Goal: Information Seeking & Learning: Learn about a topic

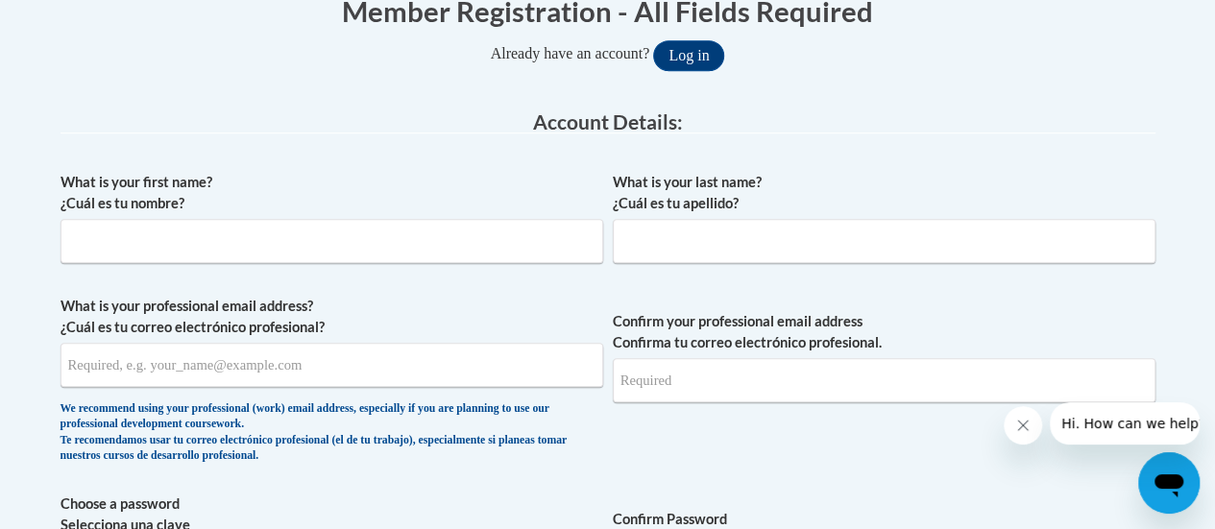
scroll to position [419, 0]
click at [375, 232] on input "What is your first name? ¿Cuál es tu nombre?" at bounding box center [332, 240] width 543 height 44
type input "Jamie"
type input "DeDecker"
type input "jamie.dedecker@rusd.org"
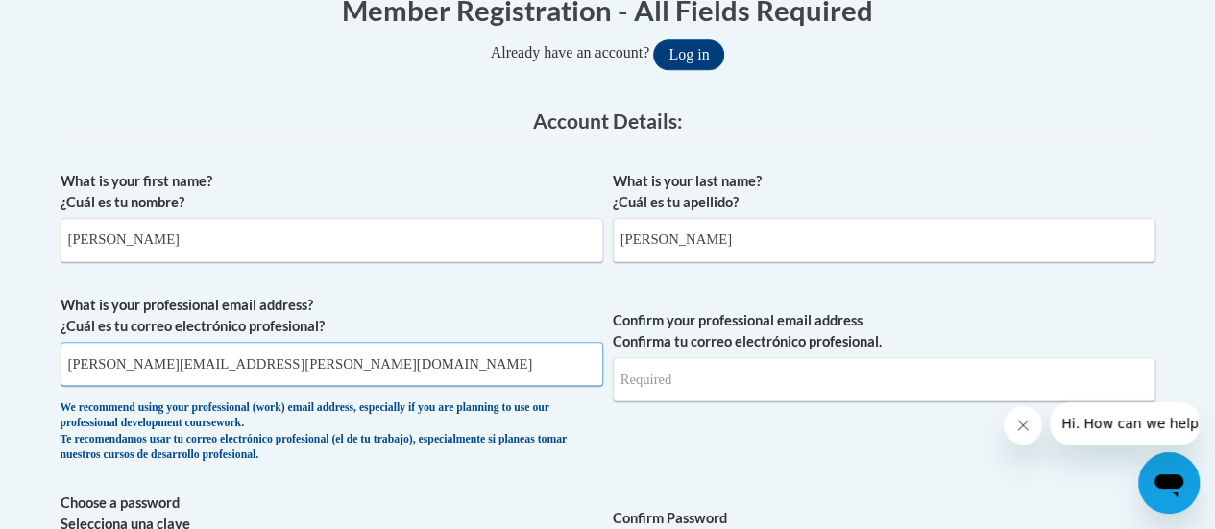
type input "jamie.dedecker@rusd.org"
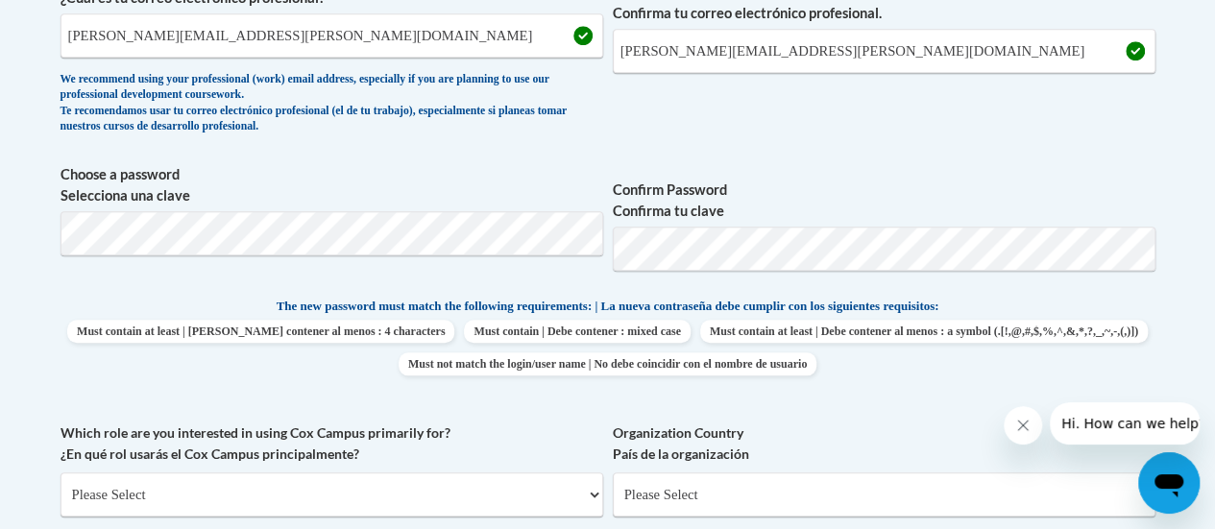
scroll to position [755, 0]
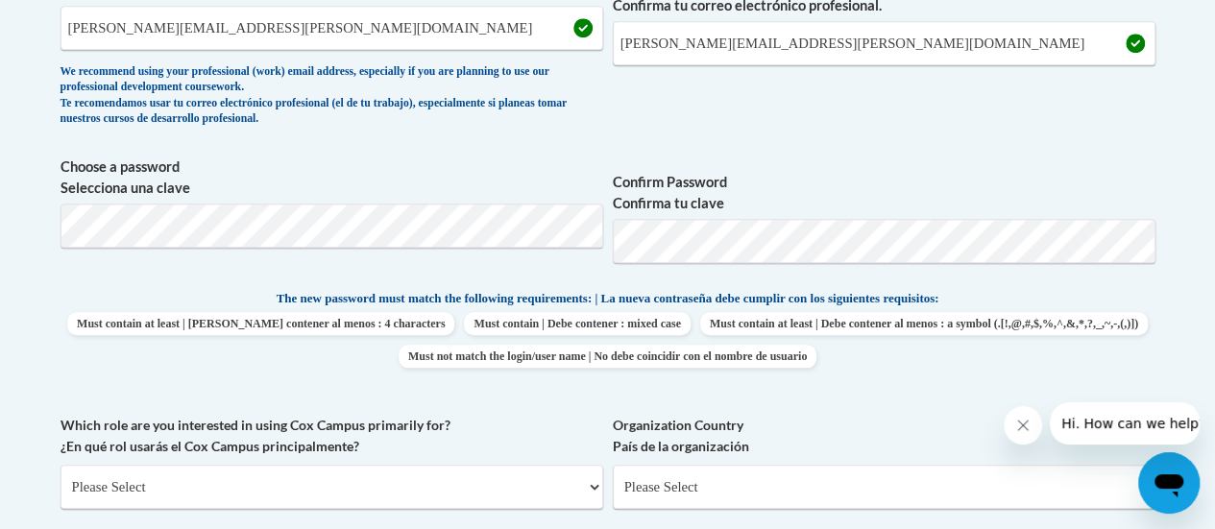
click at [85, 278] on div "What is your first name? ¿Cuál es tu nombre? Jamie What is your last name? ¿Cuá…" at bounding box center [608, 271] width 1095 height 892
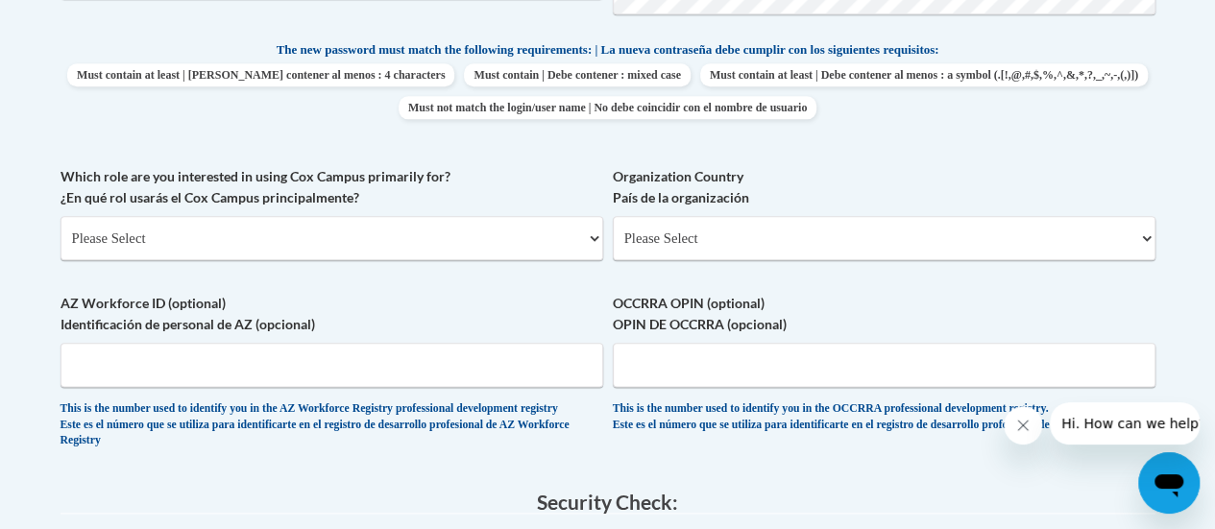
scroll to position [1006, 0]
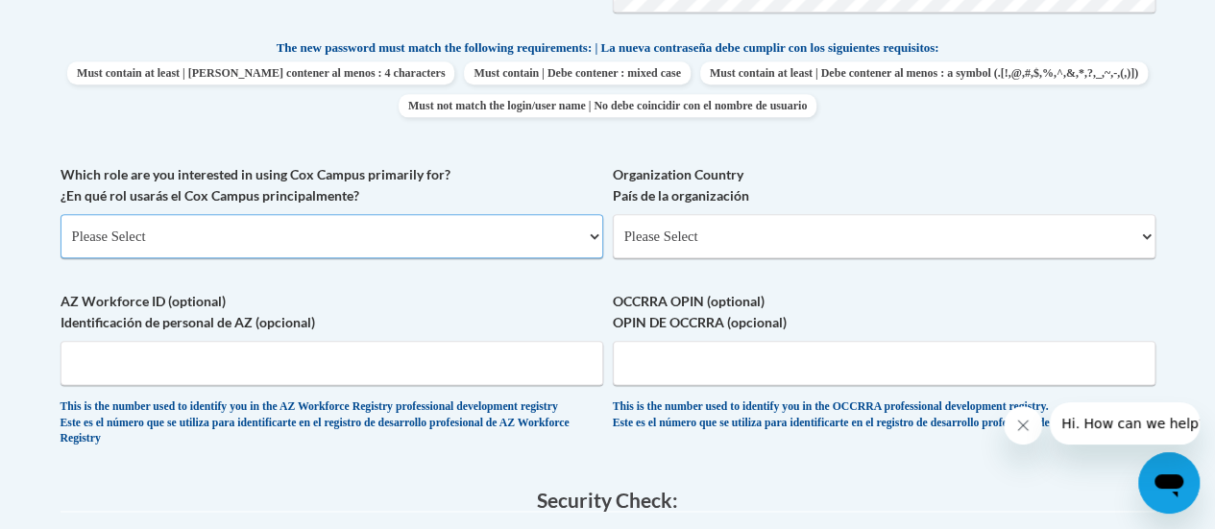
drag, startPoint x: 385, startPoint y: 273, endPoint x: 225, endPoint y: 242, distance: 163.3
click at [225, 242] on select "Please Select College/University | Colegio/Universidad Community/Nonprofit Part…" at bounding box center [332, 236] width 543 height 44
select select "fbf2d438-af2f-41f8-98f1-81c410e29de3"
click at [61, 214] on select "Please Select College/University | Colegio/Universidad Community/Nonprofit Part…" at bounding box center [332, 236] width 543 height 44
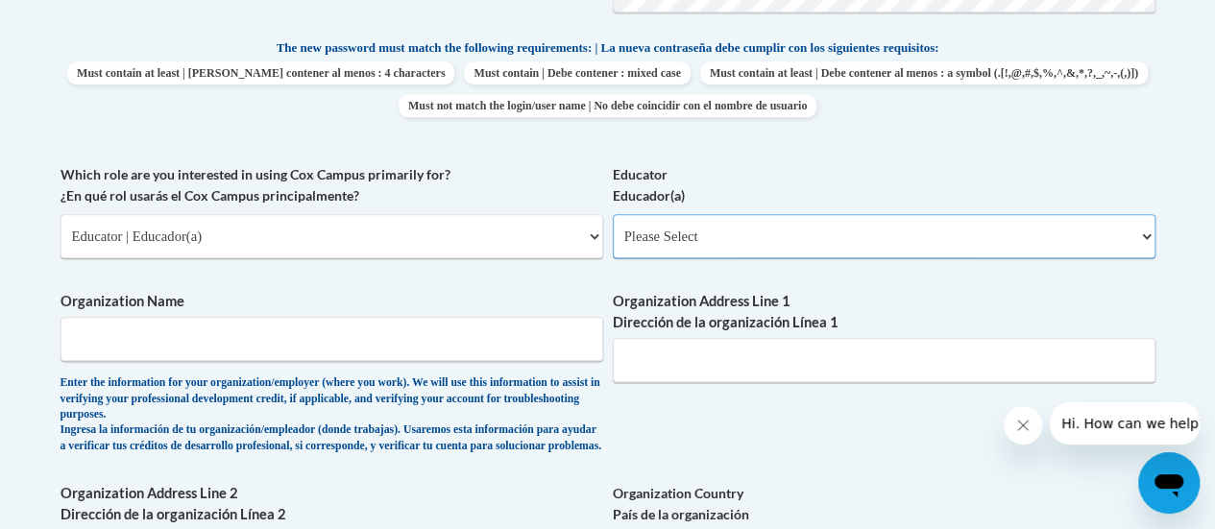
click at [715, 233] on select "Please Select Early Learning/Daycare Teacher/Family Home Care Provider | Maestr…" at bounding box center [884, 236] width 543 height 44
select select "8e40623d-54d0-45cd-9f92-5df65cd3f8cf"
click at [613, 214] on select "Please Select Early Learning/Daycare Teacher/Family Home Care Provider | Maestr…" at bounding box center [884, 236] width 543 height 44
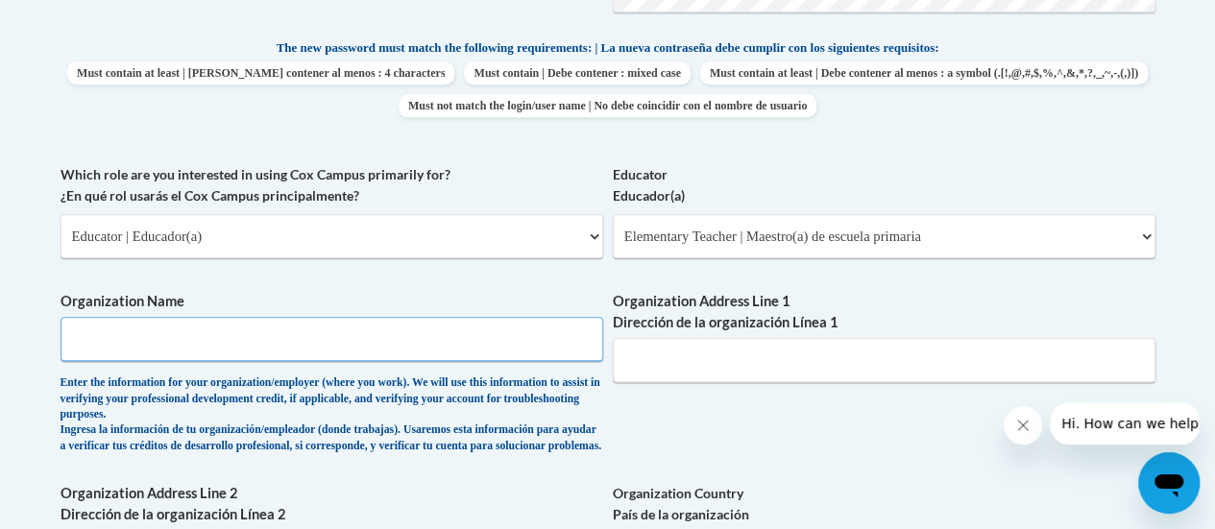
click at [357, 341] on input "Organization Name" at bounding box center [332, 339] width 543 height 44
type input "RUSD"
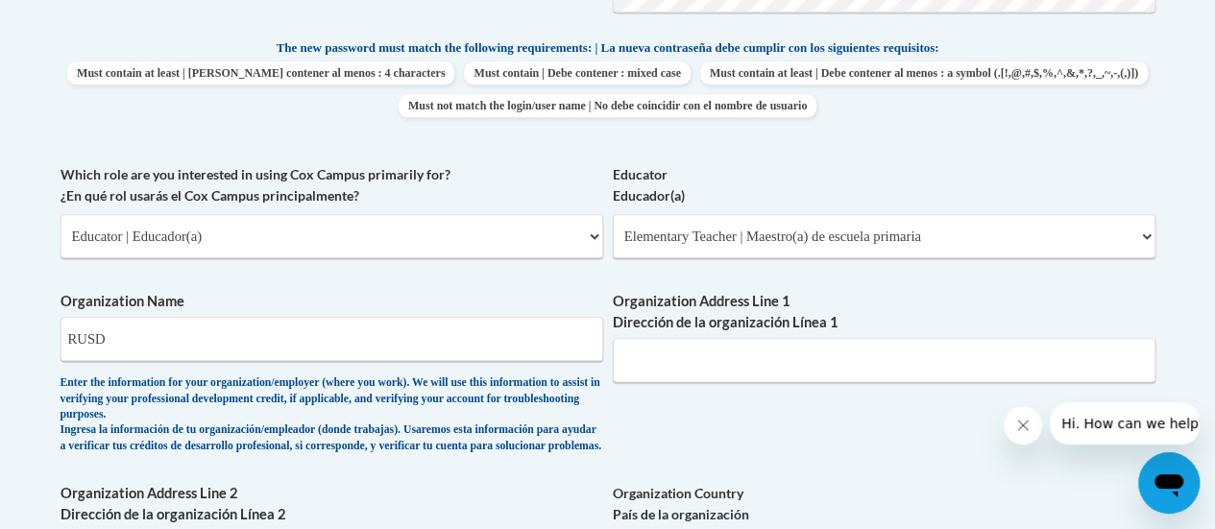
click at [815, 441] on div "What is your first name? ¿Cuál es tu nombre? Jamie What is your last name? ¿Cuá…" at bounding box center [608, 179] width 1095 height 1211
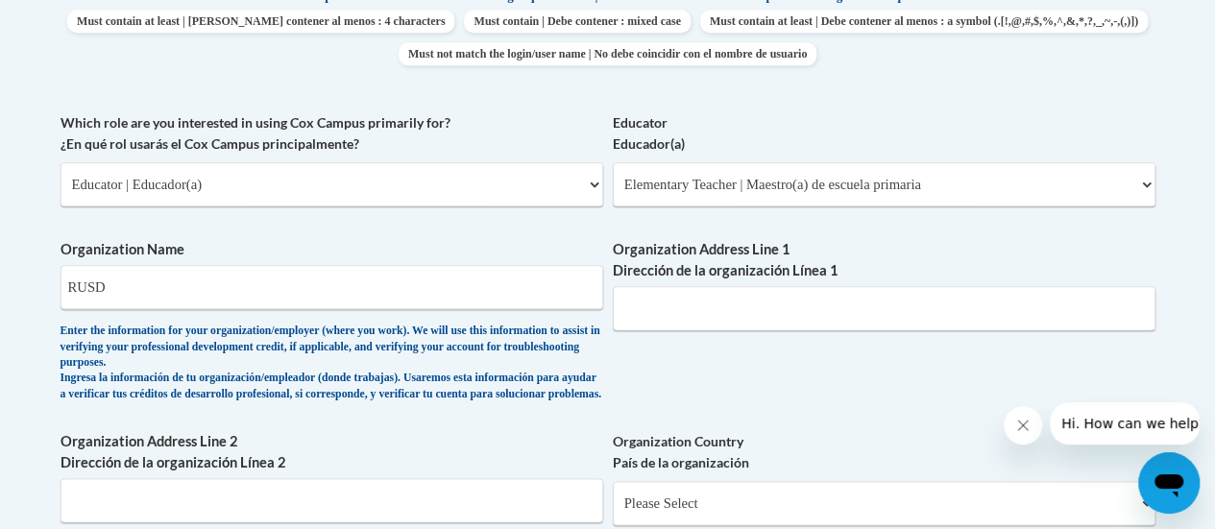
scroll to position [1059, 0]
click at [155, 291] on input "RUSD" at bounding box center [332, 286] width 543 height 44
click at [755, 312] on input "Organization Address Line 1 Dirección de la organización Línea 1" at bounding box center [884, 307] width 543 height 44
paste input "3109 Mt. Pleasant St."
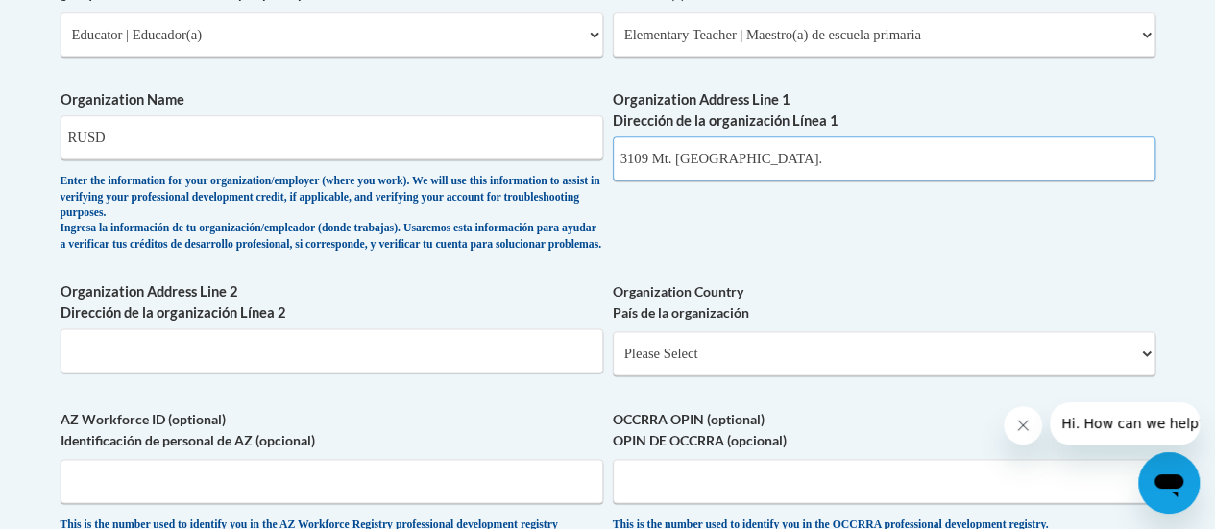
scroll to position [1208, 0]
type input "3109 Mt. Pleasant St."
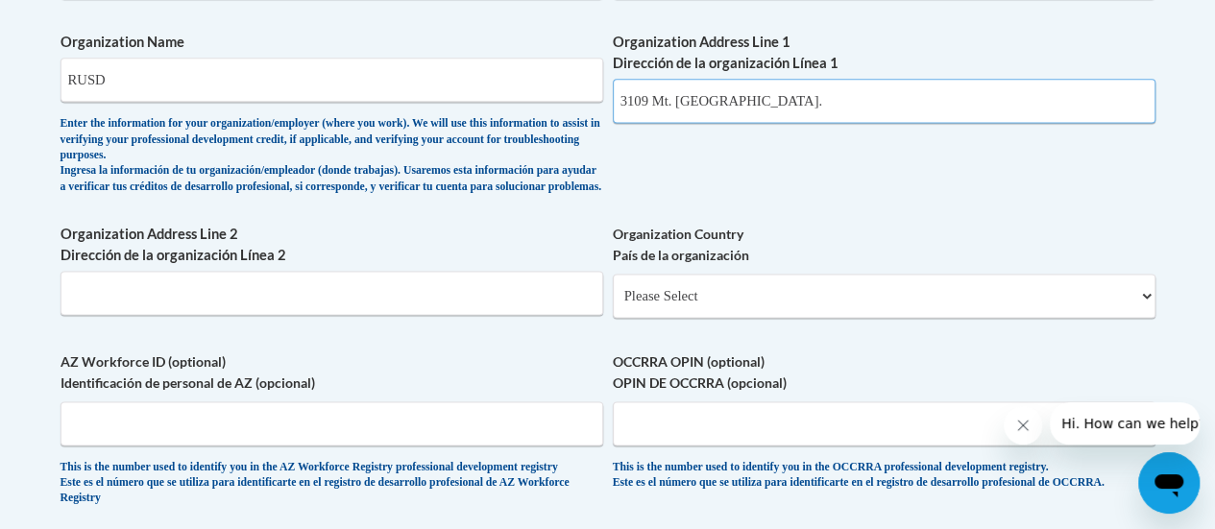
scroll to position [1269, 0]
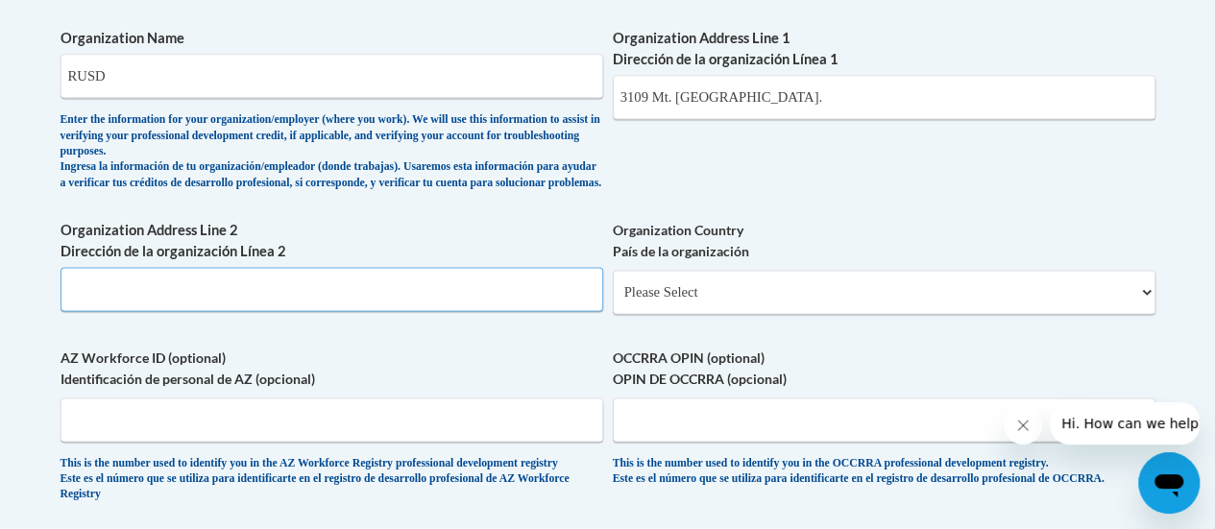
click at [491, 311] on input "Organization Address Line 2 Dirección de la organización Línea 2" at bounding box center [332, 289] width 543 height 44
paste input "Racine, WI 53404"
type input "Racine, WI 53404"
click at [699, 306] on select "Please Select United States | Estados Unidos Outside of the United States | Fue…" at bounding box center [884, 292] width 543 height 44
select select "ad49bcad-a171-4b2e-b99c-48b446064914"
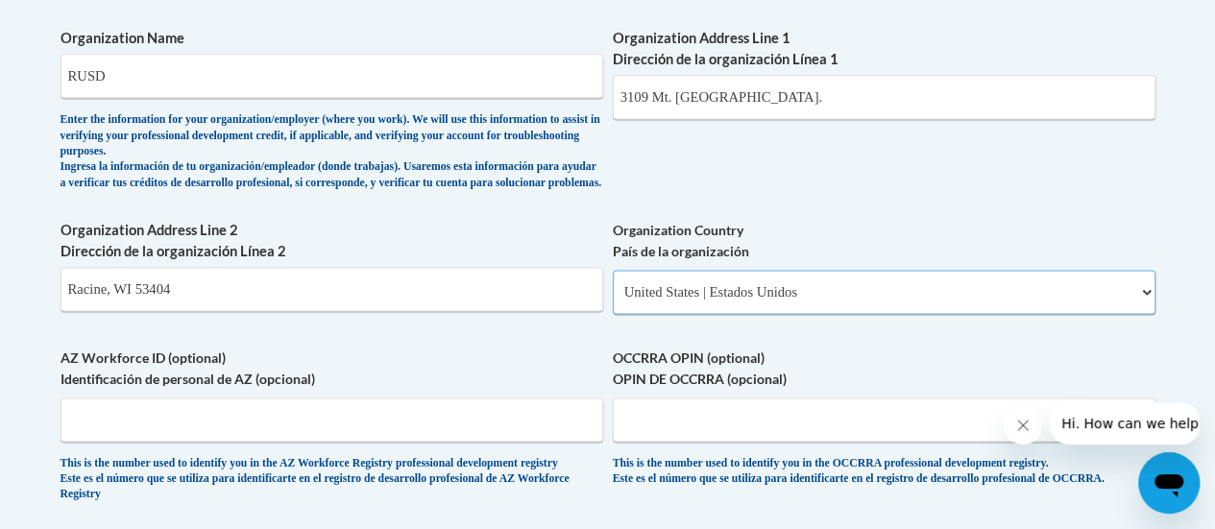
click at [613, 284] on select "Please Select United States | Estados Unidos Outside of the United States | Fue…" at bounding box center [884, 292] width 543 height 44
select select
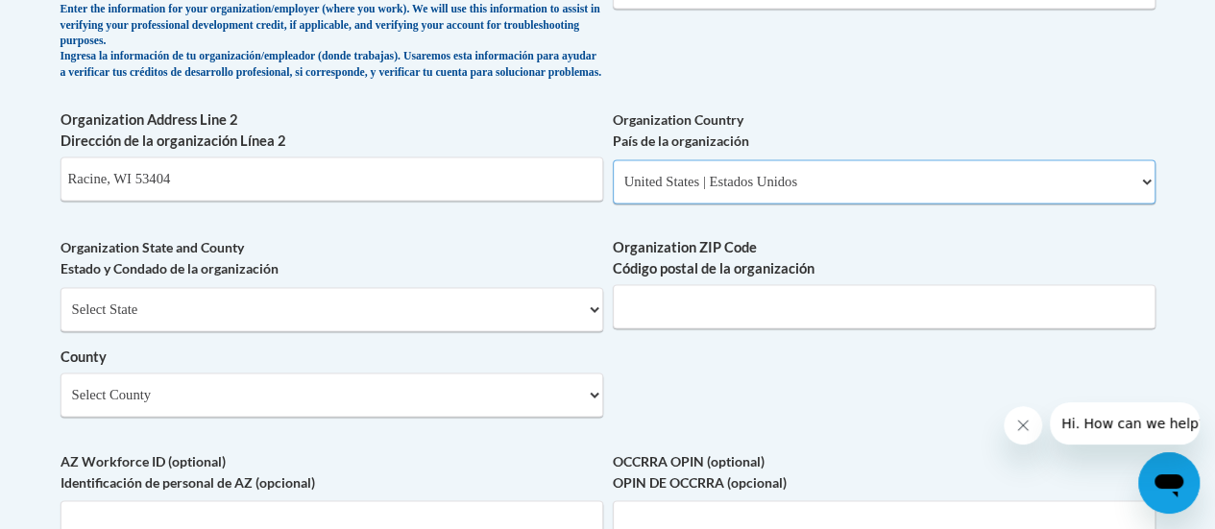
scroll to position [1380, 0]
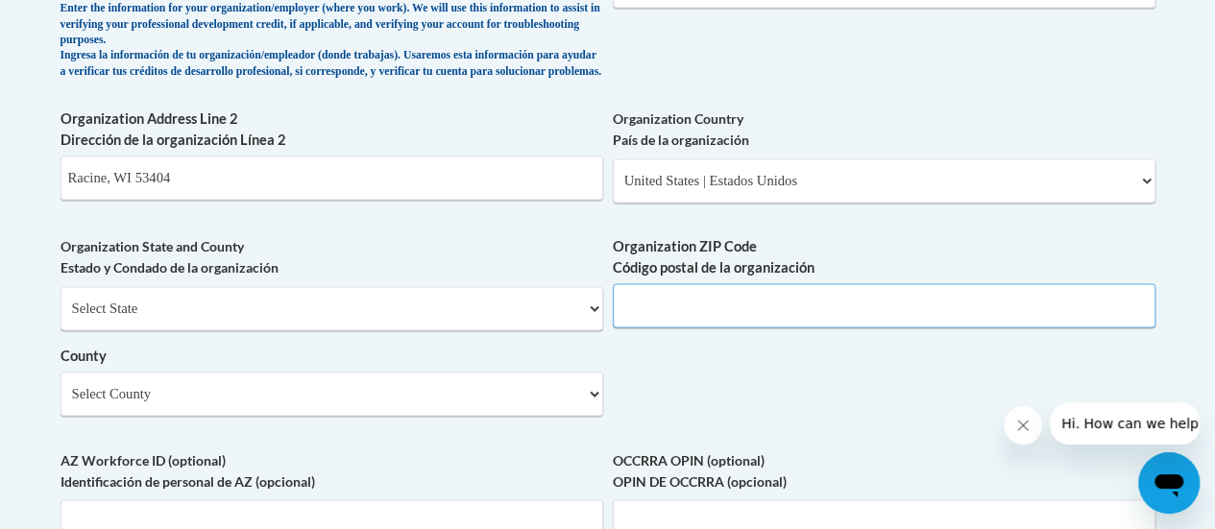
click at [696, 314] on input "Organization ZIP Code Código postal de la organización" at bounding box center [884, 305] width 543 height 44
type input "53404"
click at [514, 362] on label "County" at bounding box center [332, 356] width 543 height 21
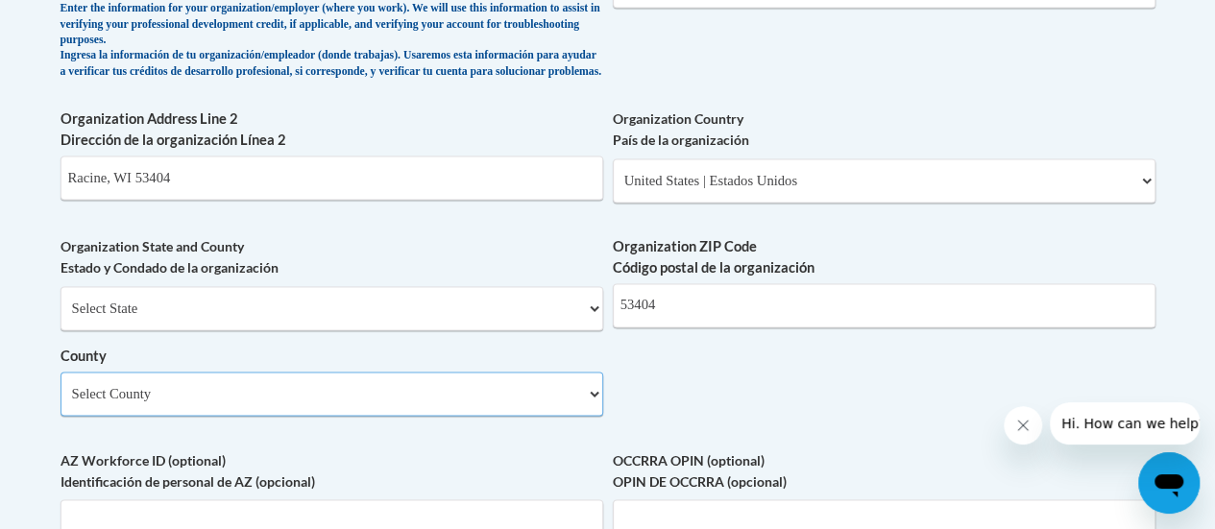
click at [514, 372] on select "Select County Adams Ashland Barron Bayfield Brown Buffalo Burnett Calumet Chipp…" at bounding box center [332, 394] width 543 height 44
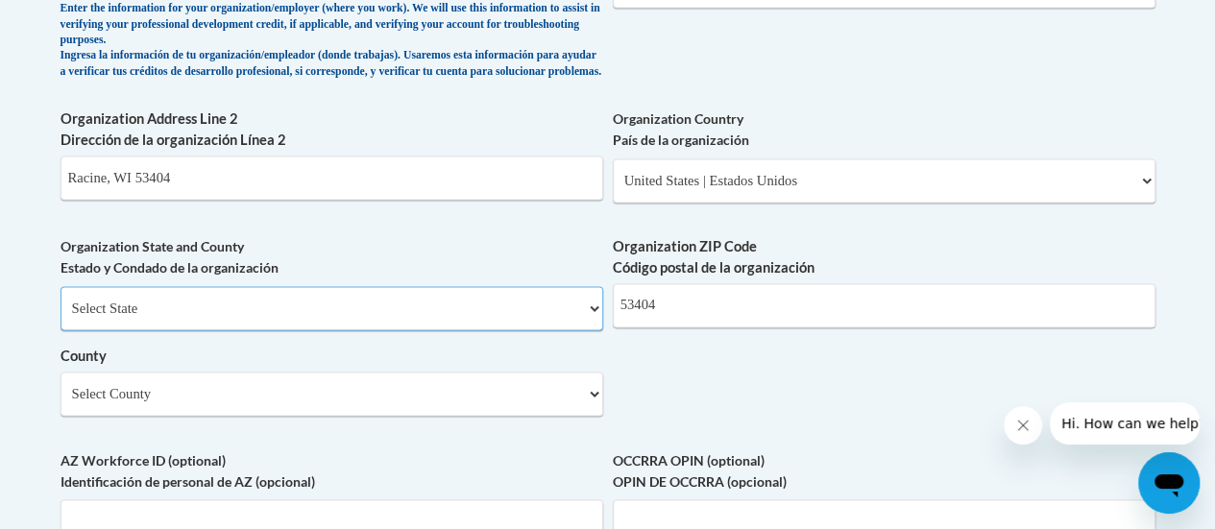
click at [317, 326] on select "Select State Alabama Alaska Arizona Arkansas California Colorado Connecticut De…" at bounding box center [332, 308] width 543 height 44
select select "Wisconsin"
click at [61, 301] on select "Select State Alabama Alaska Arizona Arkansas California Colorado Connecticut De…" at bounding box center [332, 308] width 543 height 44
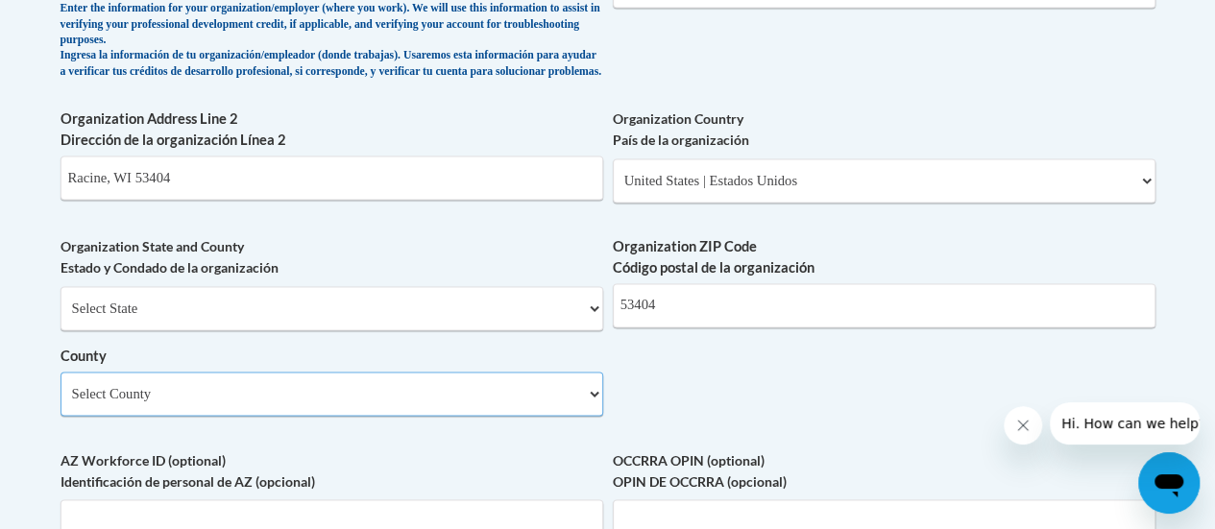
click at [244, 408] on select "Select County Adams Ashland Barron Bayfield Brown Buffalo Burnett Calumet Chipp…" at bounding box center [332, 394] width 543 height 44
select select "Racine"
click at [61, 386] on select "Select County Adams Ashland Barron Bayfield Brown Buffalo Burnett Calumet Chipp…" at bounding box center [332, 394] width 543 height 44
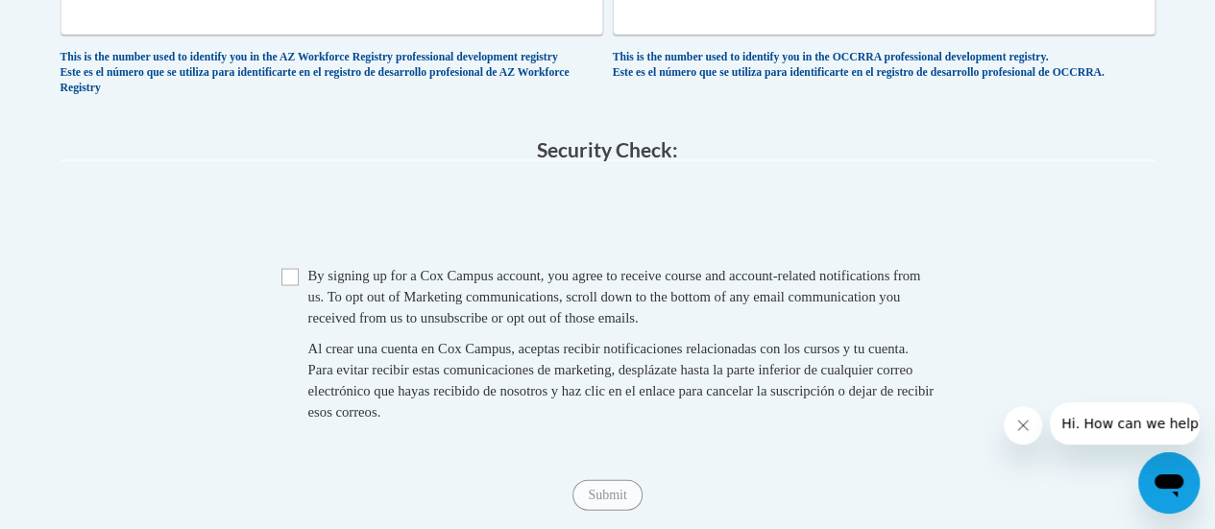
scroll to position [1890, 0]
click at [292, 285] on input "Checkbox" at bounding box center [289, 276] width 17 height 17
checkbox input "true"
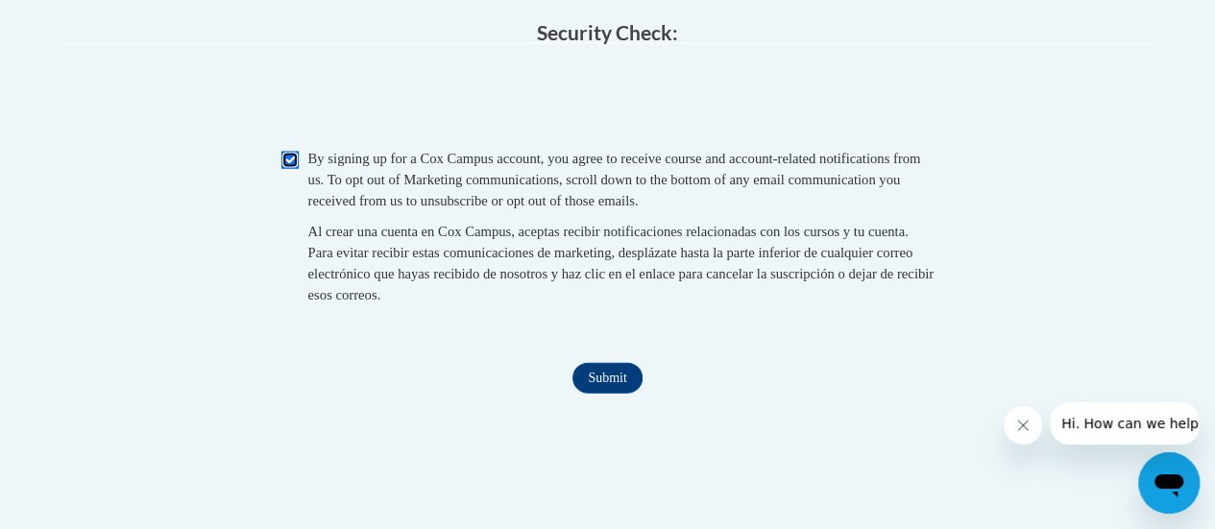
scroll to position [2007, 0]
click at [617, 393] on input "Submit" at bounding box center [607, 377] width 69 height 31
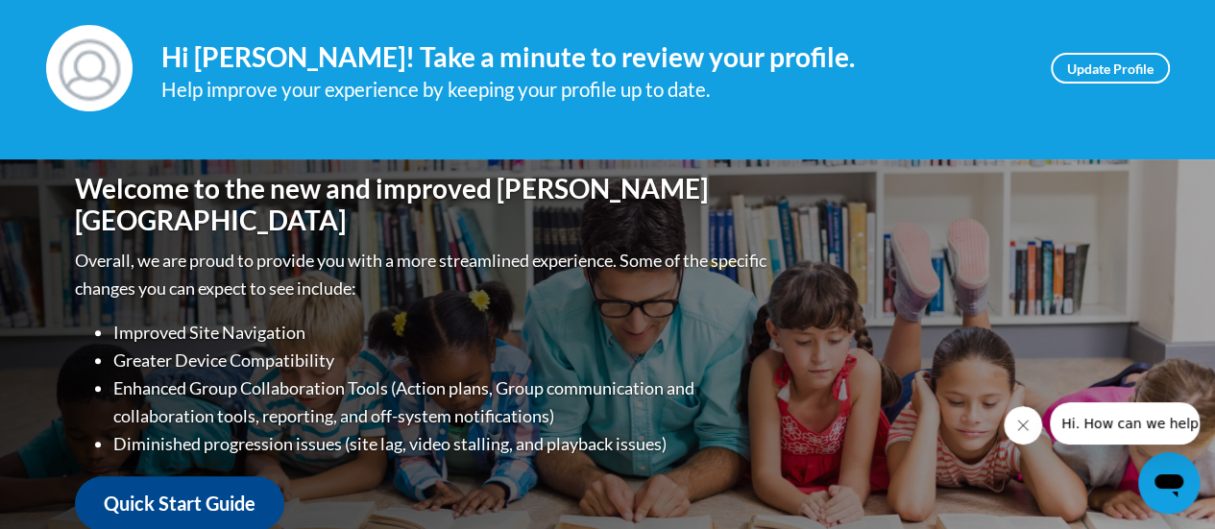
scroll to position [276, 0]
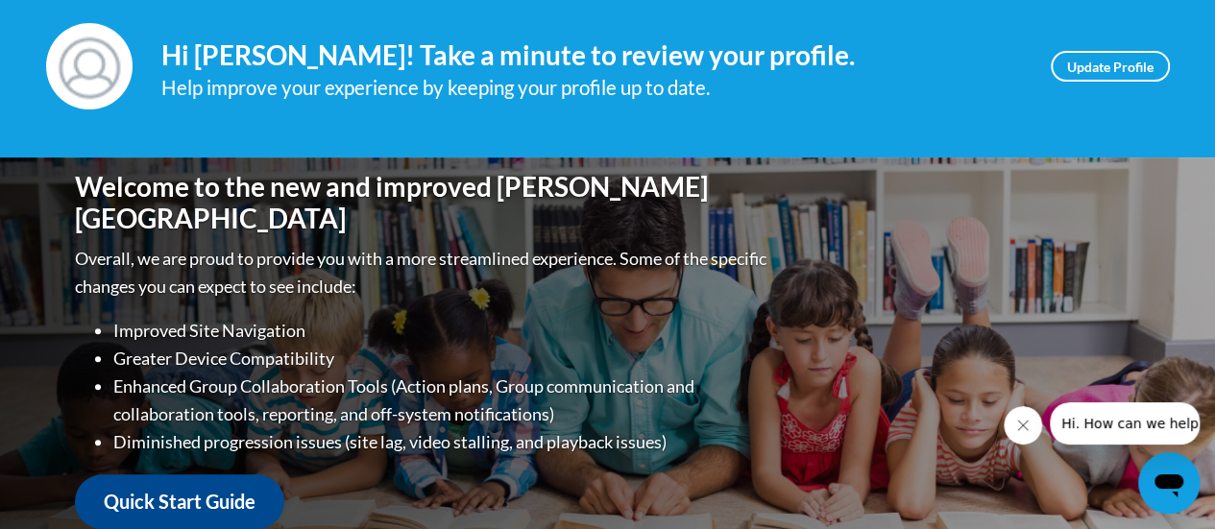
click at [1026, 413] on button "Close message from company" at bounding box center [1023, 425] width 38 height 38
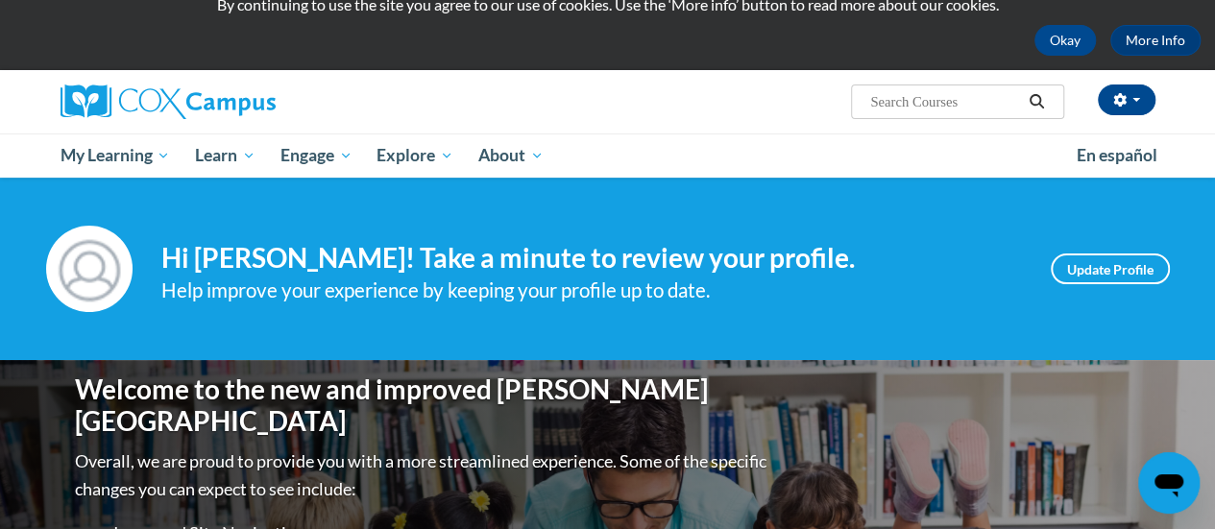
scroll to position [0, 0]
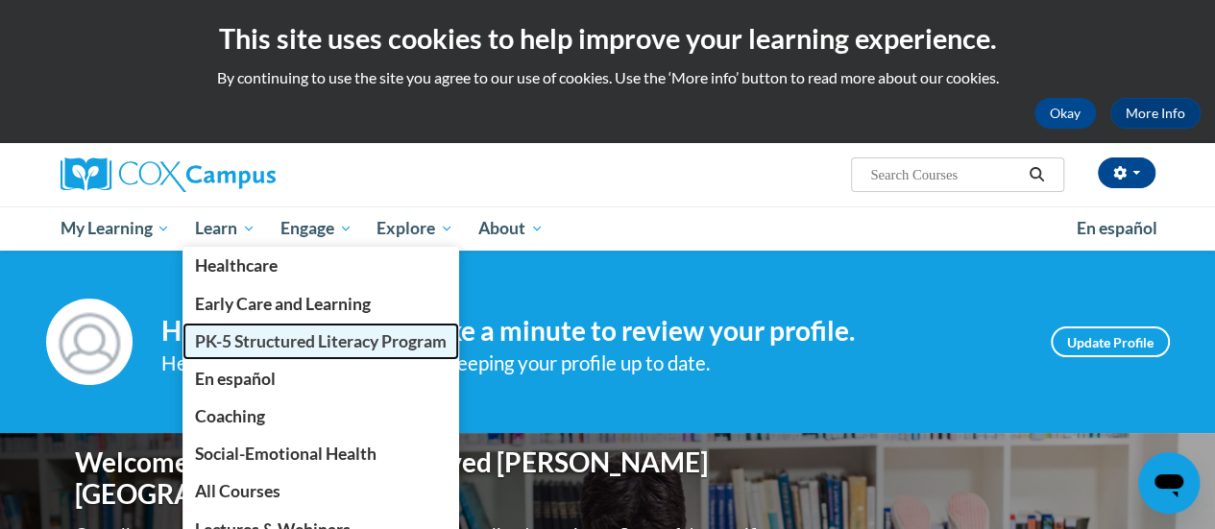
click at [268, 333] on span "PK-5 Structured Literacy Program" at bounding box center [321, 341] width 252 height 20
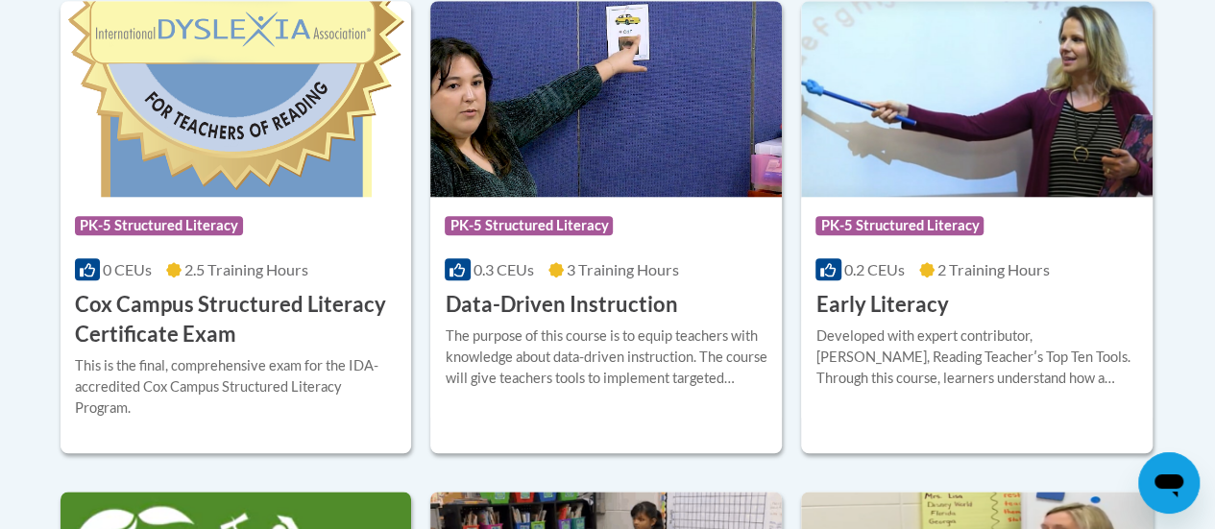
scroll to position [854, 0]
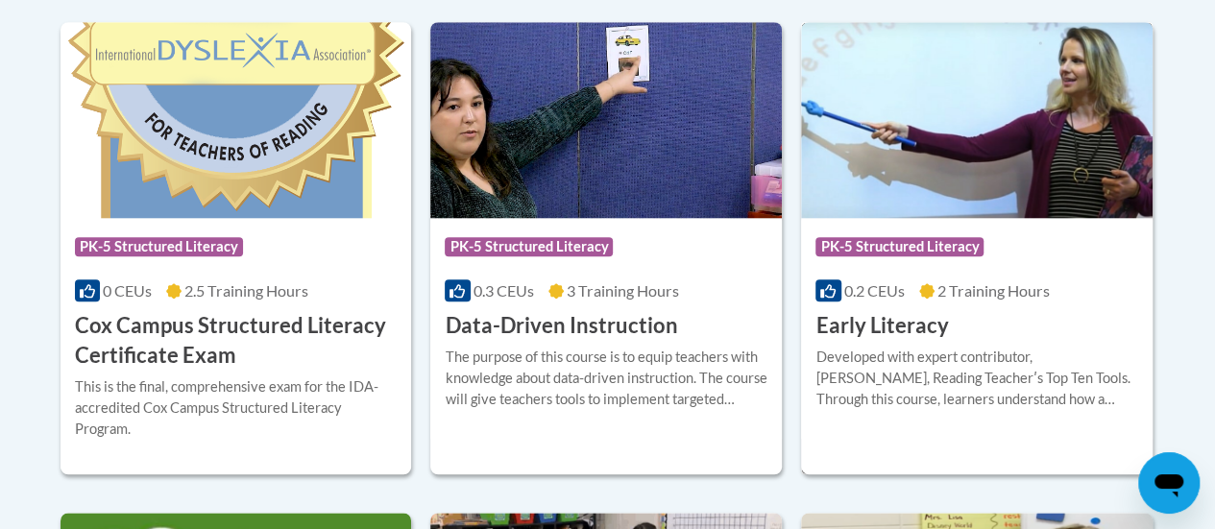
click at [1019, 305] on div "Course Category: PK-5 Structured Literacy 0.2 CEUs 2 Training Hours COURSE Earl…" at bounding box center [977, 279] width 352 height 123
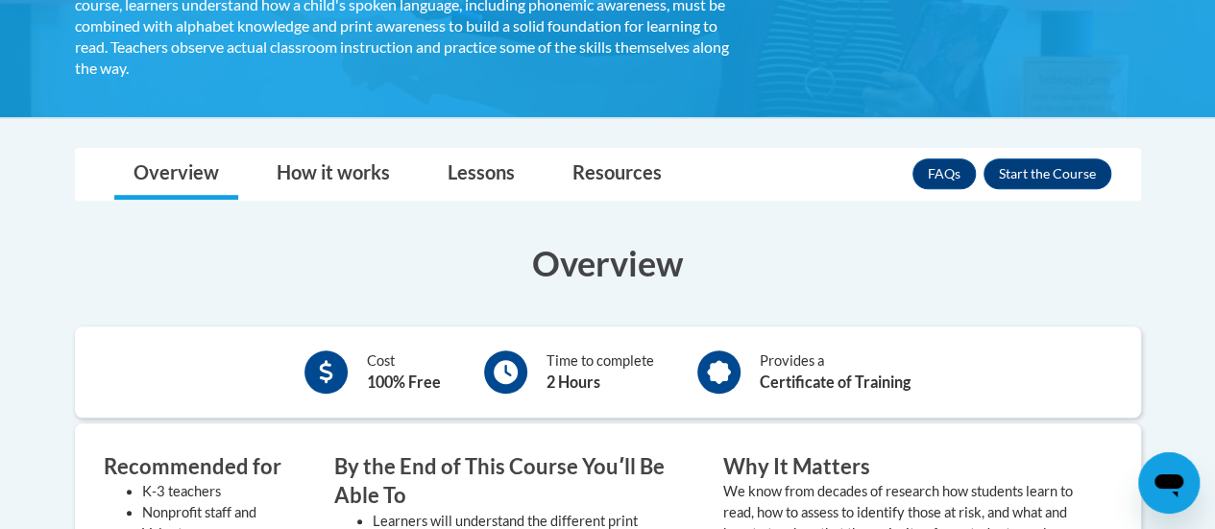
scroll to position [427, 0]
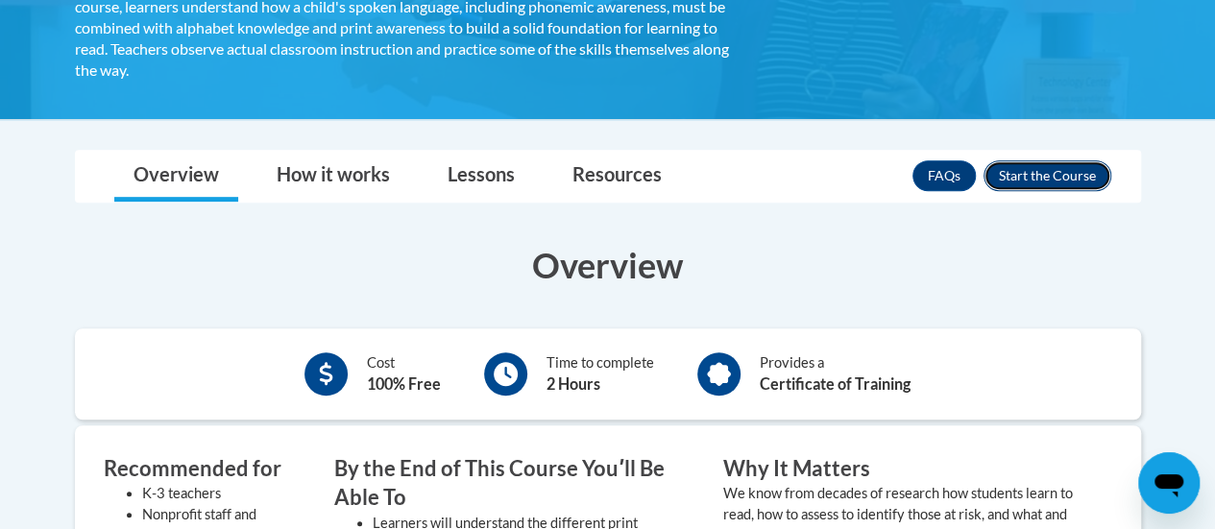
click at [1009, 176] on button "Enroll" at bounding box center [1048, 175] width 128 height 31
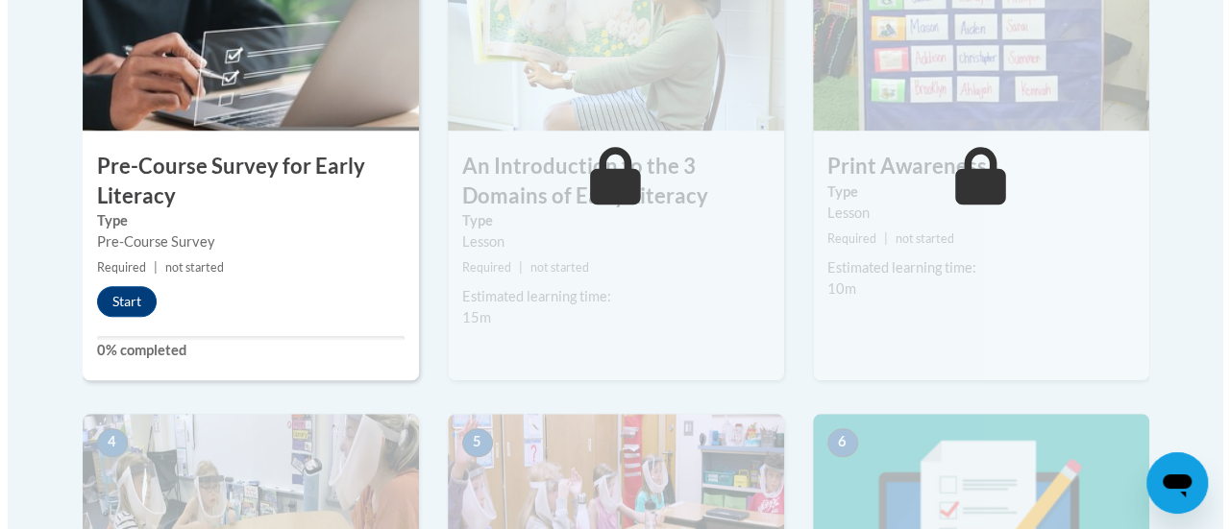
scroll to position [510, 0]
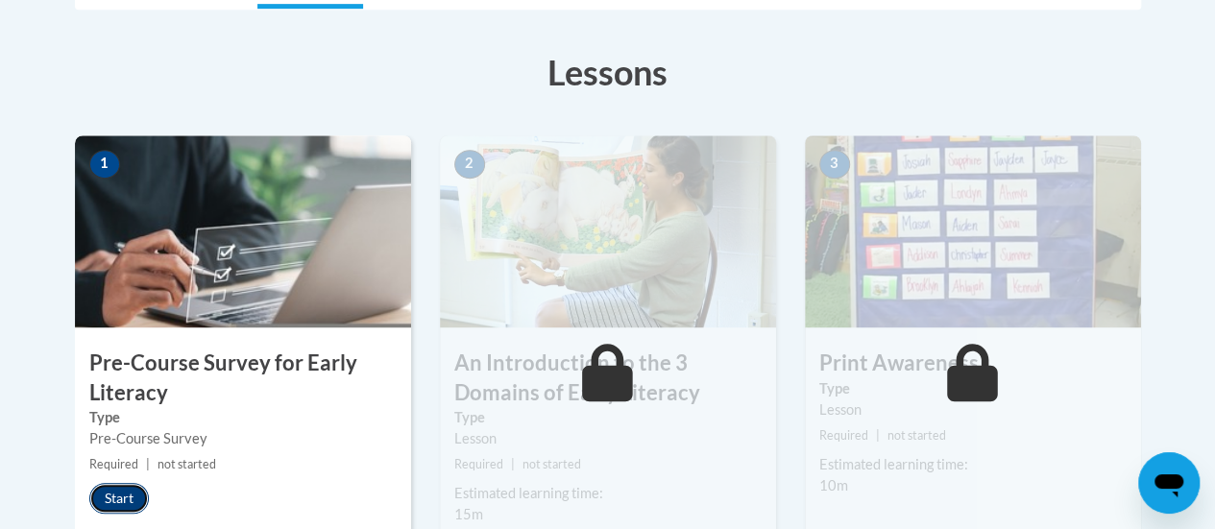
click at [106, 492] on button "Start" at bounding box center [119, 498] width 60 height 31
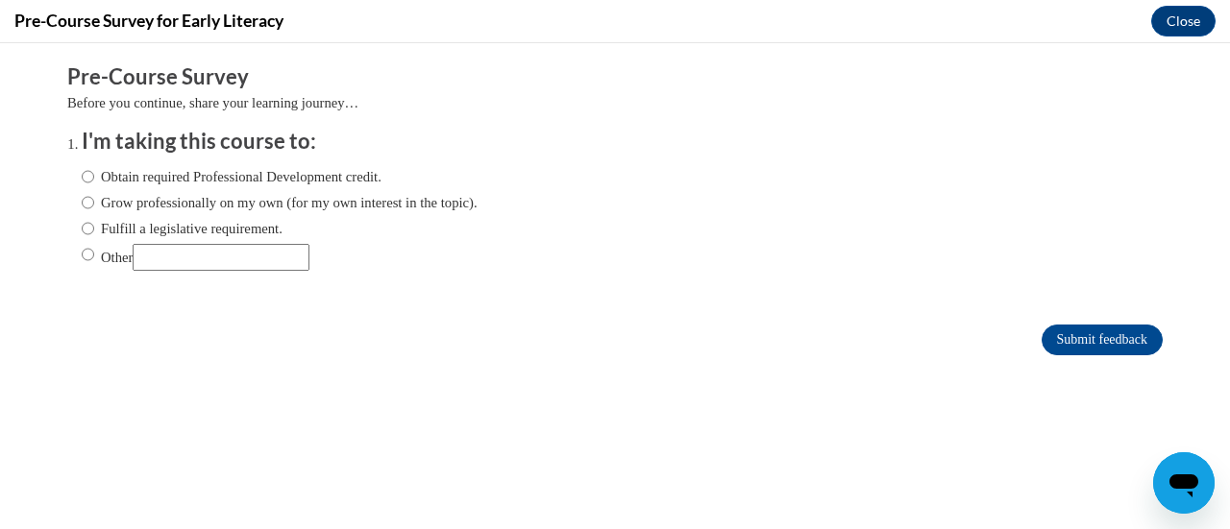
scroll to position [0, 0]
click at [338, 182] on label "Obtain required Professional Development credit." at bounding box center [232, 176] width 300 height 21
click at [94, 182] on input "Obtain required Professional Development credit." at bounding box center [88, 176] width 12 height 21
radio input "true"
click at [1055, 329] on input "Submit feedback" at bounding box center [1101, 340] width 121 height 31
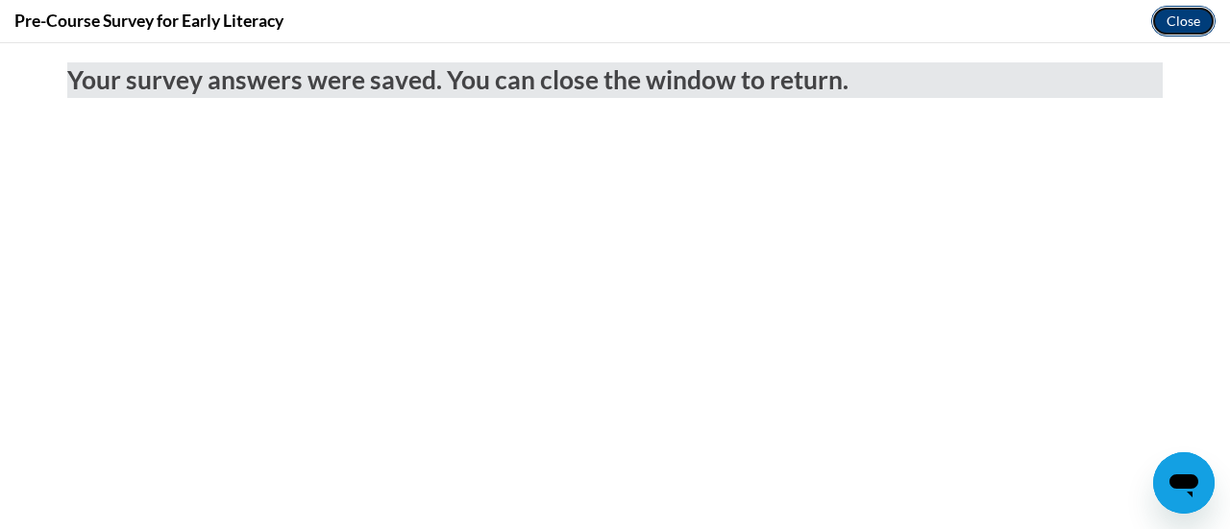
click at [1196, 32] on button "Close" at bounding box center [1183, 21] width 64 height 31
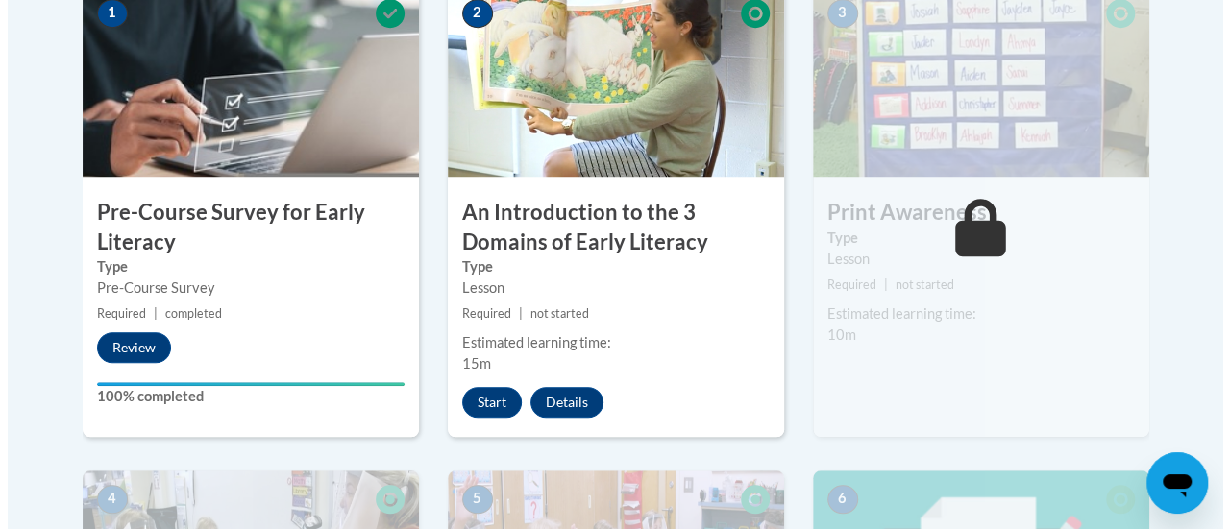
scroll to position [667, 0]
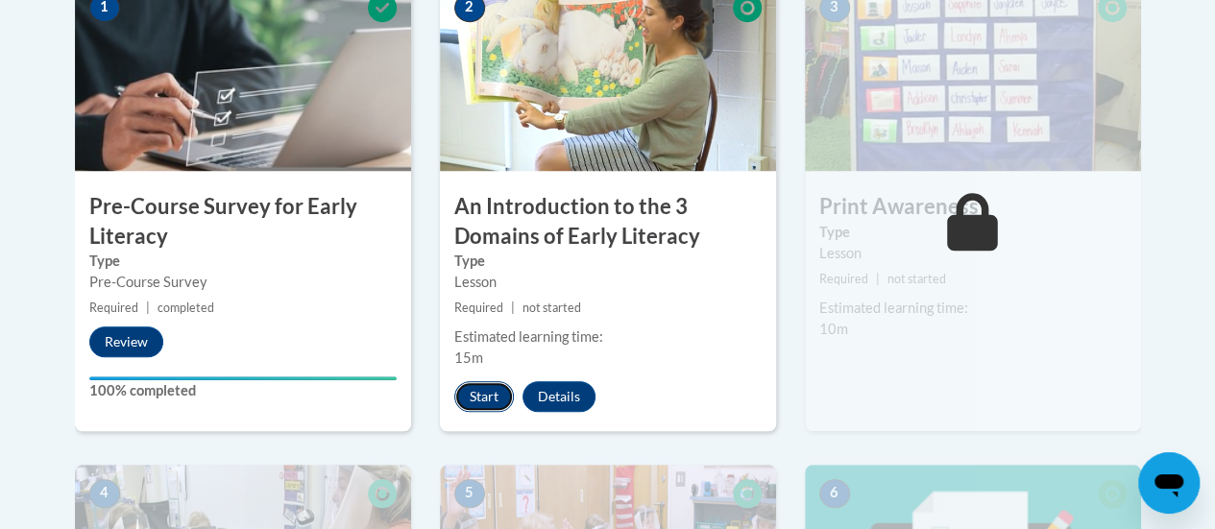
click at [484, 399] on button "Start" at bounding box center [484, 396] width 60 height 31
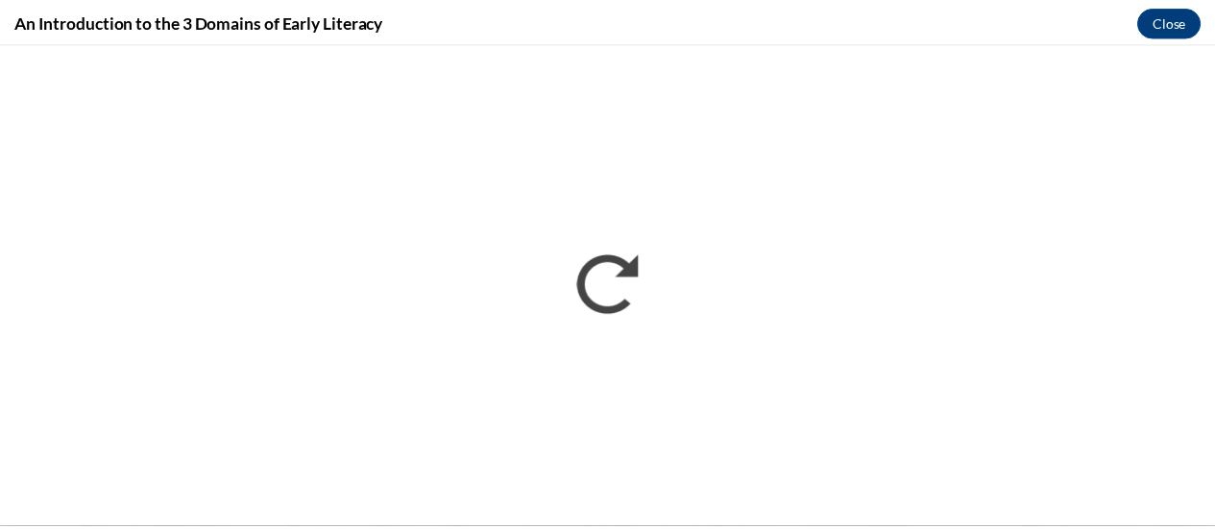
scroll to position [0, 0]
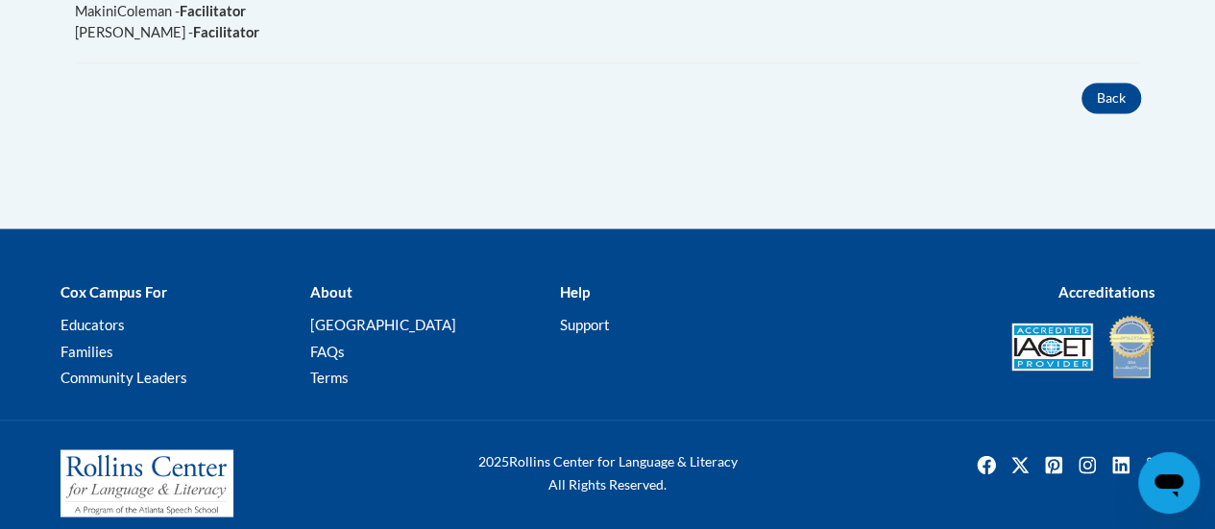
scroll to position [1473, 0]
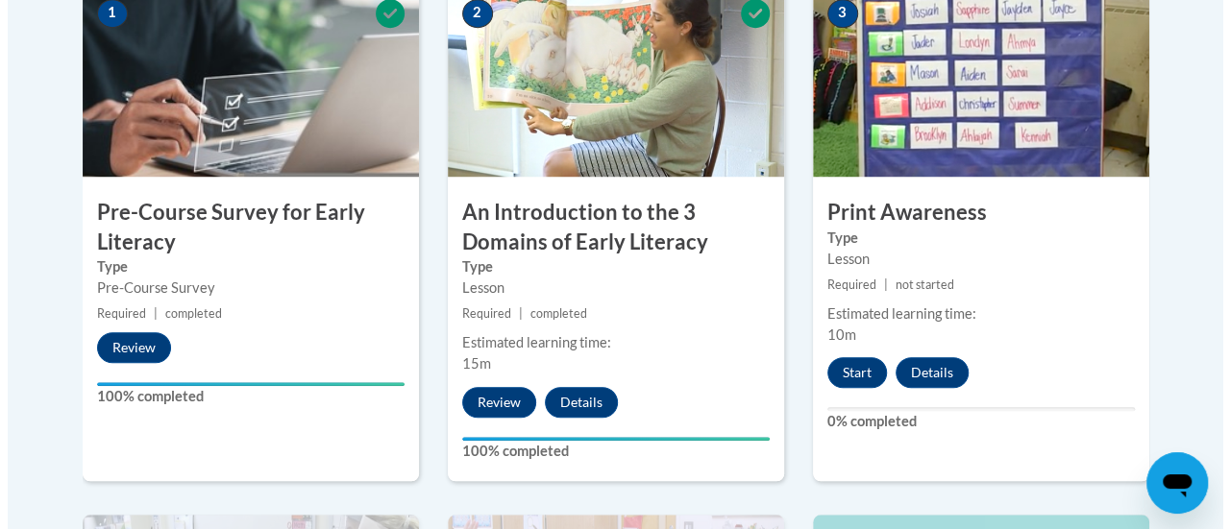
scroll to position [671, 0]
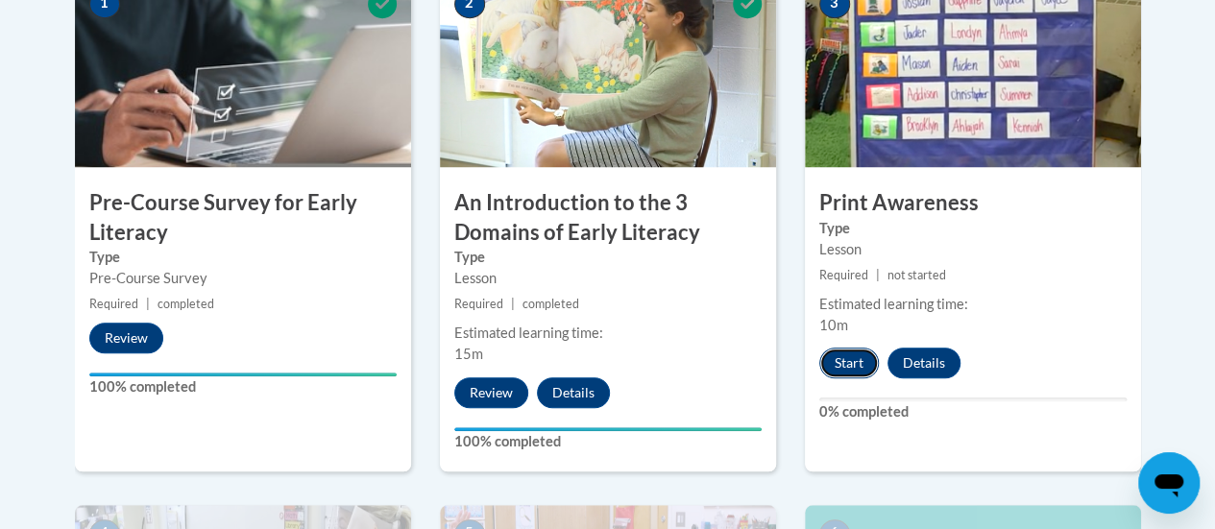
click at [830, 359] on button "Start" at bounding box center [849, 363] width 60 height 31
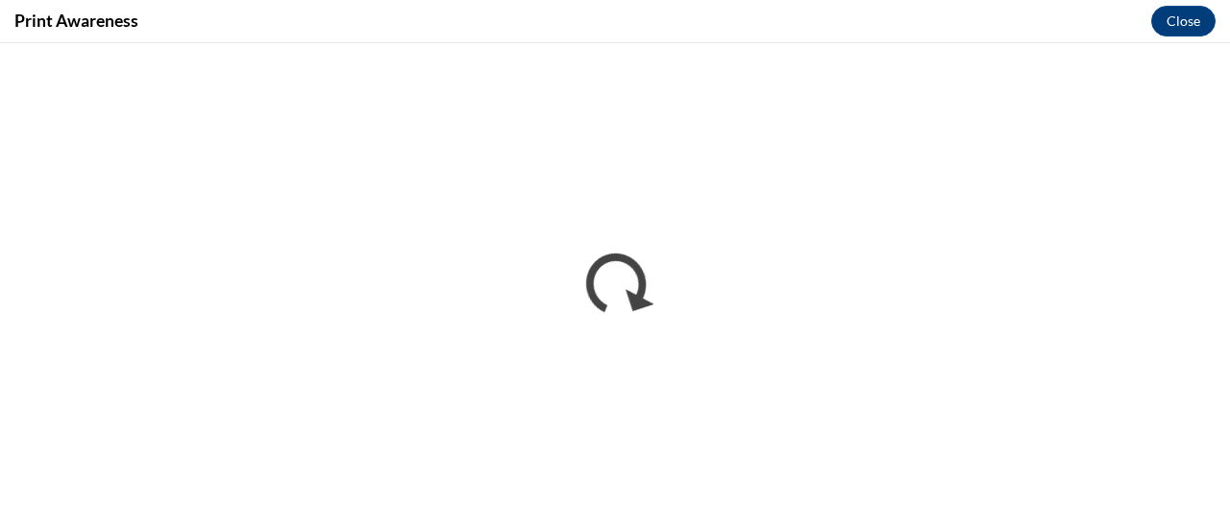
scroll to position [0, 0]
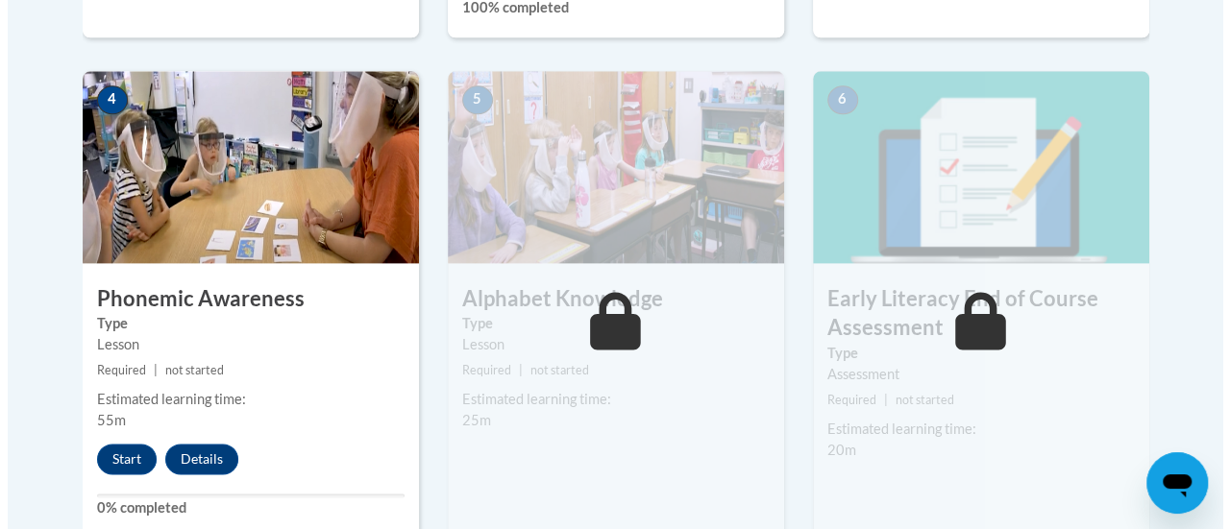
scroll to position [1110, 0]
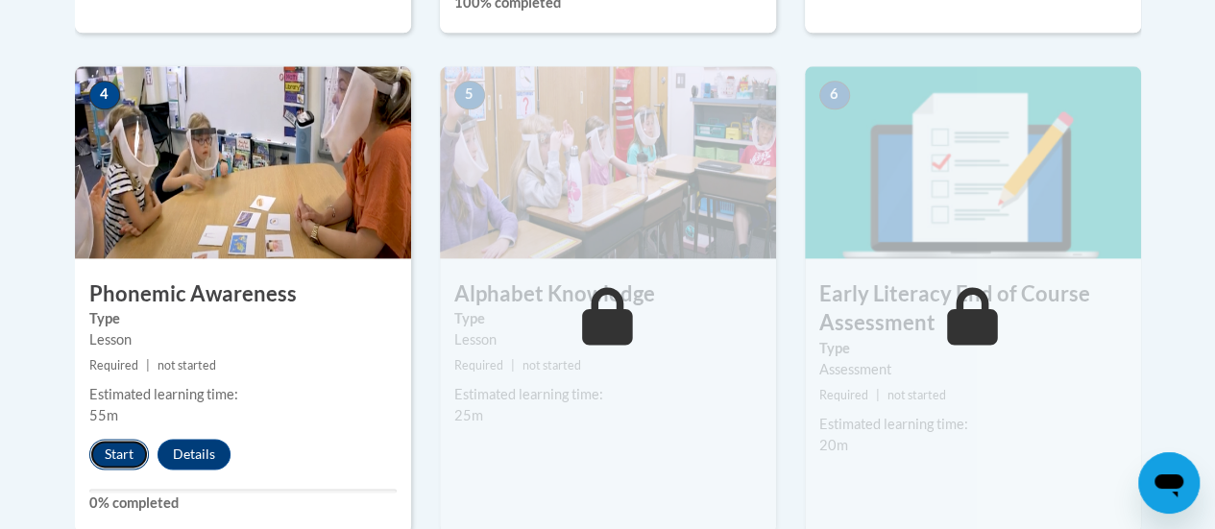
click at [110, 451] on button "Start" at bounding box center [119, 454] width 60 height 31
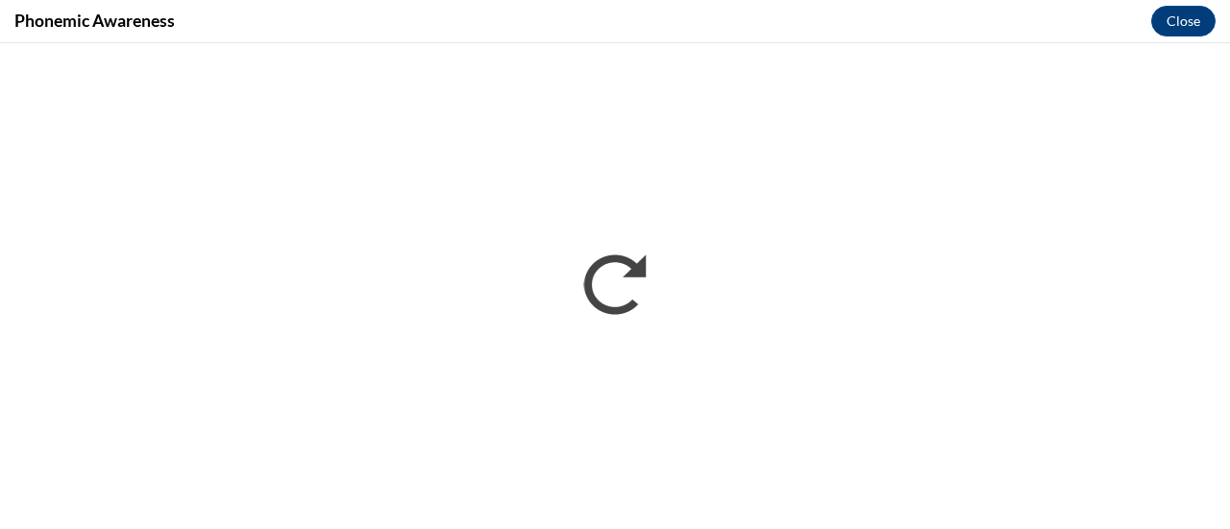
scroll to position [0, 0]
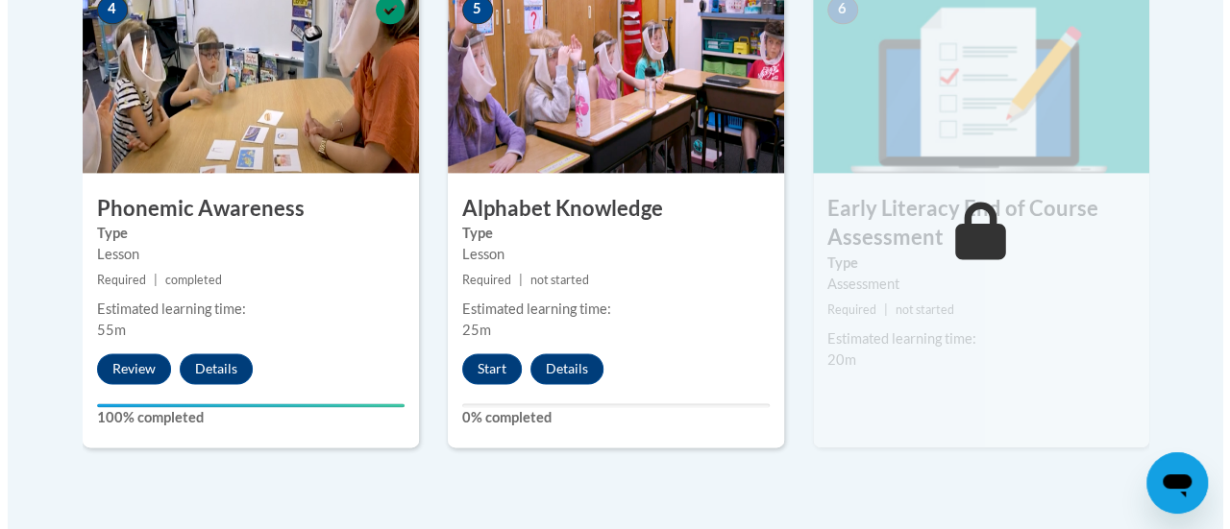
scroll to position [1196, 0]
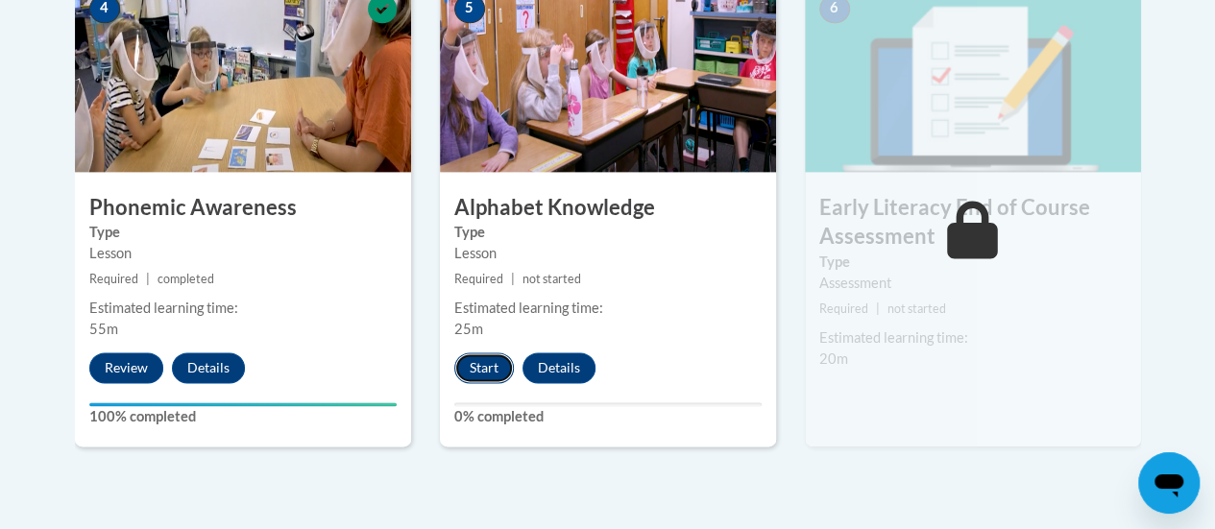
click at [476, 362] on button "Start" at bounding box center [484, 368] width 60 height 31
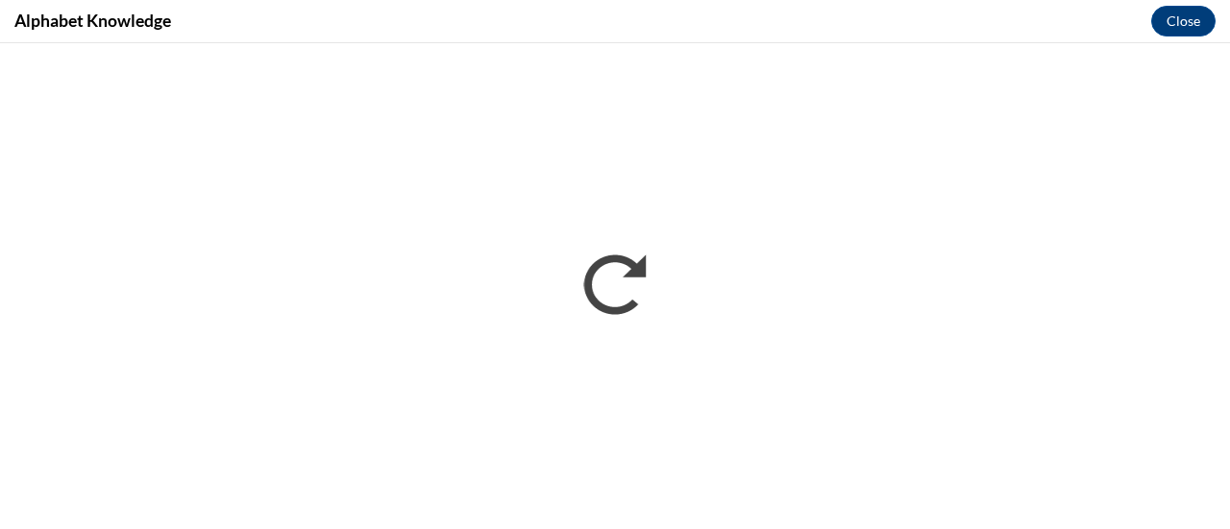
scroll to position [0, 0]
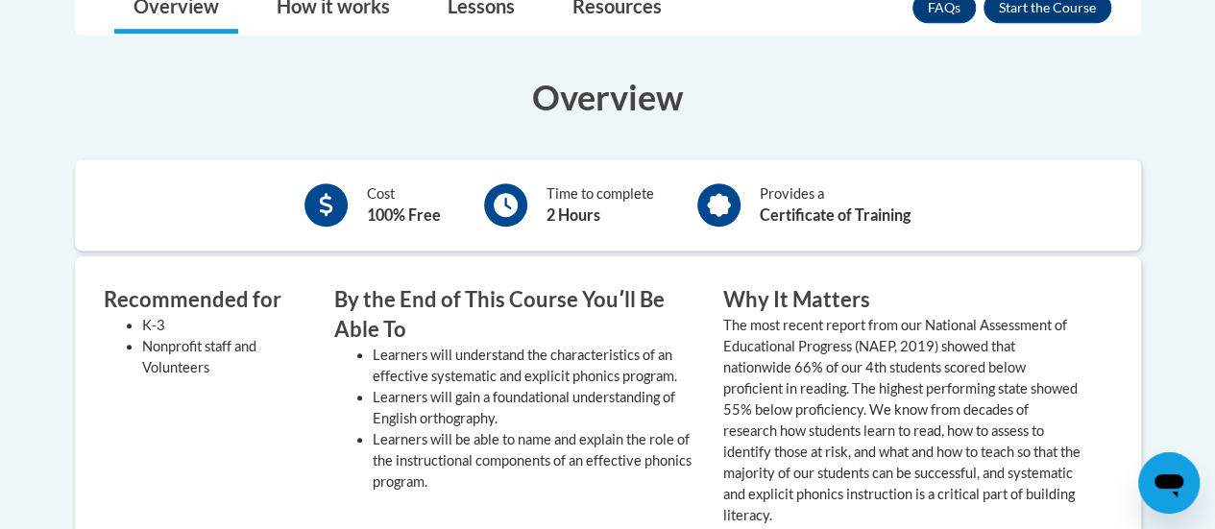
scroll to position [624, 0]
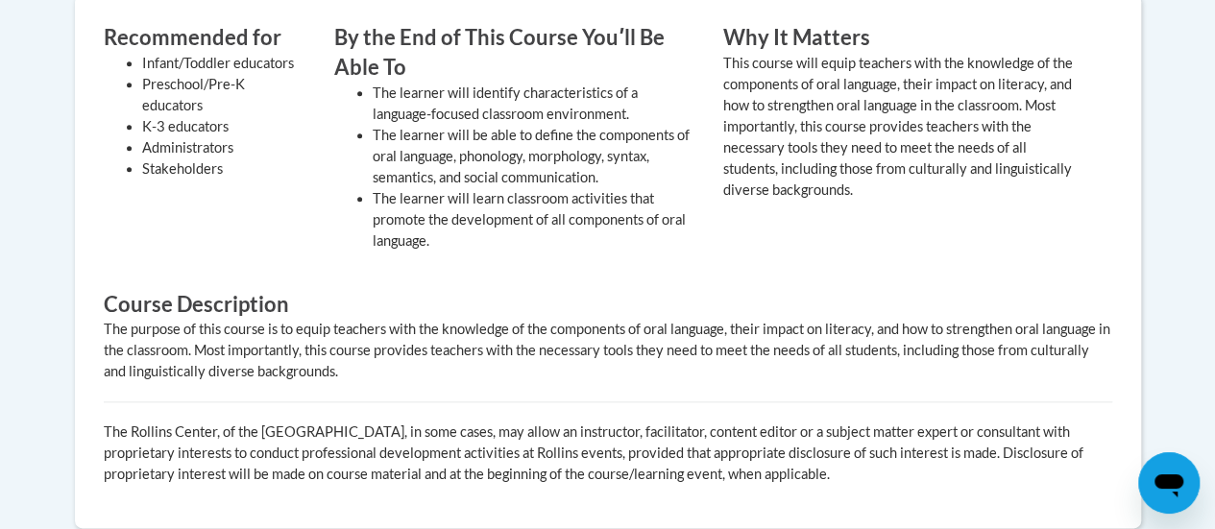
scroll to position [894, 0]
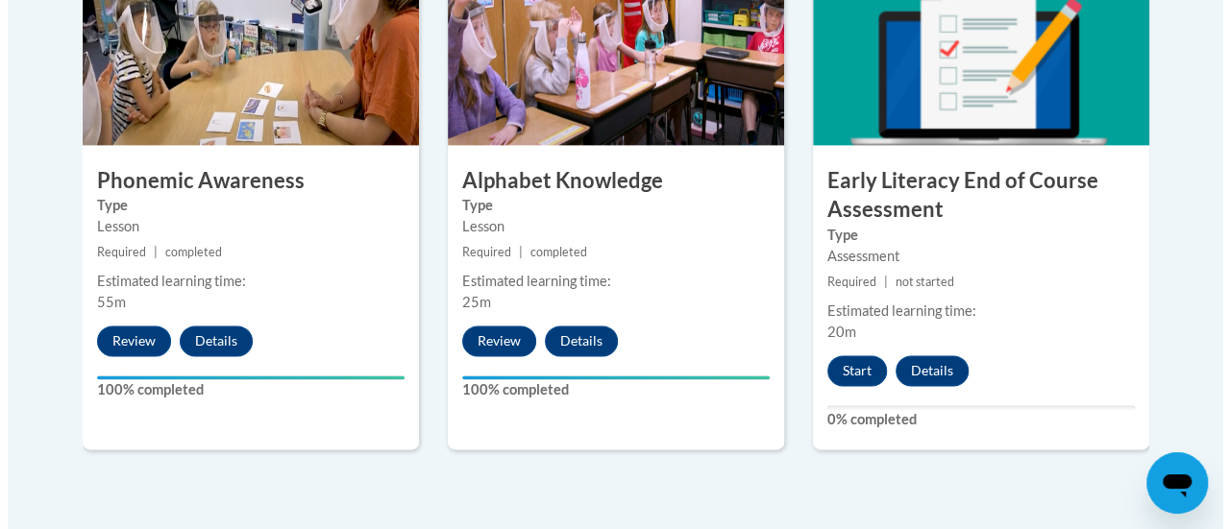
scroll to position [1225, 0]
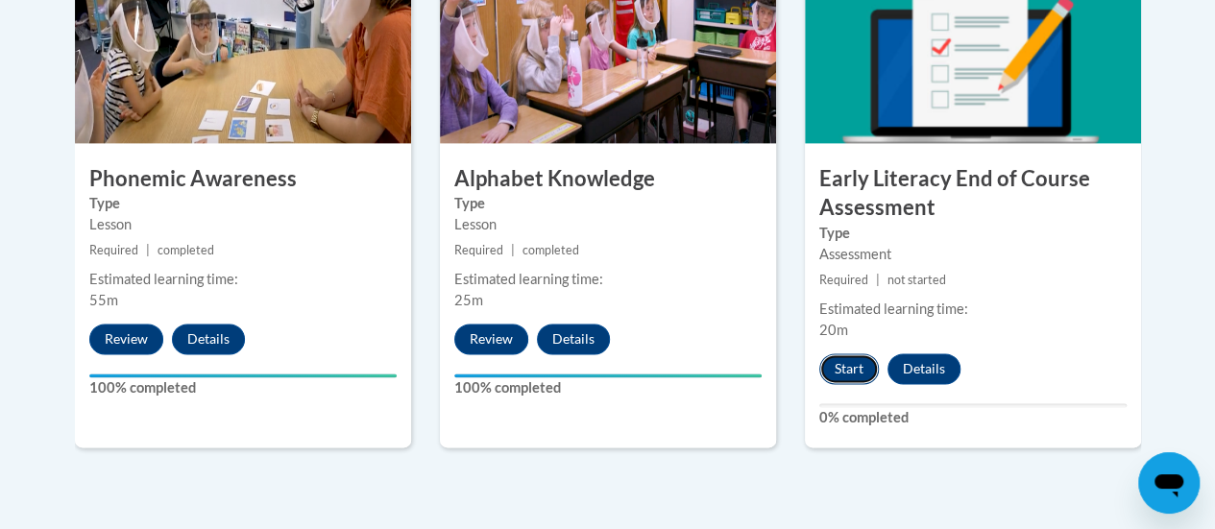
click at [853, 365] on button "Start" at bounding box center [849, 369] width 60 height 31
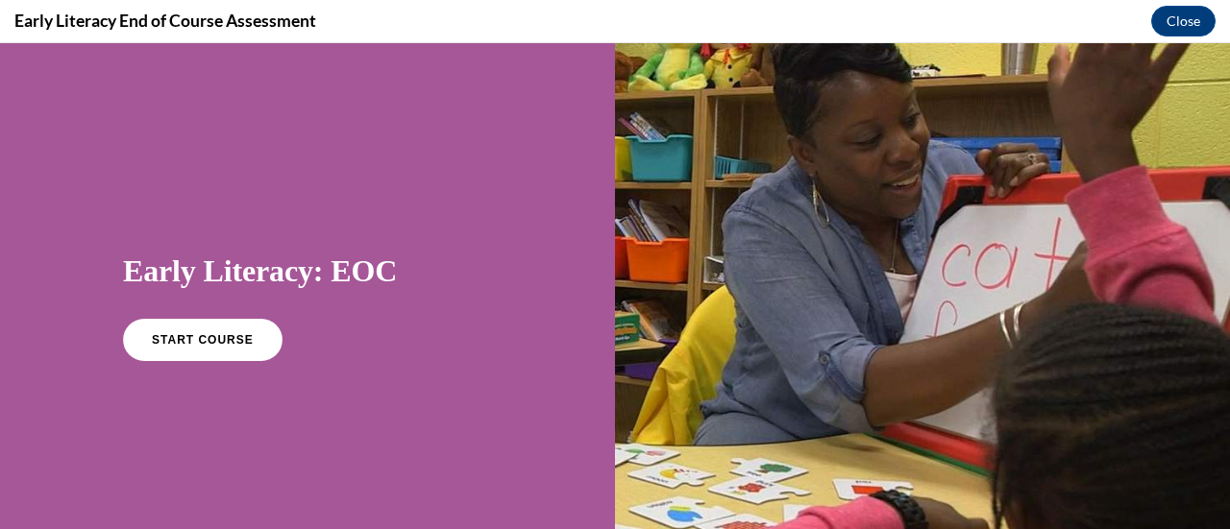
scroll to position [0, 0]
click at [212, 322] on link "START COURSE" at bounding box center [202, 340] width 167 height 44
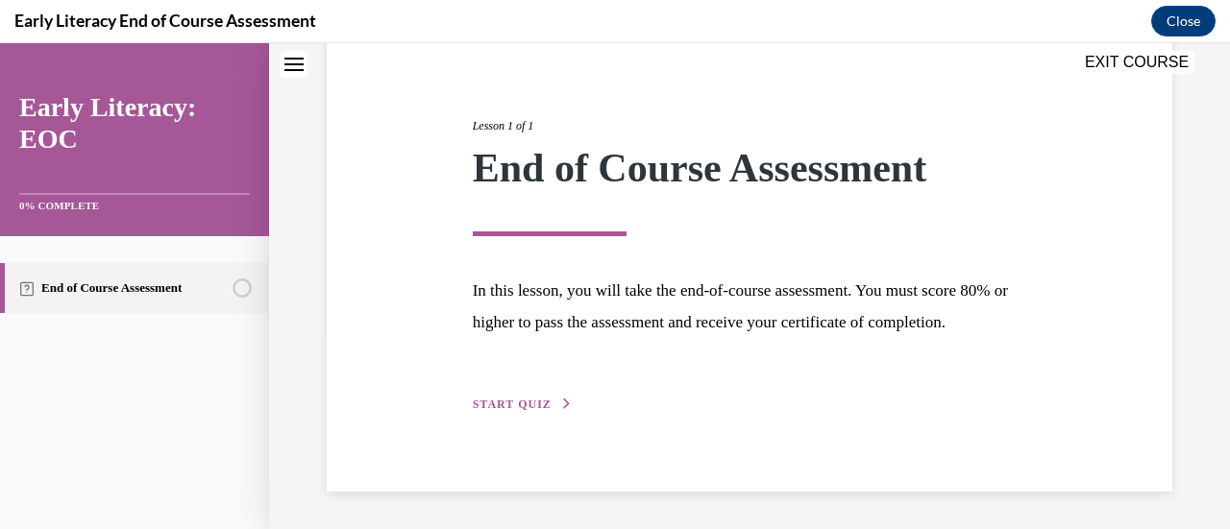
scroll to position [225, 0]
click at [482, 400] on span "START QUIZ" at bounding box center [512, 403] width 79 height 13
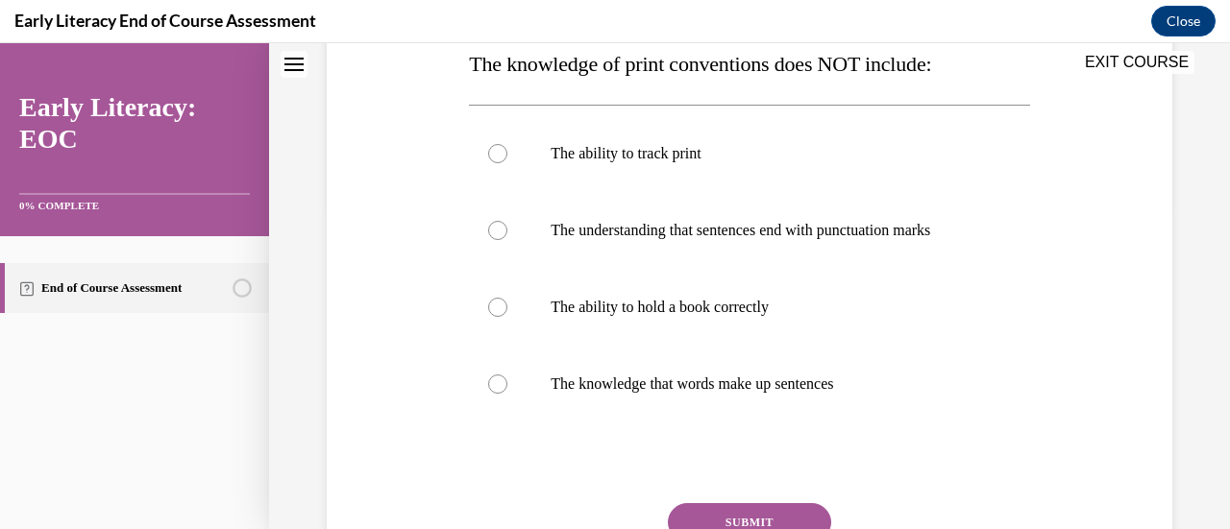
scroll to position [323, 0]
click at [488, 226] on div at bounding box center [497, 230] width 19 height 19
click at [738, 513] on button "SUBMIT" at bounding box center [749, 522] width 163 height 38
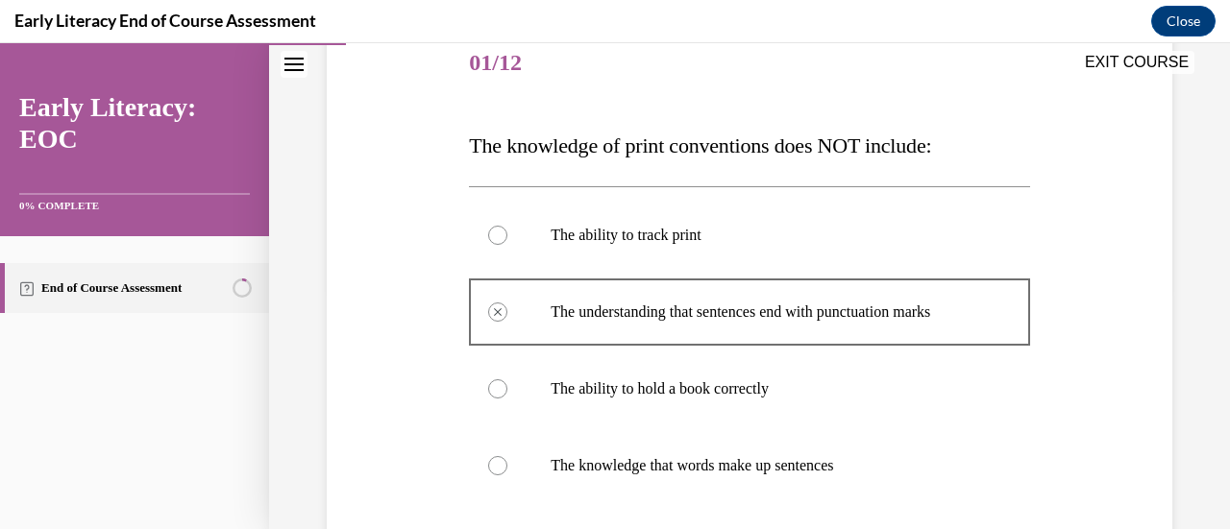
scroll to position [242, 0]
click at [493, 383] on div at bounding box center [497, 387] width 19 height 19
click at [500, 392] on div at bounding box center [497, 387] width 19 height 19
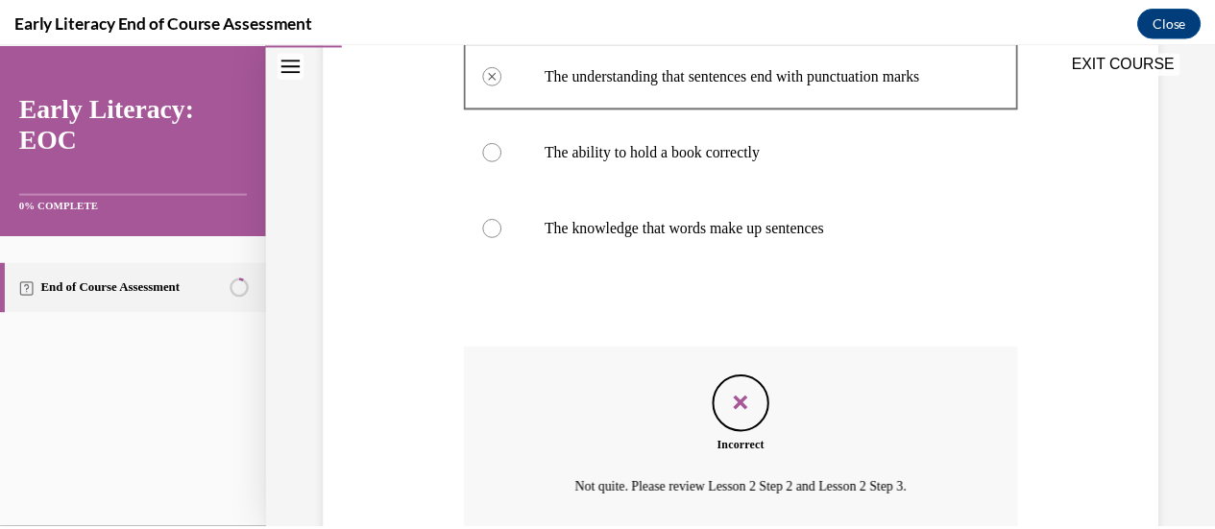
scroll to position [488, 0]
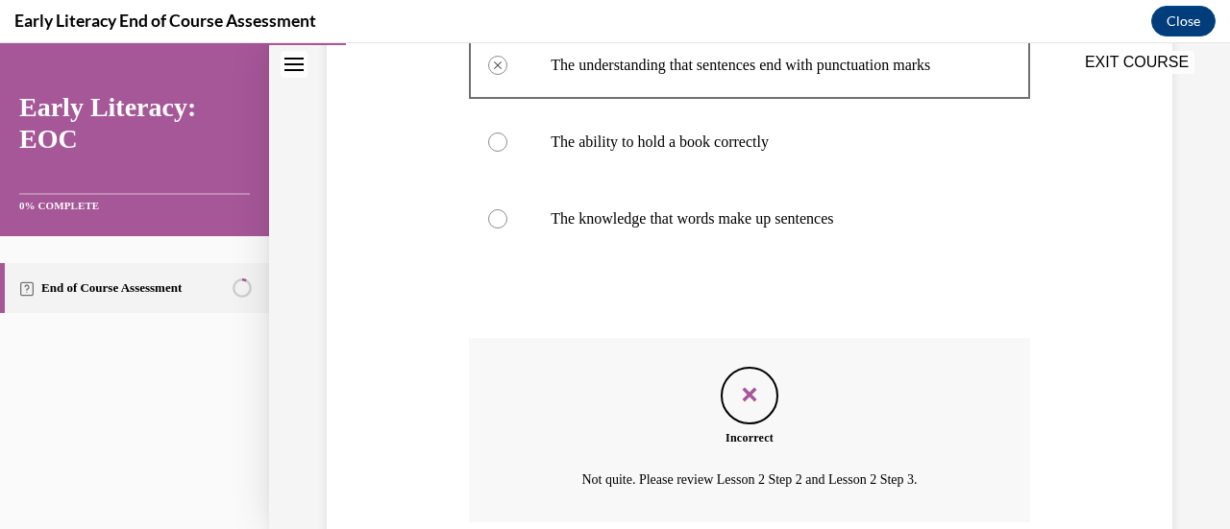
click at [742, 391] on icon "Feedback" at bounding box center [749, 394] width 29 height 29
click at [1130, 66] on button "EXIT COURSE" at bounding box center [1136, 62] width 115 height 23
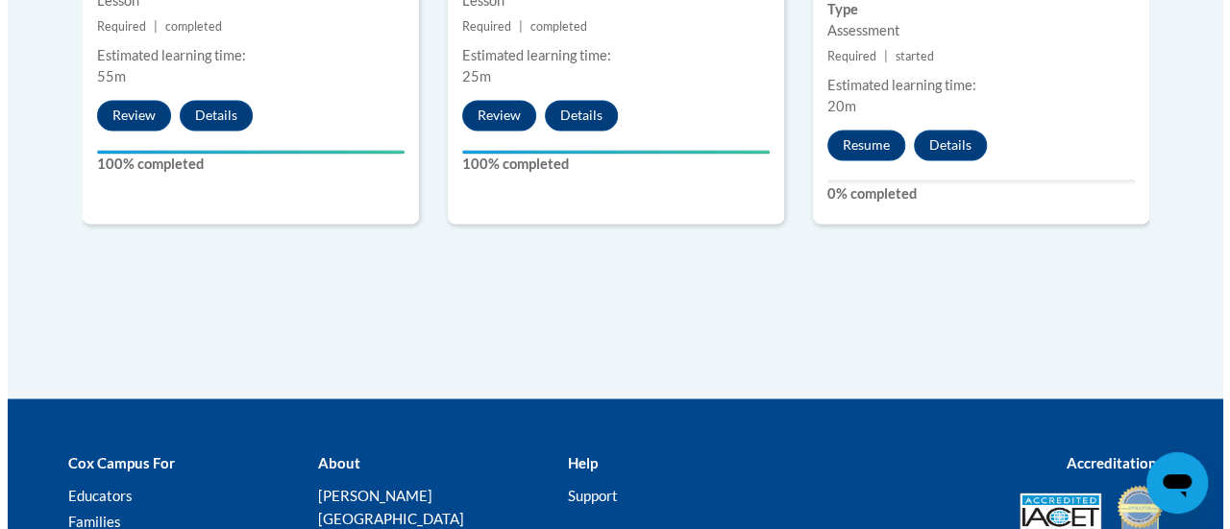
scroll to position [1344, 0]
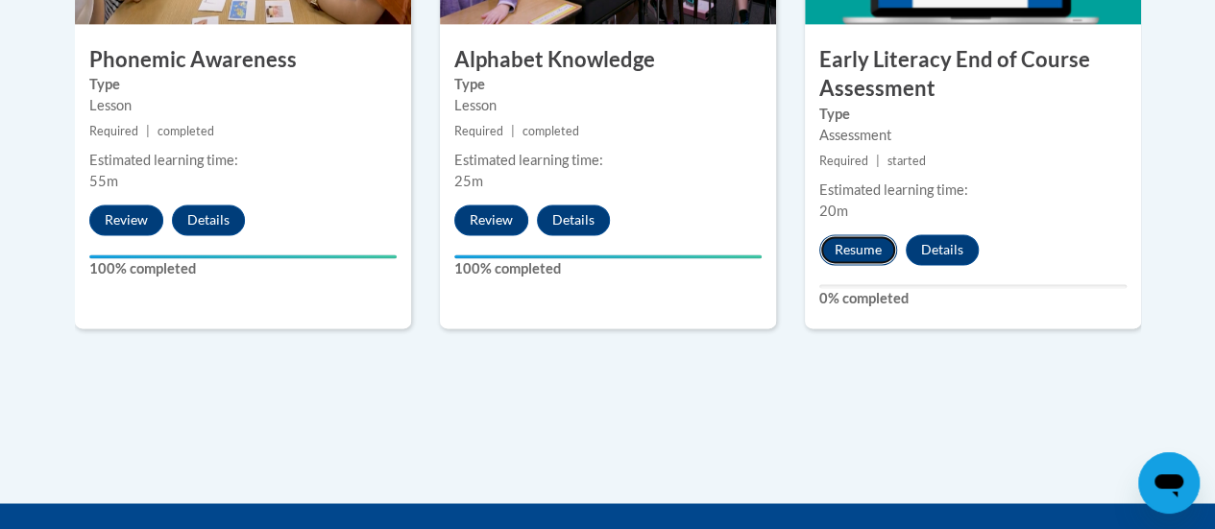
click at [869, 250] on button "Resume" at bounding box center [858, 249] width 78 height 31
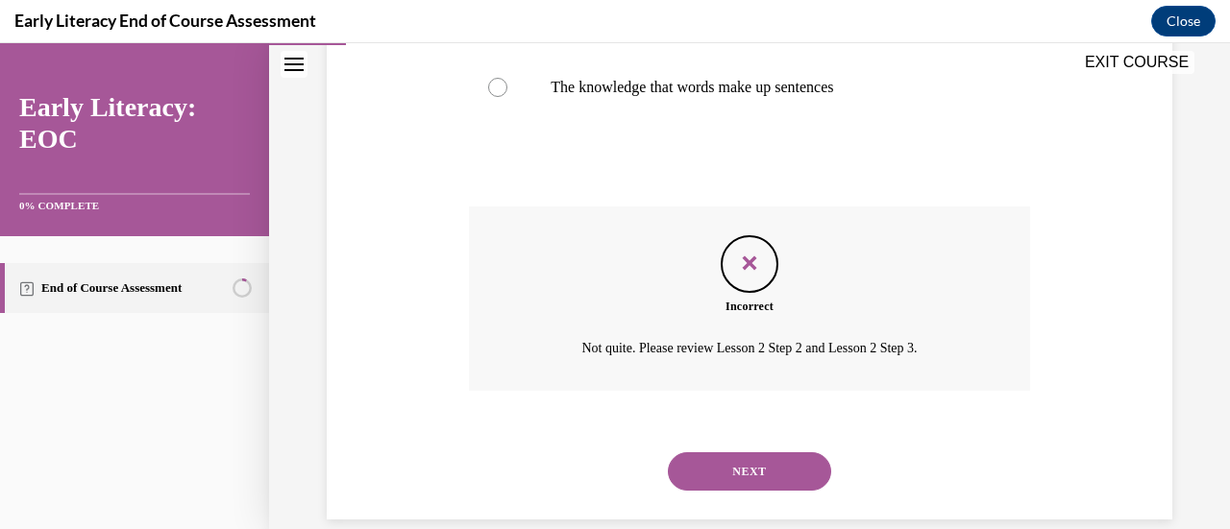
scroll to position [647, 0]
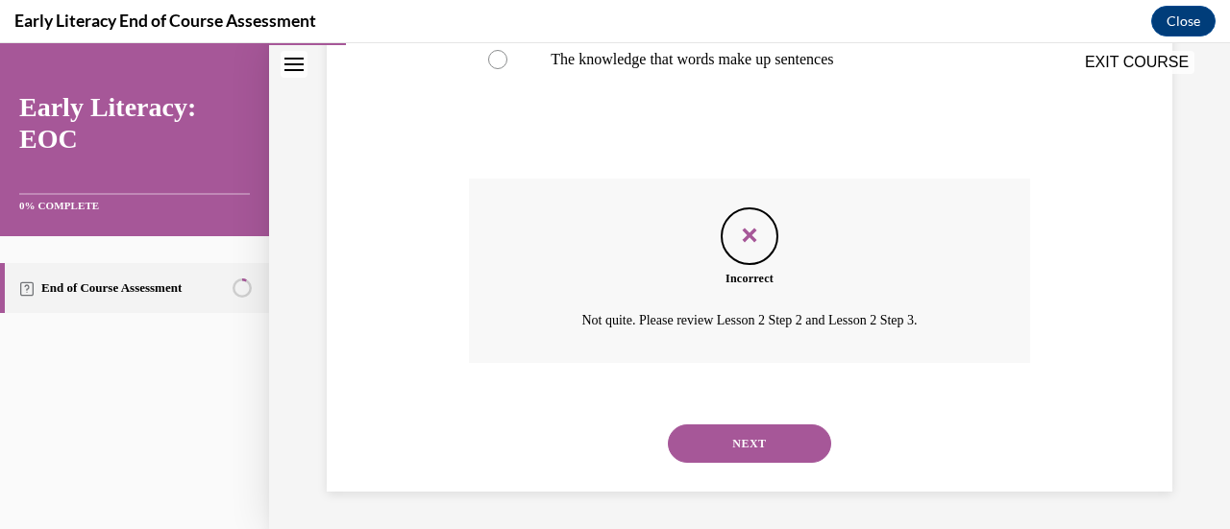
click at [736, 437] on button "NEXT" at bounding box center [749, 444] width 163 height 38
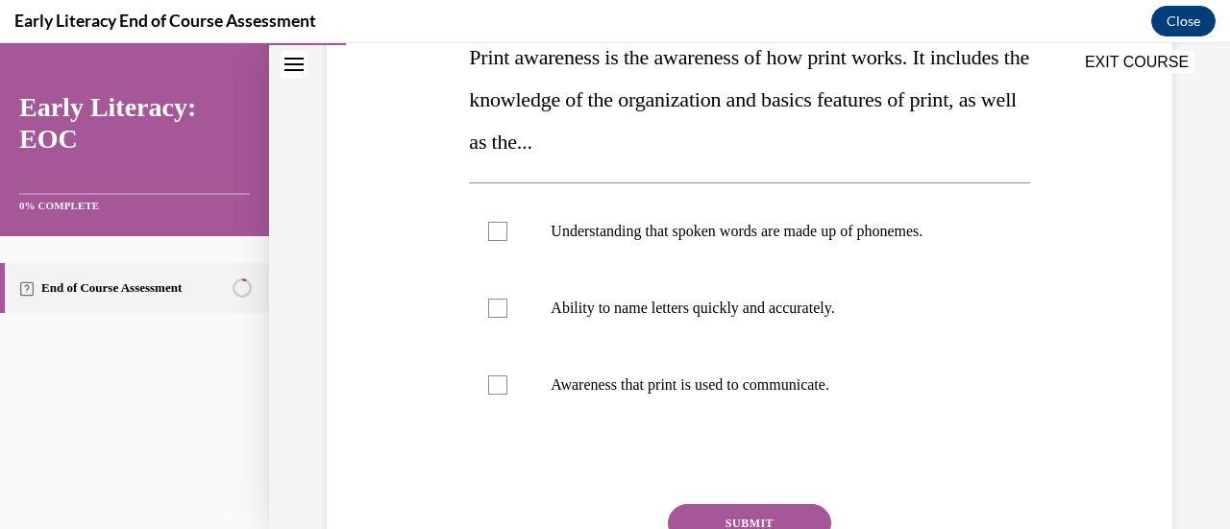
scroll to position [329, 0]
click at [503, 380] on div at bounding box center [497, 386] width 19 height 19
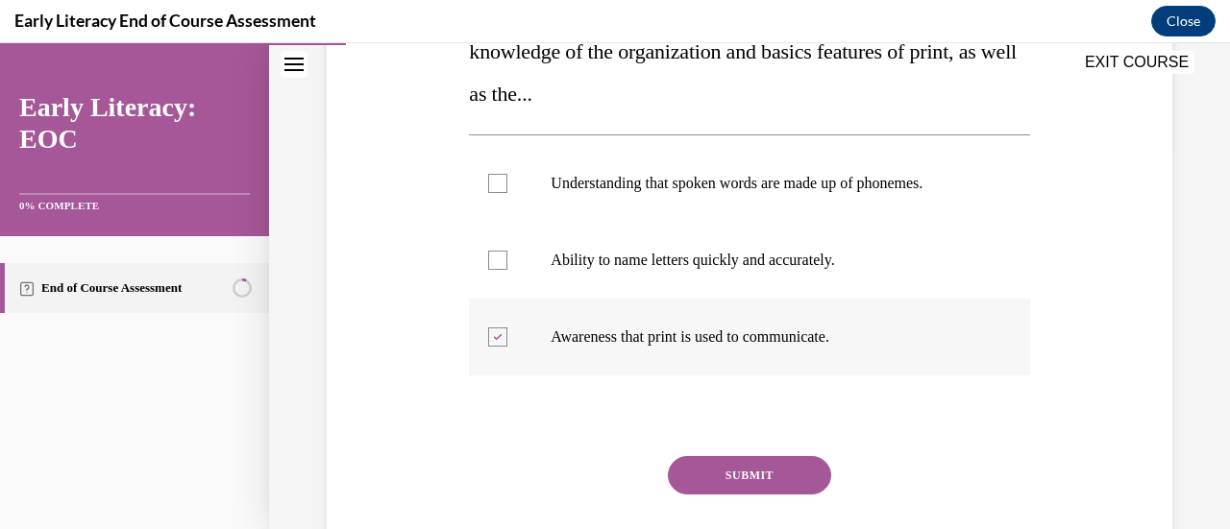
scroll to position [380, 0]
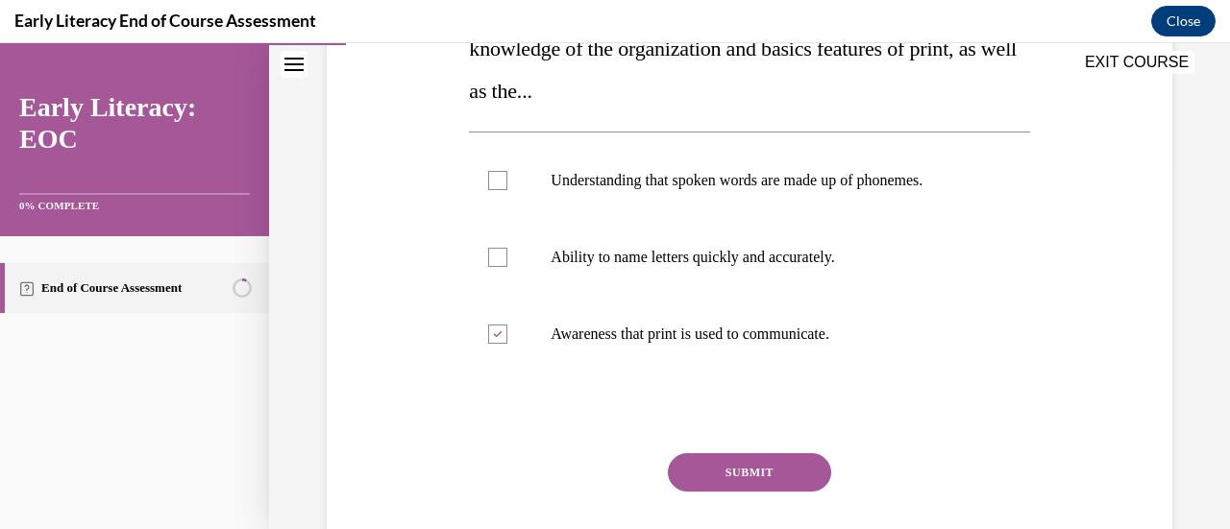
click at [741, 479] on button "SUBMIT" at bounding box center [749, 472] width 163 height 38
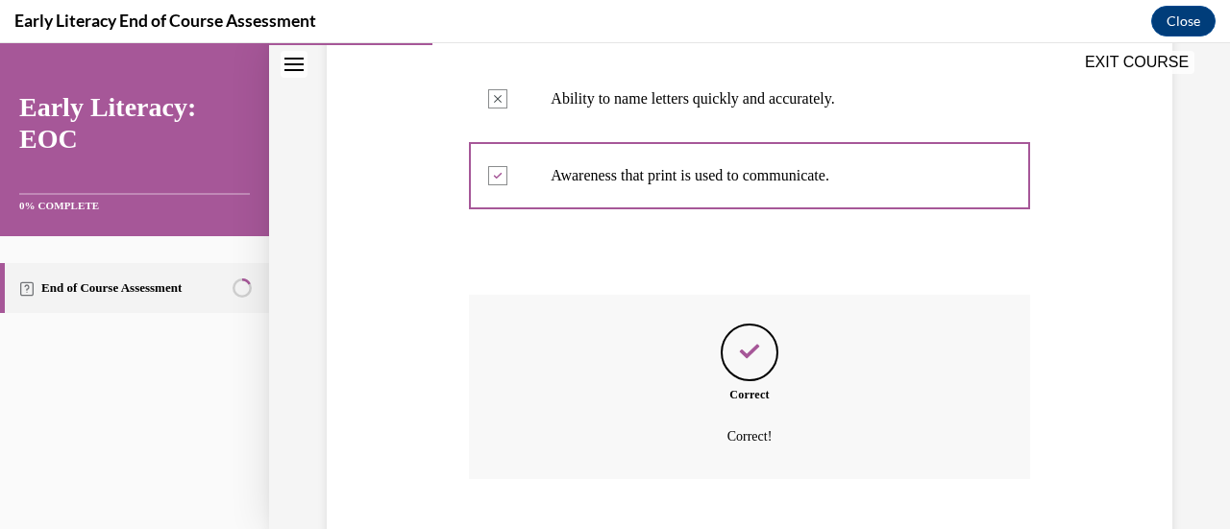
scroll to position [655, 0]
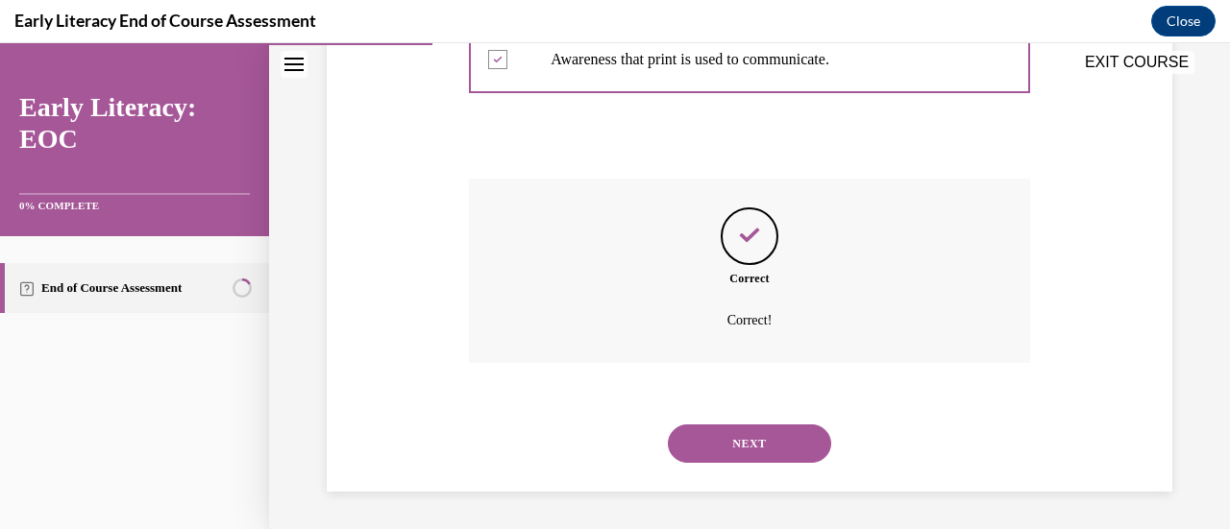
click at [725, 443] on button "NEXT" at bounding box center [749, 444] width 163 height 38
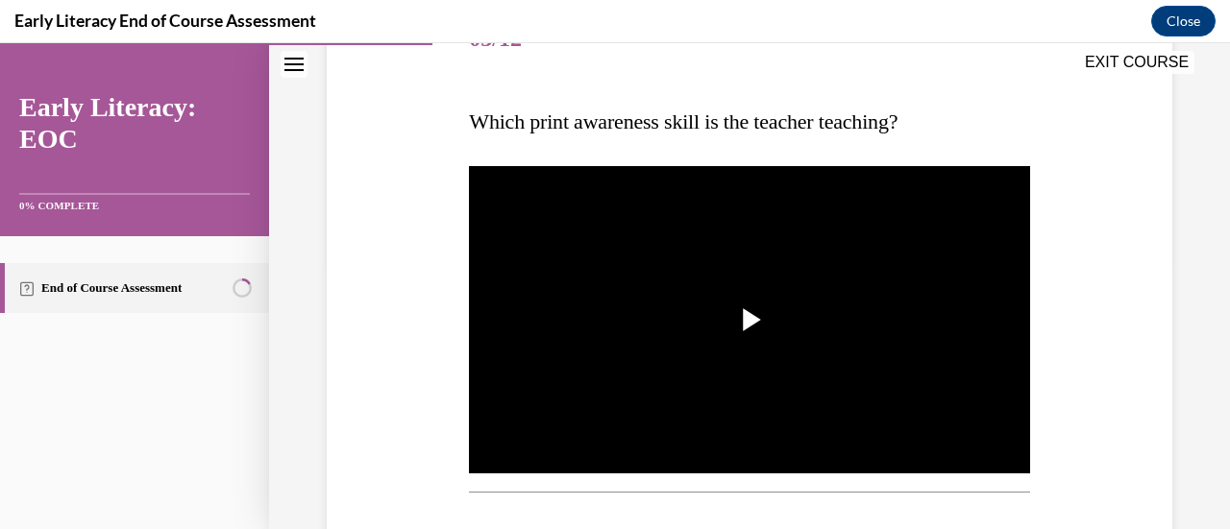
scroll to position [279, 0]
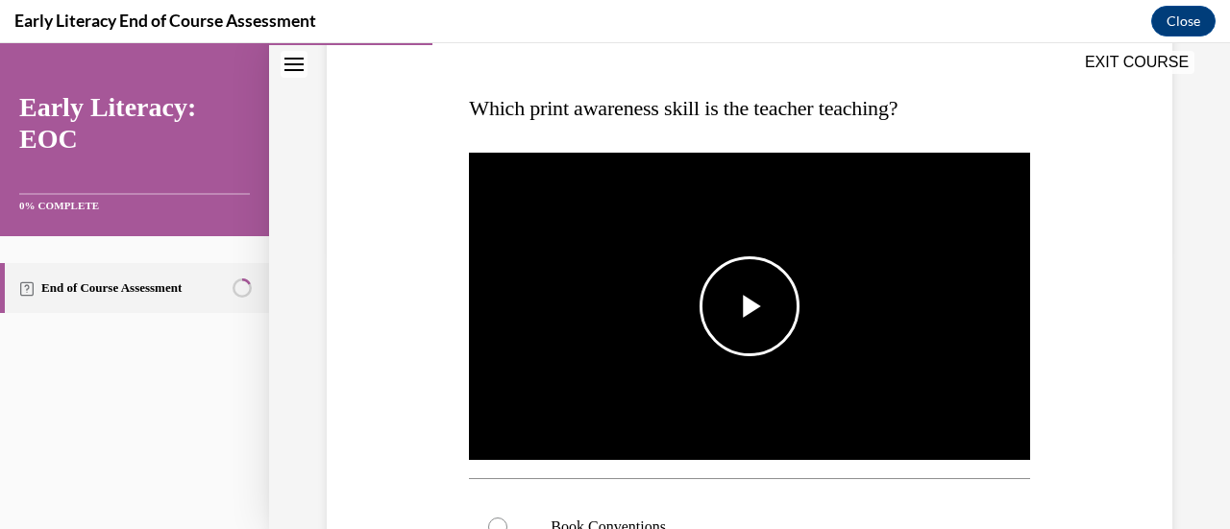
click at [749, 306] on span "Video player" at bounding box center [749, 306] width 0 height 0
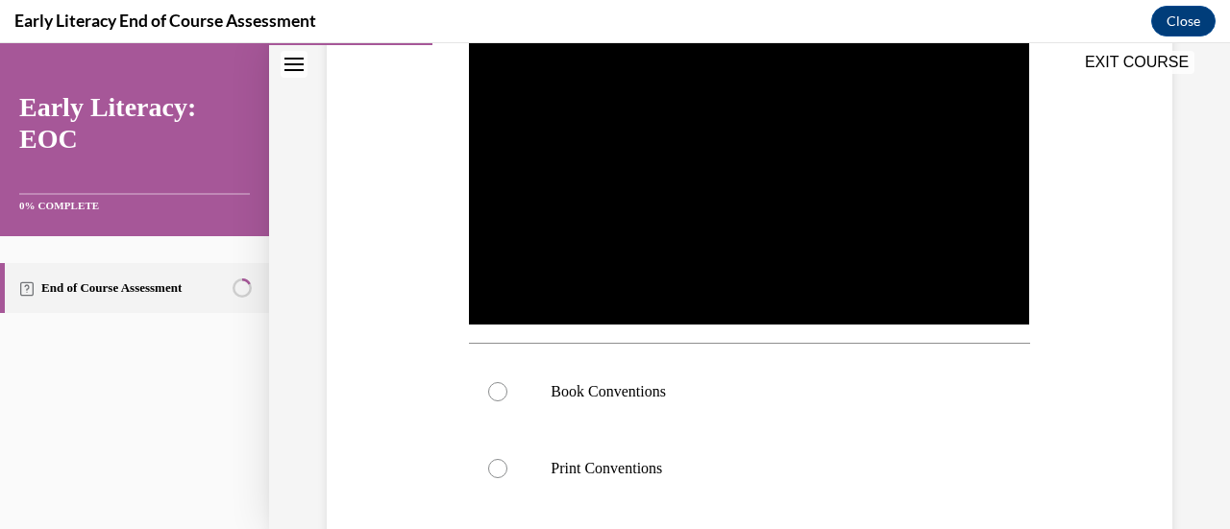
scroll to position [413, 0]
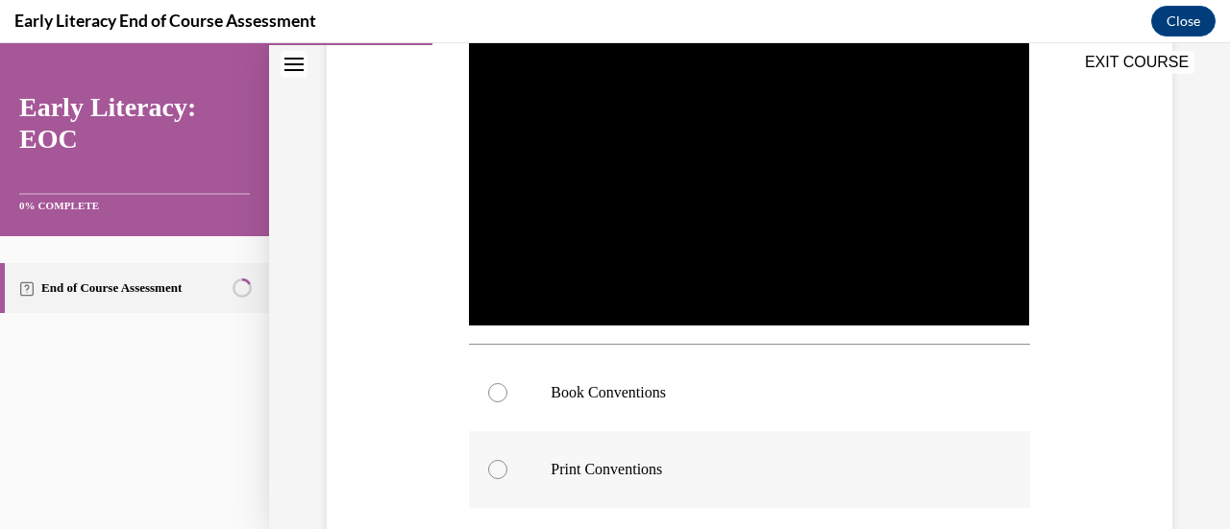
click at [496, 468] on div at bounding box center [497, 469] width 19 height 19
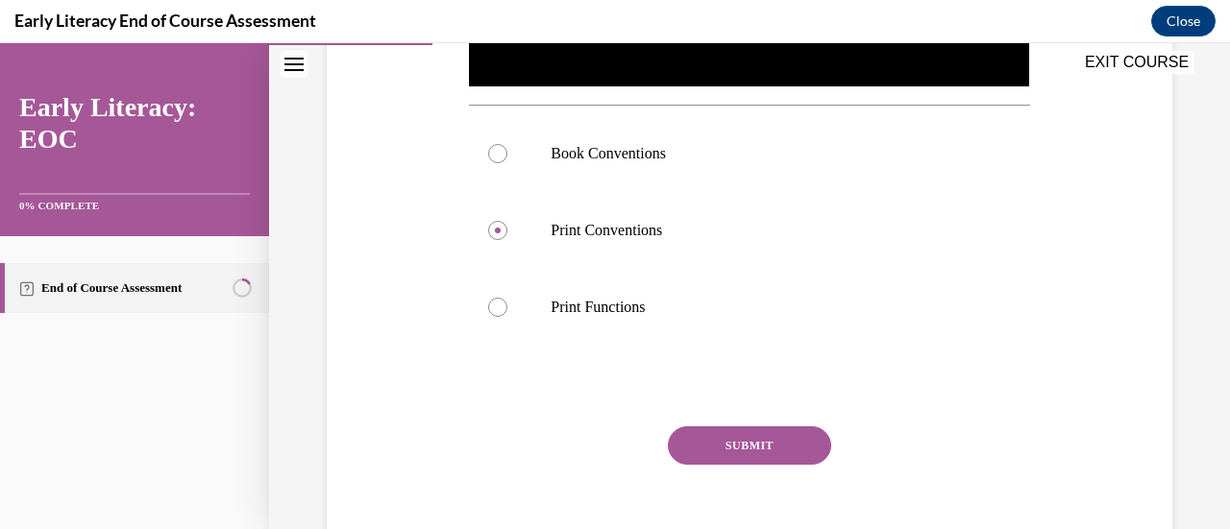
scroll to position [653, 0]
click at [691, 449] on button "SUBMIT" at bounding box center [749, 445] width 163 height 38
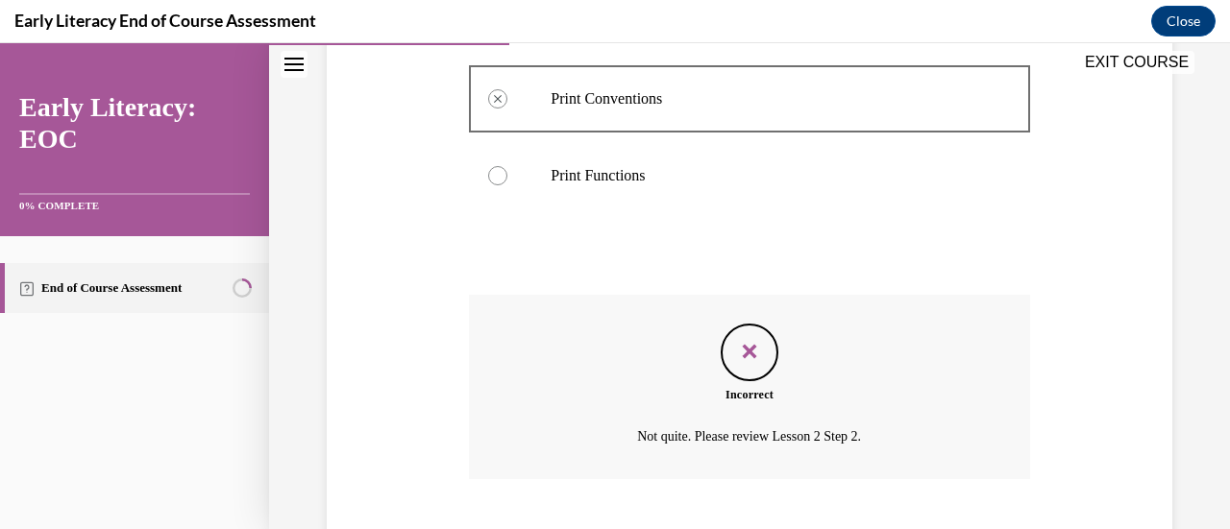
scroll to position [894, 0]
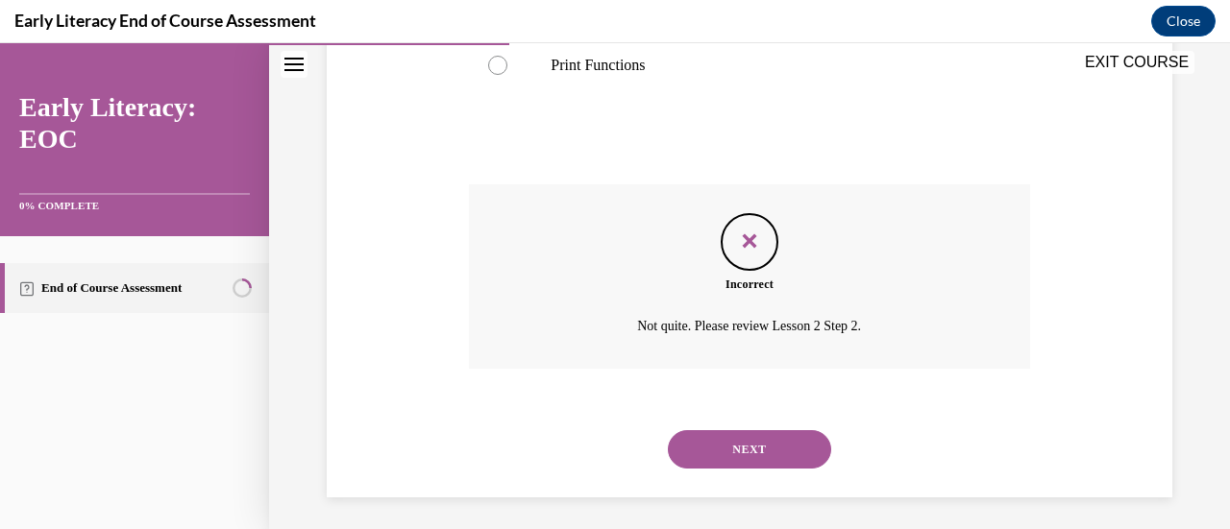
click at [732, 448] on button "NEXT" at bounding box center [749, 449] width 163 height 38
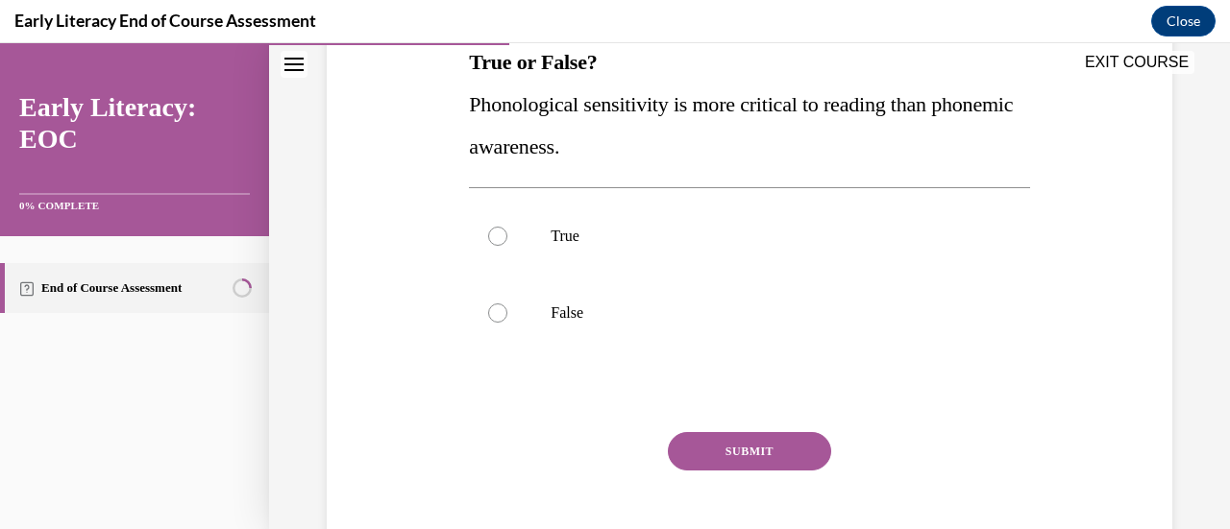
scroll to position [326, 0]
click at [492, 312] on div at bounding box center [497, 312] width 19 height 19
click at [707, 449] on button "SUBMIT" at bounding box center [749, 450] width 163 height 38
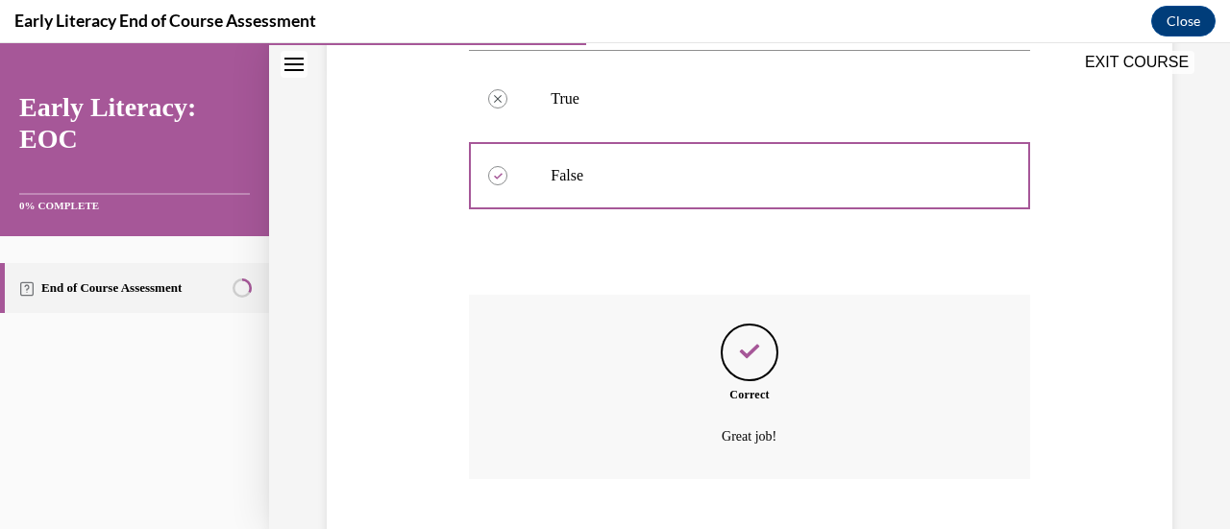
scroll to position [578, 0]
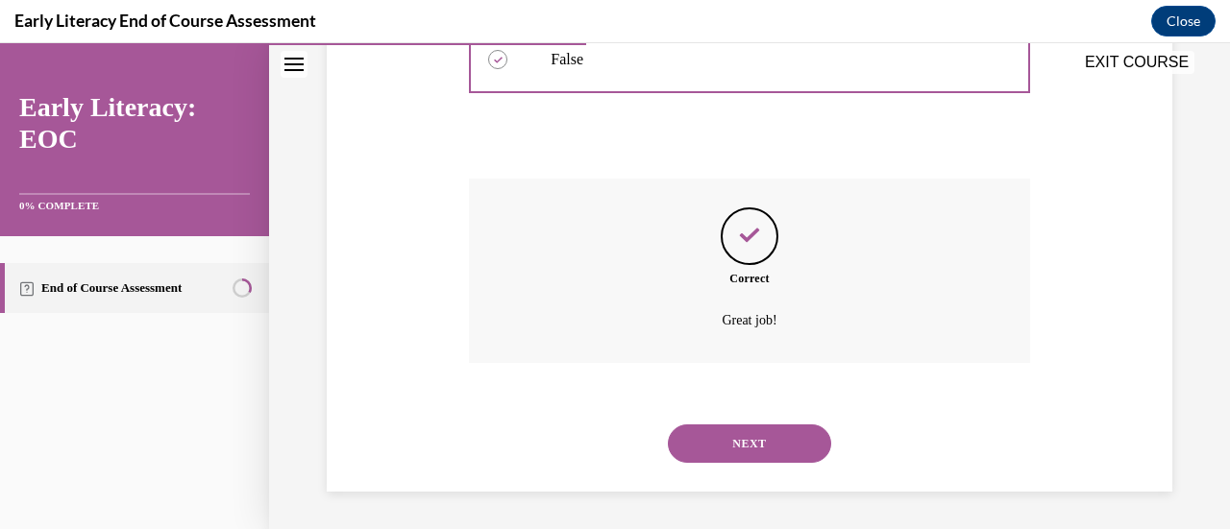
click at [702, 439] on button "NEXT" at bounding box center [749, 444] width 163 height 38
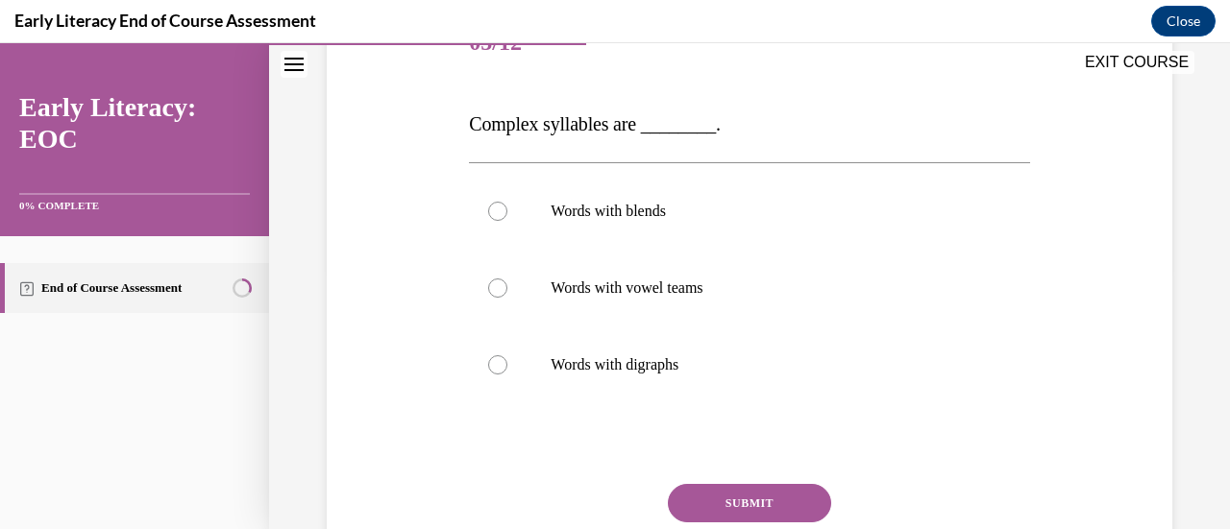
scroll to position [207, 0]
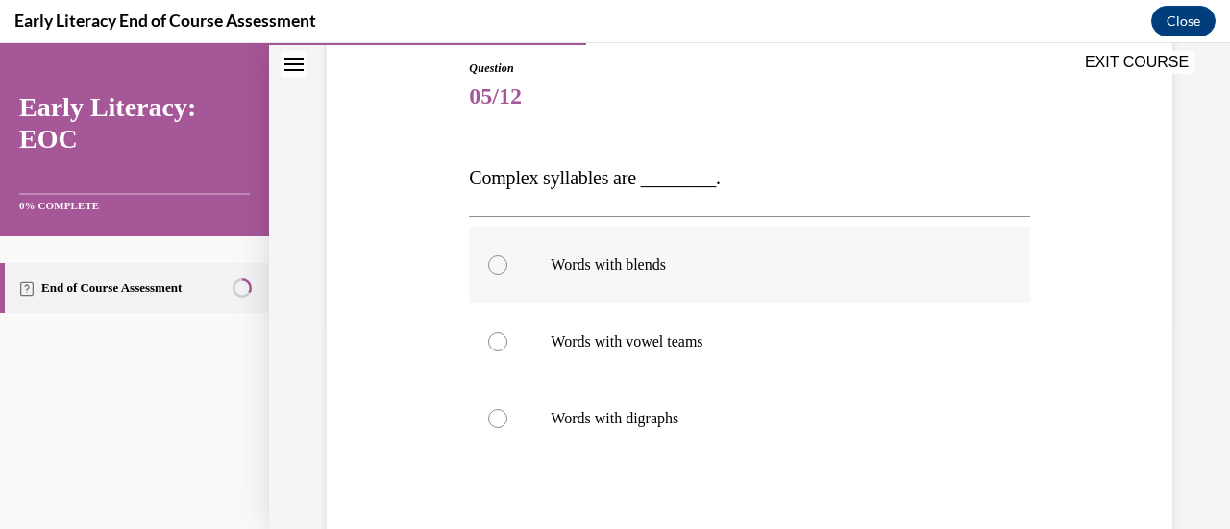
click at [484, 262] on div at bounding box center [749, 265] width 560 height 77
click at [489, 345] on div at bounding box center [497, 341] width 19 height 19
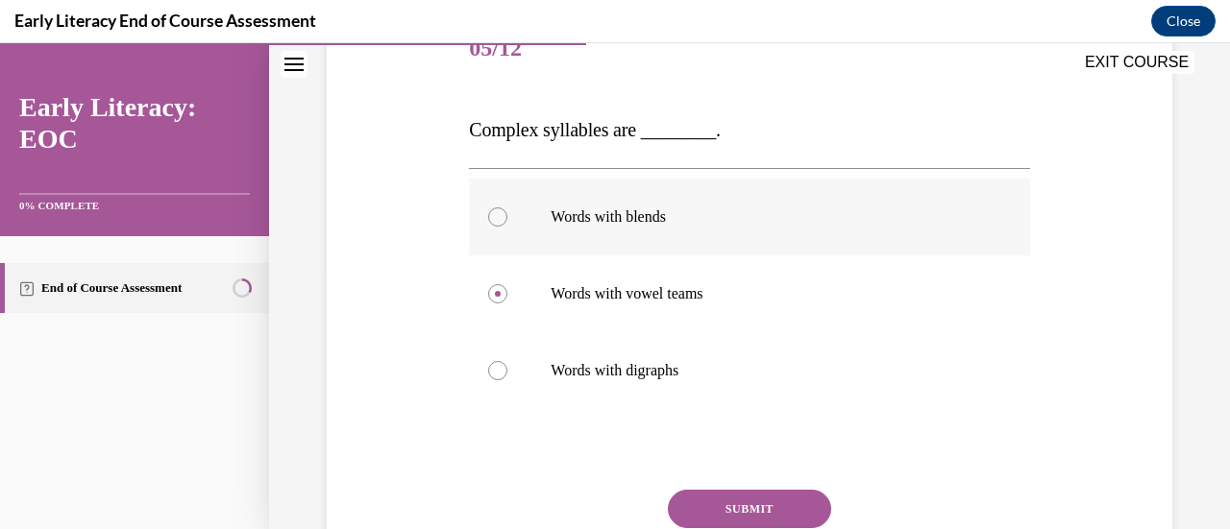
scroll to position [254, 0]
click at [492, 211] on div at bounding box center [497, 218] width 19 height 19
click at [729, 497] on button "SUBMIT" at bounding box center [749, 511] width 163 height 38
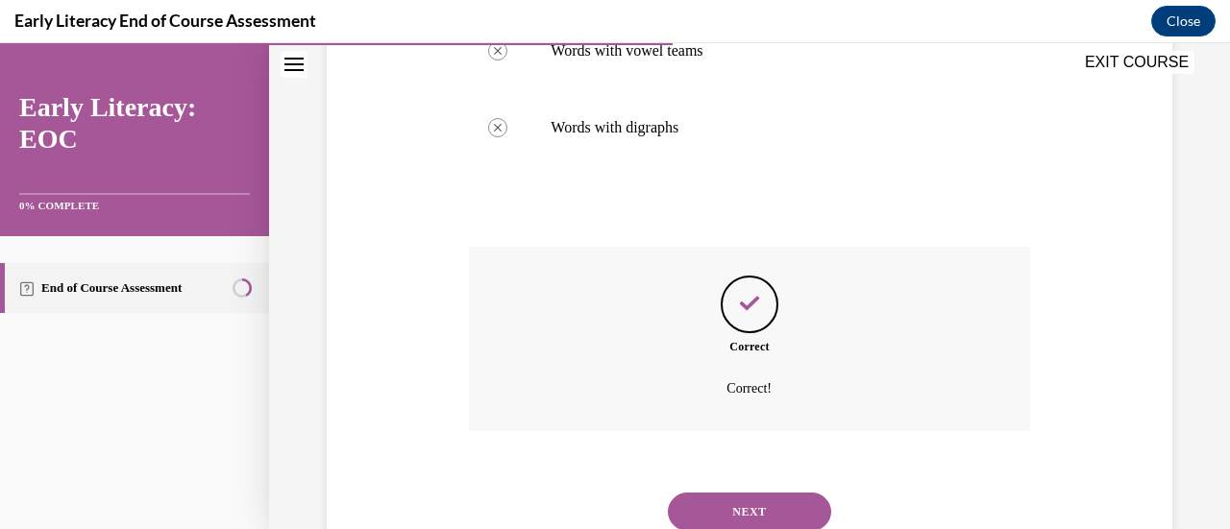
scroll to position [567, 0]
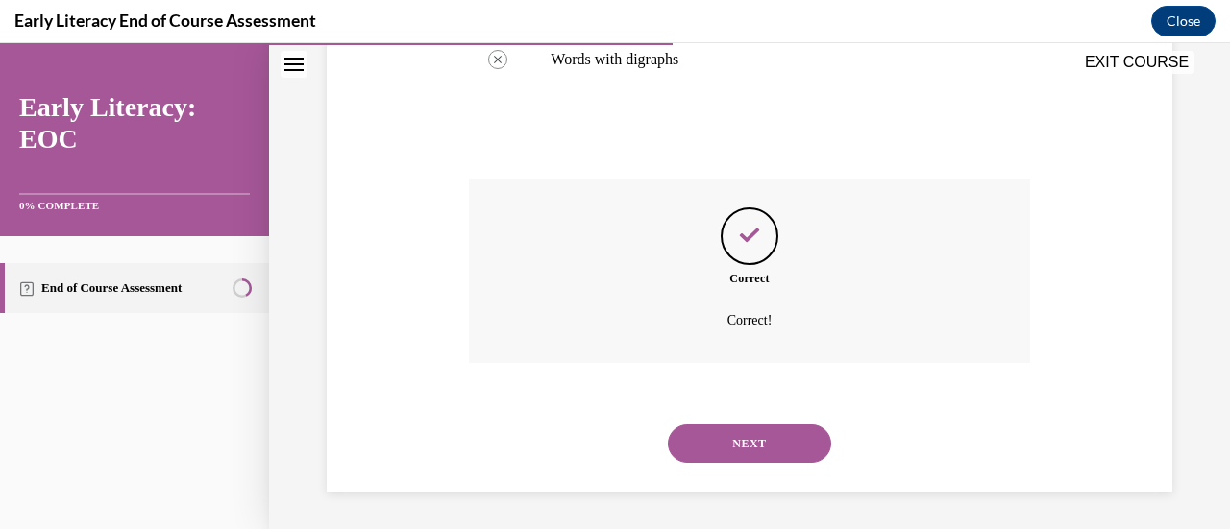
click at [751, 437] on button "NEXT" at bounding box center [749, 444] width 163 height 38
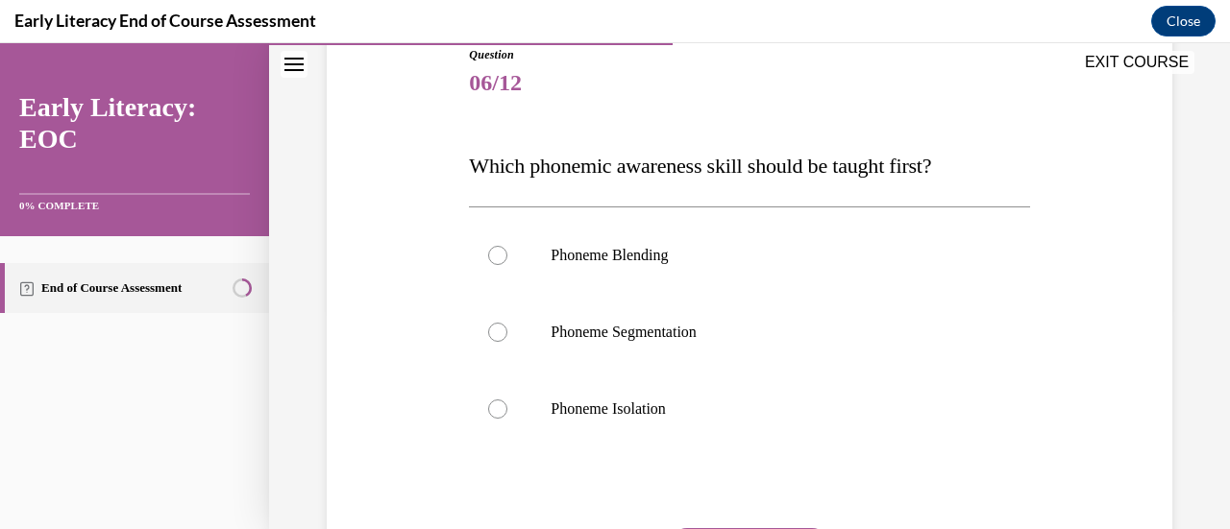
scroll to position [225, 0]
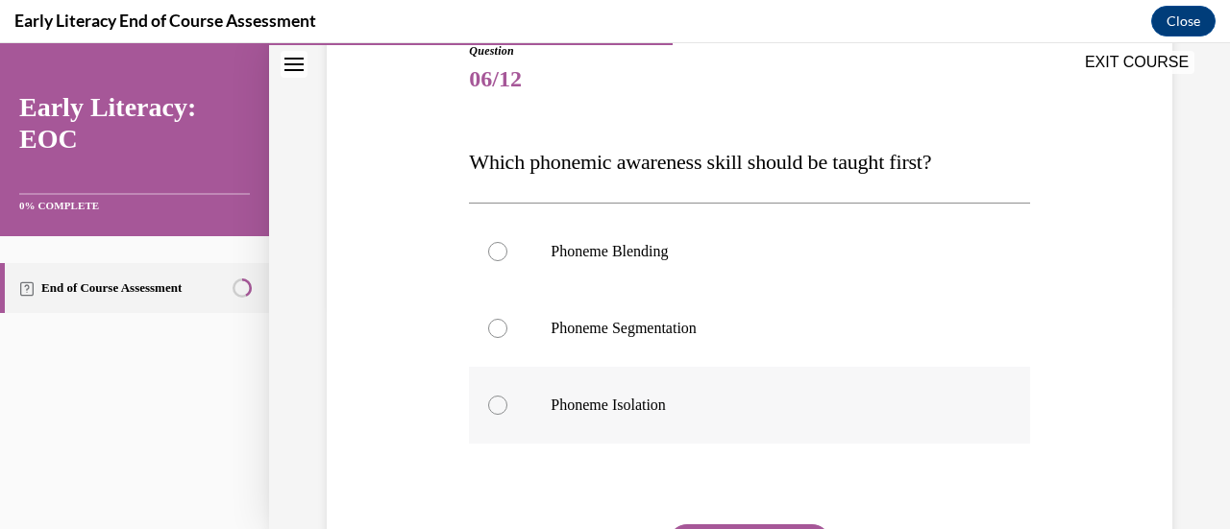
click at [491, 404] on div at bounding box center [497, 405] width 19 height 19
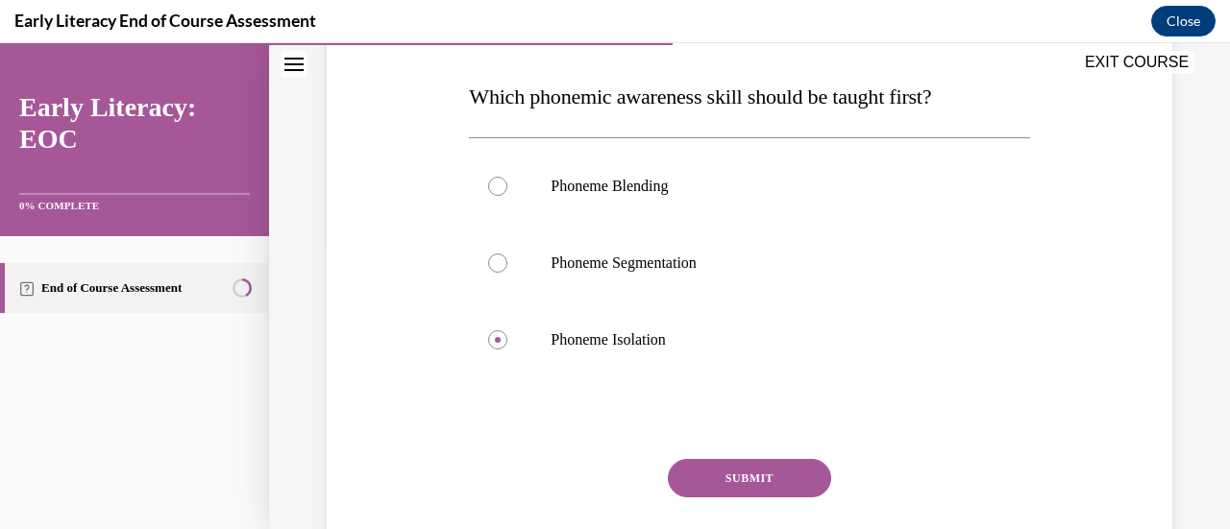
click at [688, 466] on button "SUBMIT" at bounding box center [749, 478] width 163 height 38
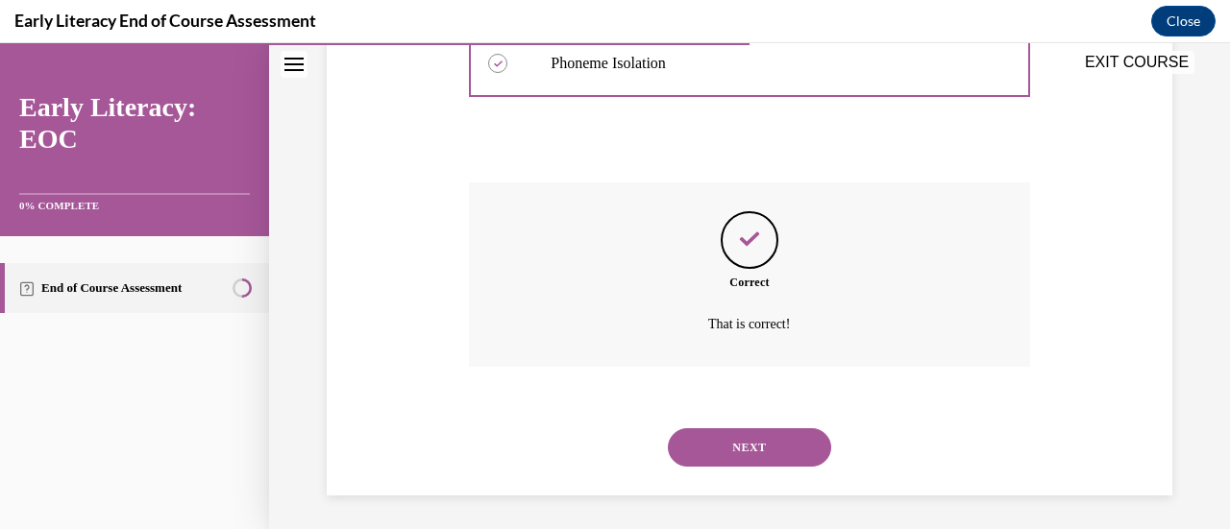
scroll to position [571, 0]
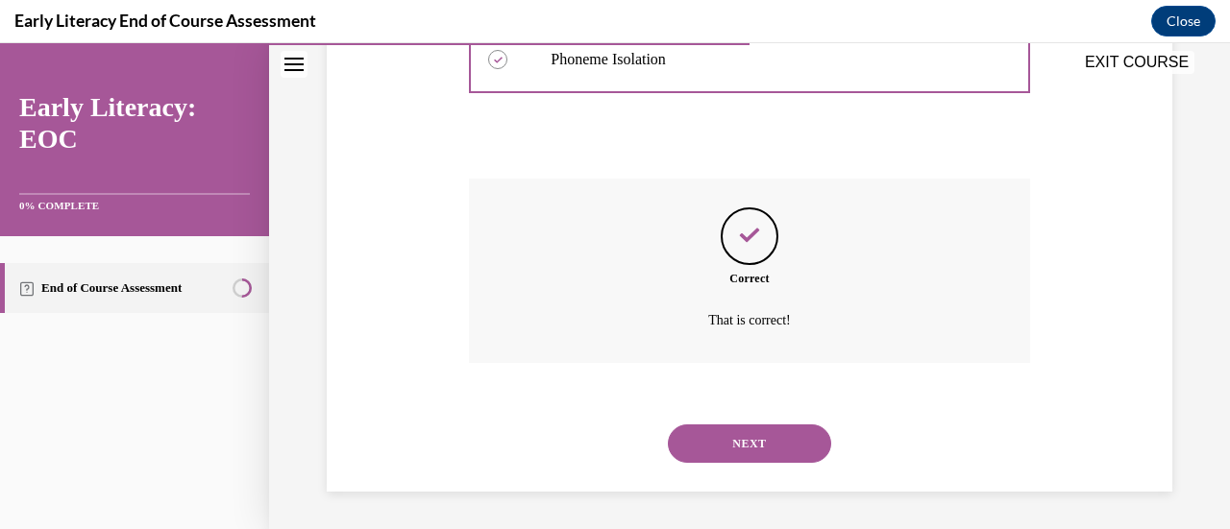
click at [741, 453] on button "NEXT" at bounding box center [749, 444] width 163 height 38
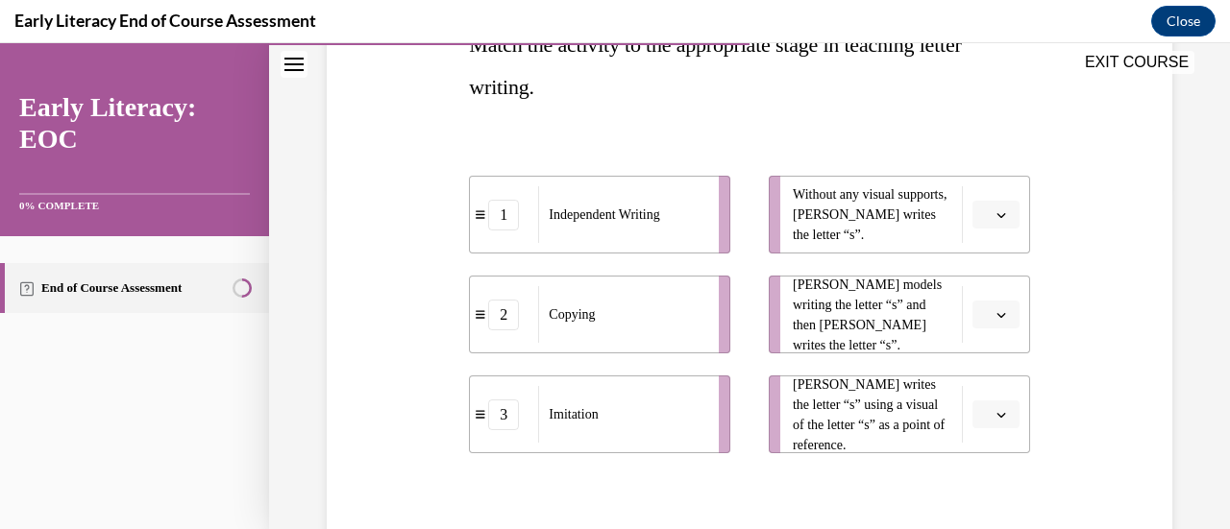
scroll to position [343, 0]
click at [996, 215] on icon "button" at bounding box center [1001, 214] width 10 height 10
click at [982, 288] on div "1" at bounding box center [980, 295] width 47 height 38
click at [996, 309] on icon "button" at bounding box center [1001, 314] width 10 height 10
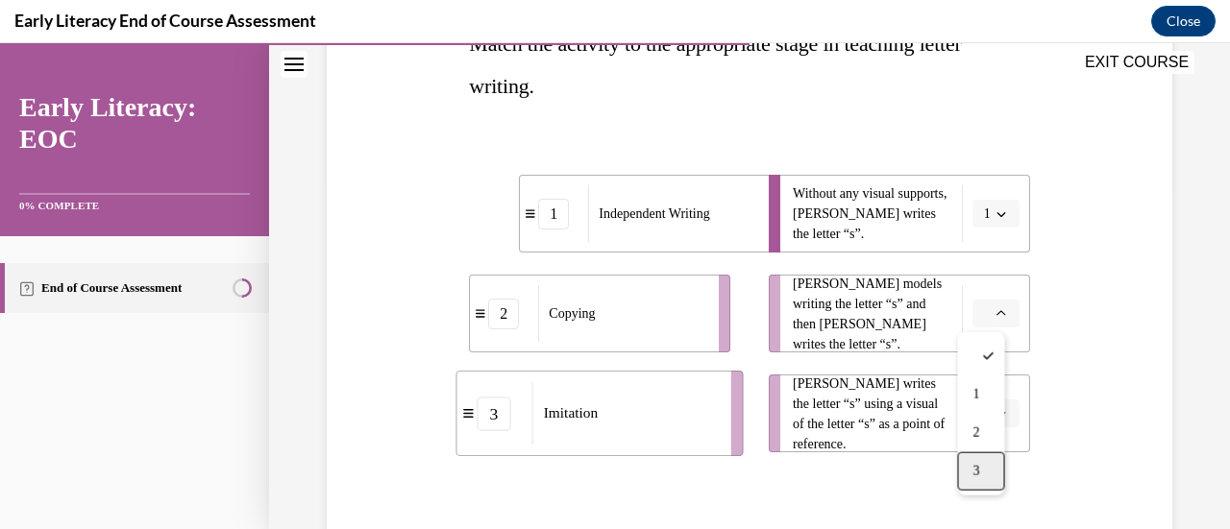
click at [988, 463] on div "3" at bounding box center [980, 471] width 47 height 38
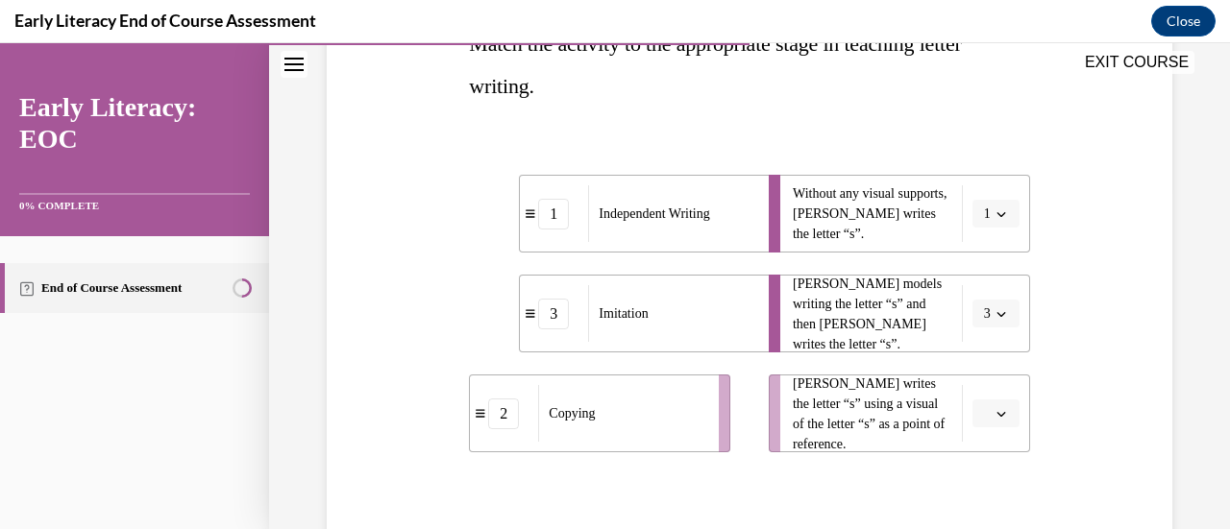
click at [989, 405] on button "button" at bounding box center [995, 414] width 47 height 29
click at [991, 333] on div "2" at bounding box center [980, 332] width 47 height 38
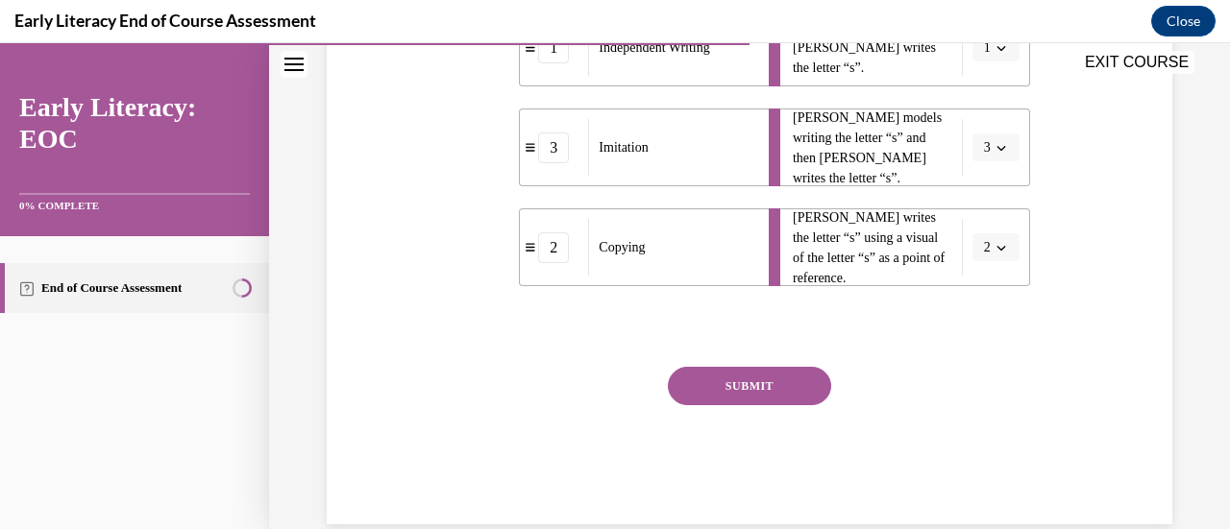
scroll to position [510, 0]
click at [702, 382] on button "SUBMIT" at bounding box center [749, 385] width 163 height 38
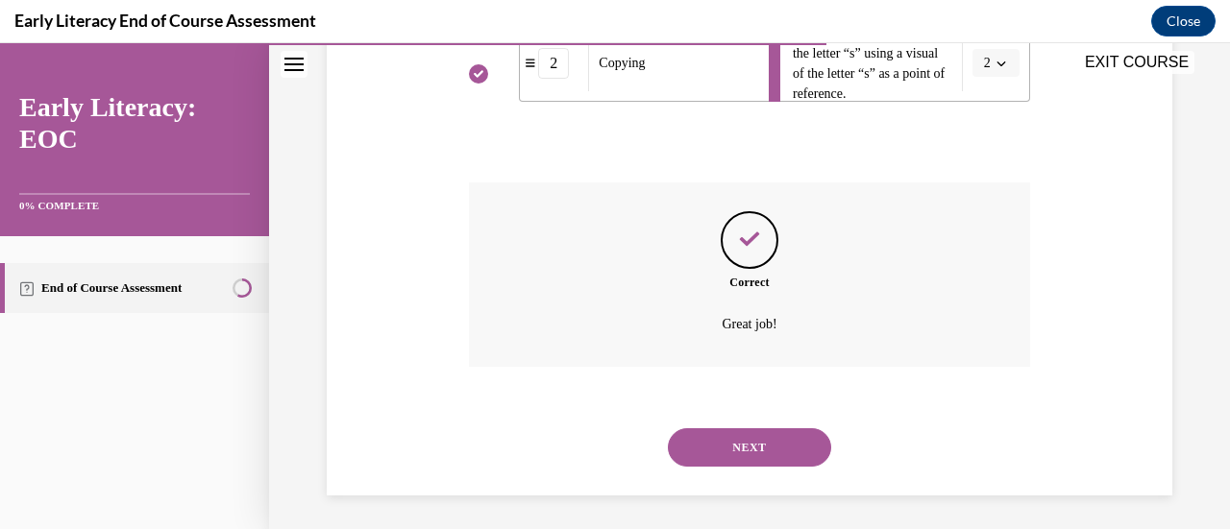
scroll to position [697, 0]
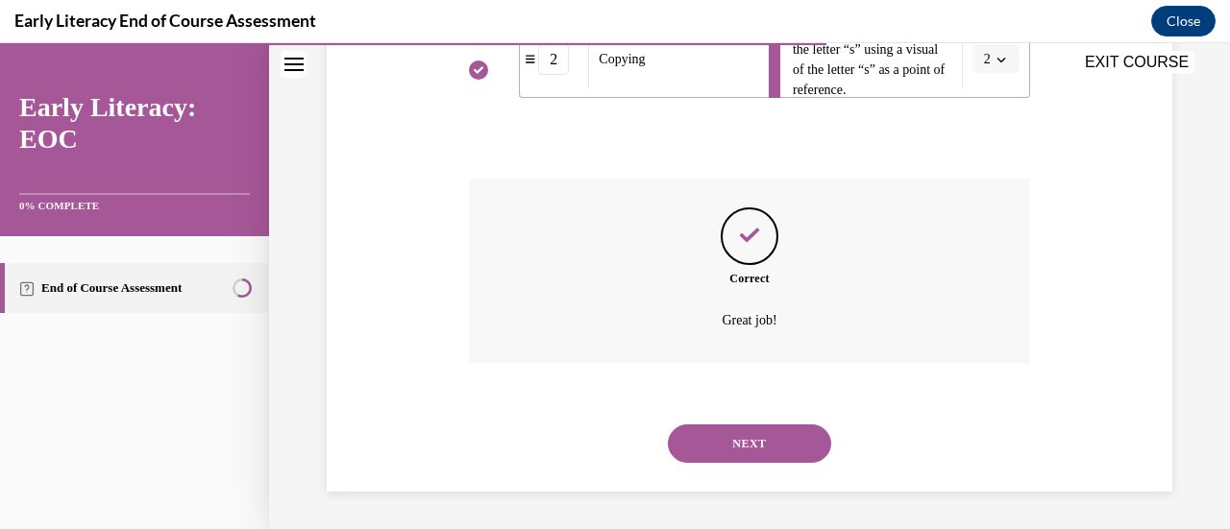
click at [726, 438] on button "NEXT" at bounding box center [749, 444] width 163 height 38
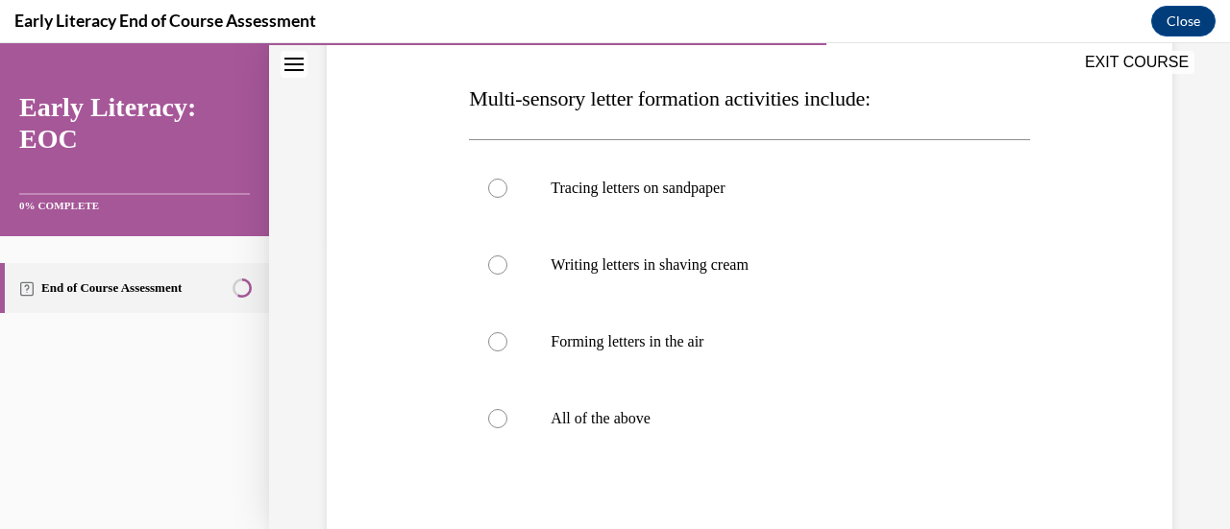
scroll to position [291, 0]
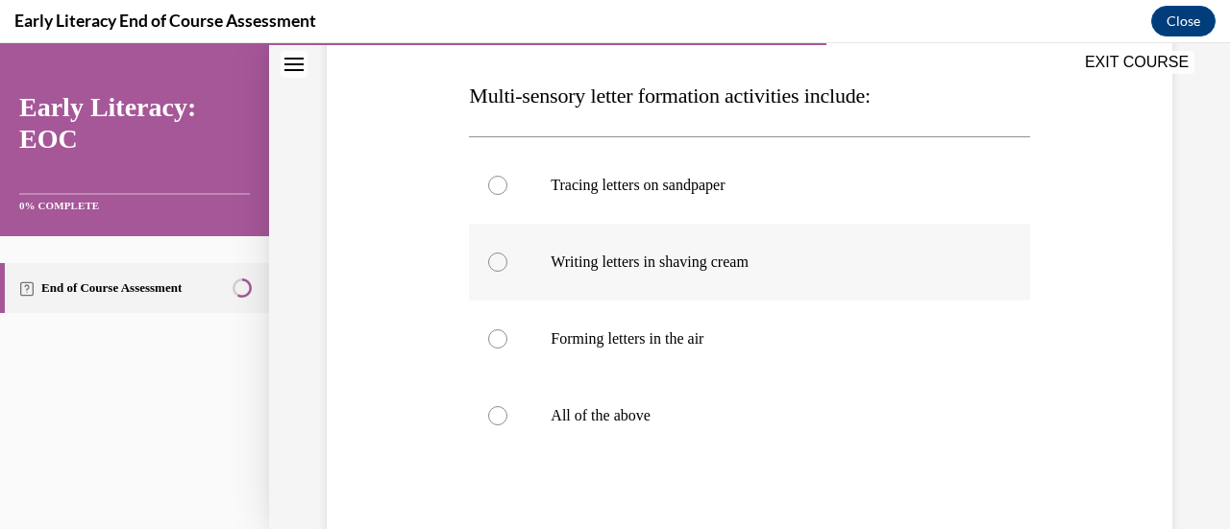
click at [584, 278] on div at bounding box center [749, 262] width 560 height 77
click at [557, 402] on div at bounding box center [749, 416] width 560 height 77
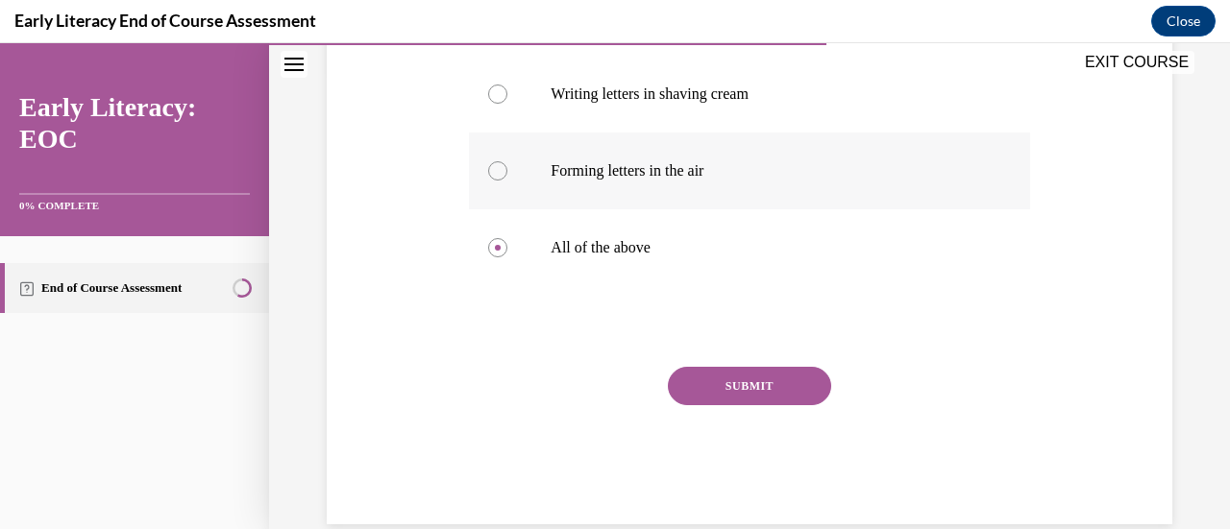
scroll to position [479, 0]
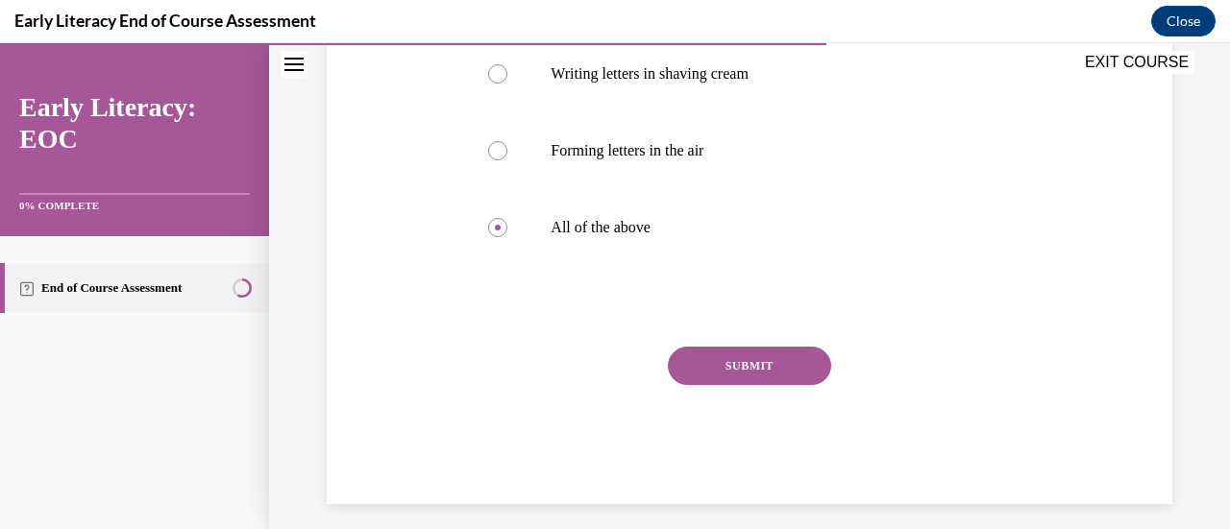
click at [754, 364] on button "SUBMIT" at bounding box center [749, 366] width 163 height 38
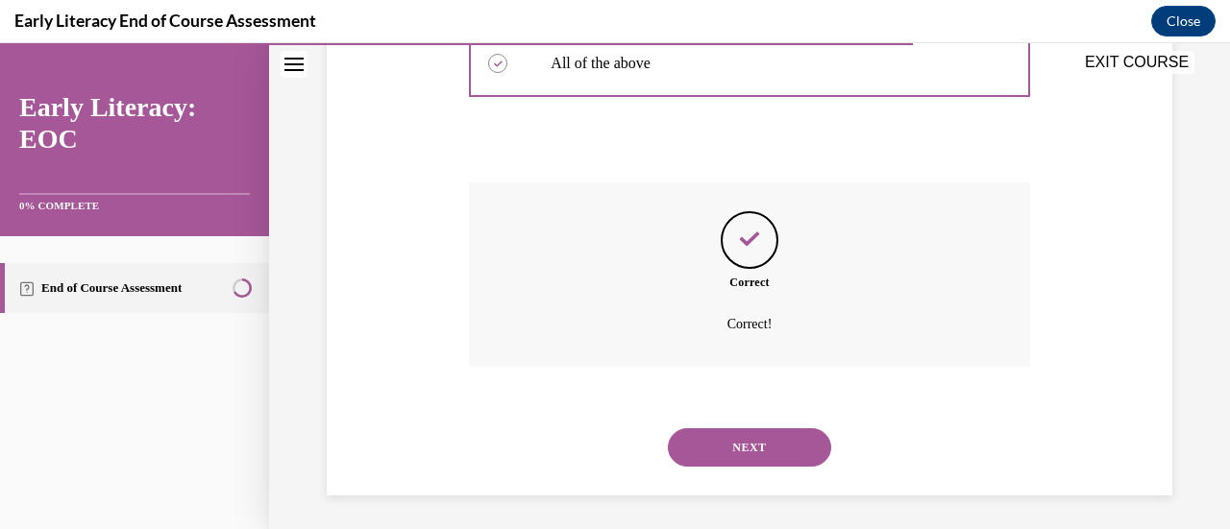
scroll to position [647, 0]
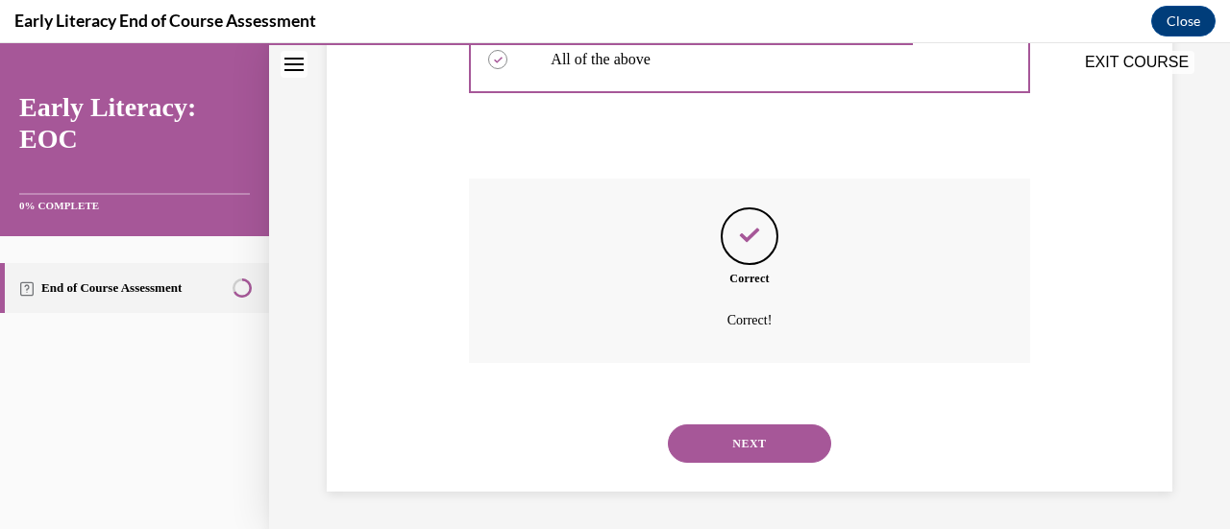
click at [736, 449] on button "NEXT" at bounding box center [749, 444] width 163 height 38
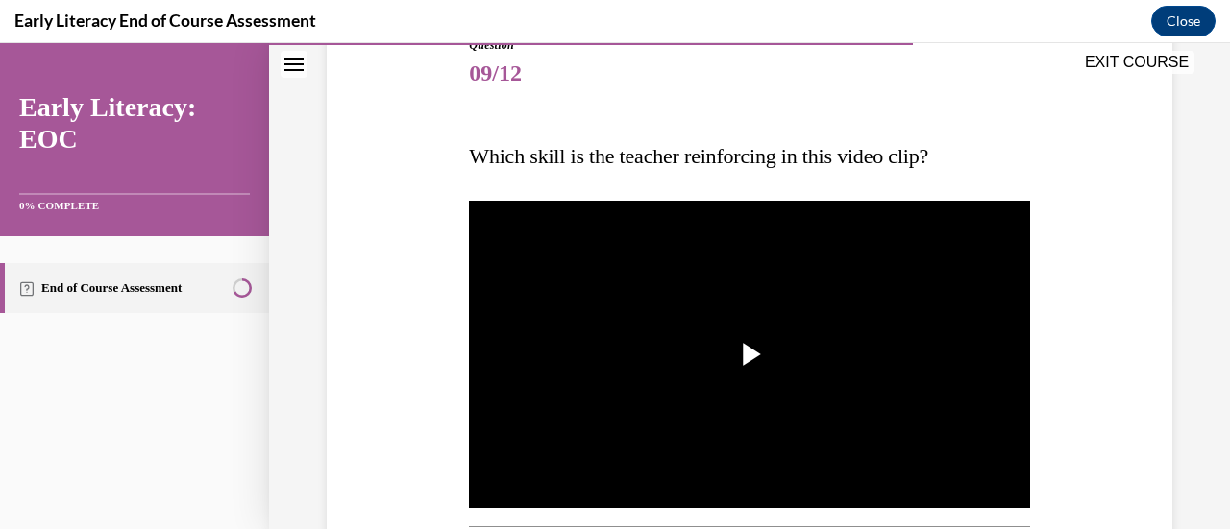
scroll to position [232, 0]
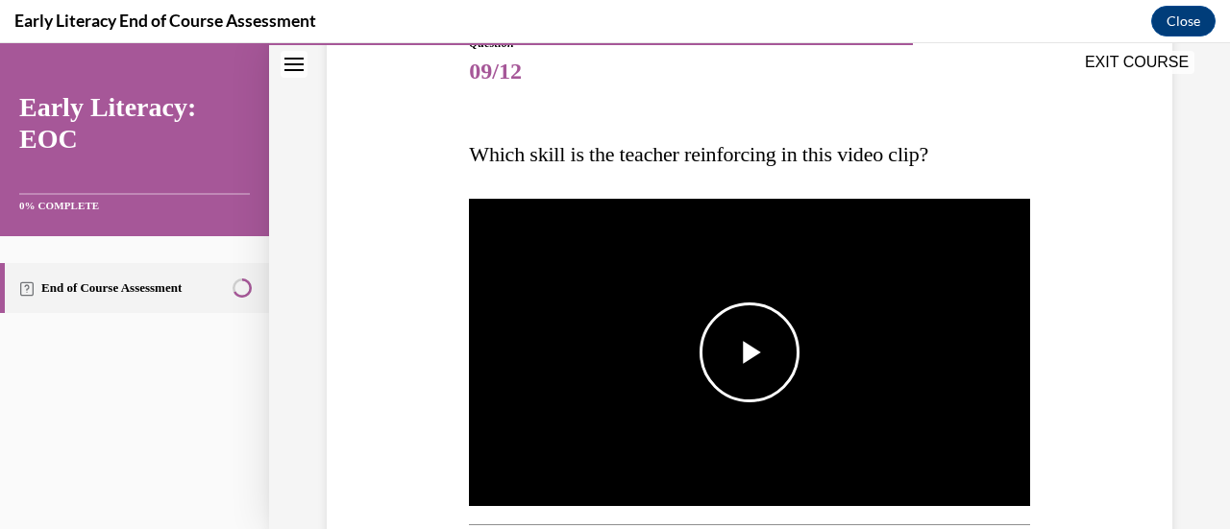
click at [749, 353] on span "Video player" at bounding box center [749, 353] width 0 height 0
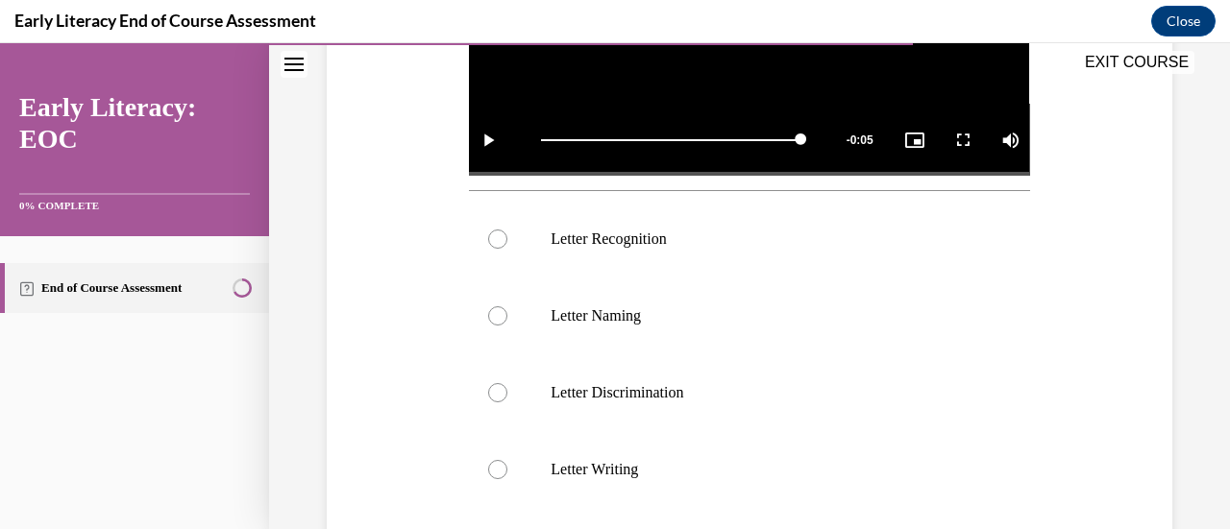
scroll to position [569, 0]
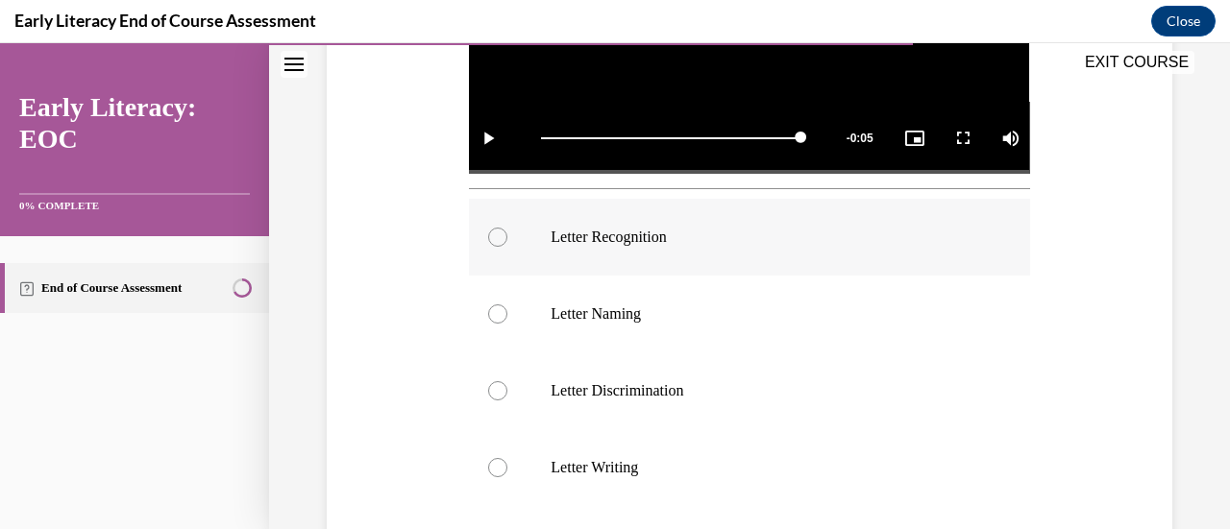
click at [489, 230] on div at bounding box center [497, 237] width 19 height 19
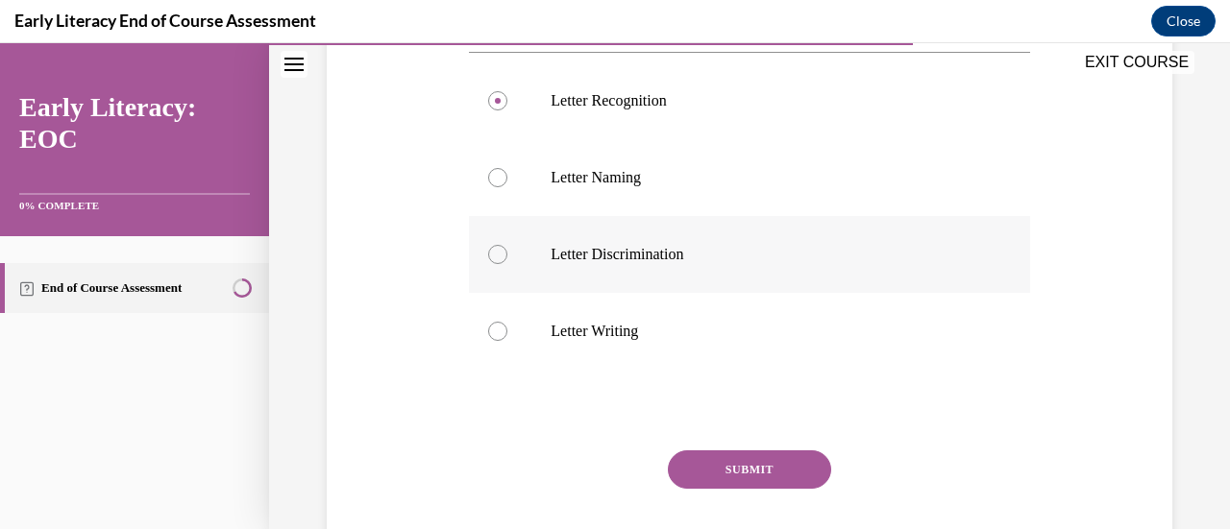
scroll to position [711, 0]
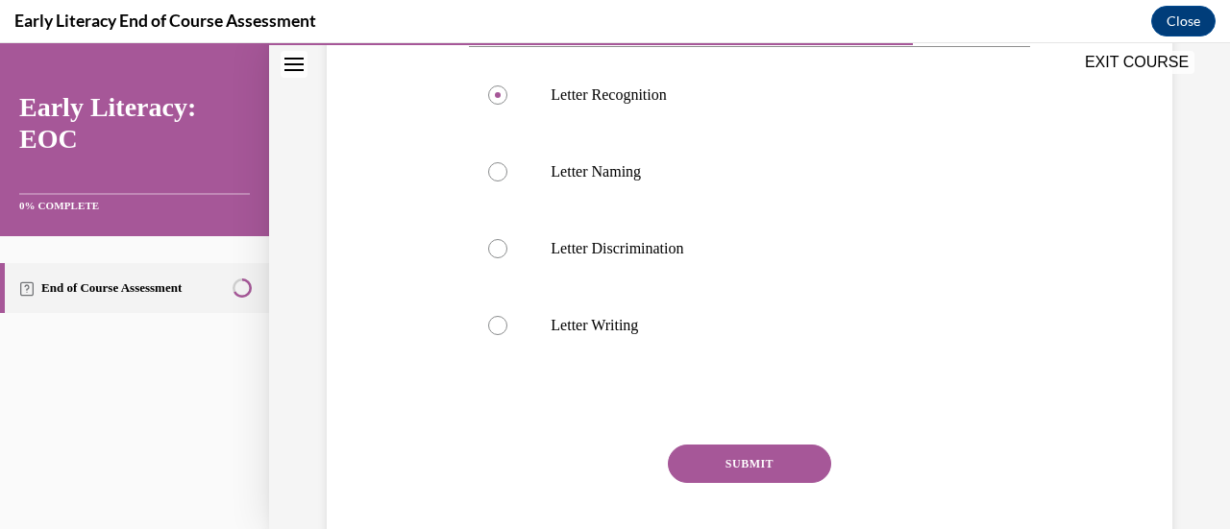
click at [690, 455] on button "SUBMIT" at bounding box center [749, 464] width 163 height 38
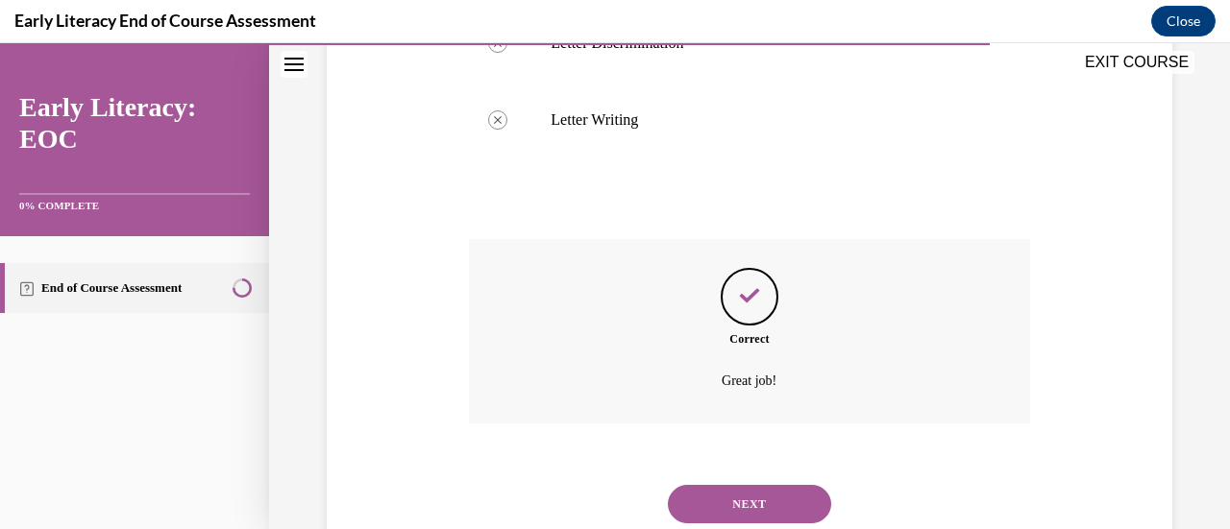
scroll to position [971, 0]
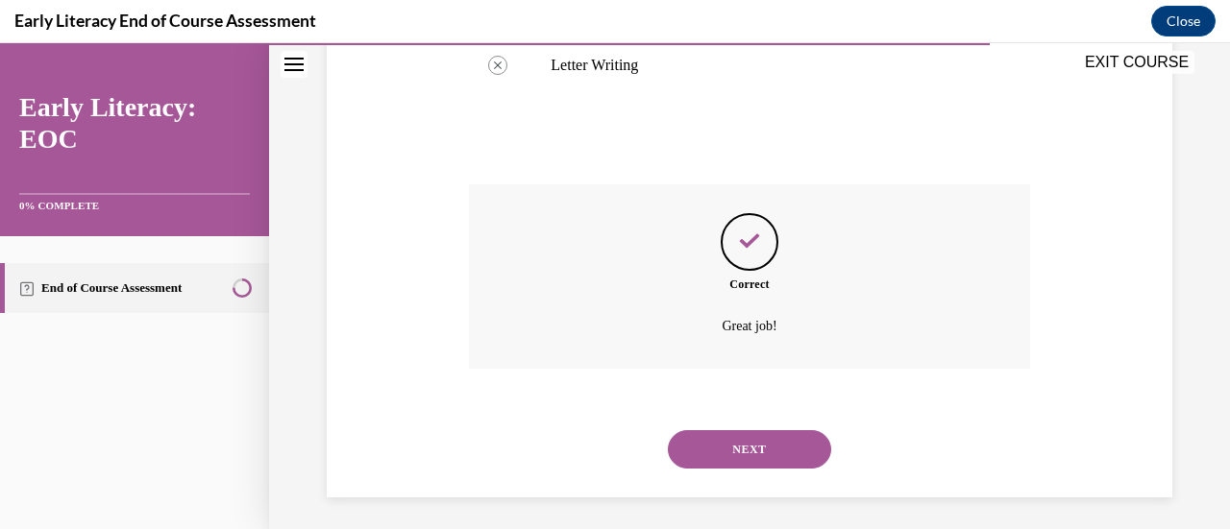
click at [740, 430] on button "NEXT" at bounding box center [749, 449] width 163 height 38
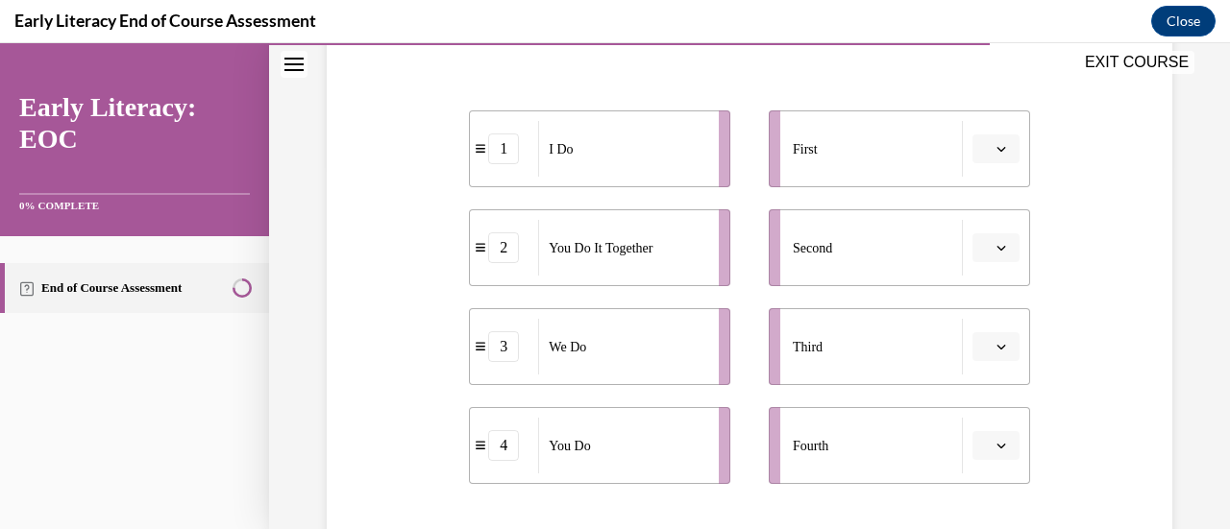
scroll to position [366, 0]
click at [996, 146] on icon "button" at bounding box center [1001, 148] width 10 height 10
click at [975, 228] on span "1" at bounding box center [975, 228] width 7 height 15
click at [994, 240] on span "button" at bounding box center [1000, 246] width 13 height 13
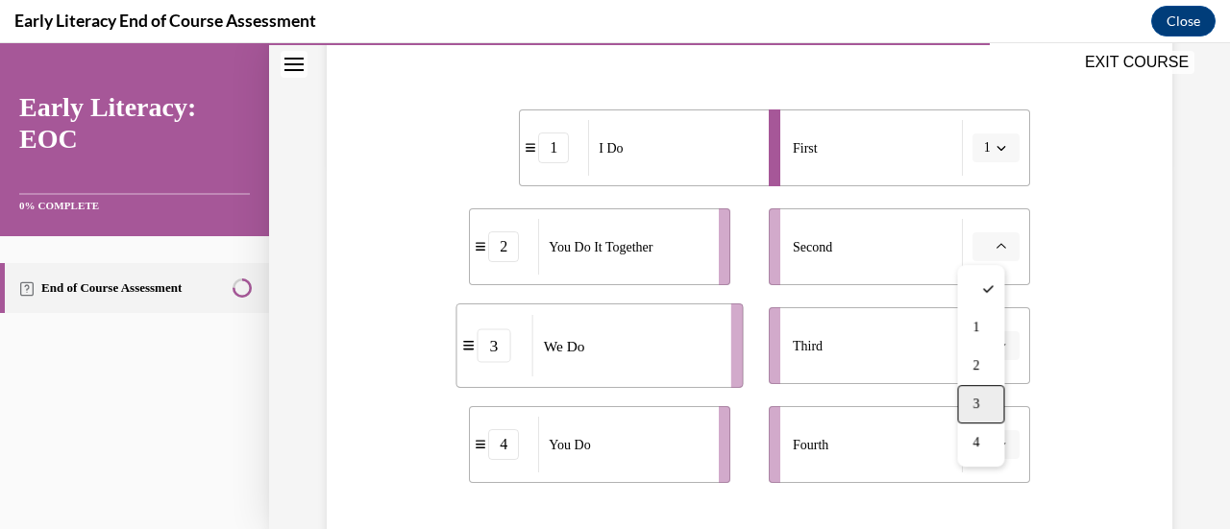
click at [982, 397] on div "3" at bounding box center [980, 404] width 47 height 38
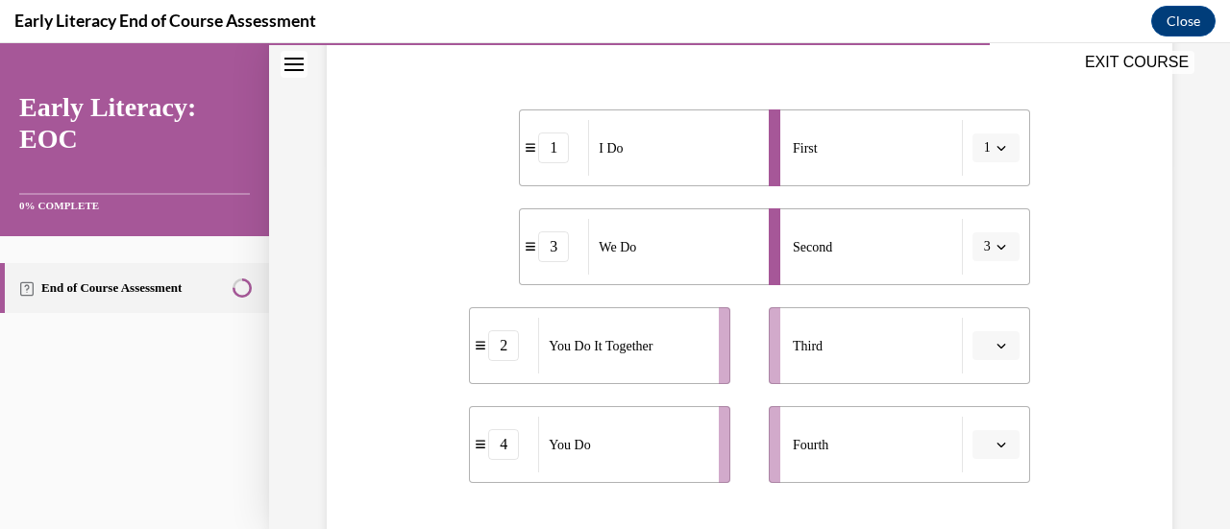
click at [996, 344] on icon "button" at bounding box center [1001, 346] width 10 height 10
click at [982, 272] on div "3" at bounding box center [980, 264] width 47 height 38
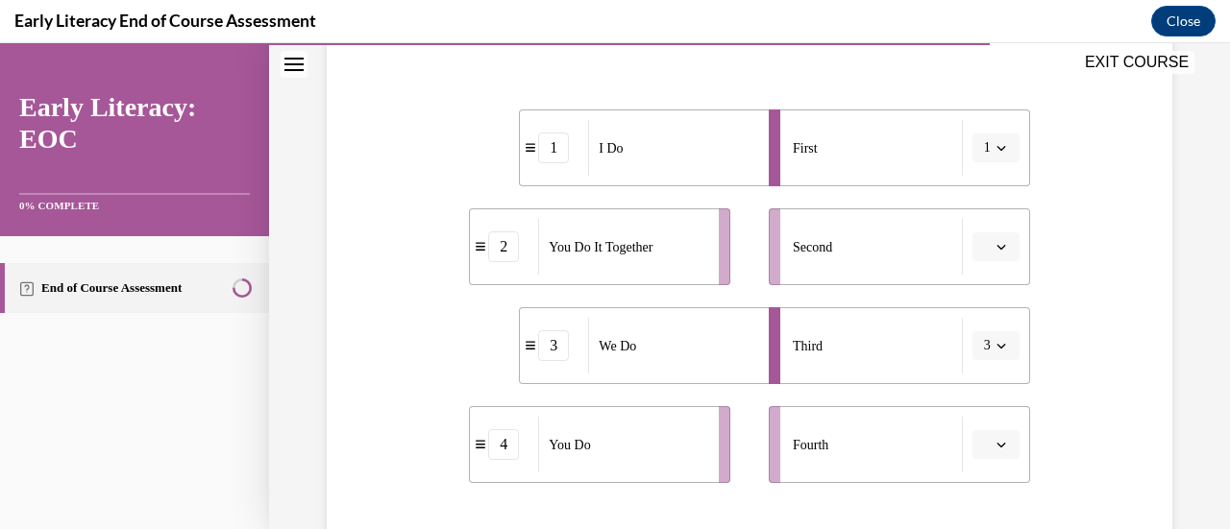
click at [996, 246] on icon "button" at bounding box center [1001, 247] width 10 height 10
click at [977, 402] on span "3" at bounding box center [975, 404] width 7 height 15
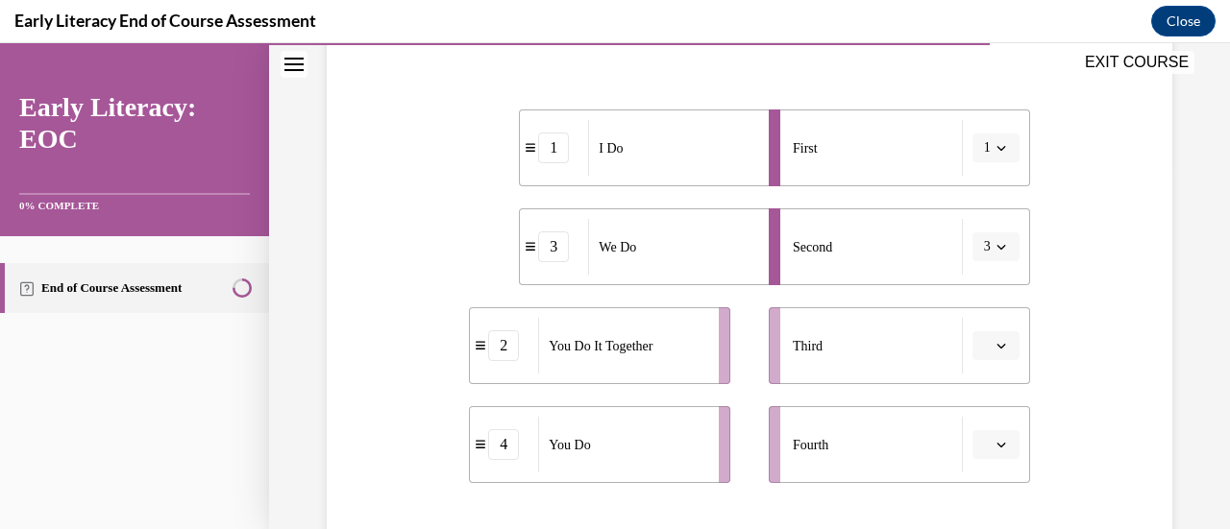
click at [996, 341] on icon "button" at bounding box center [1001, 346] width 10 height 10
click at [993, 232] on div "2" at bounding box center [980, 226] width 47 height 38
click at [994, 451] on span "button" at bounding box center [1000, 444] width 13 height 13
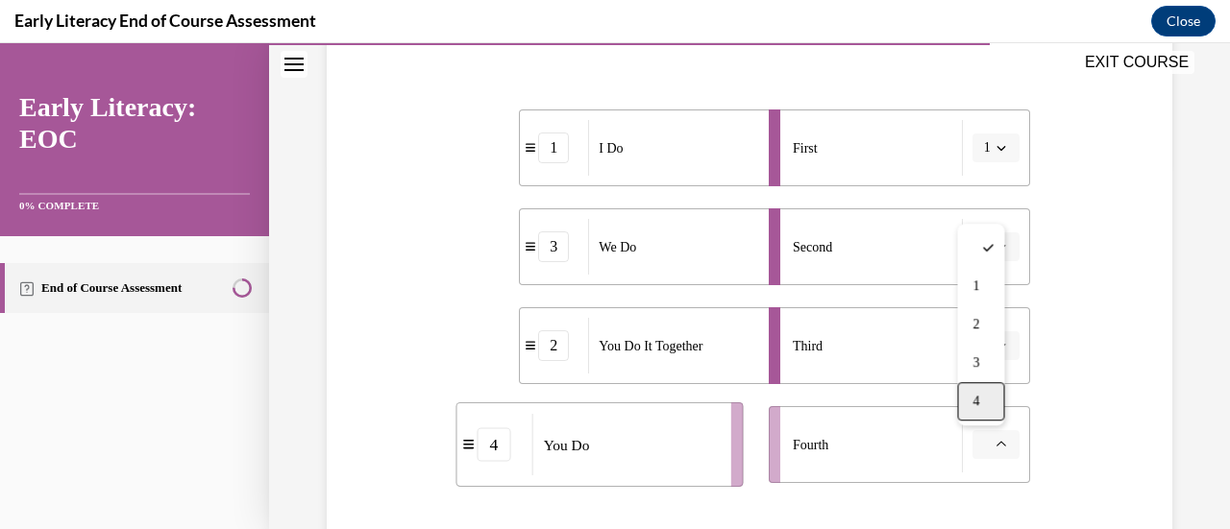
click at [977, 402] on span "4" at bounding box center [975, 401] width 7 height 15
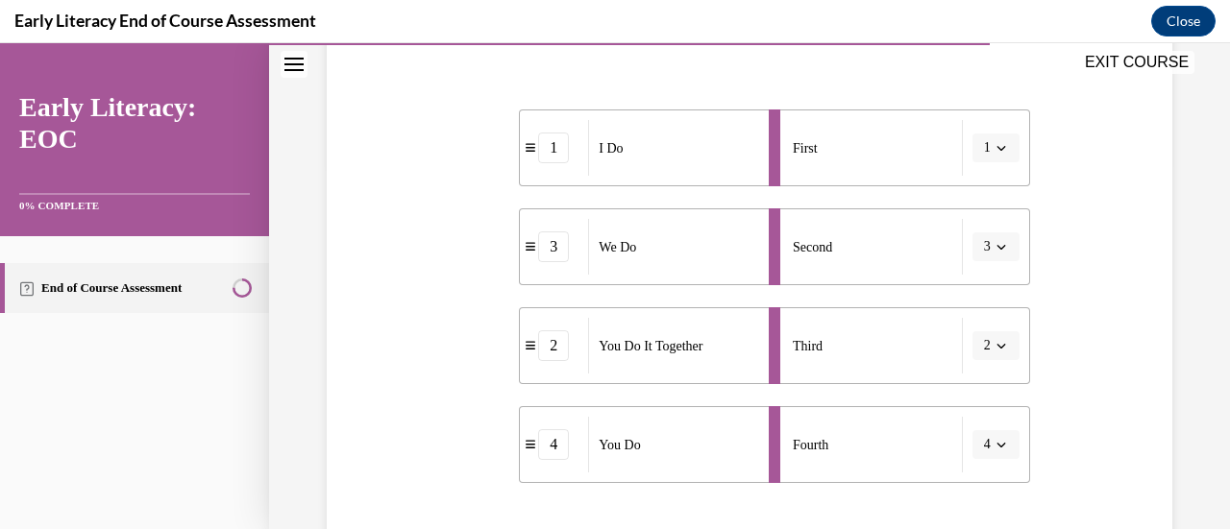
scroll to position [596, 0]
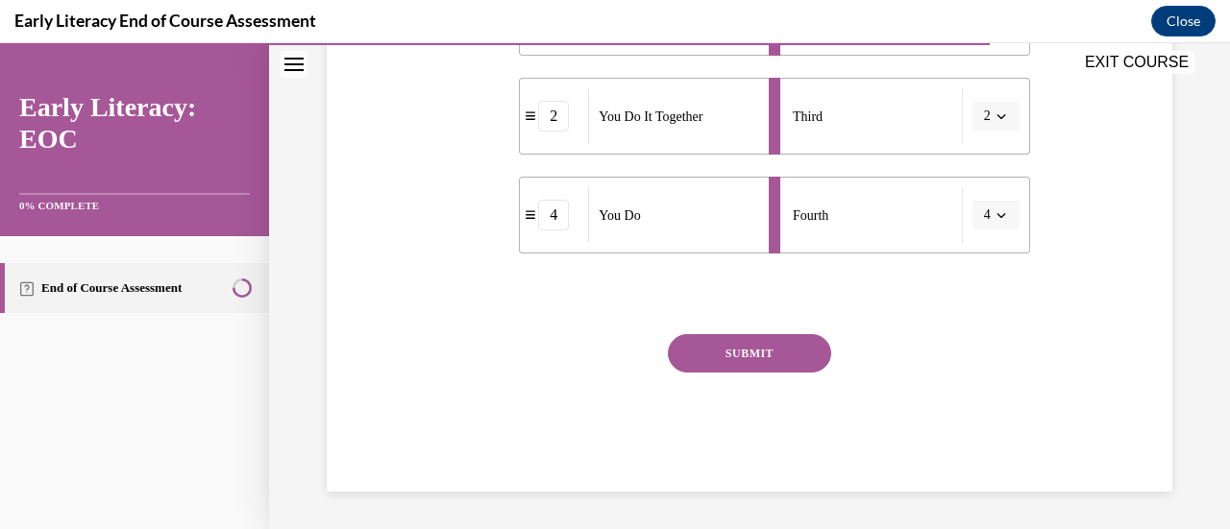
click at [749, 338] on button "SUBMIT" at bounding box center [749, 353] width 163 height 38
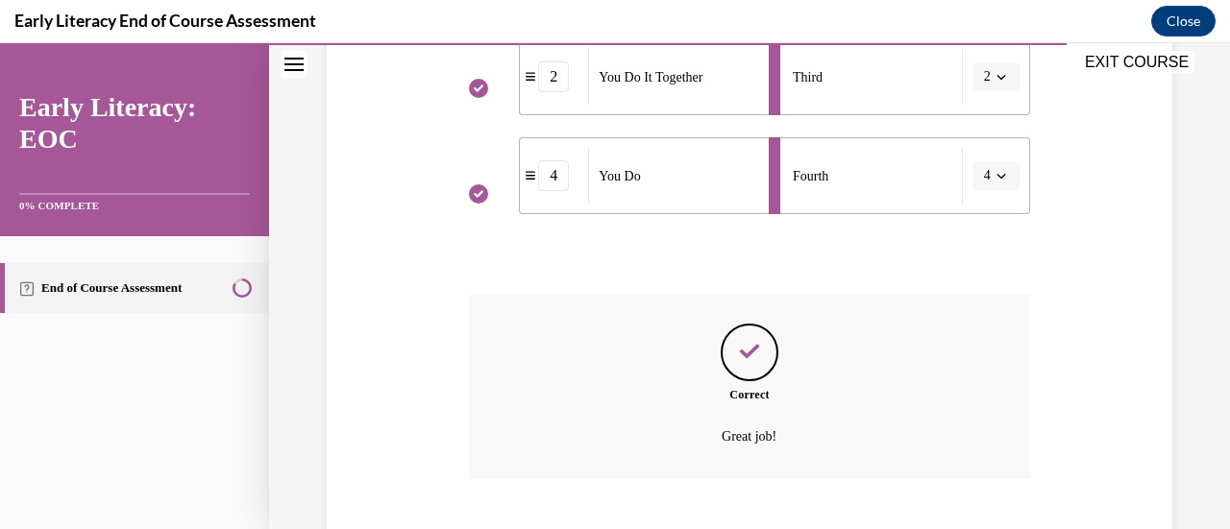
scroll to position [751, 0]
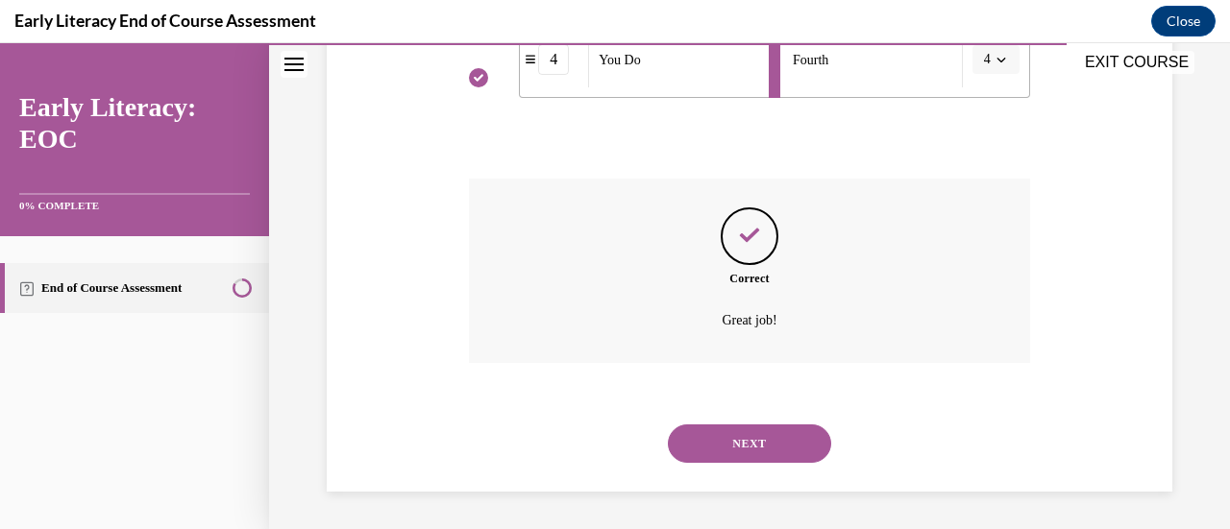
click at [716, 440] on button "NEXT" at bounding box center [749, 444] width 163 height 38
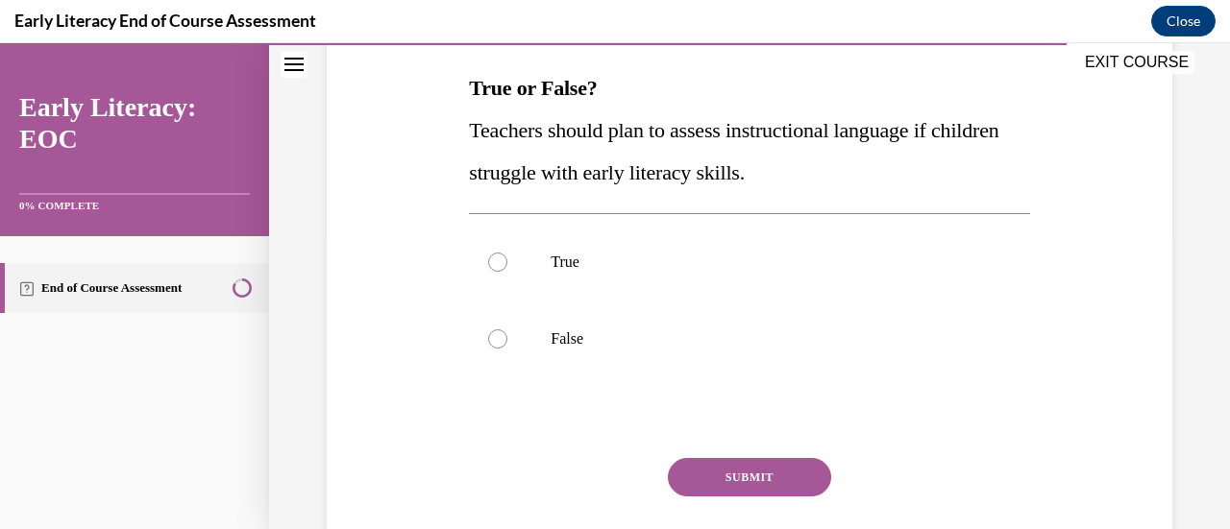
scroll to position [300, 0]
click at [492, 262] on div at bounding box center [497, 261] width 19 height 19
click at [720, 474] on button "SUBMIT" at bounding box center [749, 476] width 163 height 38
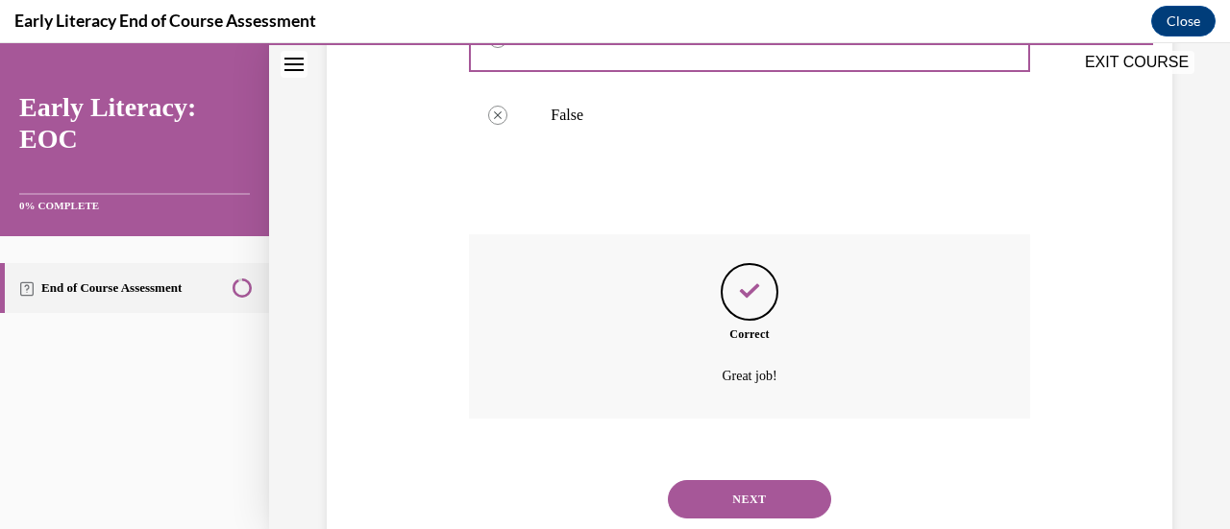
scroll to position [578, 0]
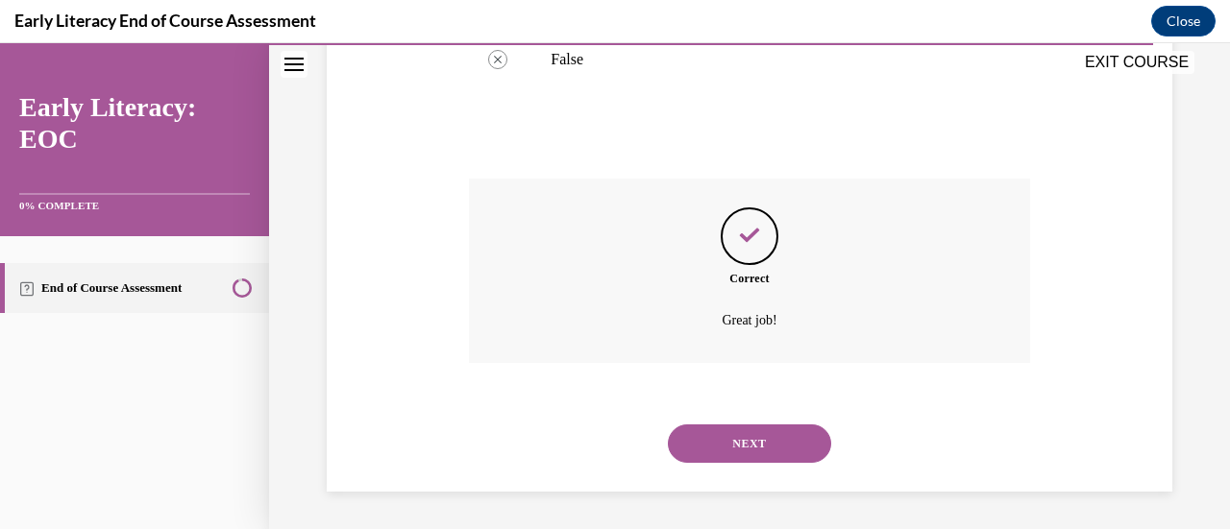
click at [753, 432] on button "NEXT" at bounding box center [749, 444] width 163 height 38
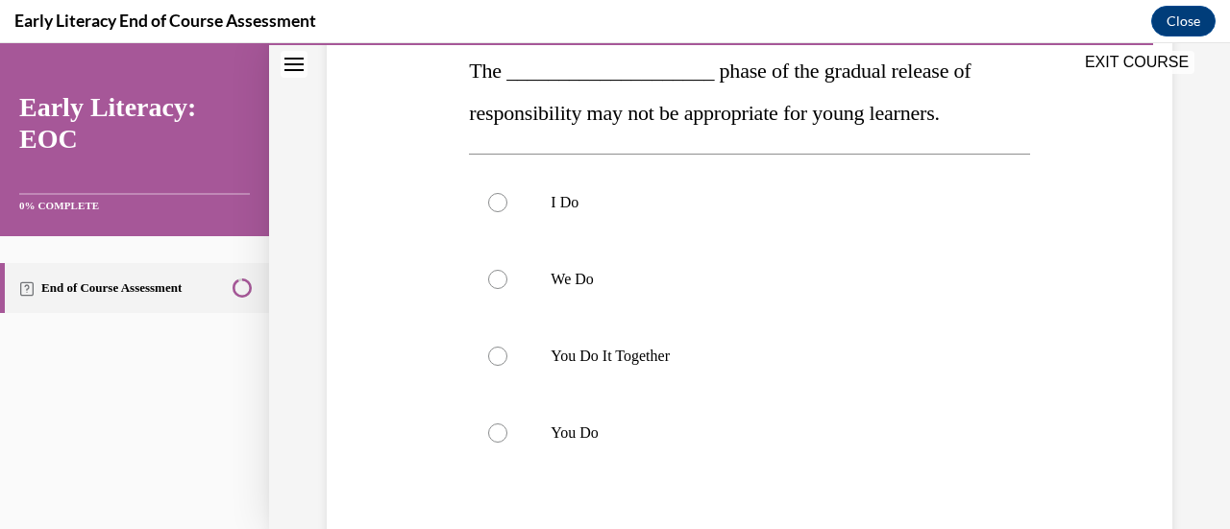
scroll to position [317, 0]
click at [498, 423] on div at bounding box center [497, 432] width 19 height 19
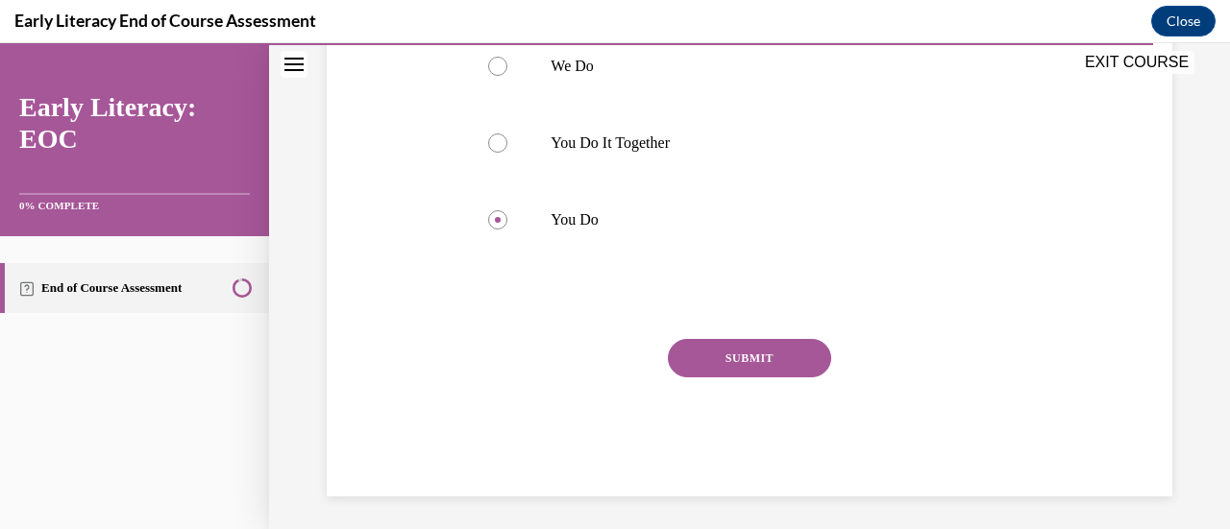
click at [732, 340] on button "SUBMIT" at bounding box center [749, 358] width 163 height 38
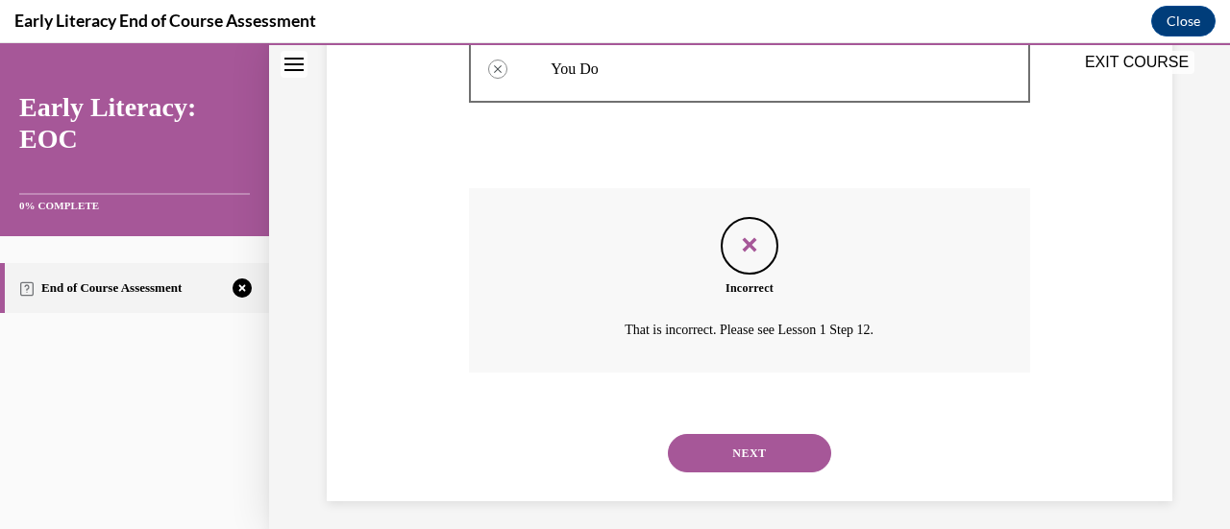
scroll to position [690, 0]
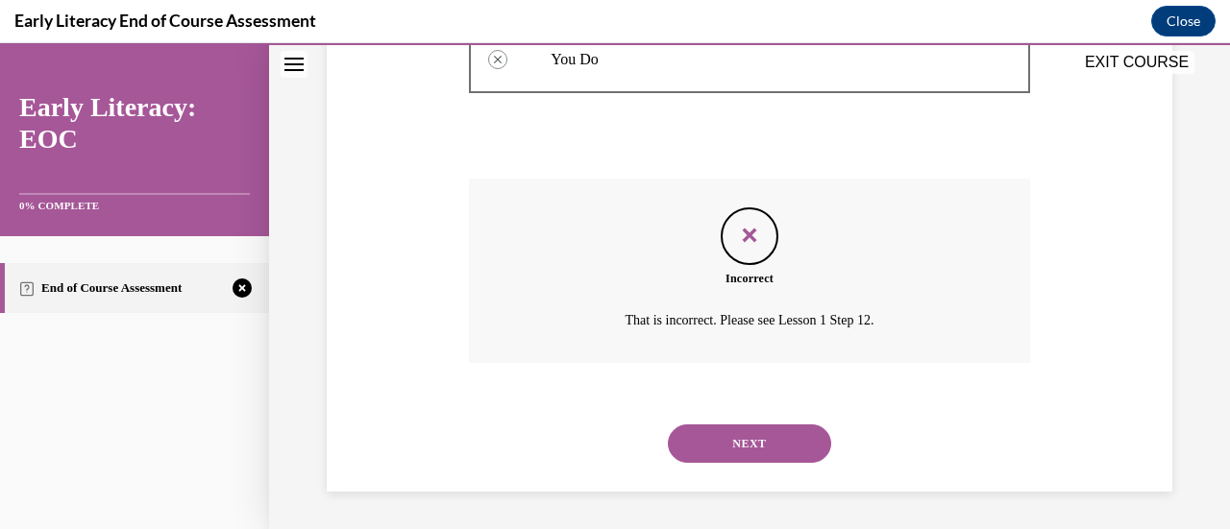
click at [741, 427] on button "NEXT" at bounding box center [749, 444] width 163 height 38
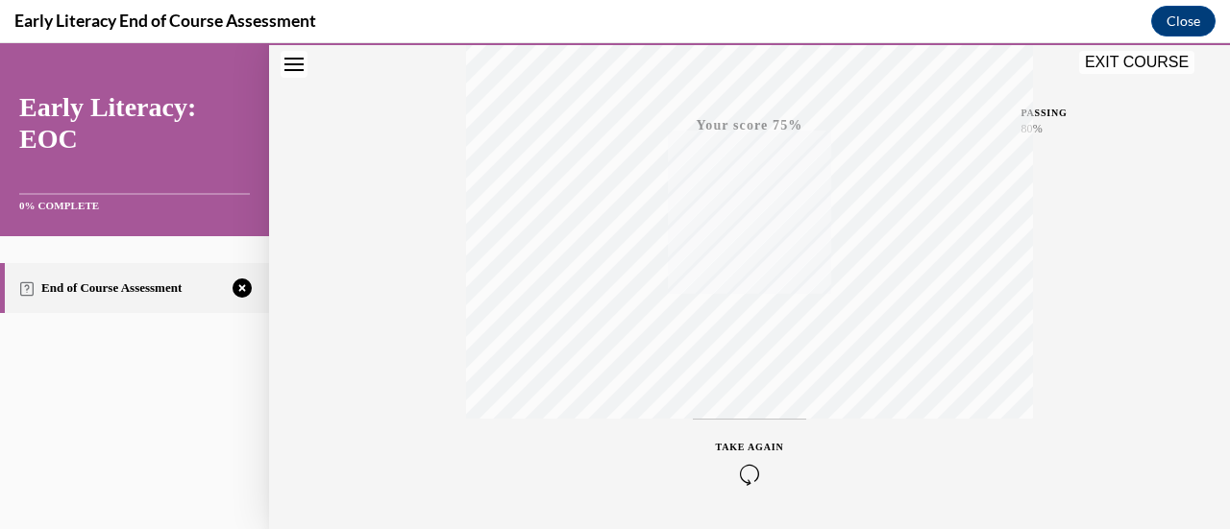
scroll to position [498, 0]
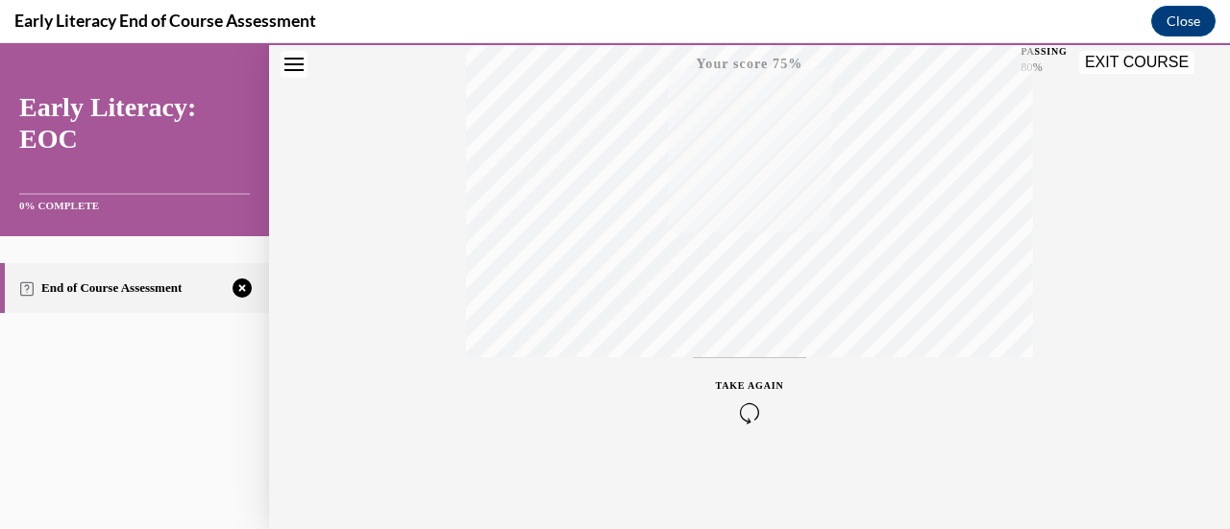
click at [727, 403] on icon "button" at bounding box center [750, 413] width 68 height 21
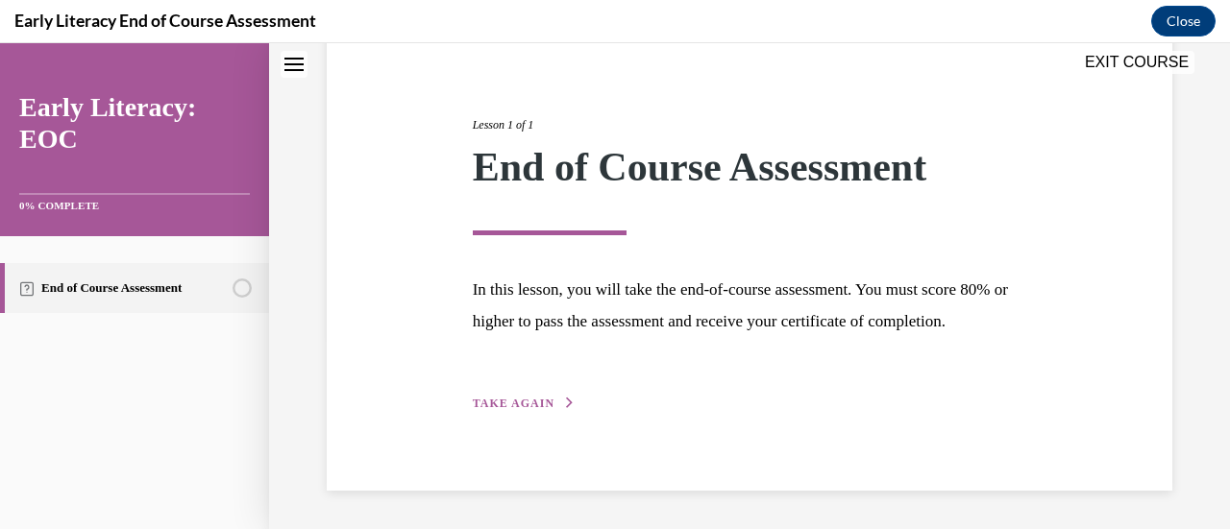
scroll to position [225, 0]
click at [525, 406] on span "TAKE AGAIN" at bounding box center [514, 403] width 82 height 13
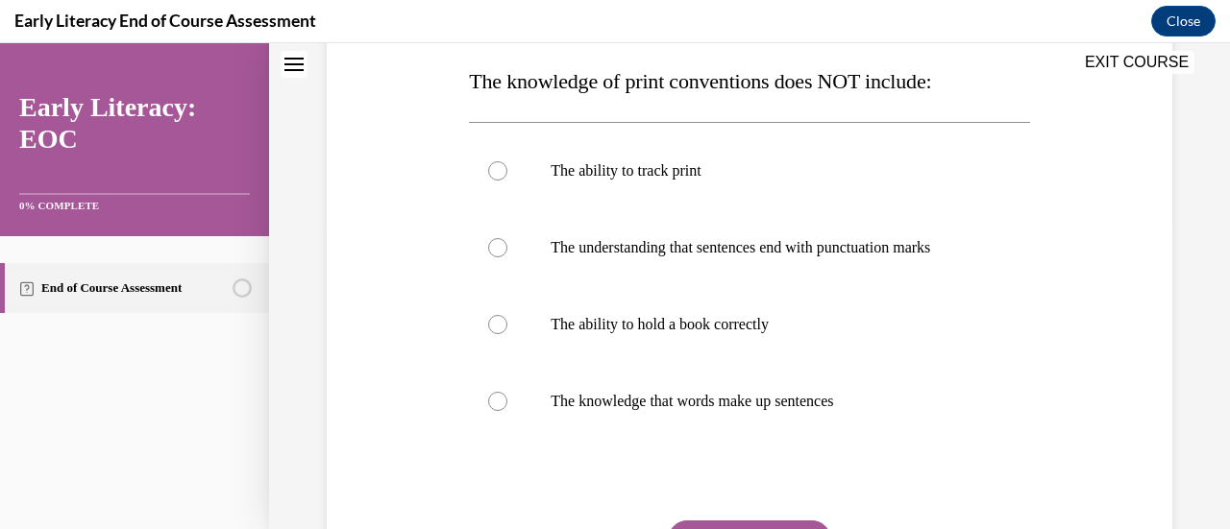
scroll to position [307, 0]
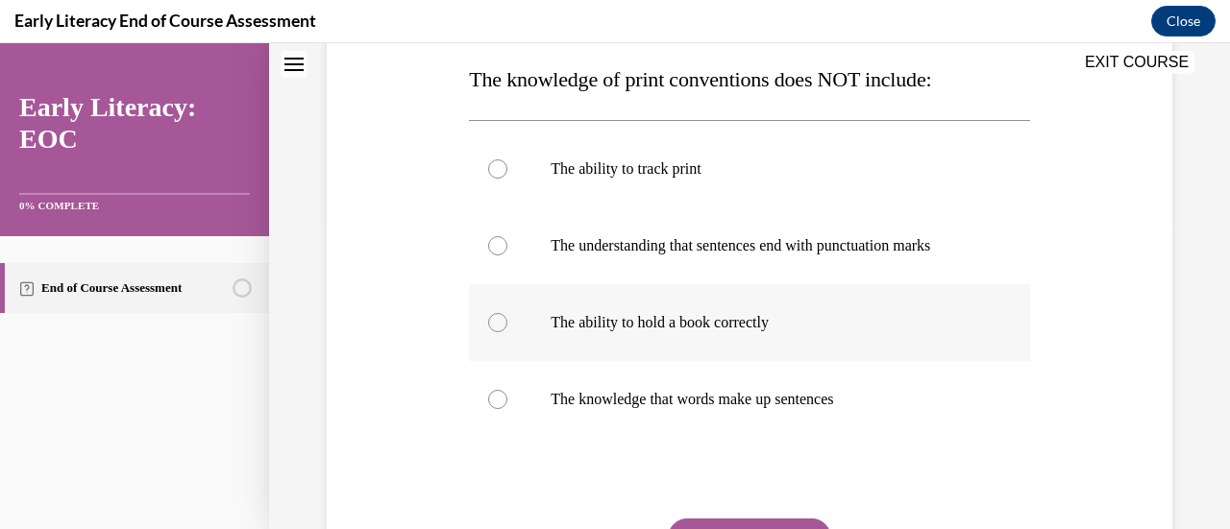
click at [678, 320] on p "The ability to hold a book correctly" at bounding box center [765, 322] width 430 height 19
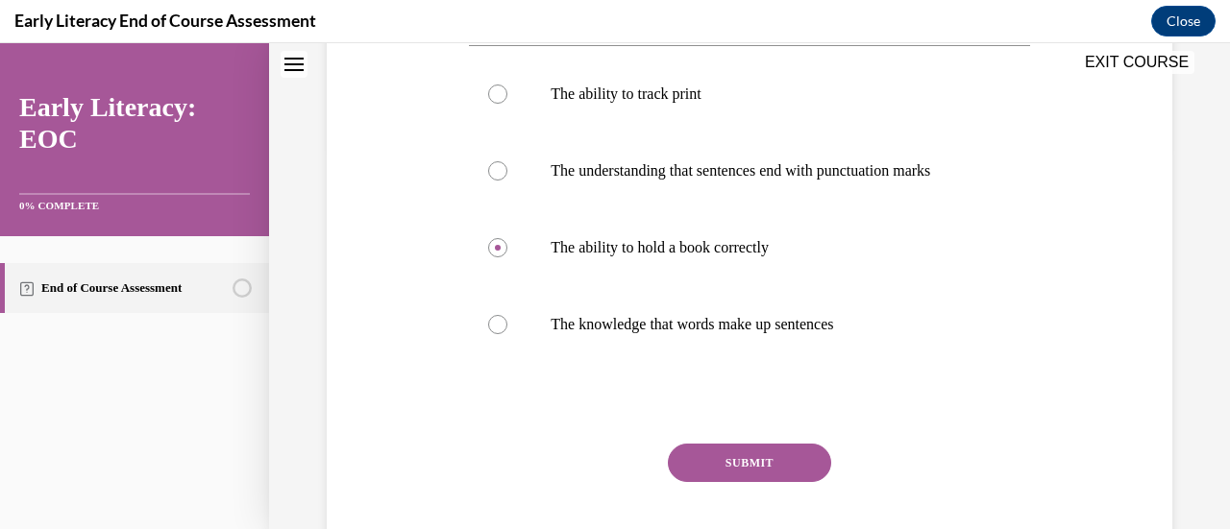
scroll to position [382, 0]
click at [714, 463] on button "SUBMIT" at bounding box center [749, 463] width 163 height 38
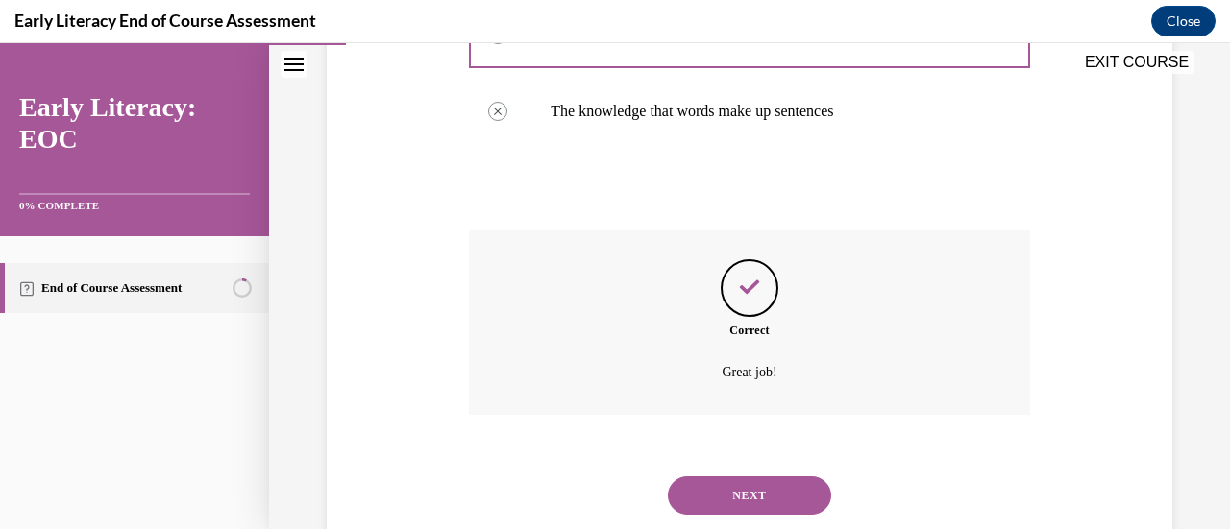
scroll to position [647, 0]
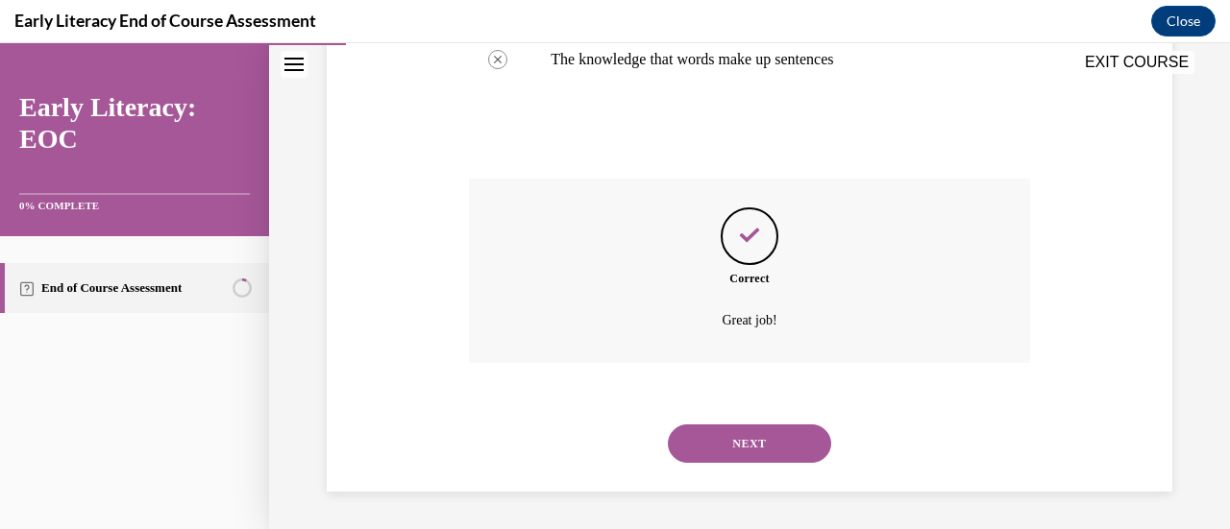
click at [743, 443] on button "NEXT" at bounding box center [749, 444] width 163 height 38
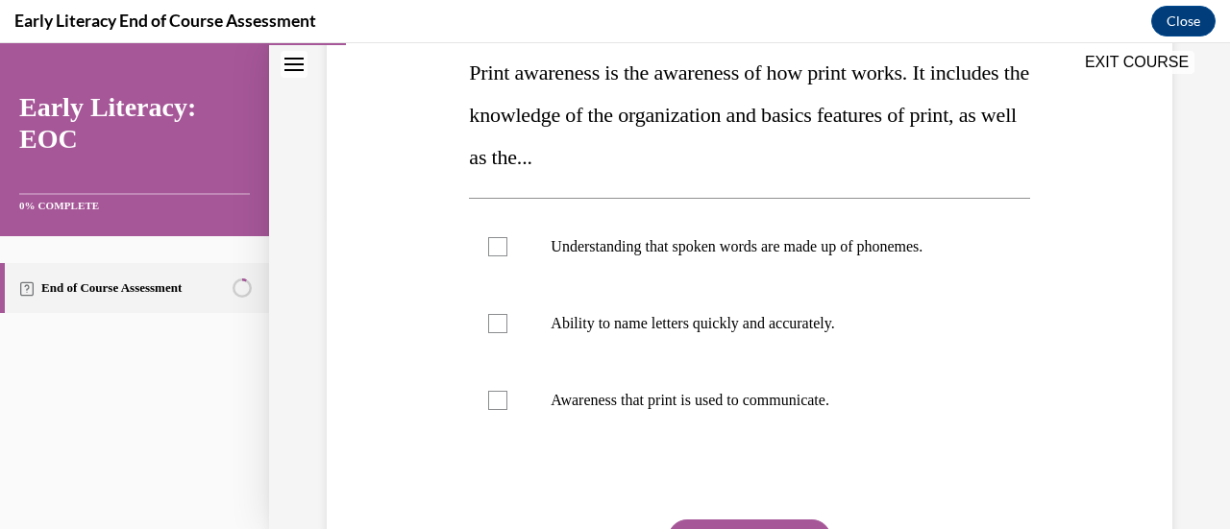
scroll to position [316, 0]
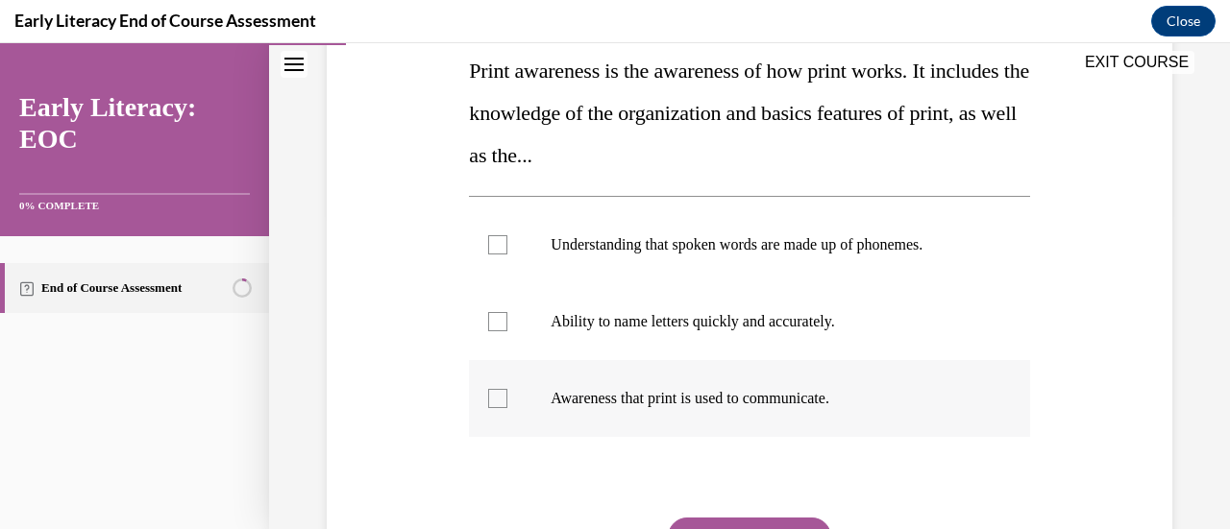
click at [769, 394] on p "Awareness that print is used to communicate." at bounding box center [765, 398] width 430 height 19
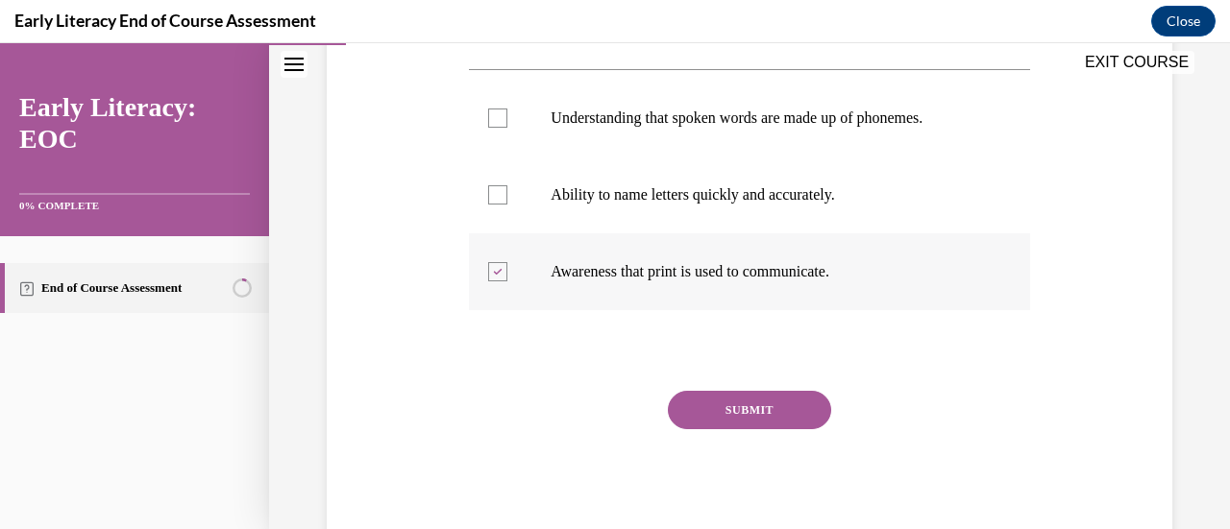
click at [769, 394] on button "SUBMIT" at bounding box center [749, 410] width 163 height 38
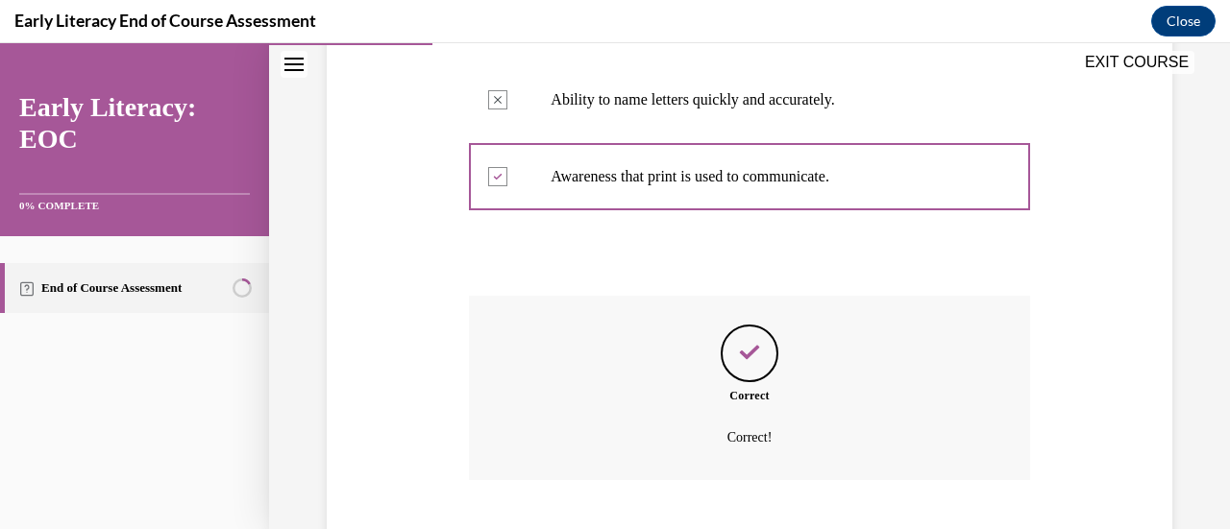
scroll to position [655, 0]
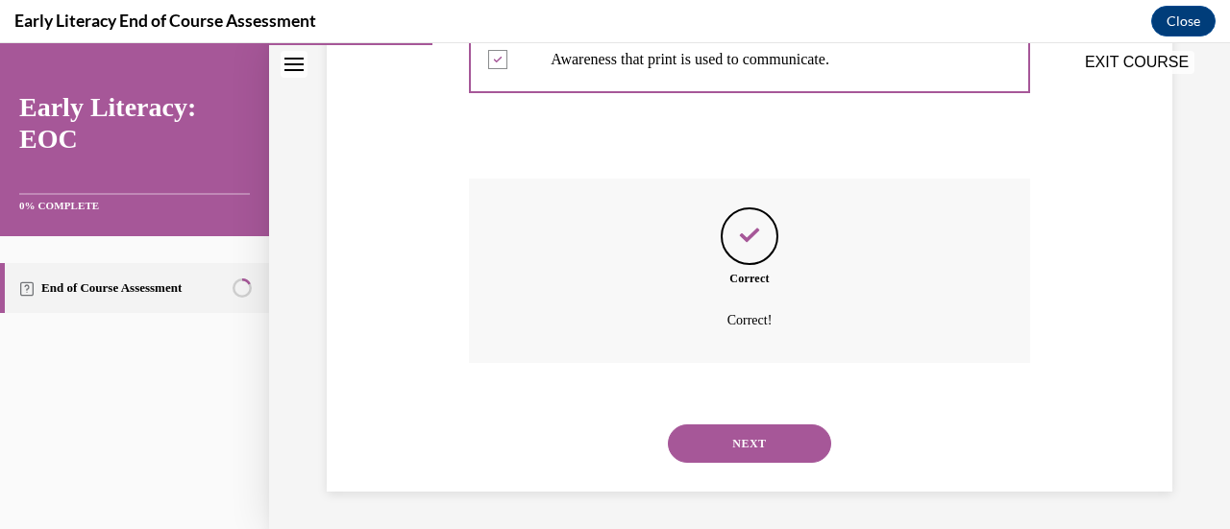
click at [762, 435] on button "NEXT" at bounding box center [749, 444] width 163 height 38
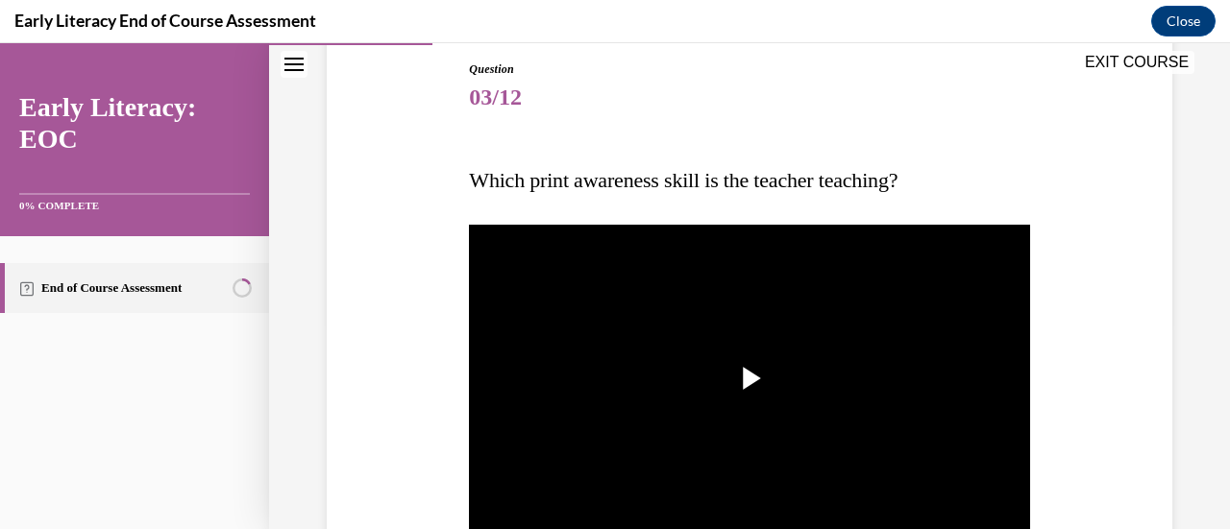
scroll to position [207, 0]
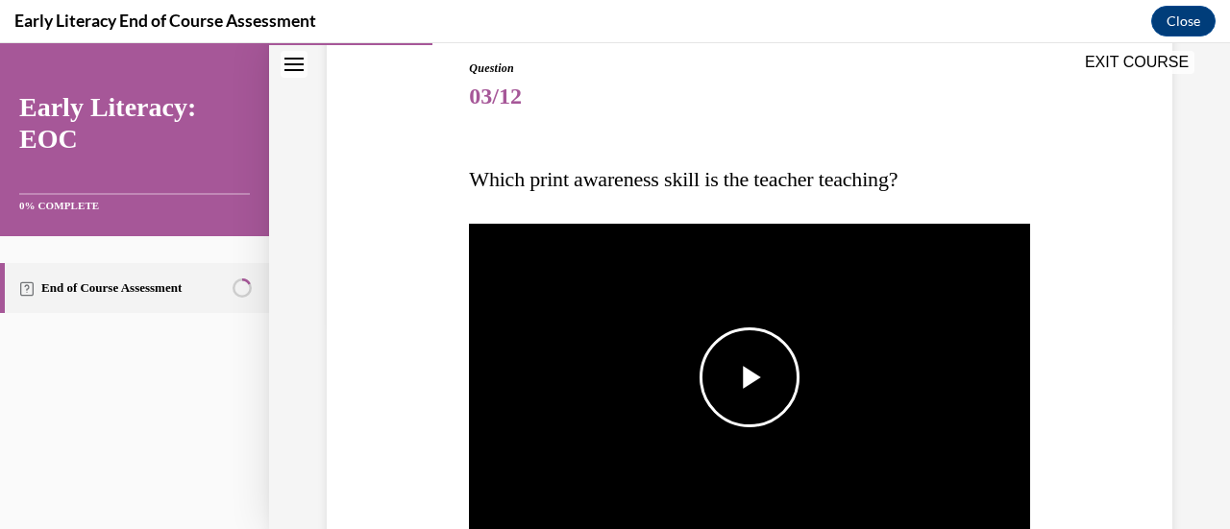
click at [749, 378] on span "Video player" at bounding box center [749, 378] width 0 height 0
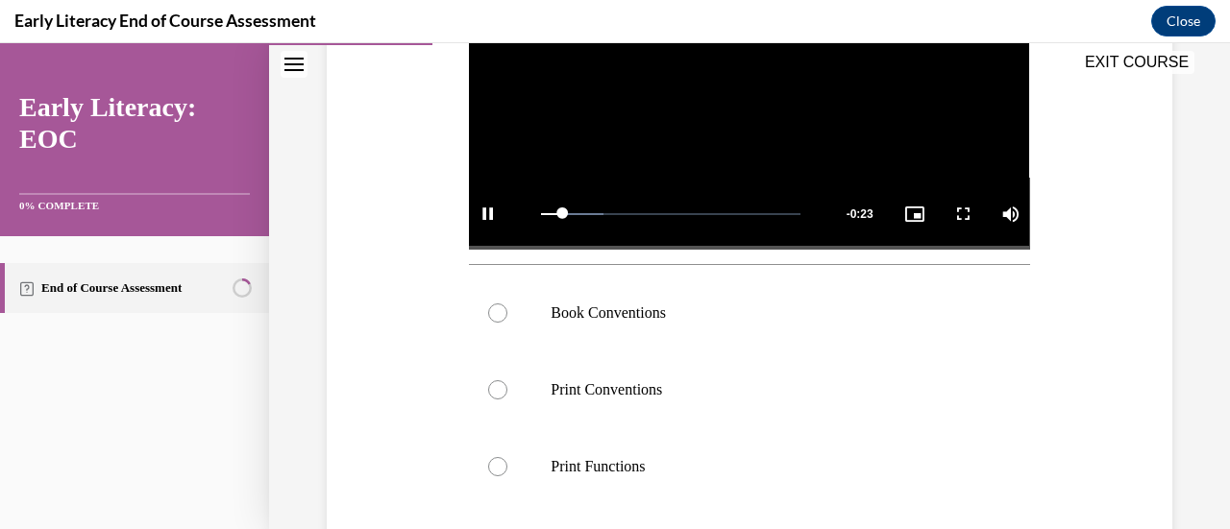
scroll to position [497, 0]
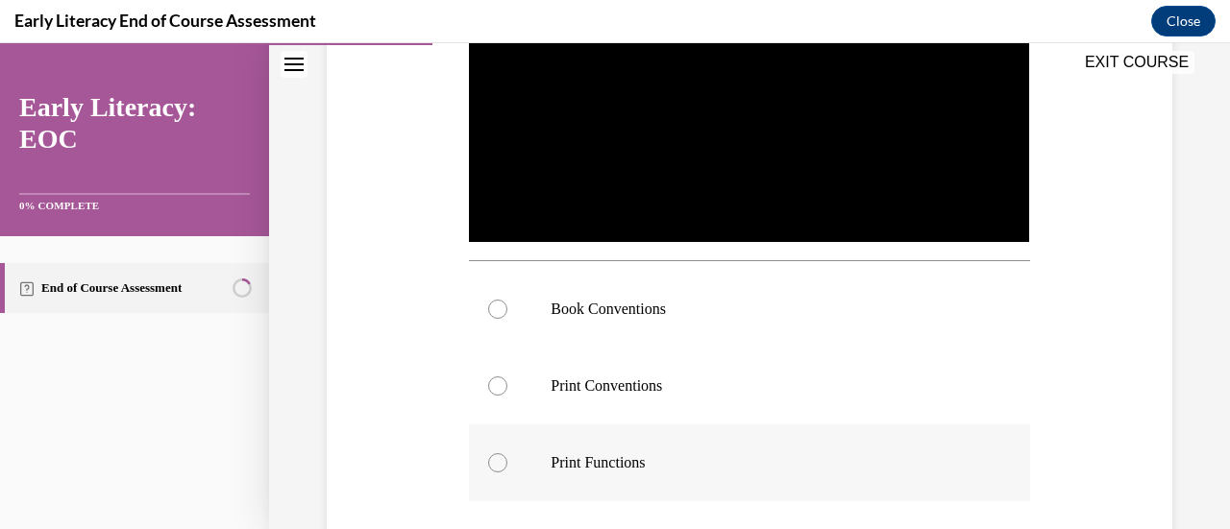
click at [567, 476] on div at bounding box center [749, 463] width 560 height 77
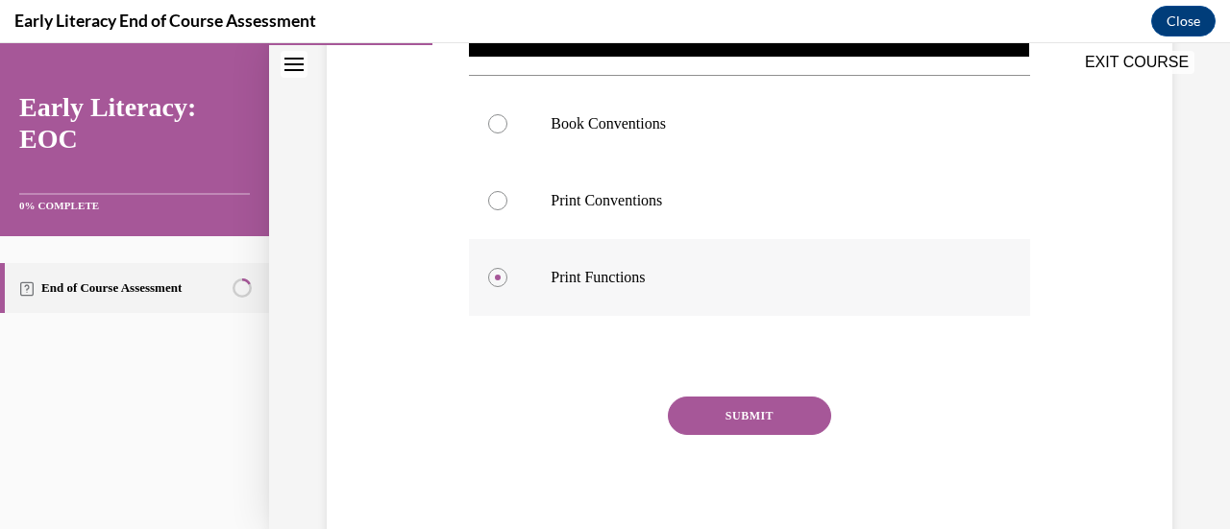
scroll to position [683, 0]
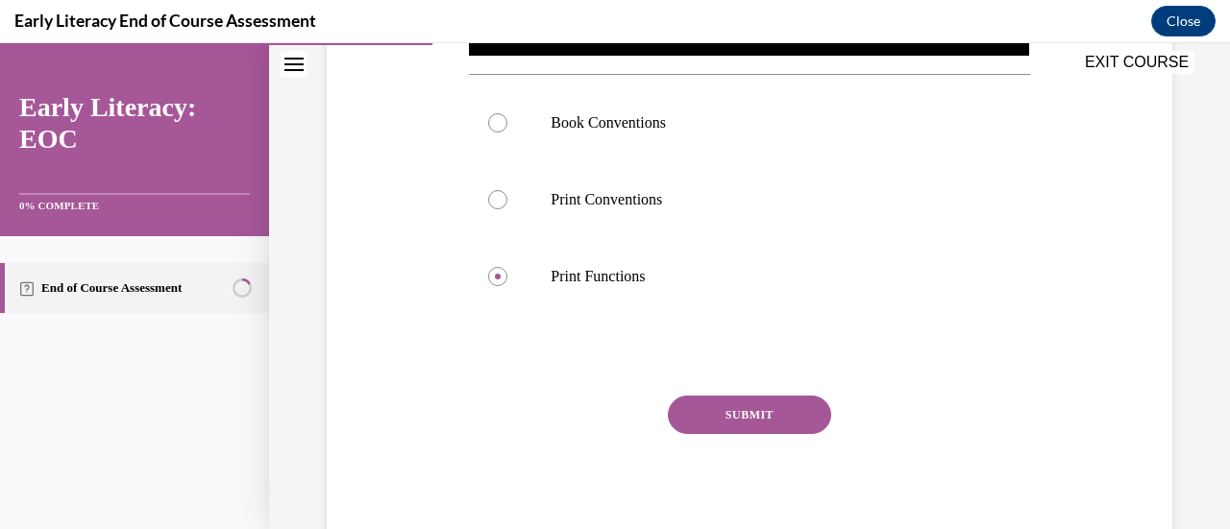
click at [745, 407] on button "SUBMIT" at bounding box center [749, 415] width 163 height 38
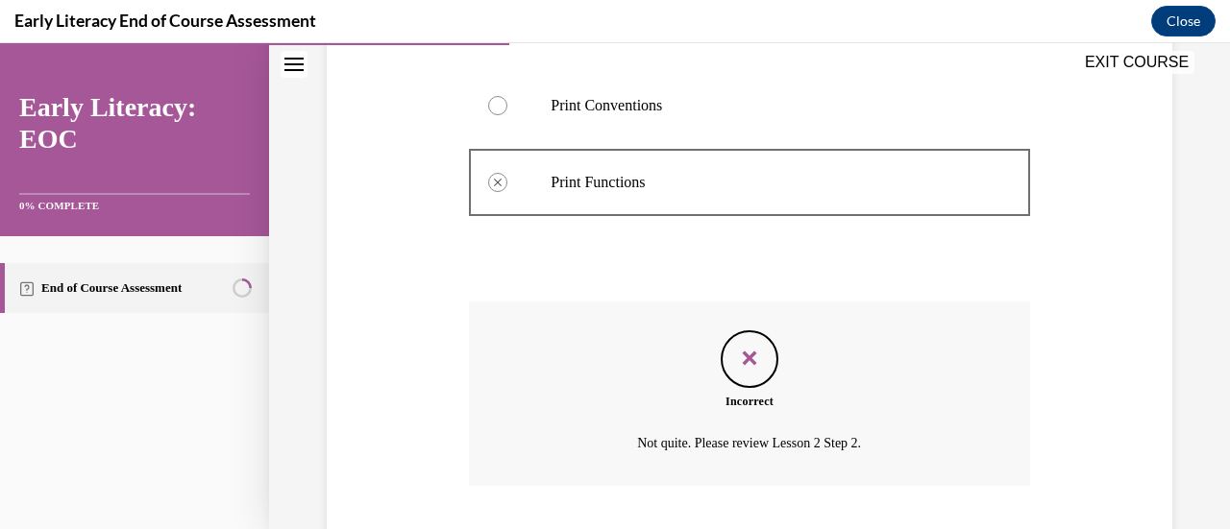
scroll to position [894, 0]
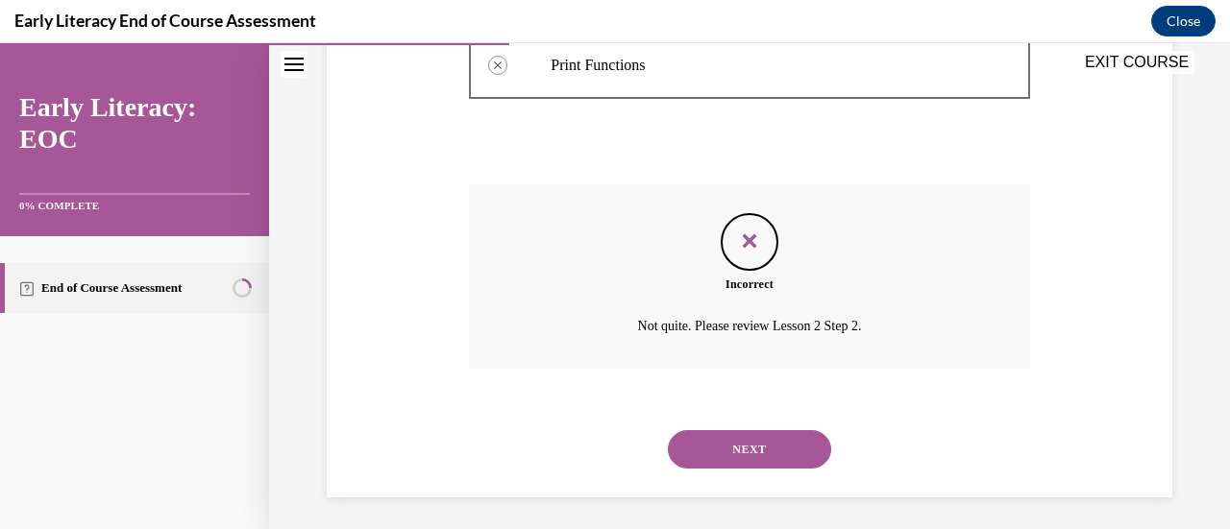
click at [745, 441] on button "NEXT" at bounding box center [749, 449] width 163 height 38
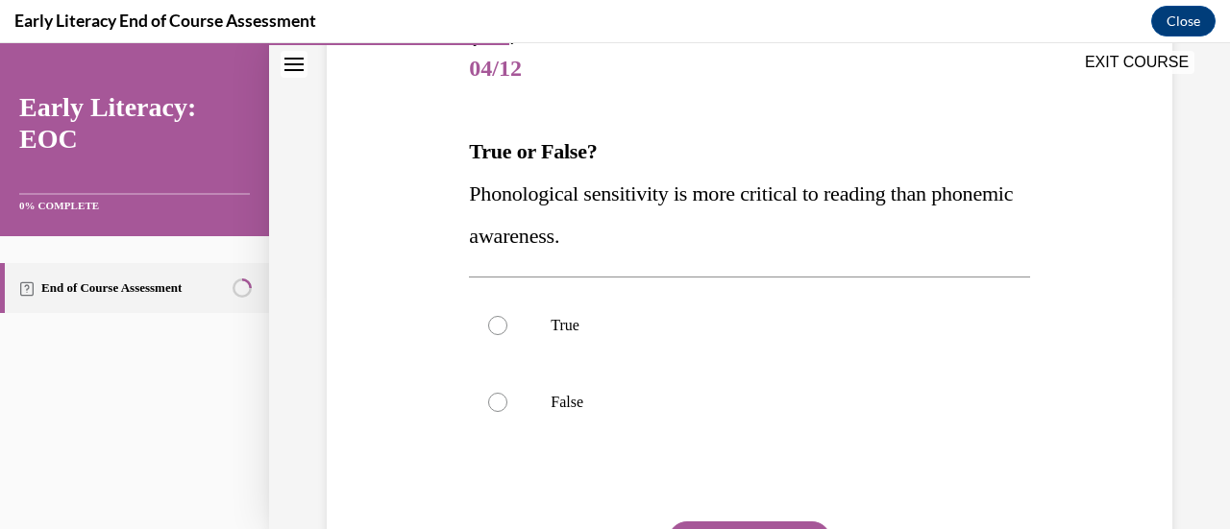
scroll to position [236, 0]
click at [542, 322] on div at bounding box center [749, 324] width 560 height 77
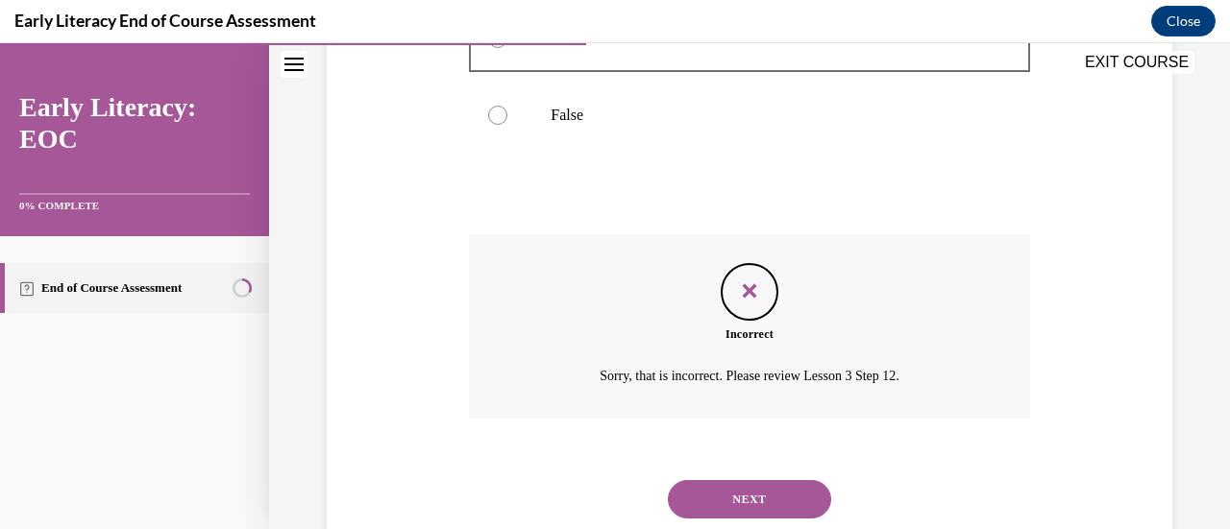
scroll to position [578, 0]
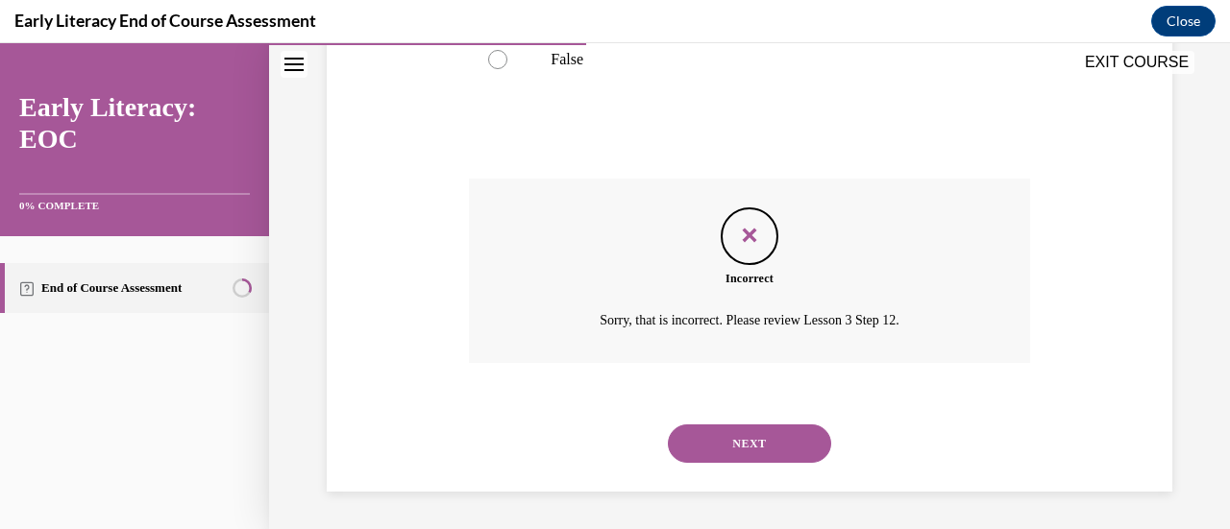
click at [736, 435] on button "NEXT" at bounding box center [749, 444] width 163 height 38
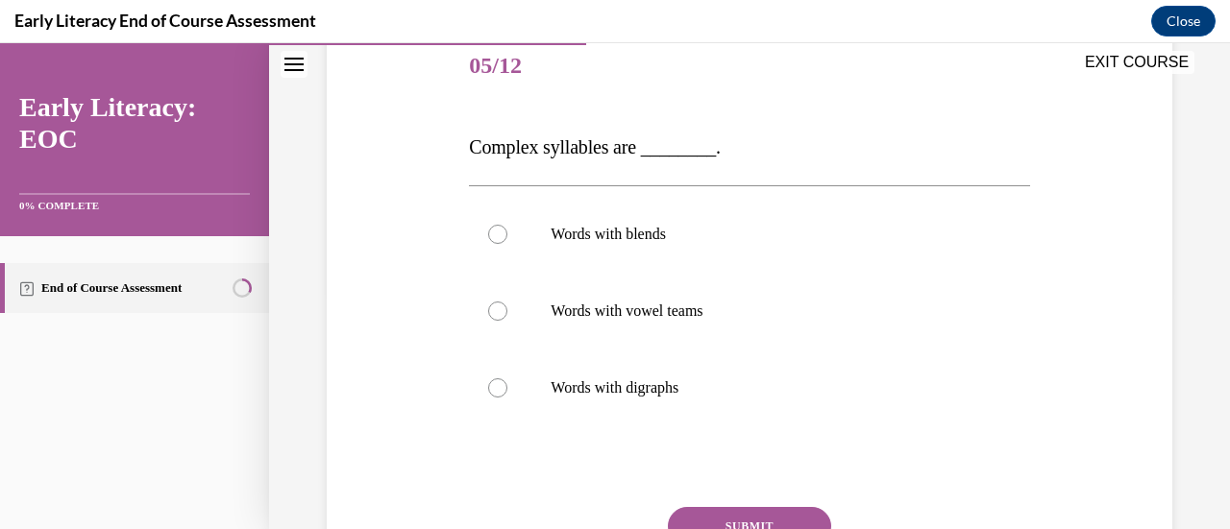
scroll to position [239, 0]
click at [510, 238] on div at bounding box center [749, 233] width 560 height 77
click at [744, 516] on button "SUBMIT" at bounding box center [749, 525] width 163 height 38
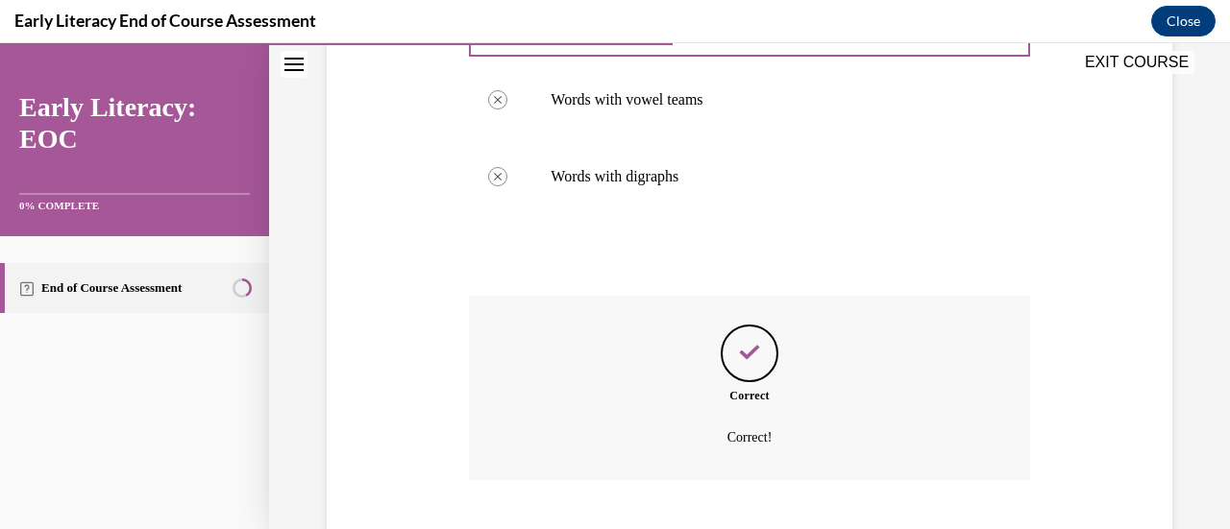
scroll to position [567, 0]
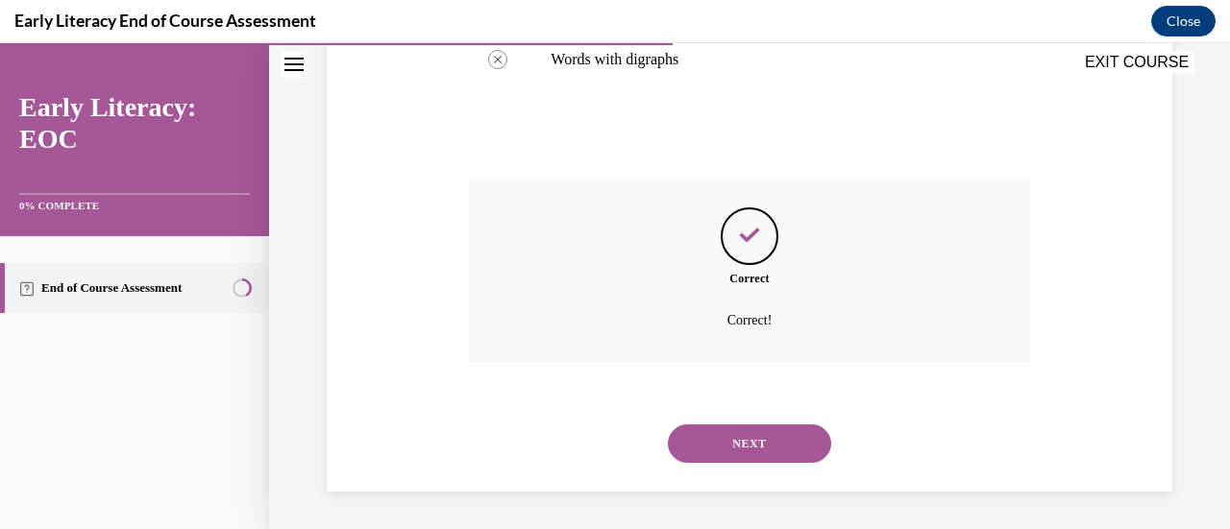
click at [738, 447] on button "NEXT" at bounding box center [749, 444] width 163 height 38
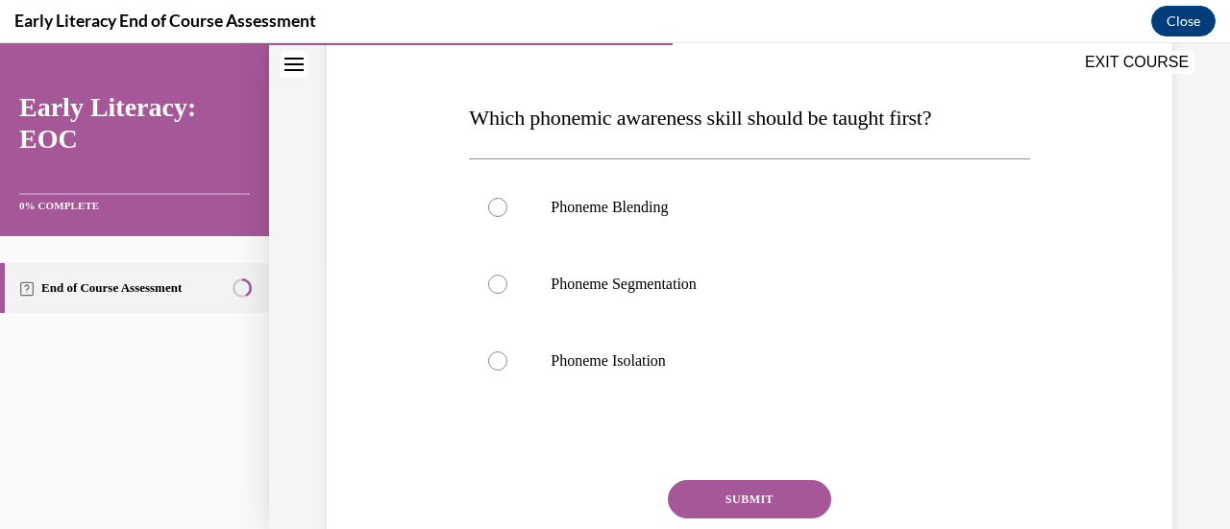
scroll to position [272, 0]
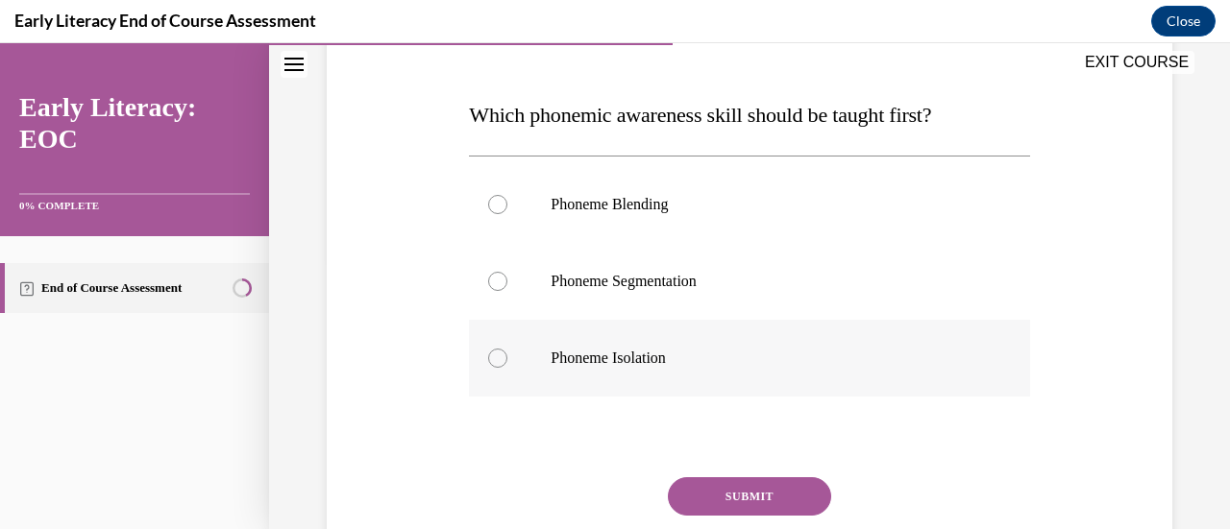
click at [621, 361] on p "Phoneme Isolation" at bounding box center [765, 358] width 430 height 19
click at [730, 502] on button "SUBMIT" at bounding box center [749, 496] width 163 height 38
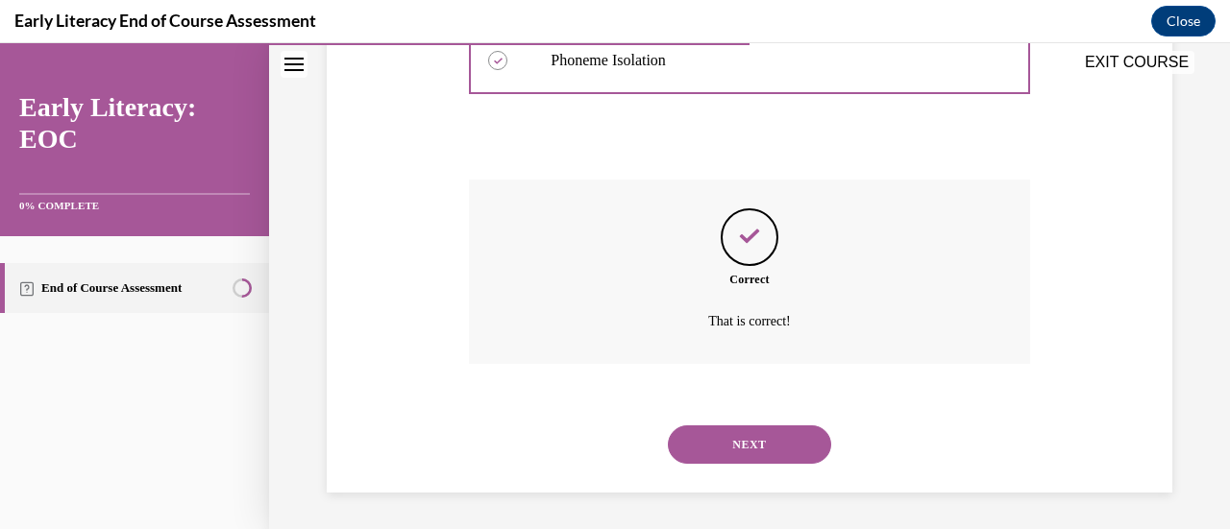
scroll to position [571, 0]
click at [745, 433] on button "NEXT" at bounding box center [749, 444] width 163 height 38
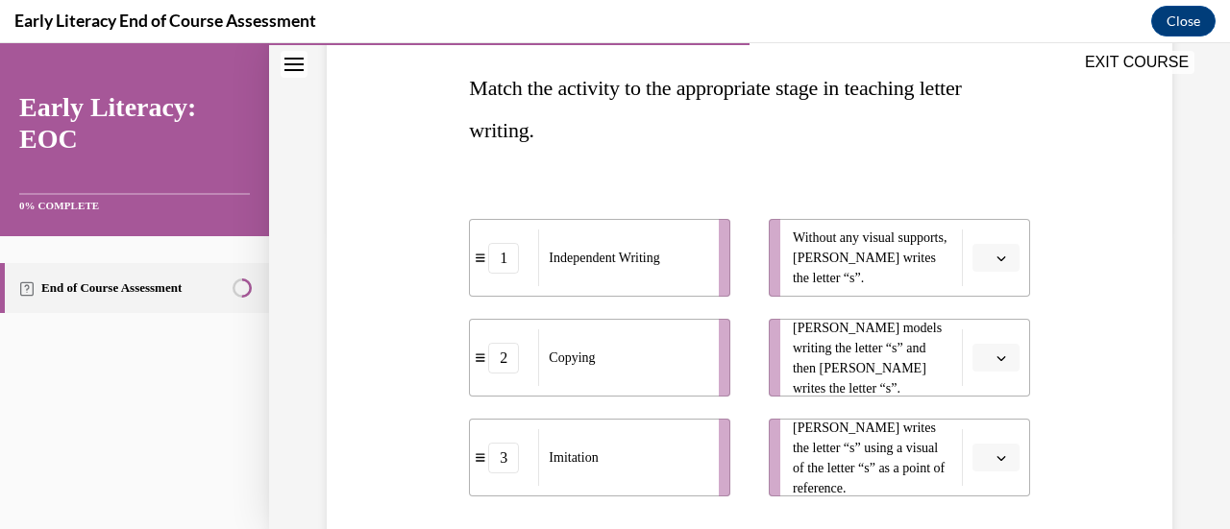
scroll to position [302, 0]
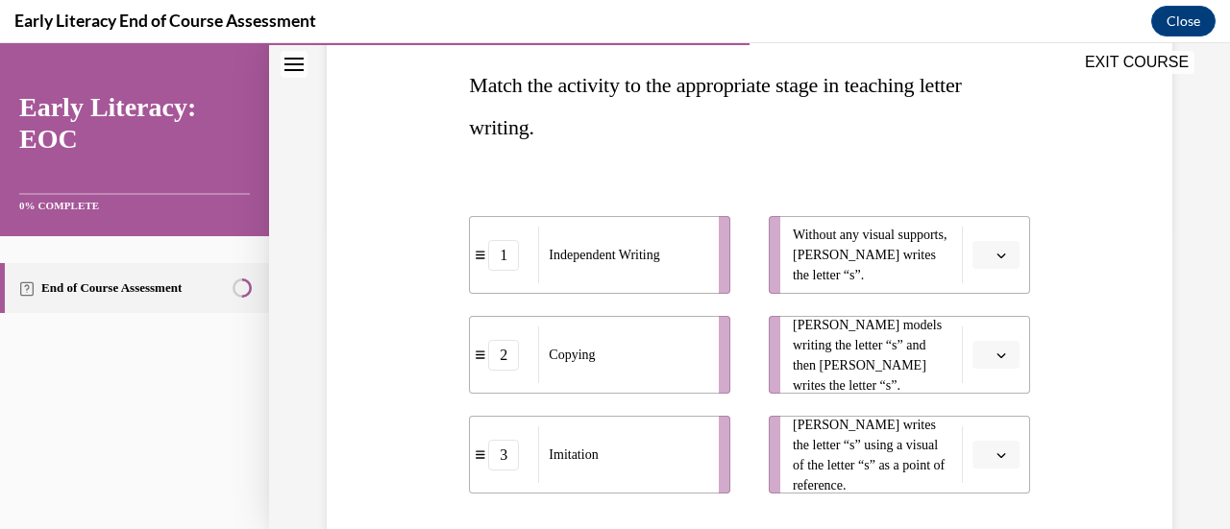
click at [996, 253] on icon "button" at bounding box center [1001, 256] width 10 height 10
click at [983, 335] on div "1" at bounding box center [980, 336] width 47 height 38
click at [996, 358] on icon "button" at bounding box center [1001, 356] width 10 height 10
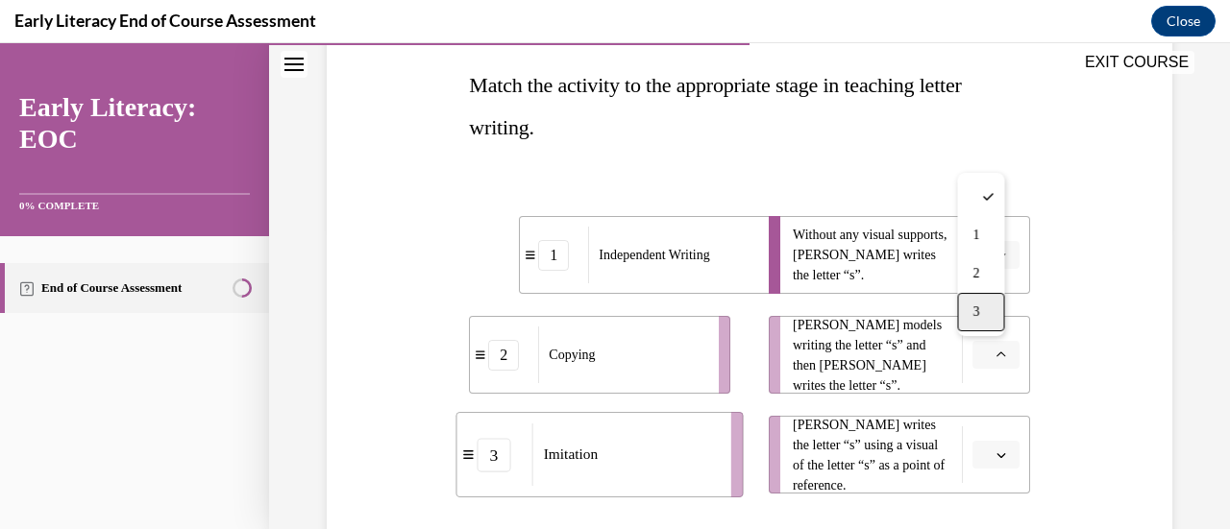
click at [974, 310] on span "3" at bounding box center [975, 312] width 7 height 15
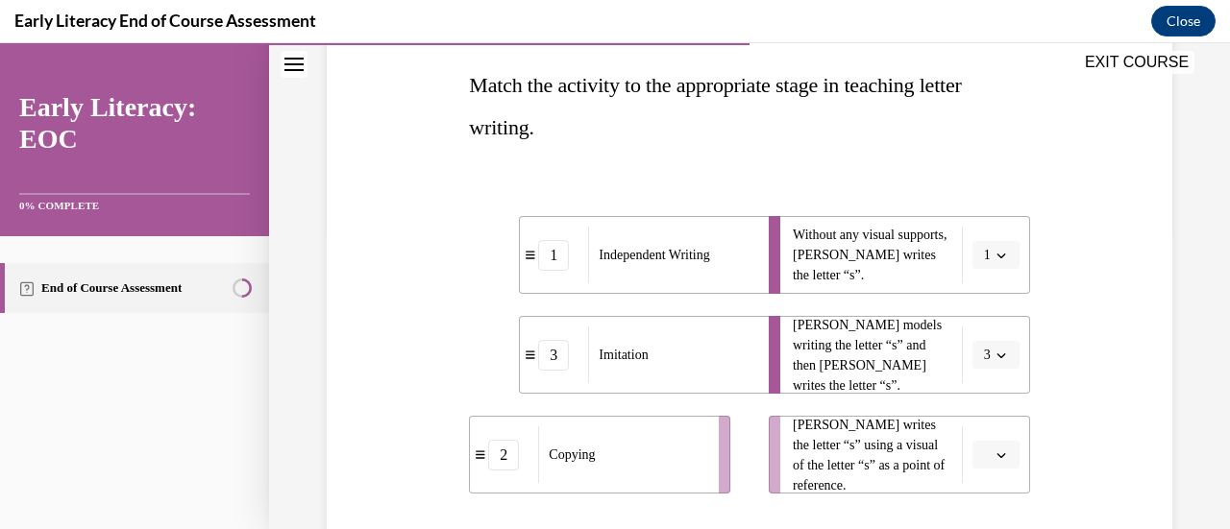
click at [996, 454] on icon "button" at bounding box center [1001, 456] width 10 height 10
click at [987, 364] on div "2" at bounding box center [980, 373] width 47 height 38
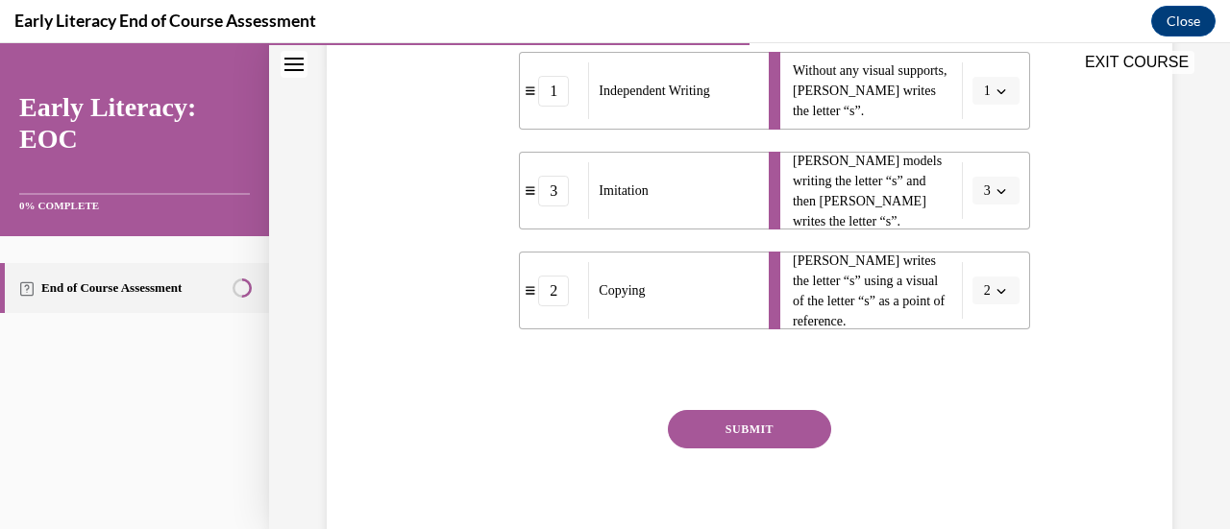
scroll to position [468, 0]
click at [709, 418] on button "SUBMIT" at bounding box center [749, 427] width 163 height 38
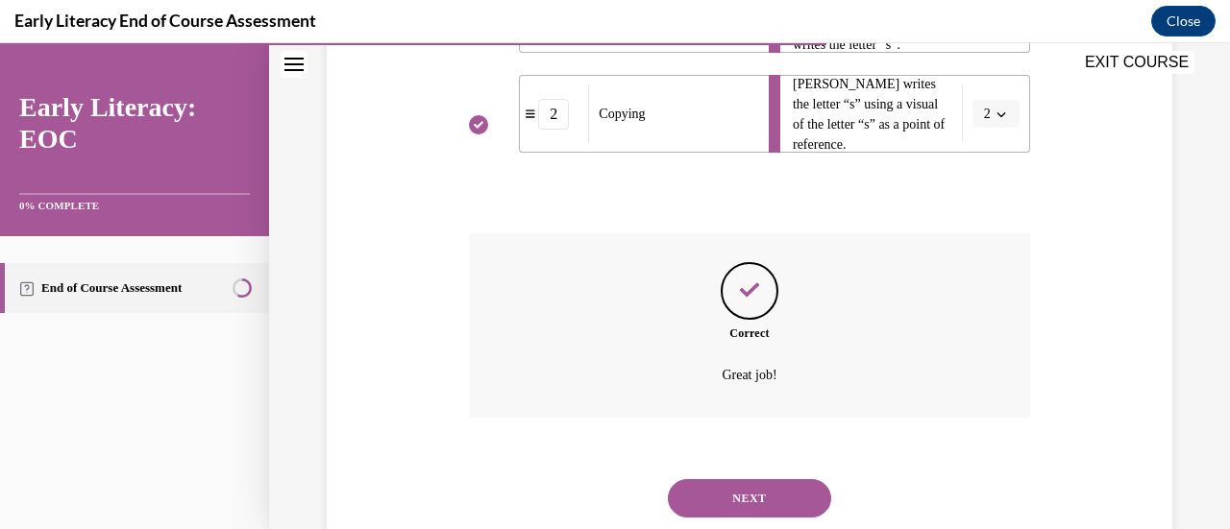
scroll to position [697, 0]
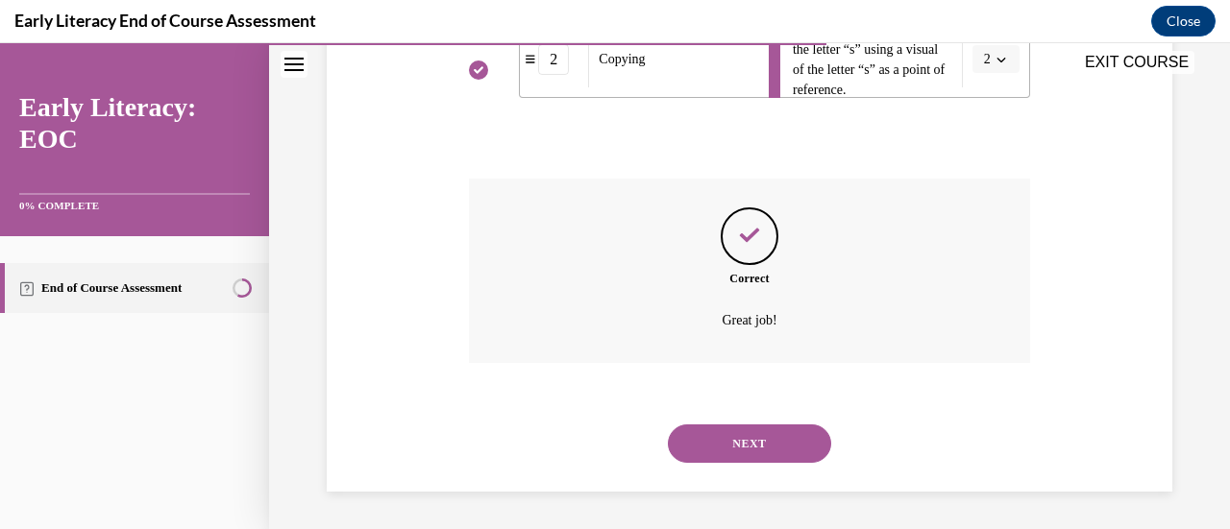
click at [744, 429] on button "NEXT" at bounding box center [749, 444] width 163 height 38
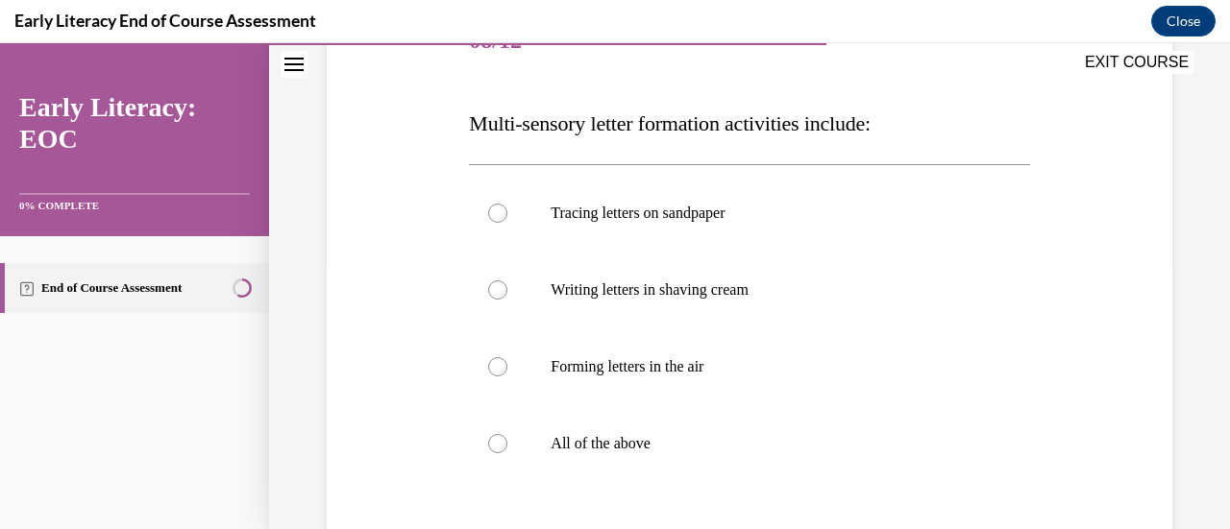
scroll to position [281, 0]
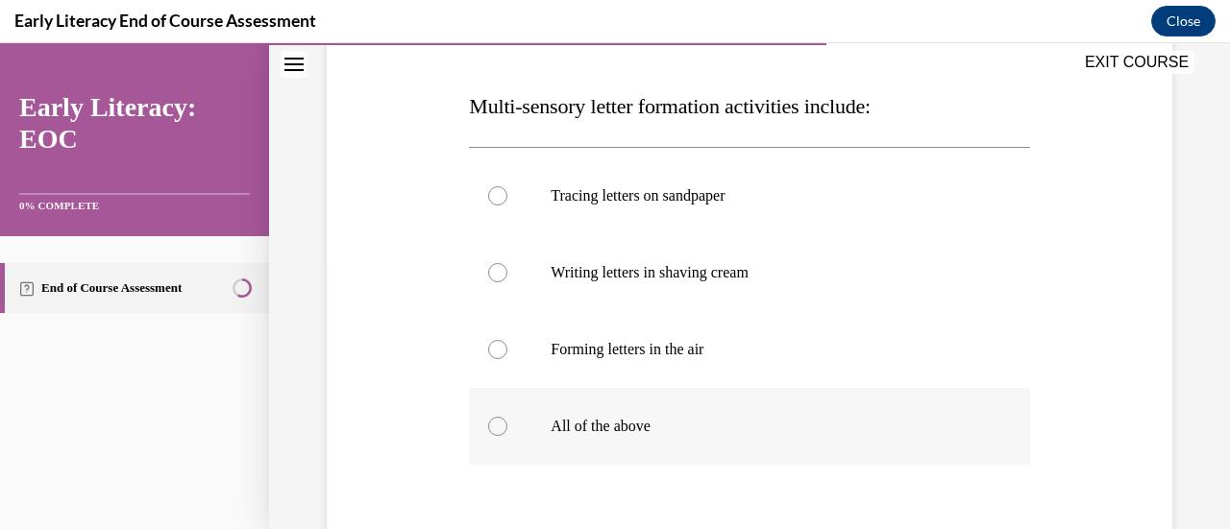
click at [684, 413] on div at bounding box center [749, 426] width 560 height 77
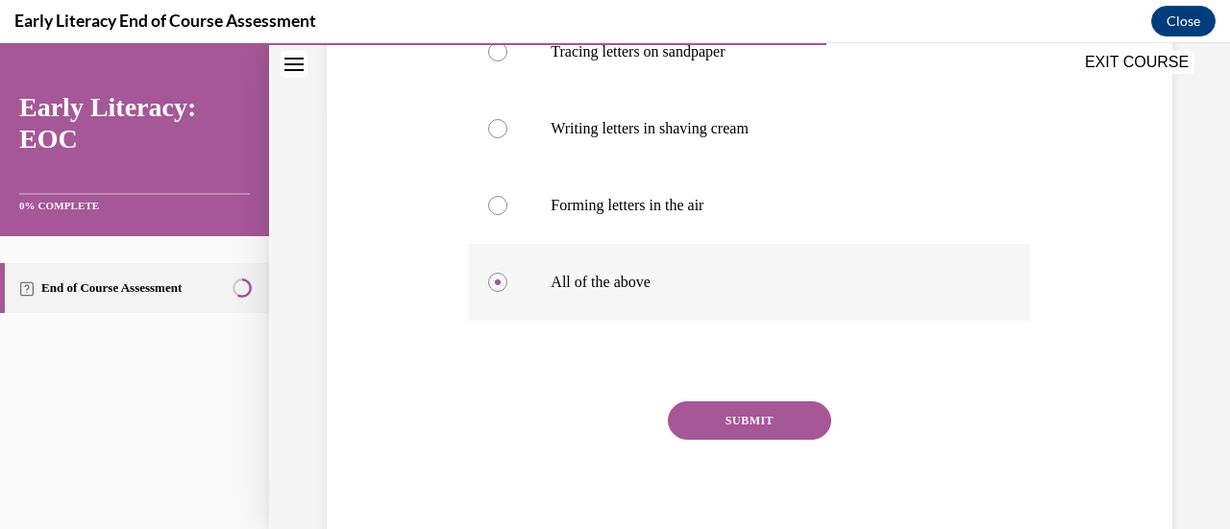
click at [684, 413] on button "SUBMIT" at bounding box center [749, 421] width 163 height 38
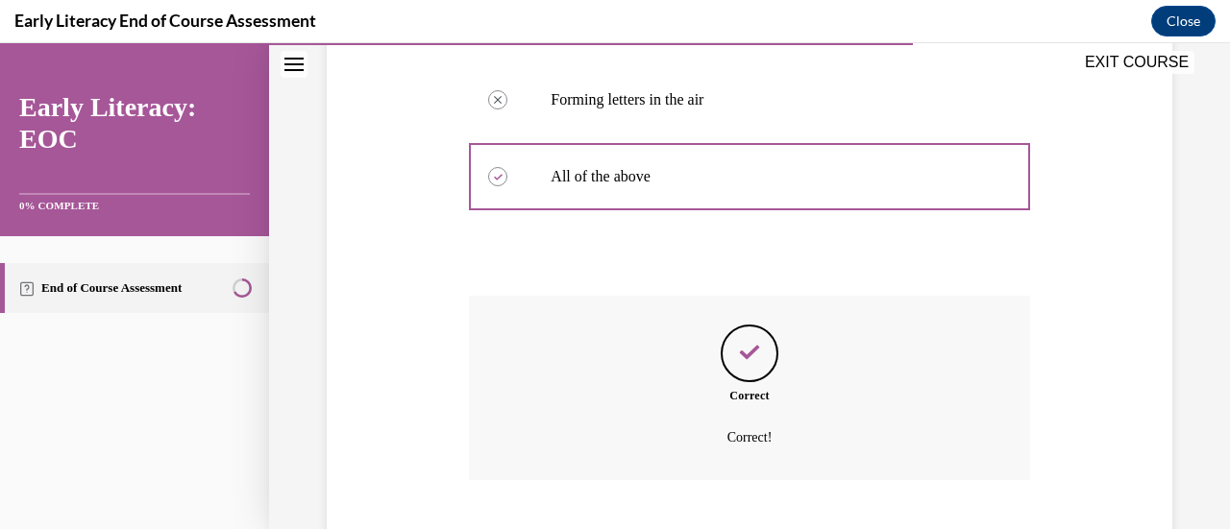
scroll to position [647, 0]
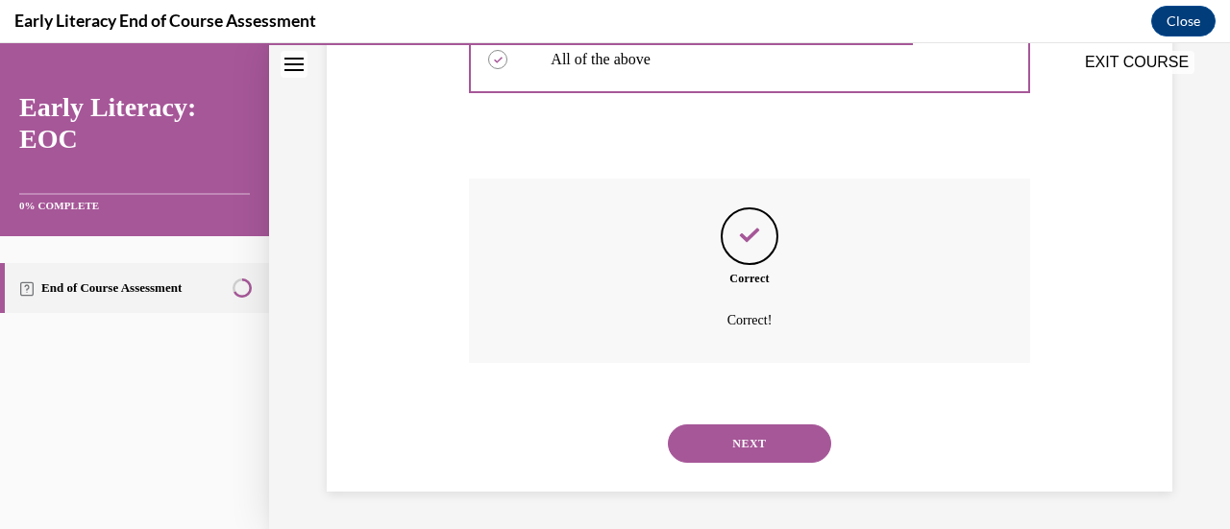
click at [724, 451] on button "NEXT" at bounding box center [749, 444] width 163 height 38
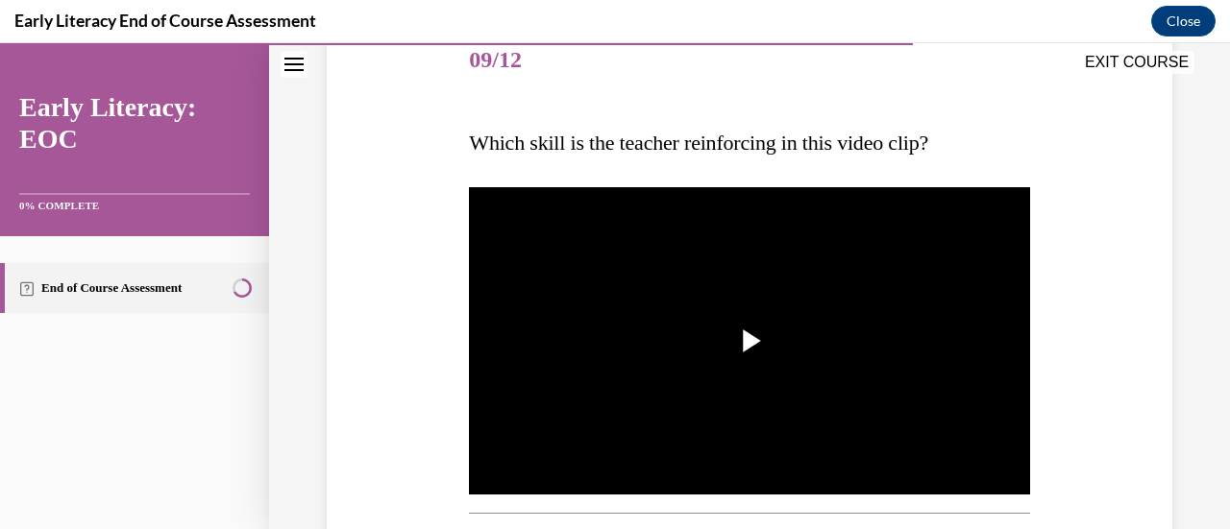
scroll to position [246, 0]
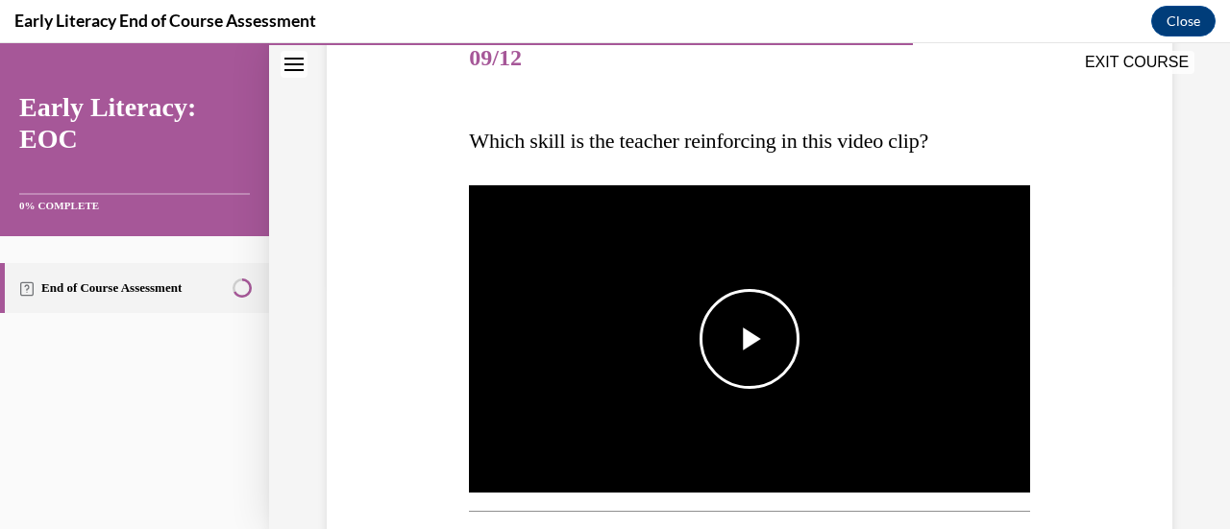
click at [749, 339] on span "Video player" at bounding box center [749, 339] width 0 height 0
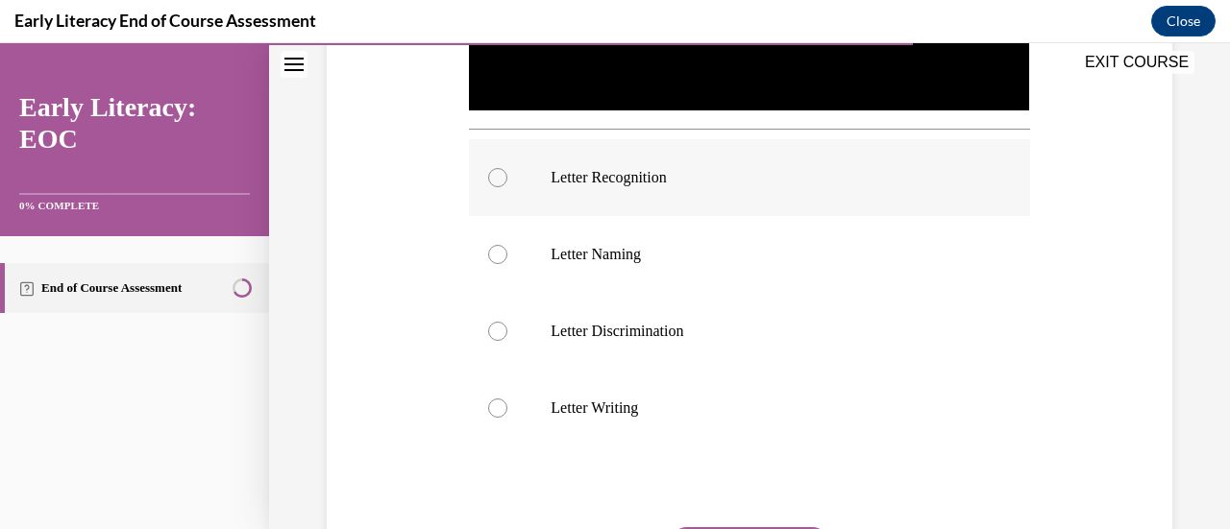
scroll to position [628, 0]
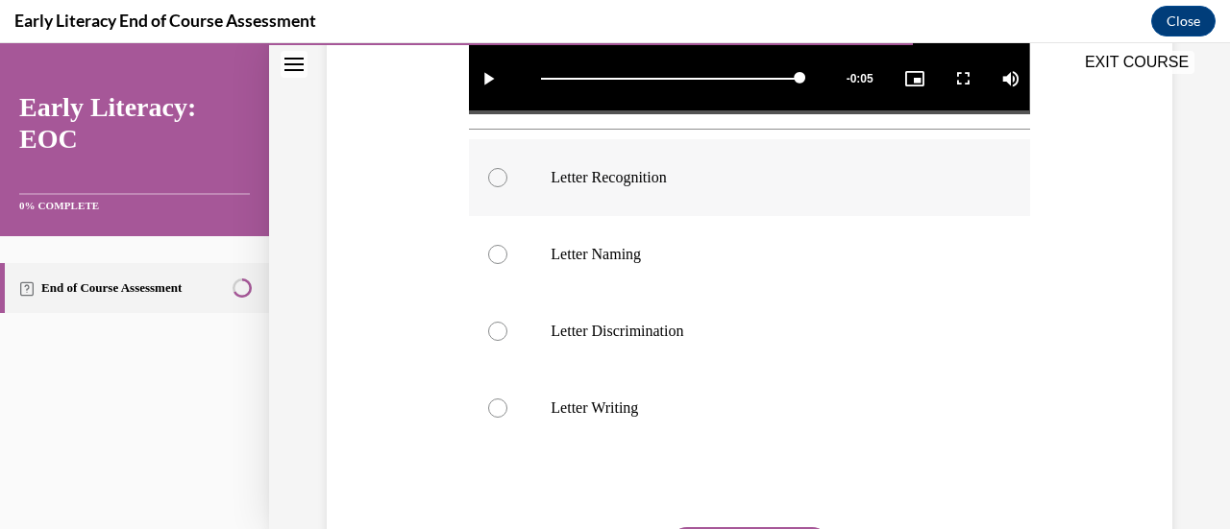
click at [564, 168] on p "Letter Recognition" at bounding box center [765, 177] width 430 height 19
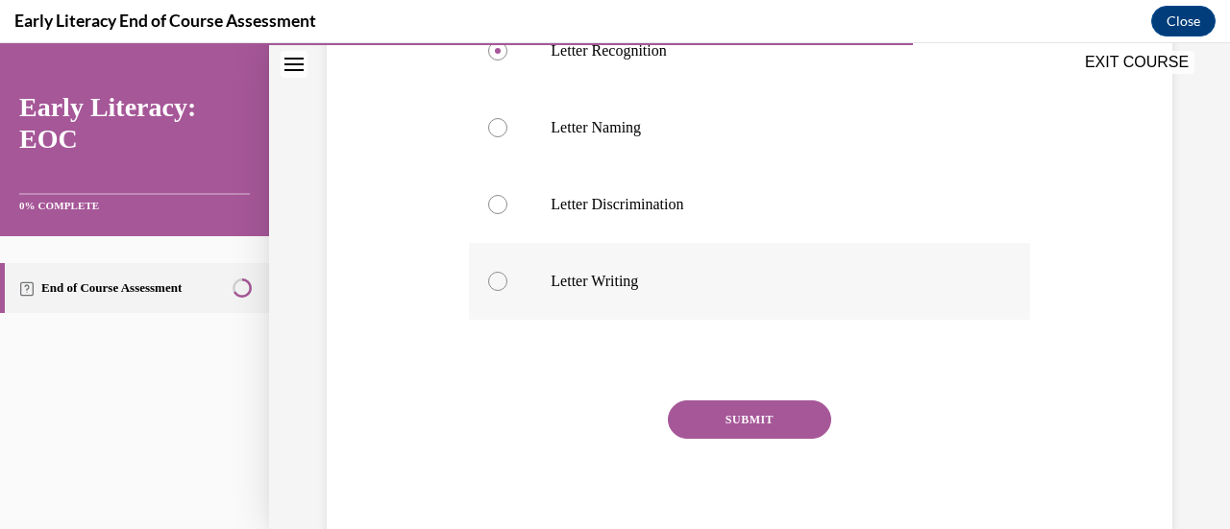
click at [776, 424] on button "SUBMIT" at bounding box center [749, 420] width 163 height 38
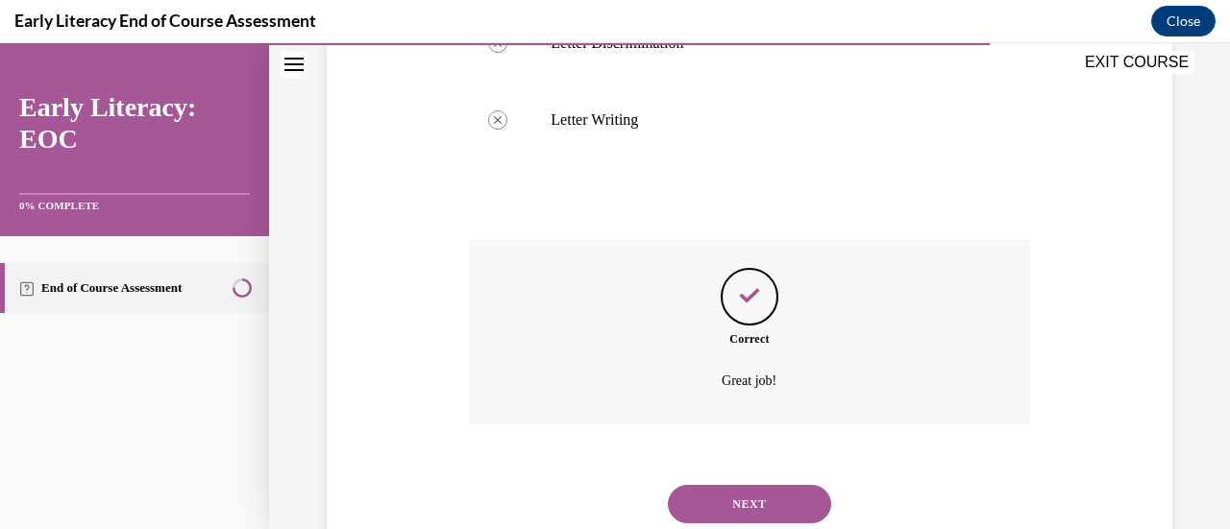
scroll to position [971, 0]
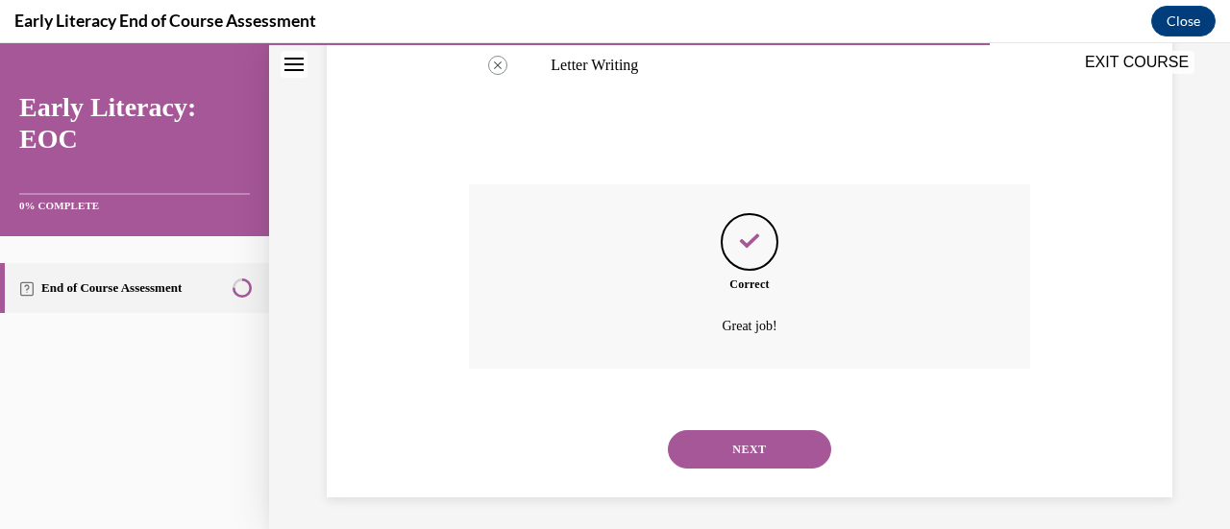
click at [776, 430] on button "NEXT" at bounding box center [749, 449] width 163 height 38
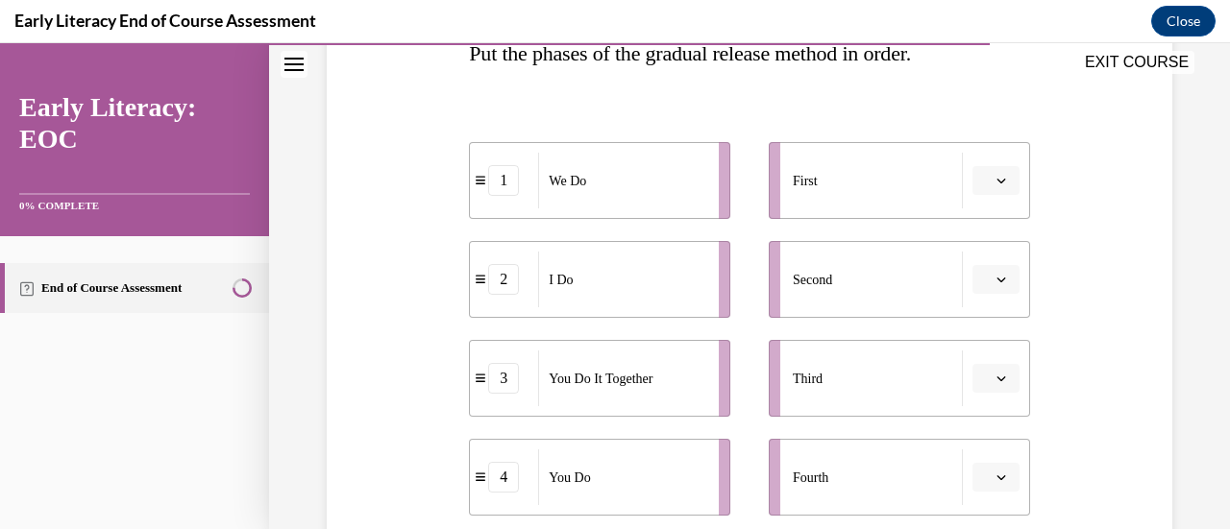
scroll to position [338, 0]
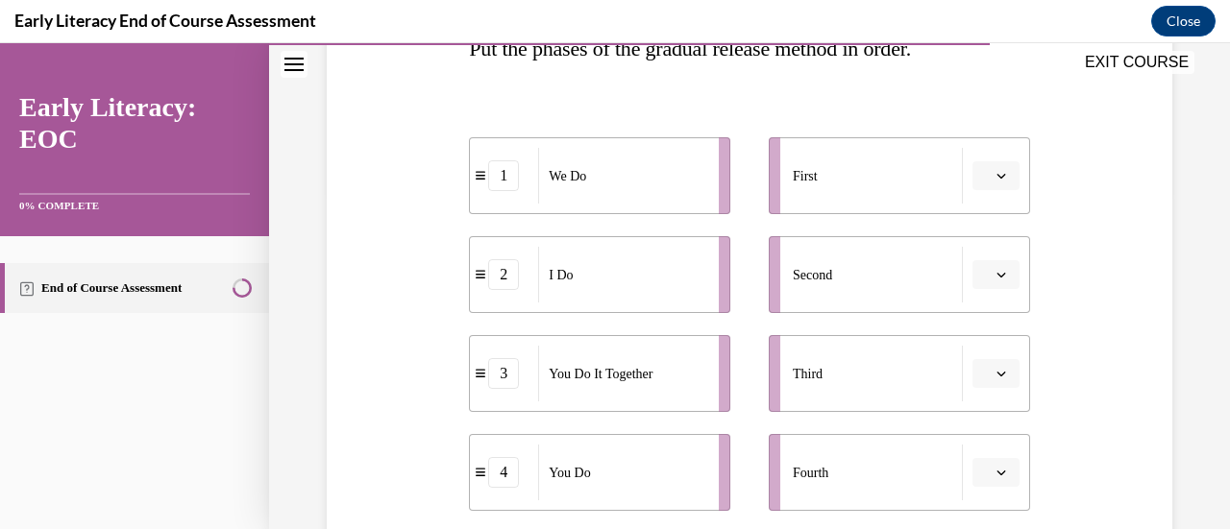
click at [988, 167] on button "button" at bounding box center [995, 175] width 47 height 29
click at [977, 292] on span "2" at bounding box center [975, 294] width 7 height 15
click at [996, 277] on icon "button" at bounding box center [1001, 275] width 10 height 10
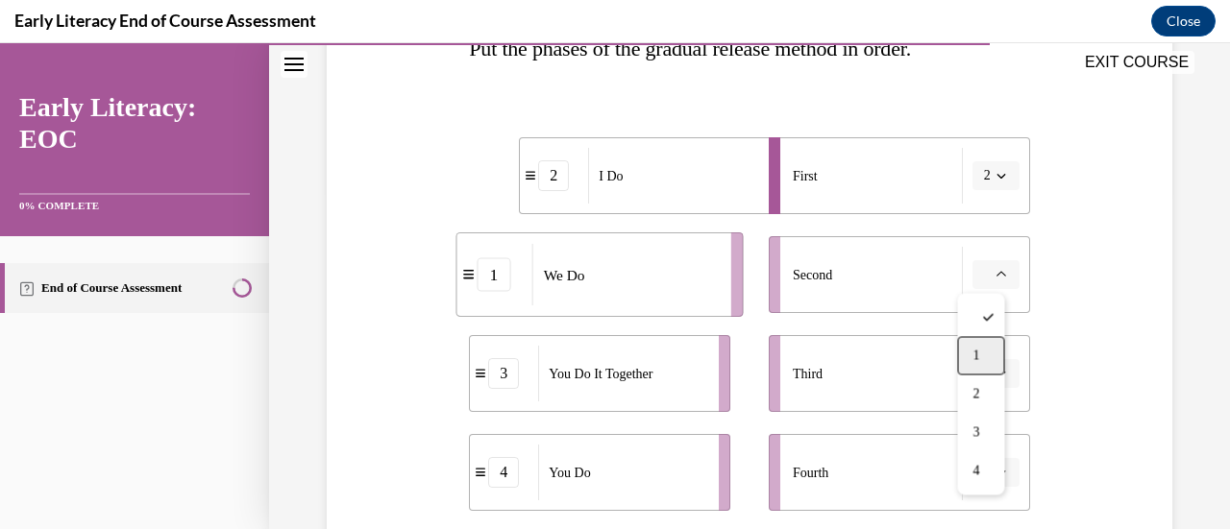
click at [978, 356] on span "1" at bounding box center [975, 355] width 7 height 15
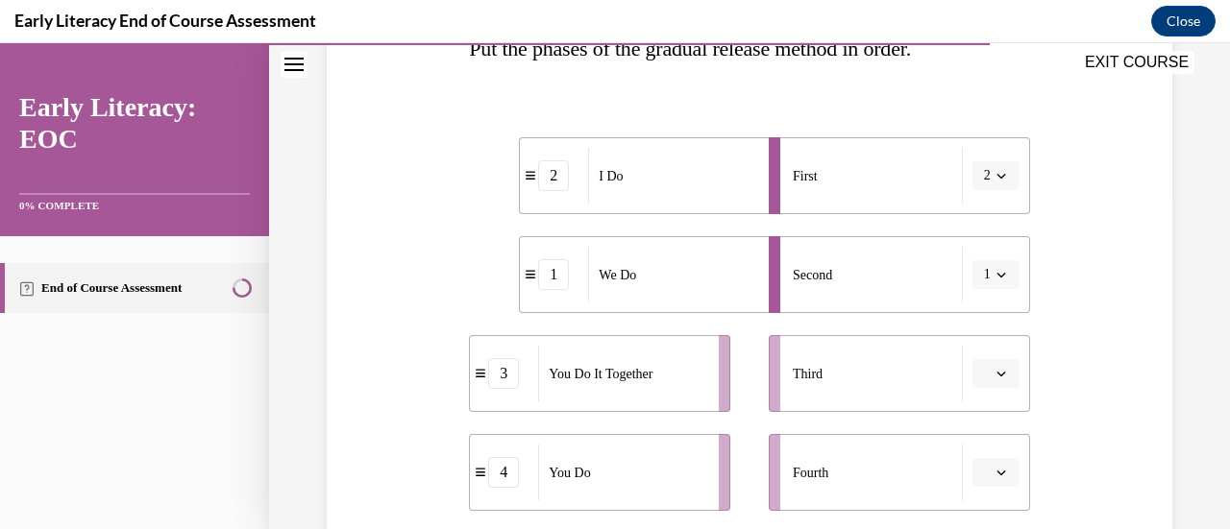
click at [990, 380] on button "button" at bounding box center [995, 373] width 47 height 29
click at [988, 299] on div "3" at bounding box center [980, 293] width 47 height 38
click at [984, 481] on button "button" at bounding box center [995, 472] width 47 height 29
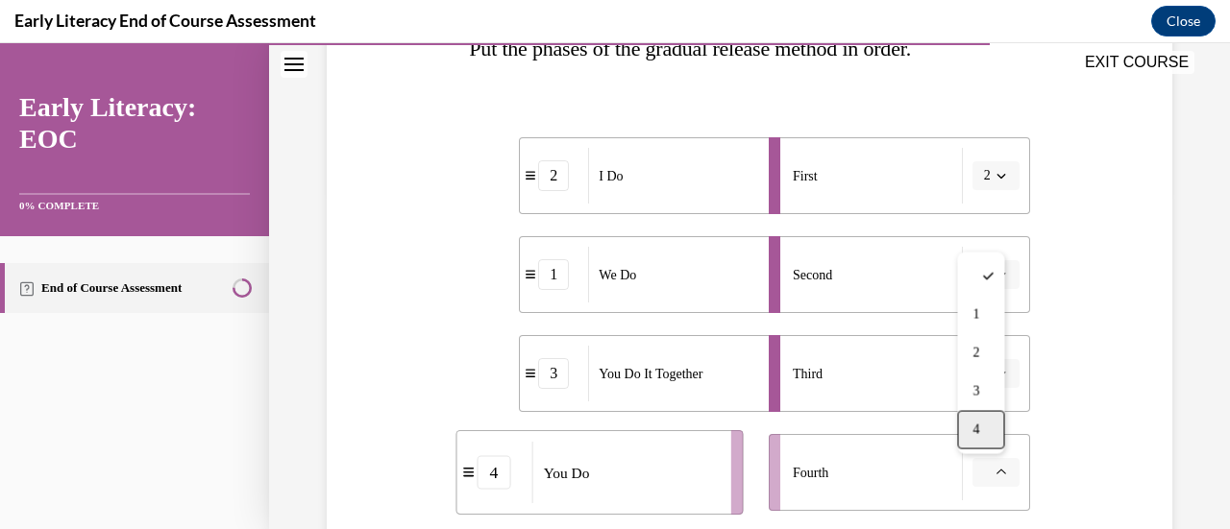
click at [982, 435] on div "4" at bounding box center [980, 430] width 47 height 38
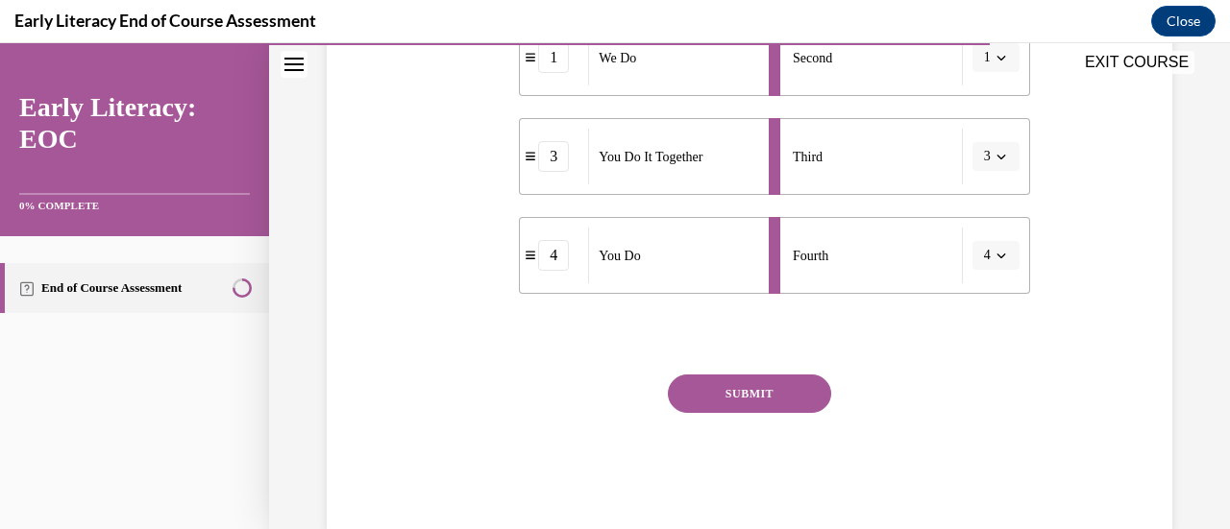
scroll to position [564, 0]
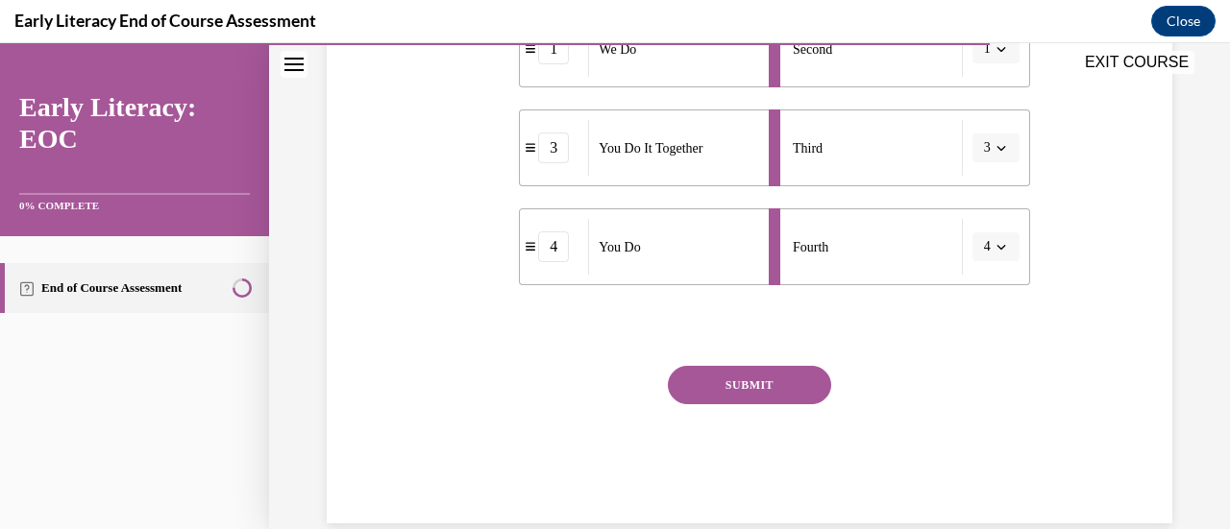
click at [722, 387] on button "SUBMIT" at bounding box center [749, 385] width 163 height 38
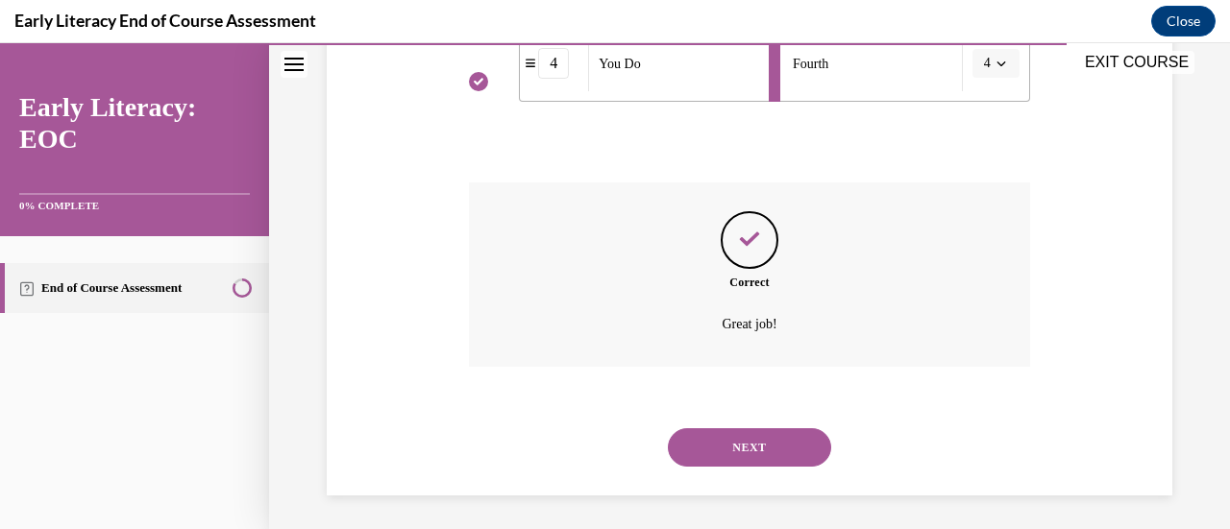
scroll to position [751, 0]
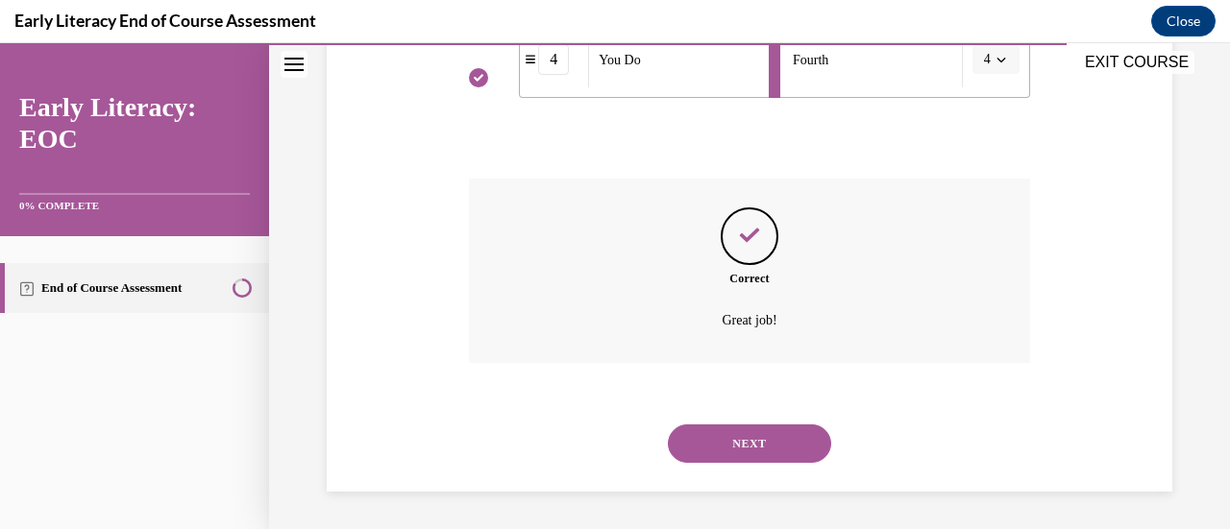
click at [713, 441] on button "NEXT" at bounding box center [749, 444] width 163 height 38
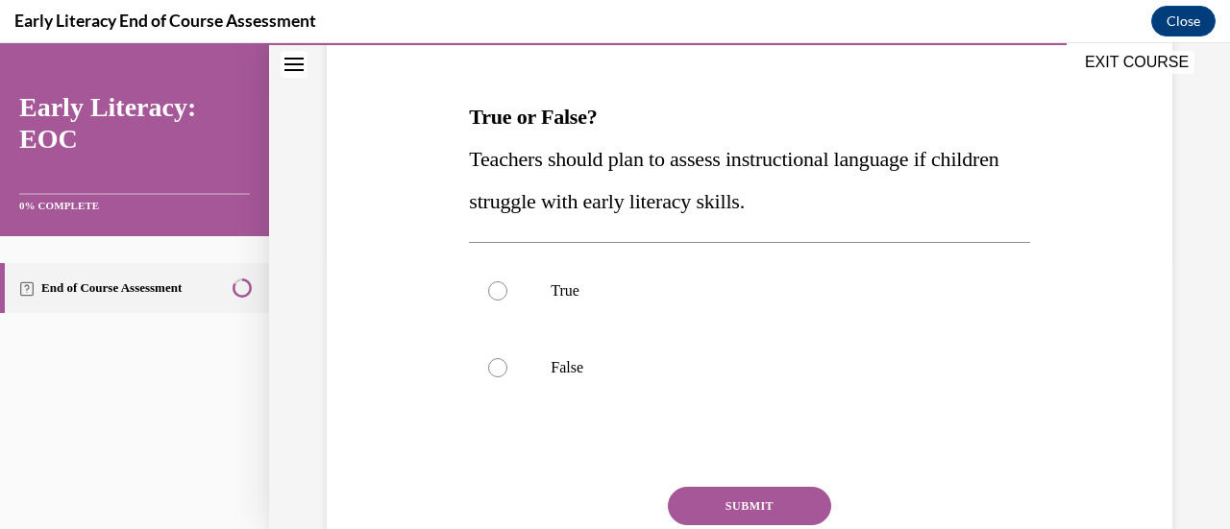
scroll to position [273, 0]
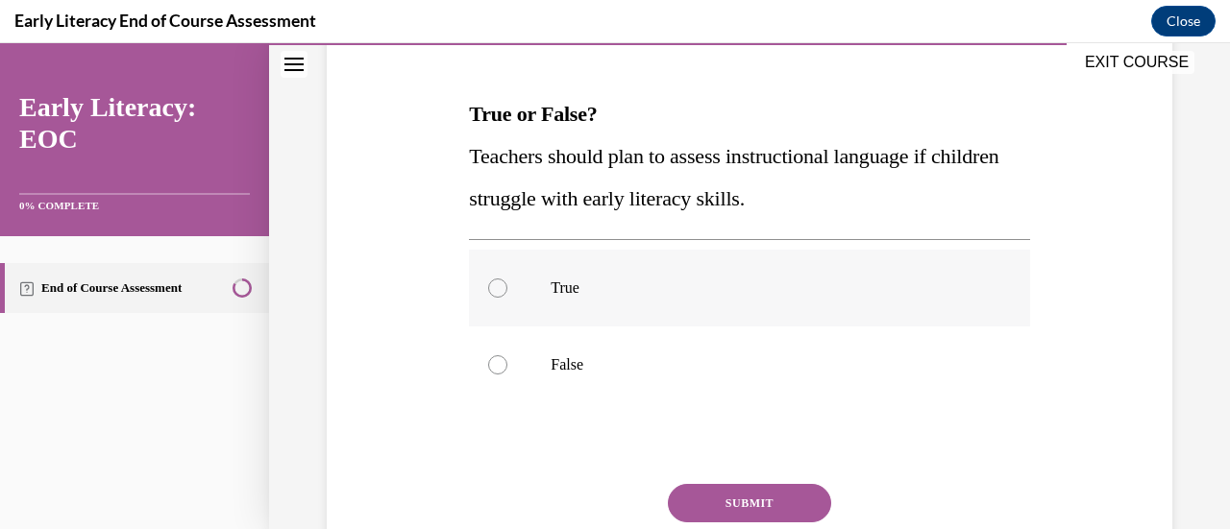
click at [536, 276] on div at bounding box center [749, 288] width 560 height 77
click at [749, 523] on div "SUBMIT" at bounding box center [749, 532] width 560 height 96
click at [741, 508] on button "SUBMIT" at bounding box center [749, 503] width 163 height 38
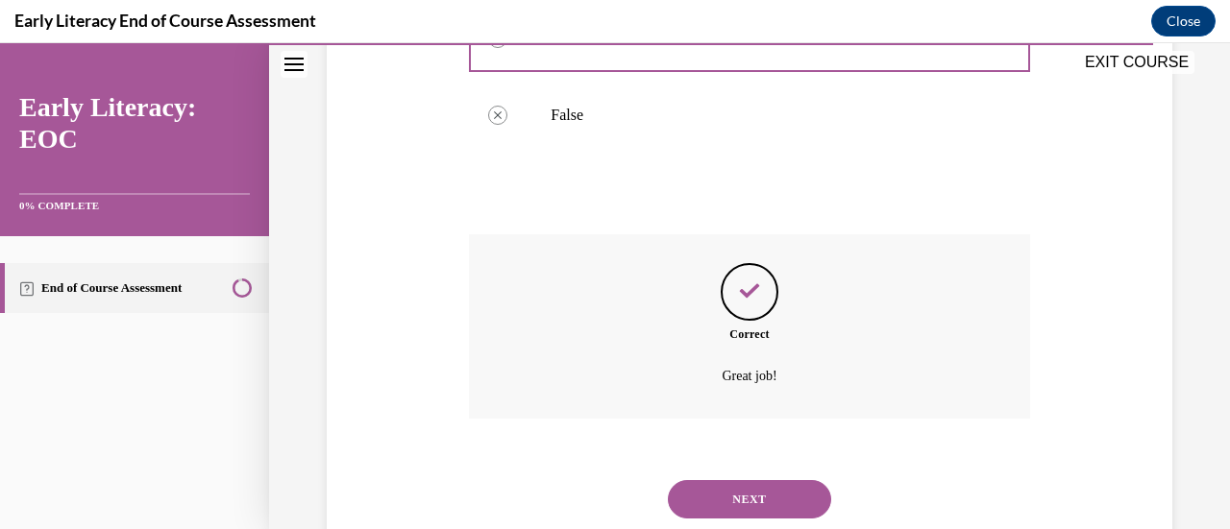
scroll to position [578, 0]
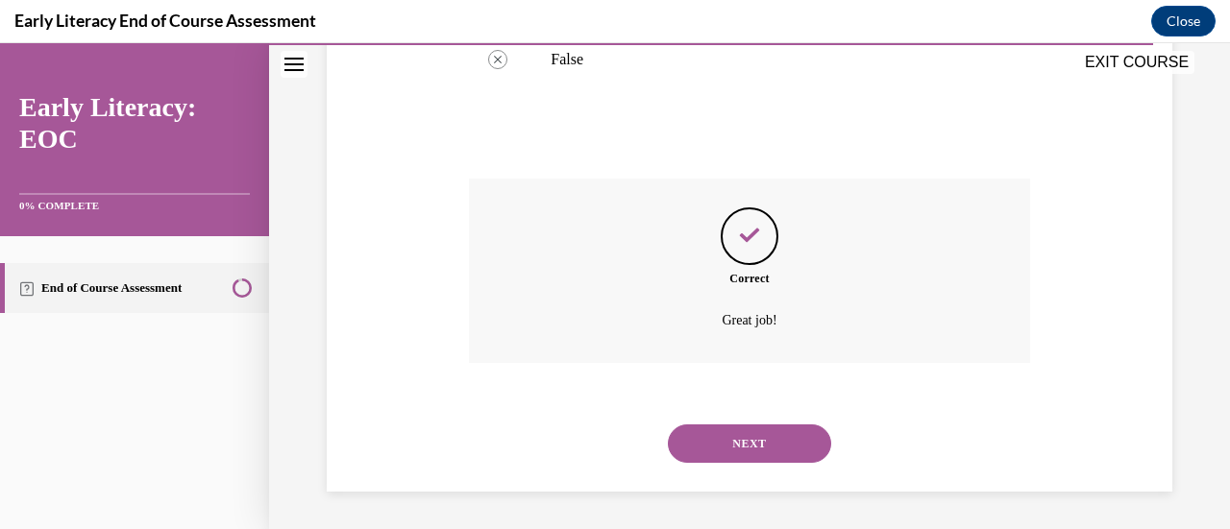
click at [747, 441] on button "NEXT" at bounding box center [749, 444] width 163 height 38
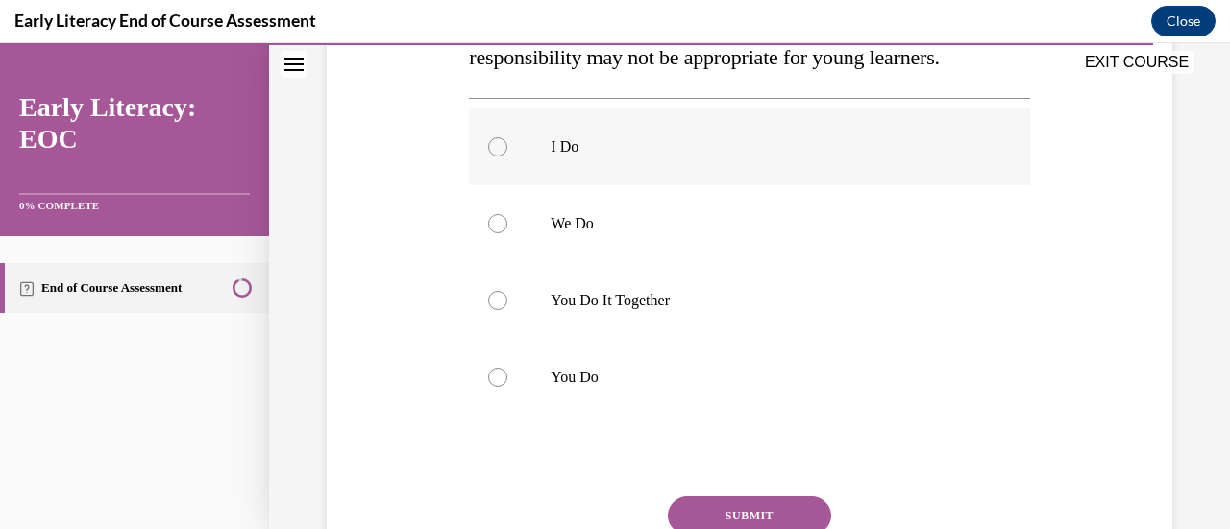
scroll to position [373, 0]
click at [578, 309] on div at bounding box center [749, 299] width 560 height 77
click at [759, 508] on button "SUBMIT" at bounding box center [749, 515] width 163 height 38
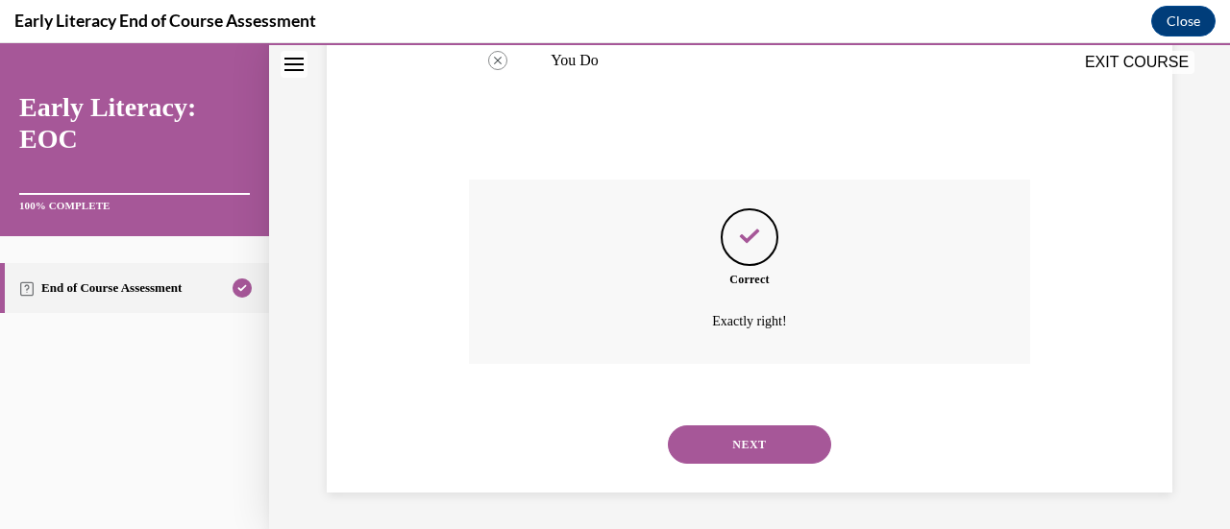
scroll to position [690, 0]
click at [744, 435] on button "NEXT" at bounding box center [749, 444] width 163 height 38
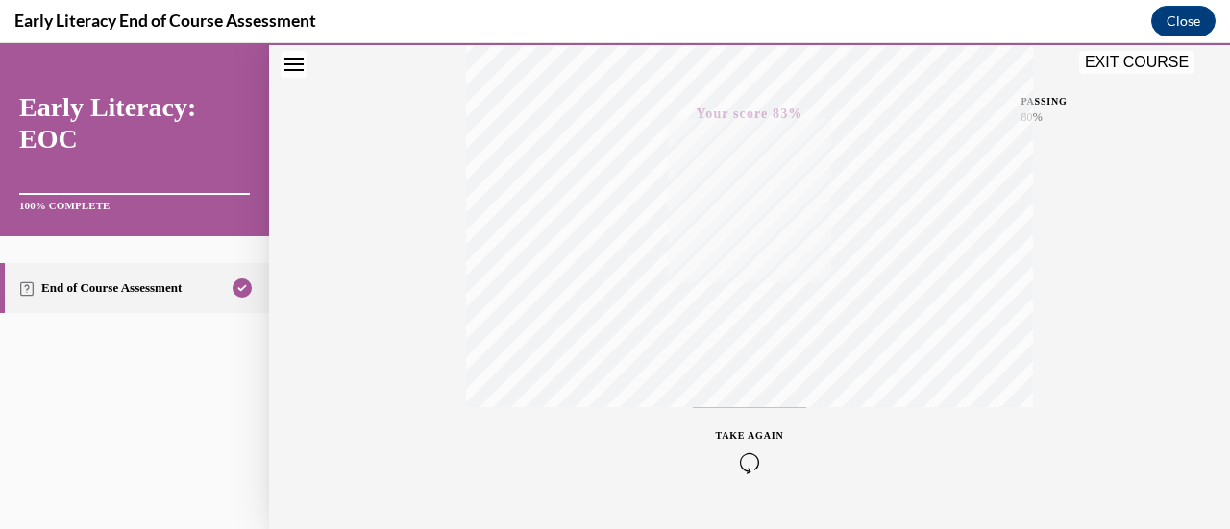
scroll to position [498, 0]
click at [1123, 59] on button "EXIT COURSE" at bounding box center [1136, 62] width 115 height 23
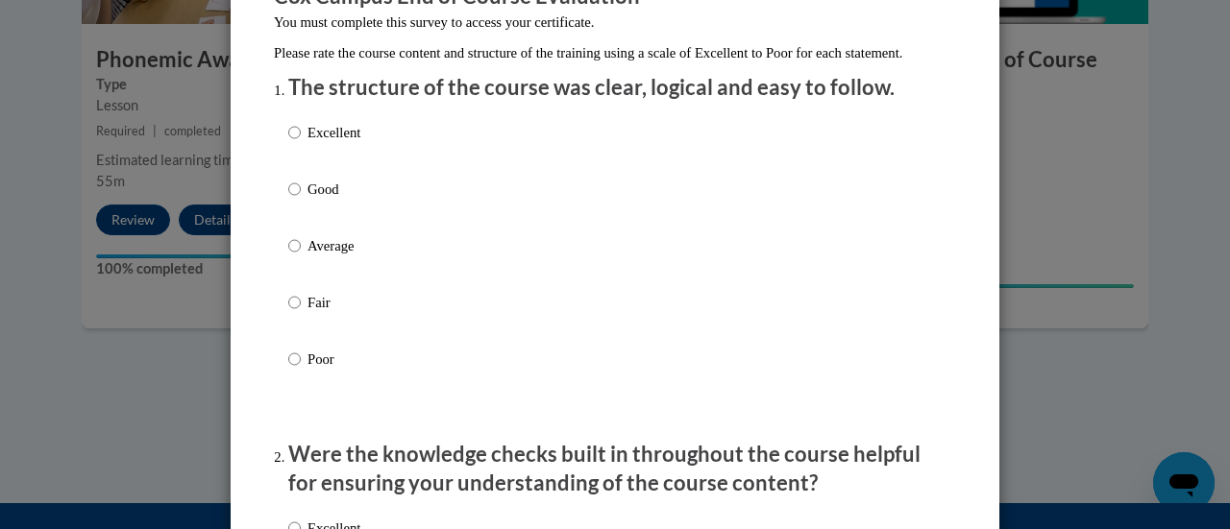
scroll to position [196, 0]
click at [288, 142] on input "Excellent" at bounding box center [294, 131] width 12 height 21
radio input "true"
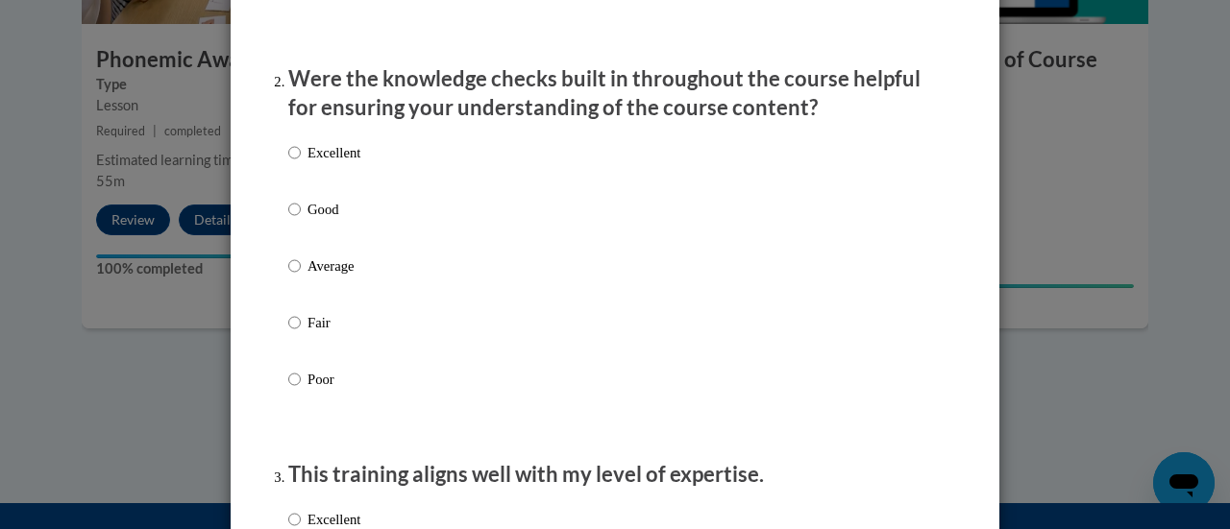
scroll to position [579, 0]
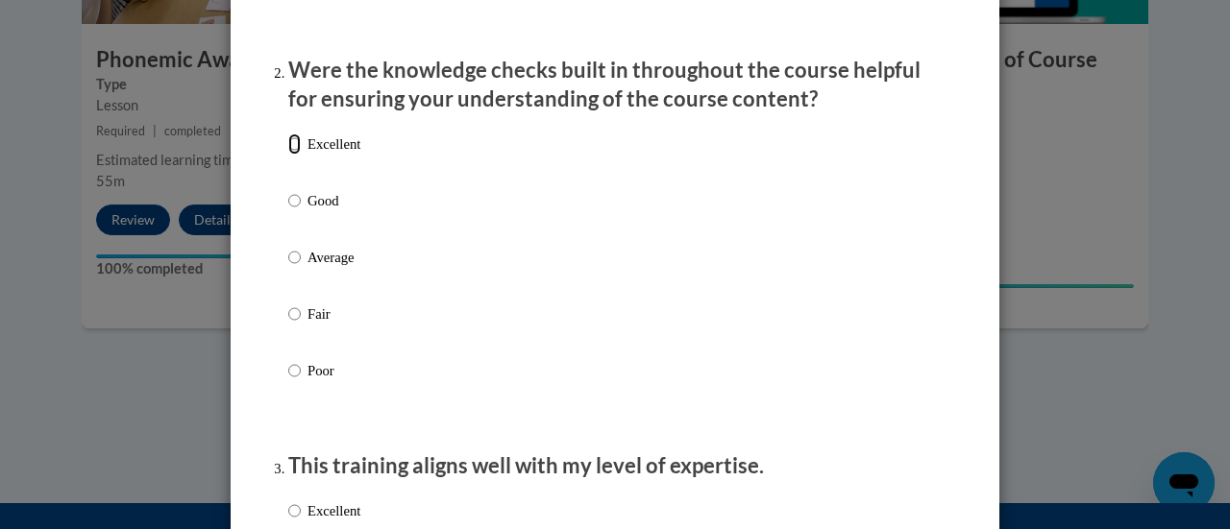
click at [289, 155] on input "Excellent" at bounding box center [294, 144] width 12 height 21
radio input "true"
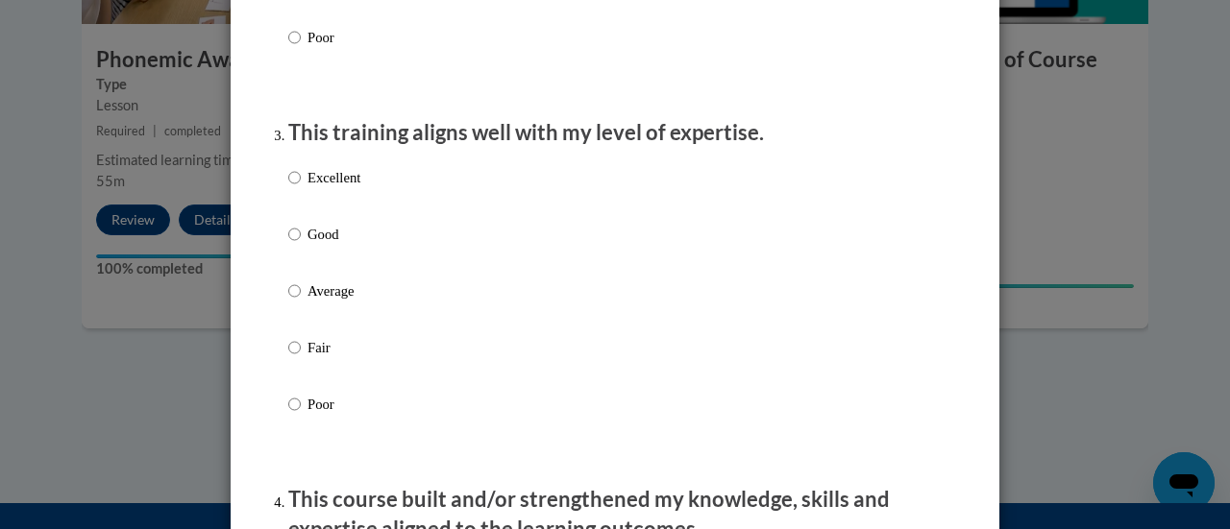
scroll to position [959, 0]
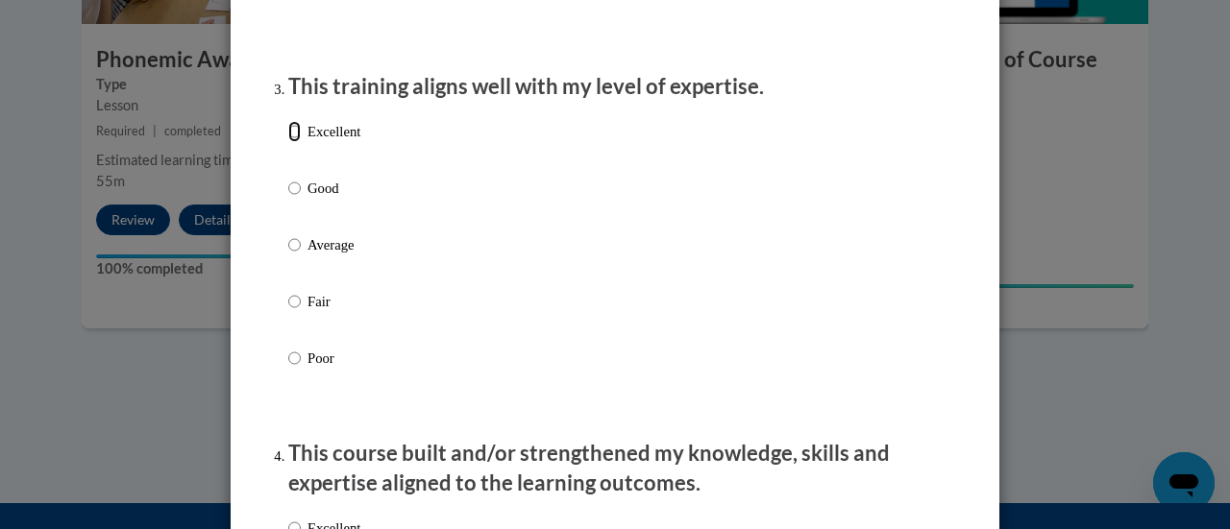
click at [288, 142] on input "Excellent" at bounding box center [294, 131] width 12 height 21
radio input "true"
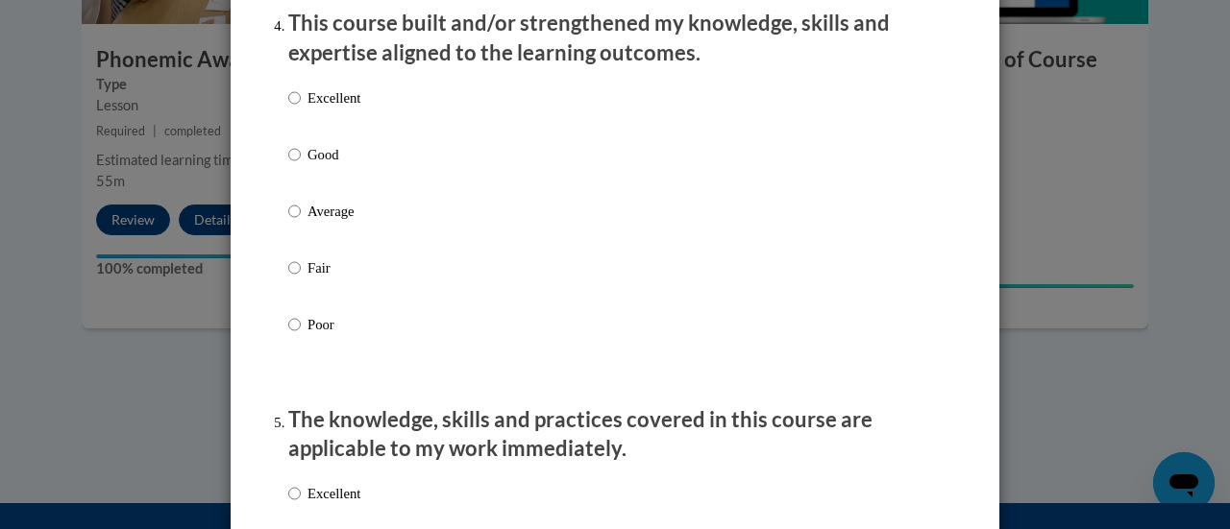
scroll to position [1390, 0]
click at [288, 108] on input "Excellent" at bounding box center [294, 96] width 12 height 21
radio input "true"
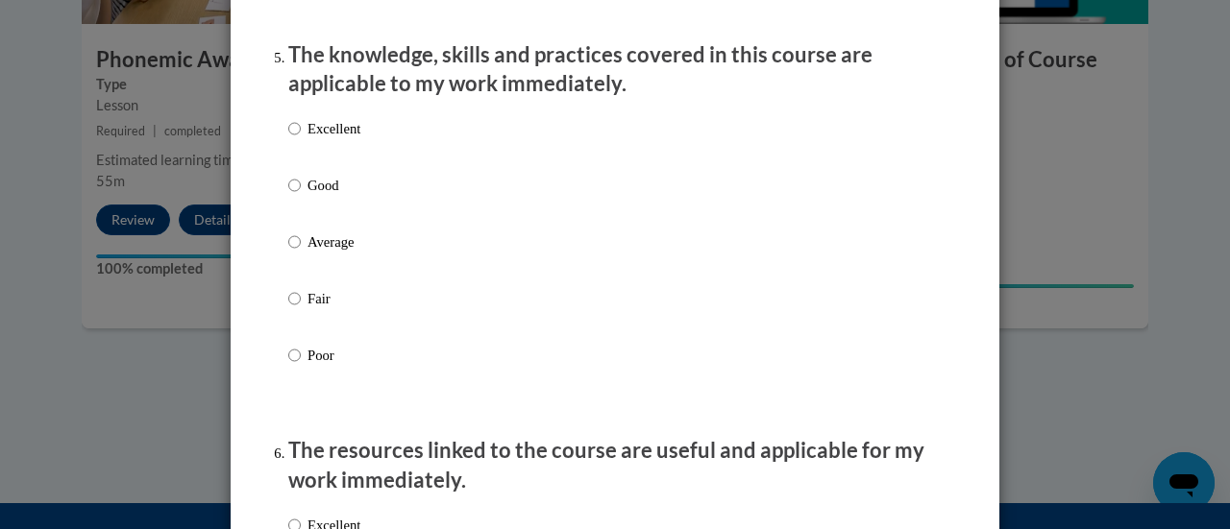
scroll to position [1755, 0]
click at [288, 138] on input "Excellent" at bounding box center [294, 127] width 12 height 21
radio input "true"
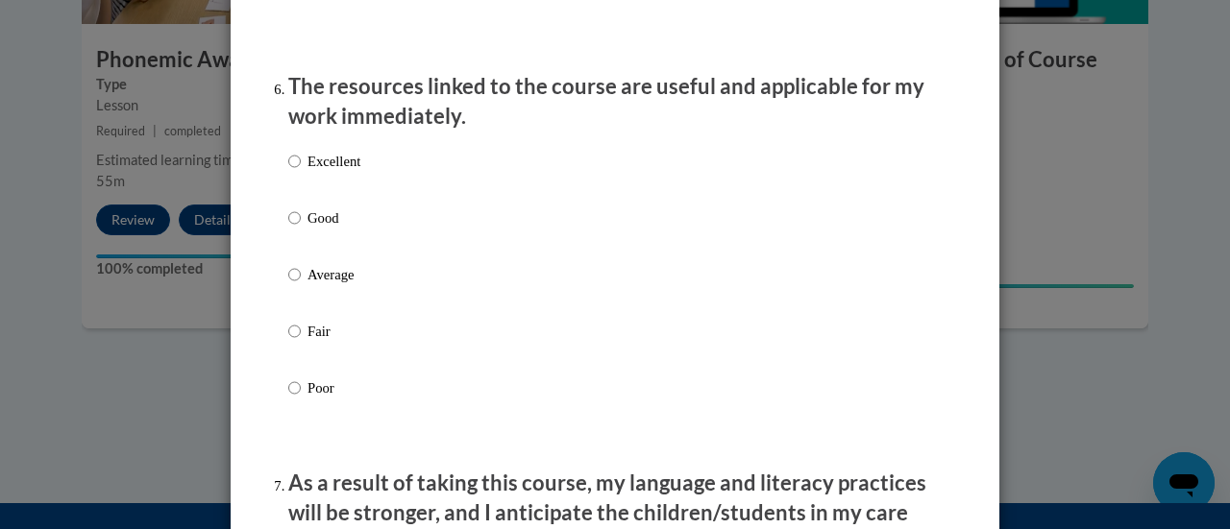
scroll to position [2119, 0]
click at [288, 171] on input "Excellent" at bounding box center [294, 160] width 12 height 21
radio input "true"
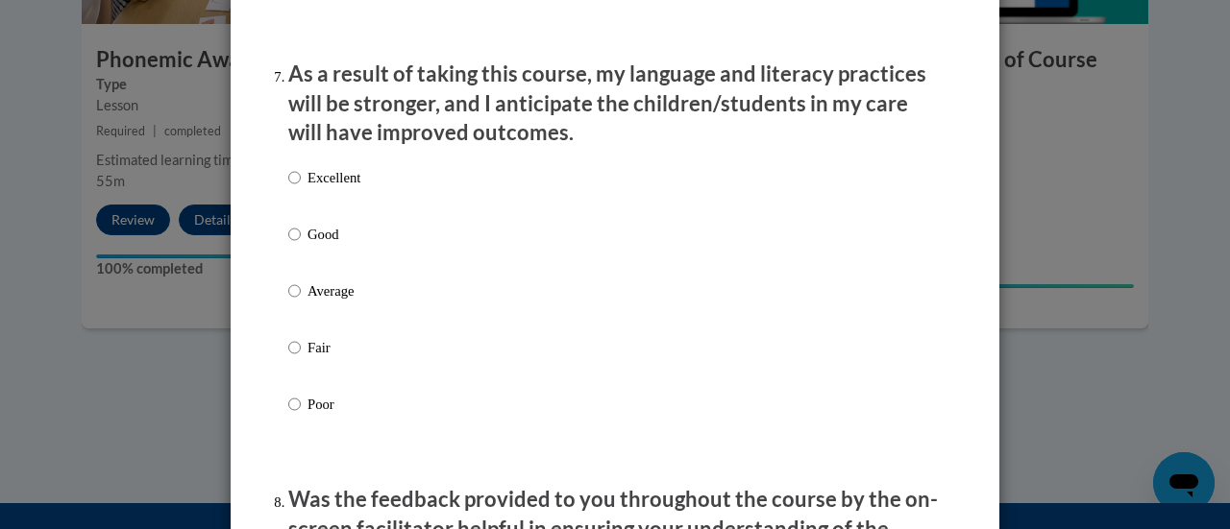
scroll to position [2524, 0]
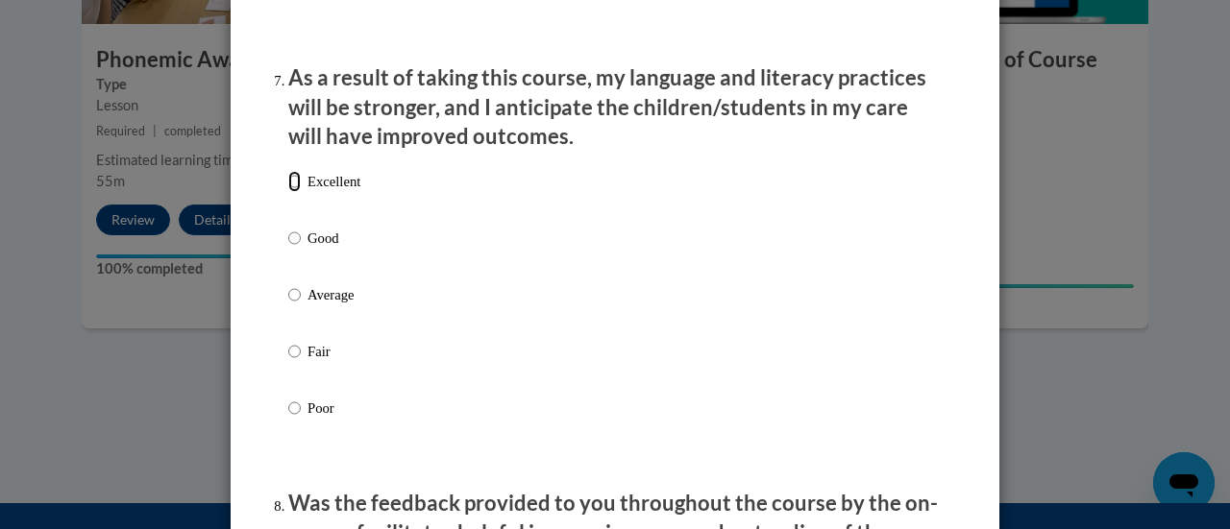
click at [288, 192] on input "Excellent" at bounding box center [294, 181] width 12 height 21
radio input "true"
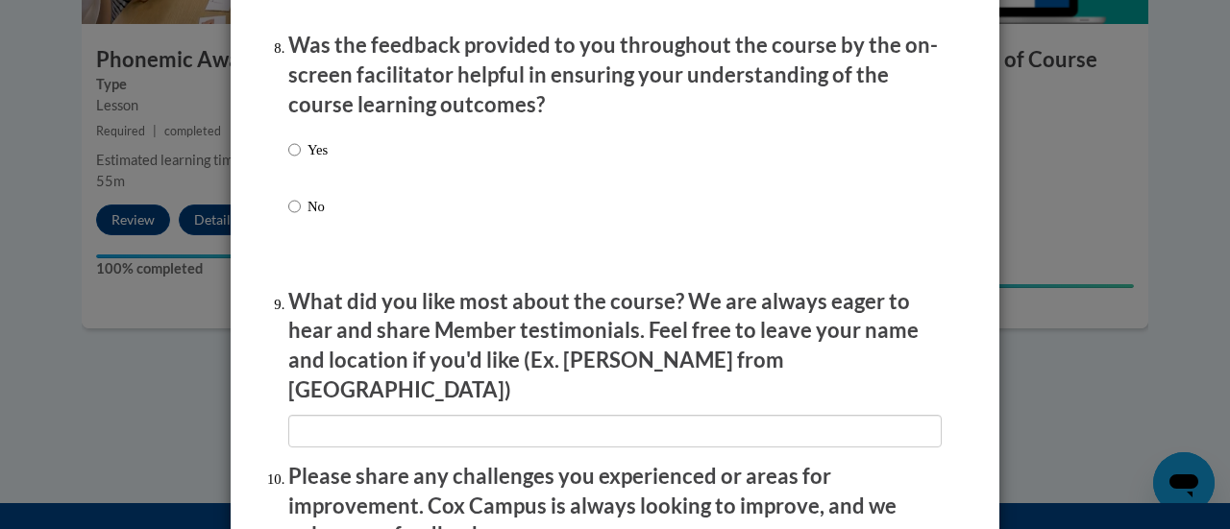
scroll to position [2984, 0]
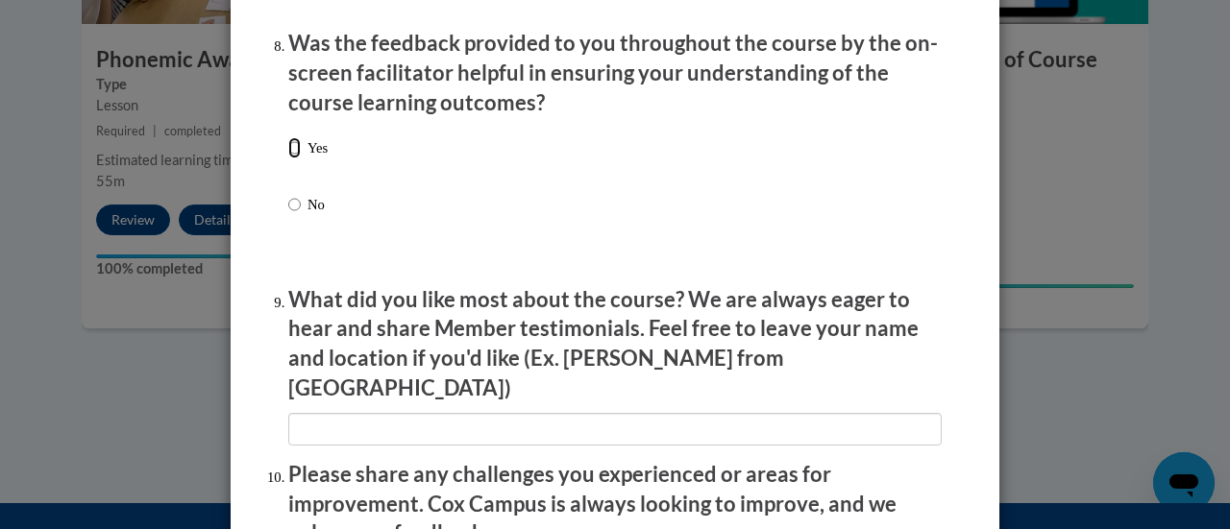
click at [288, 159] on input "Yes" at bounding box center [294, 147] width 12 height 21
radio input "true"
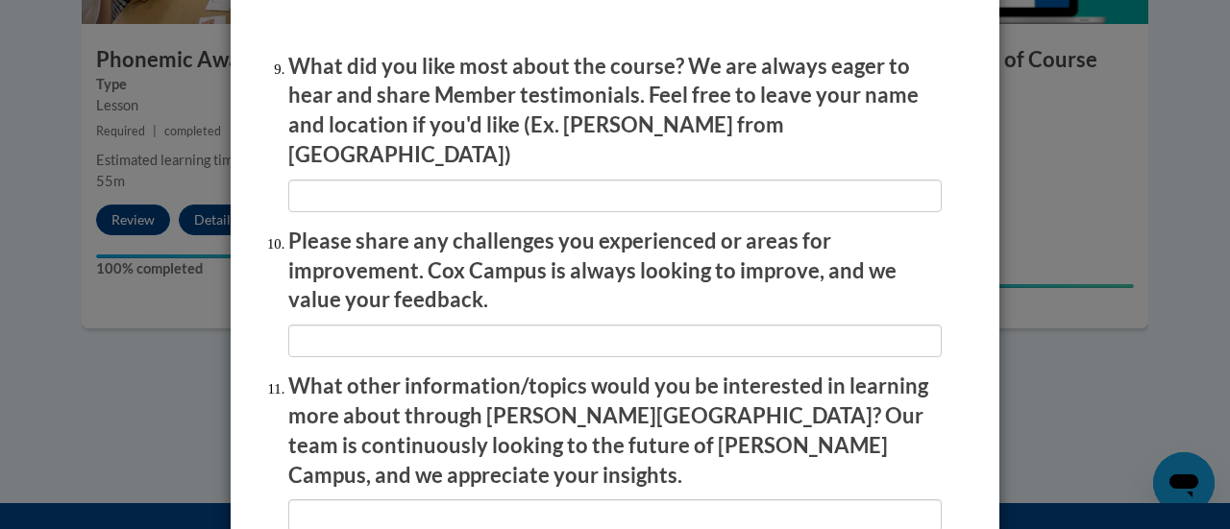
scroll to position [3465, 0]
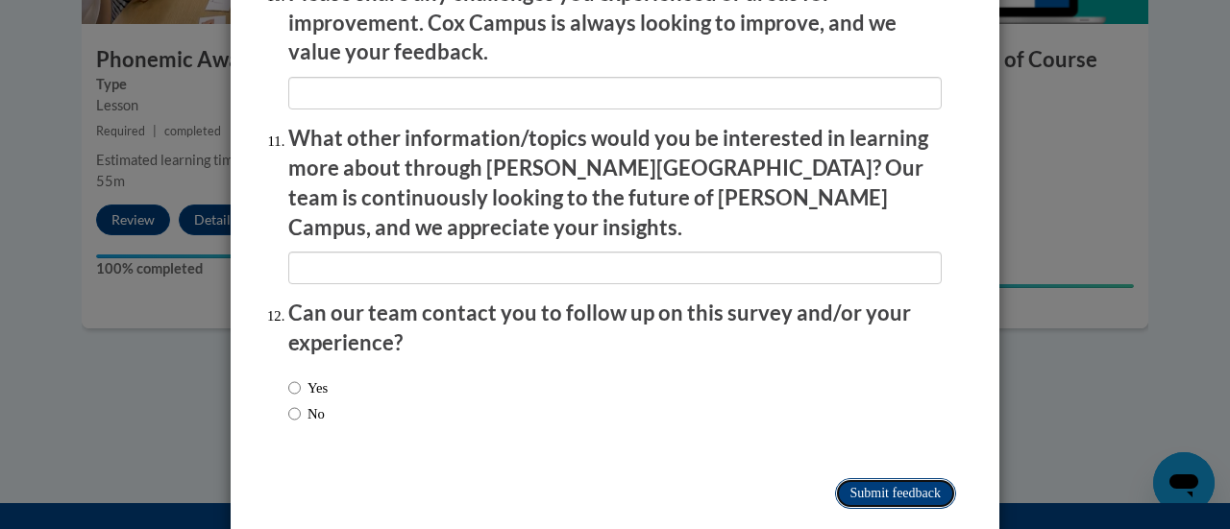
click at [847, 478] on input "Submit feedback" at bounding box center [895, 493] width 121 height 31
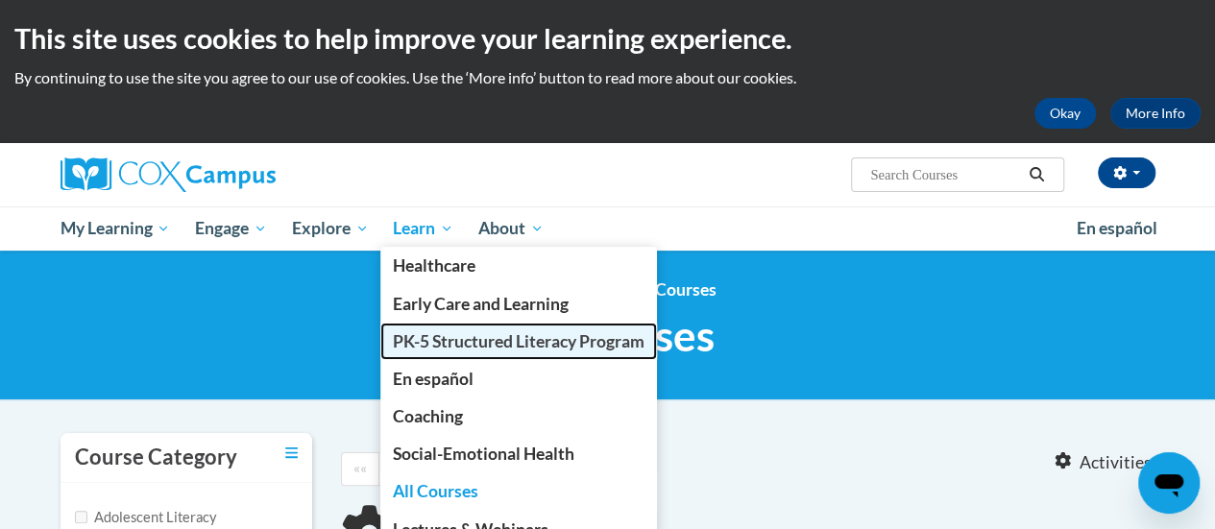
click at [444, 339] on span "PK-5 Structured Literacy Program" at bounding box center [519, 341] width 252 height 20
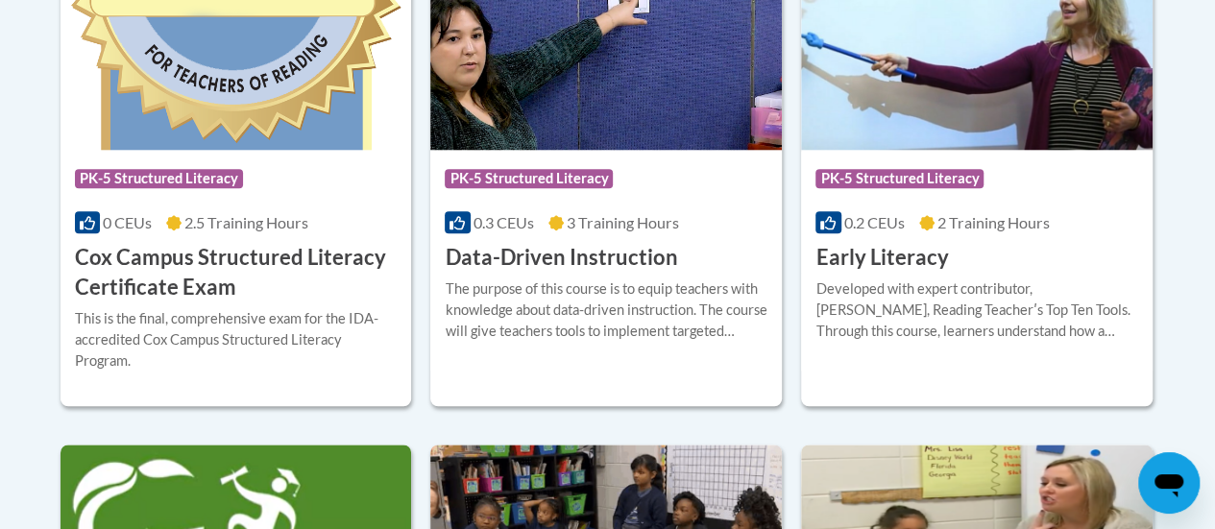
scroll to position [920, 0]
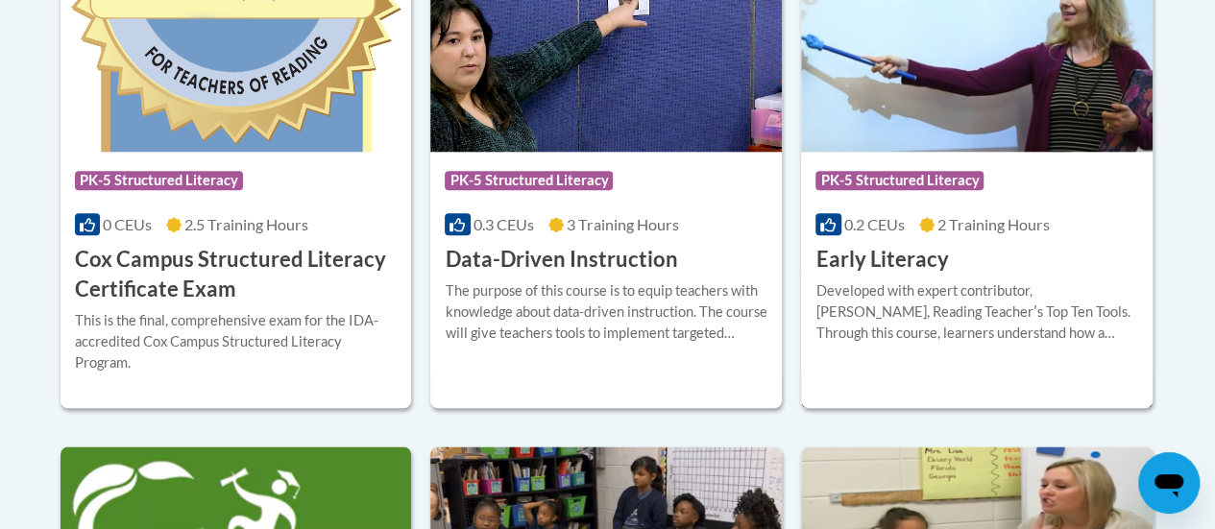
click at [999, 189] on div "Course Category: PK-5 Structured Literacy" at bounding box center [977, 182] width 323 height 43
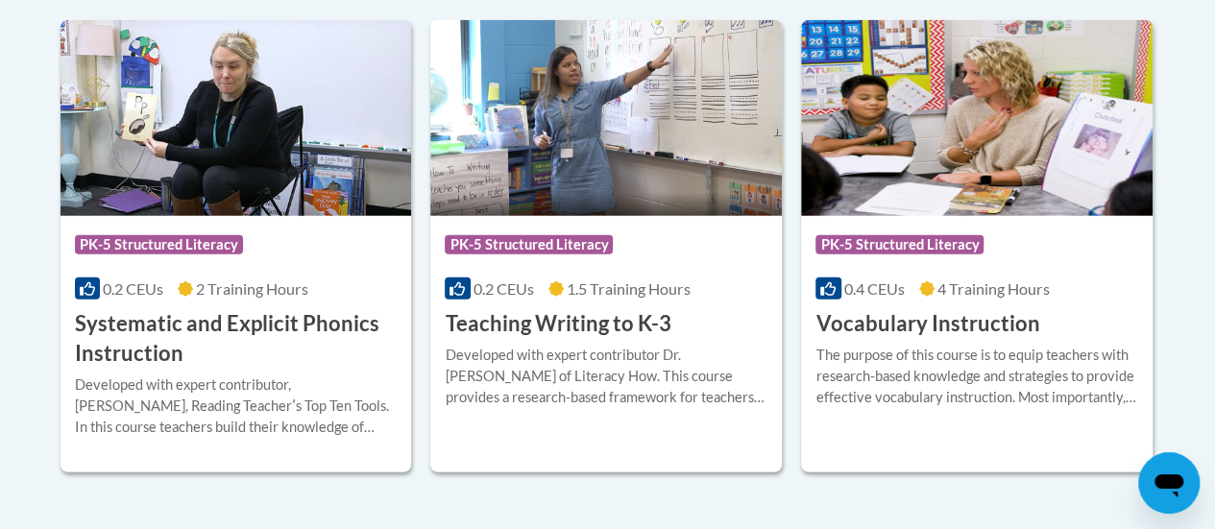
scroll to position [2353, 0]
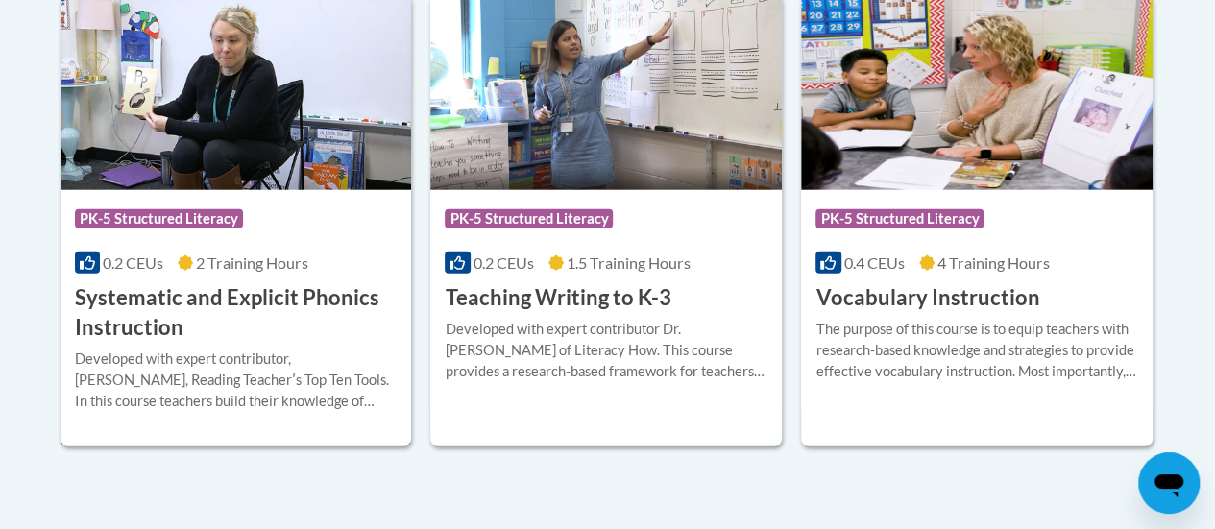
click at [265, 300] on h3 "Systematic and Explicit Phonics Instruction" at bounding box center [236, 313] width 323 height 60
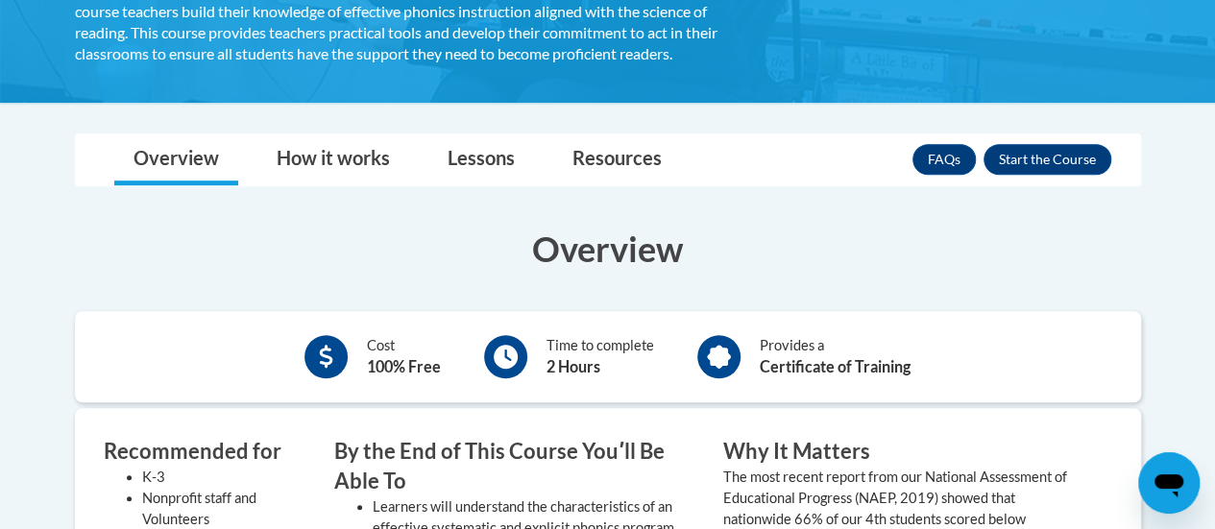
scroll to position [474, 0]
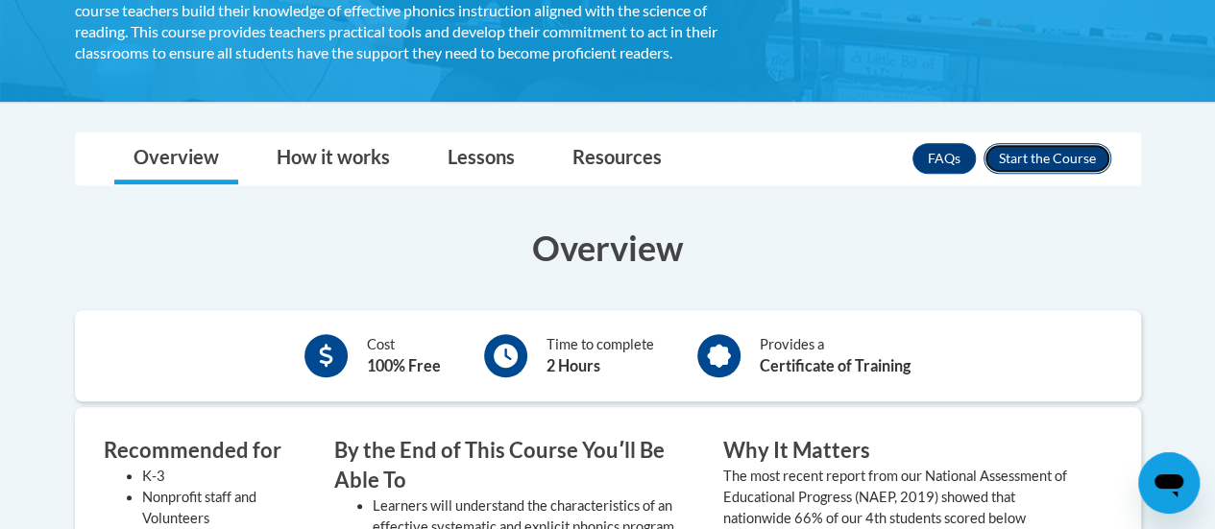
click at [1043, 159] on button "Enroll" at bounding box center [1048, 158] width 128 height 31
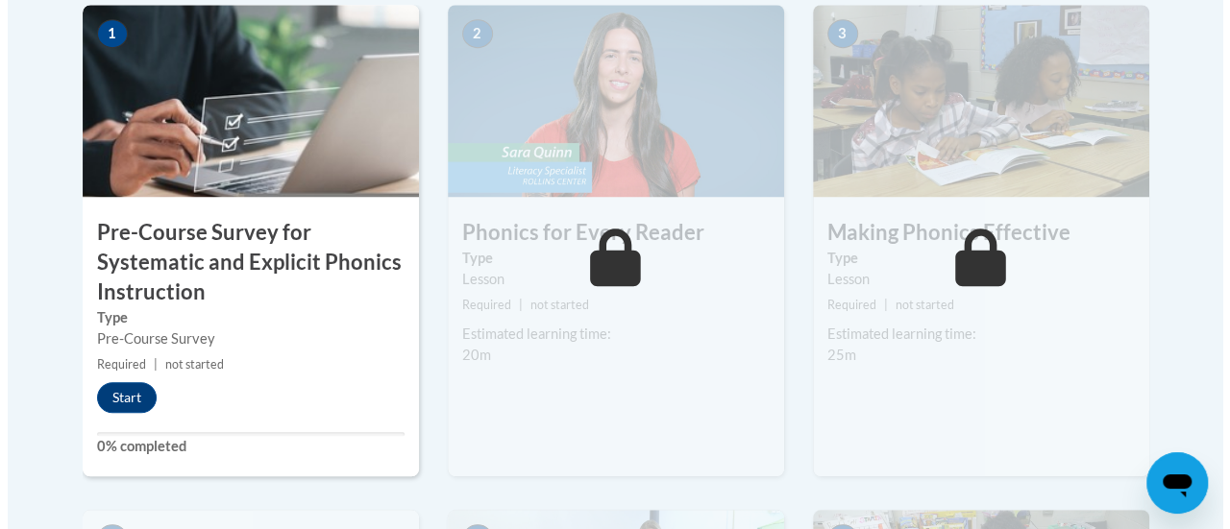
scroll to position [680, 0]
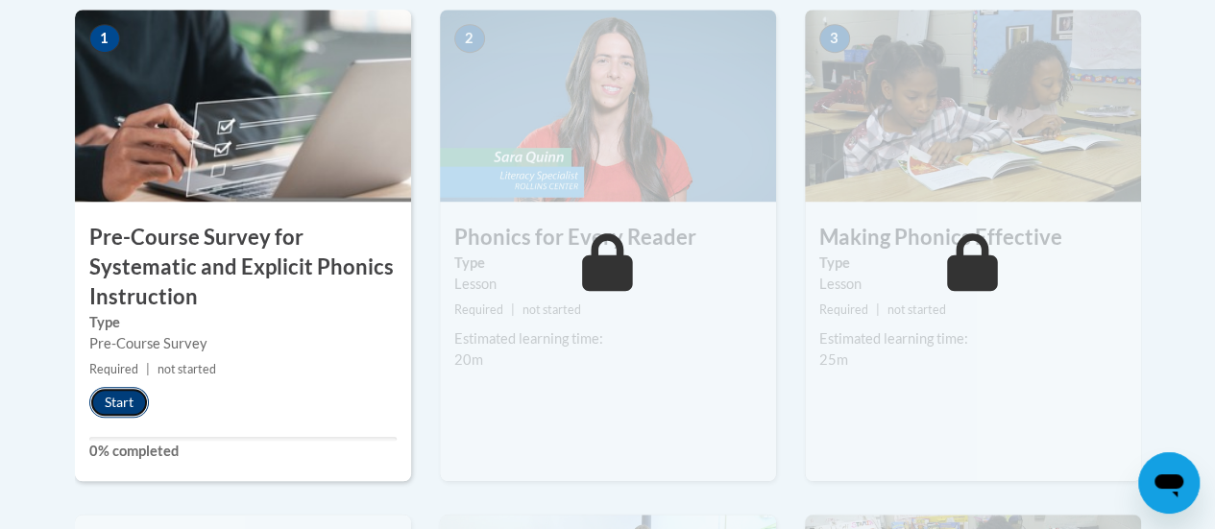
click at [119, 391] on button "Start" at bounding box center [119, 402] width 60 height 31
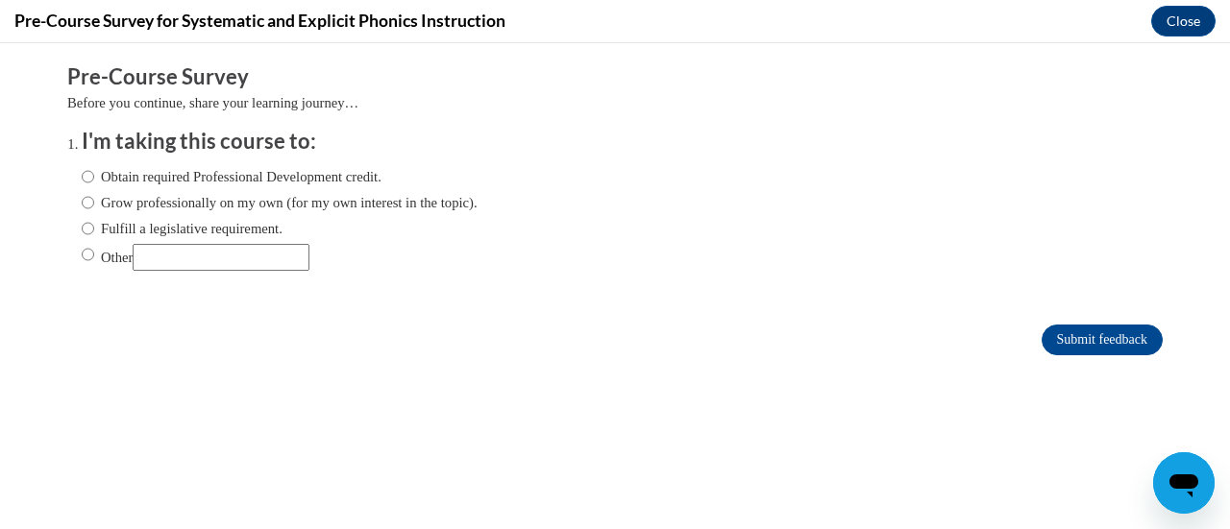
scroll to position [0, 0]
click at [95, 175] on label "Obtain required Professional Development credit." at bounding box center [232, 176] width 300 height 21
click at [94, 175] on input "Obtain required Professional Development credit." at bounding box center [88, 176] width 12 height 21
radio input "true"
click at [1081, 343] on input "Submit feedback" at bounding box center [1101, 340] width 121 height 31
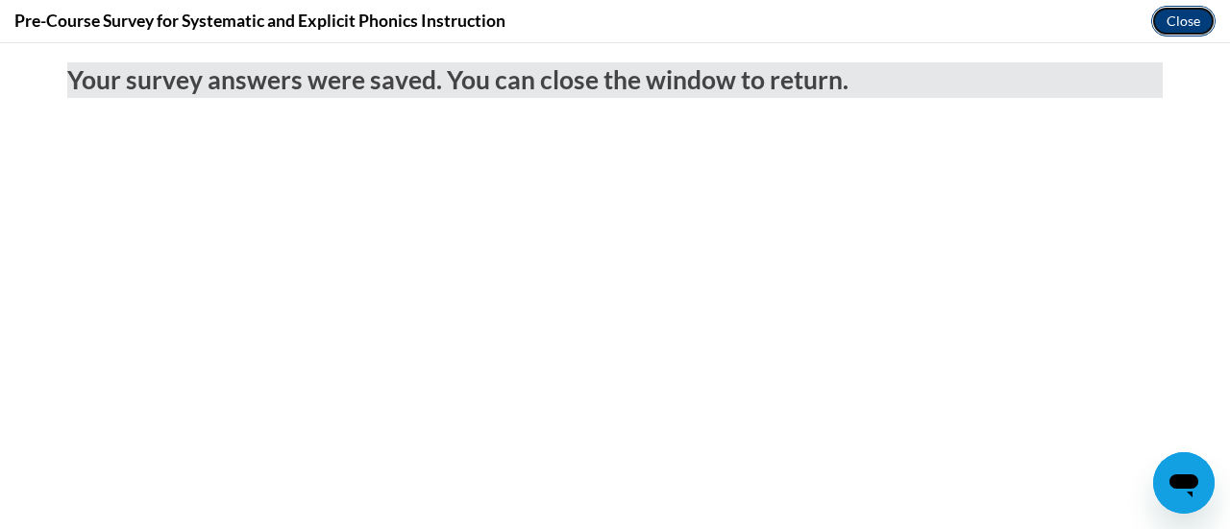
click at [1173, 14] on button "Close" at bounding box center [1183, 21] width 64 height 31
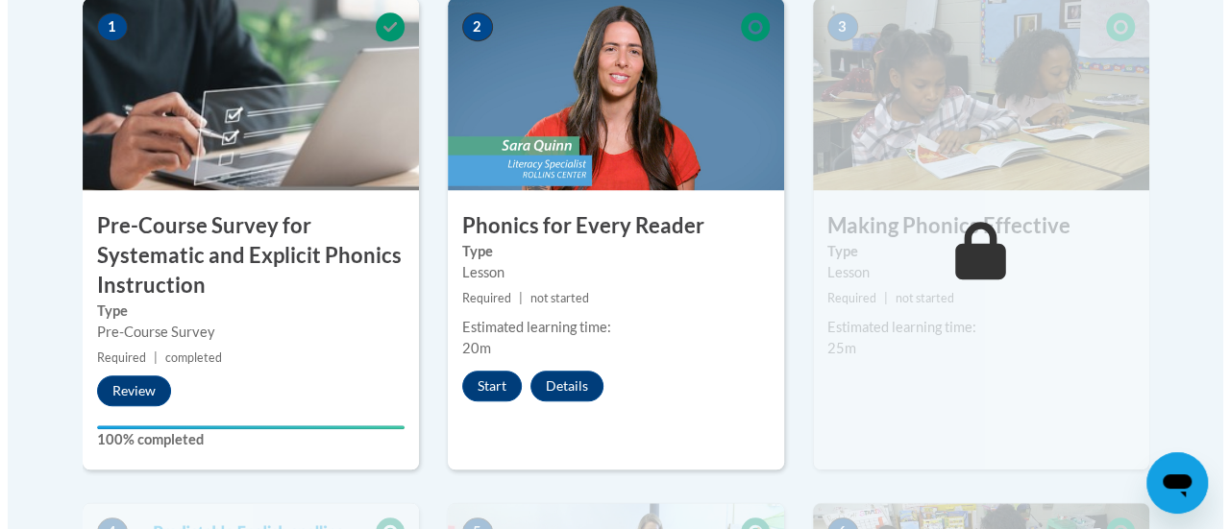
scroll to position [694, 0]
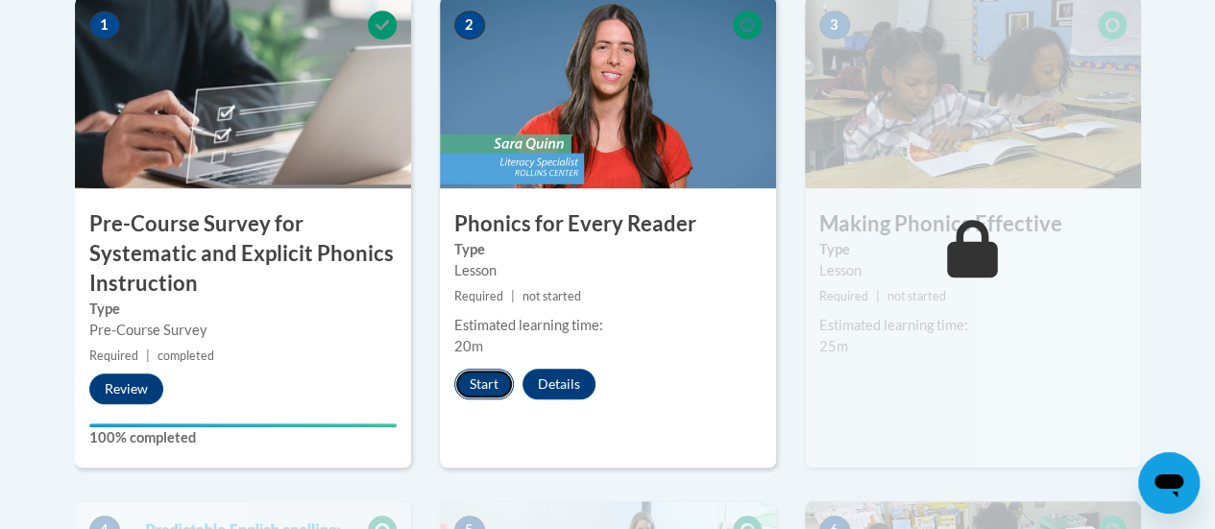
click at [473, 394] on button "Start" at bounding box center [484, 384] width 60 height 31
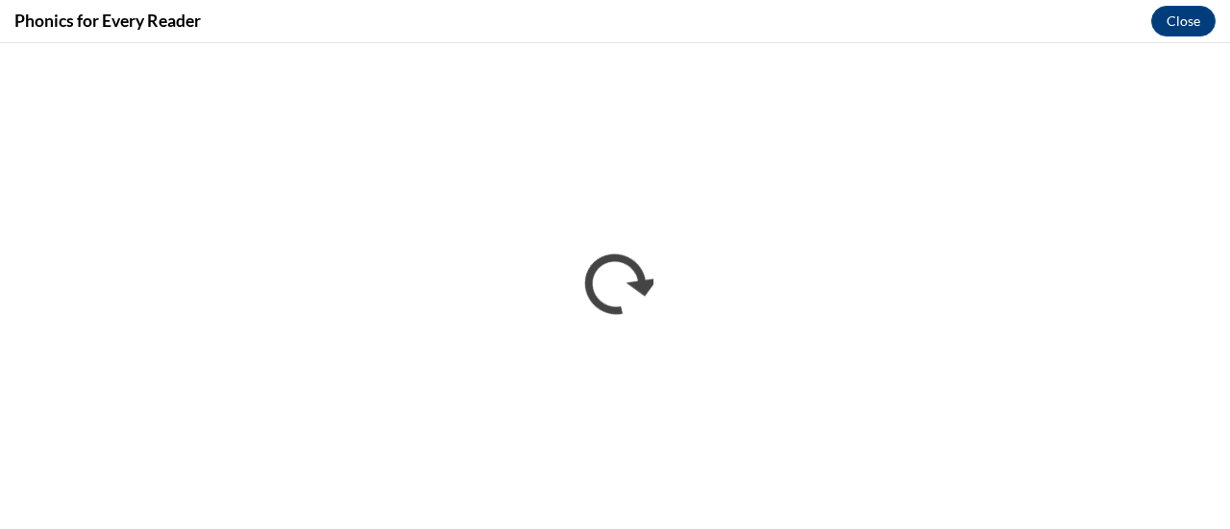
scroll to position [0, 0]
